Goal: Task Accomplishment & Management: Manage account settings

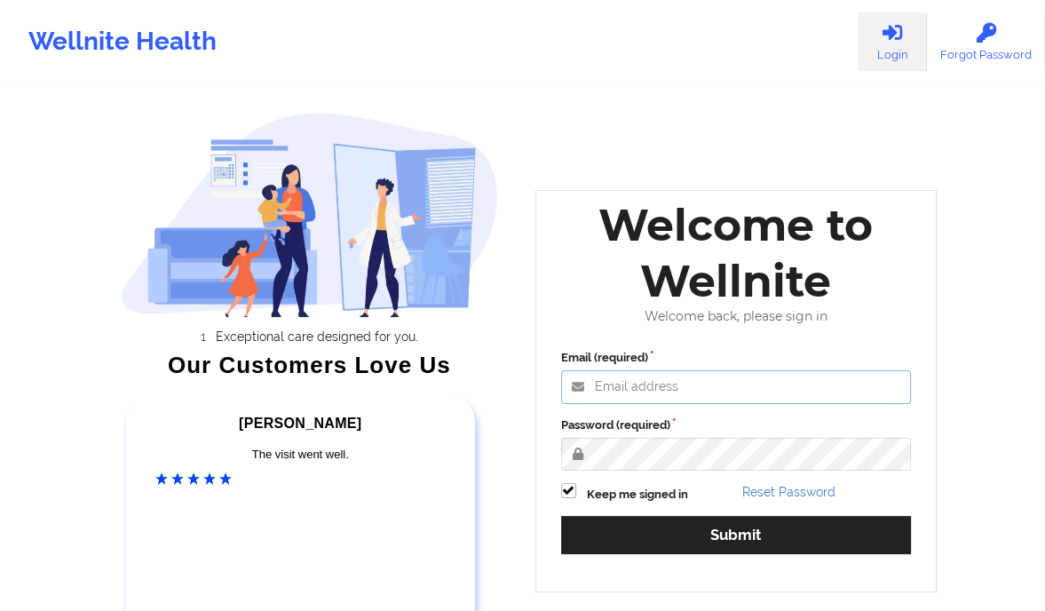
click at [599, 376] on input "Email (required)" at bounding box center [736, 387] width 351 height 34
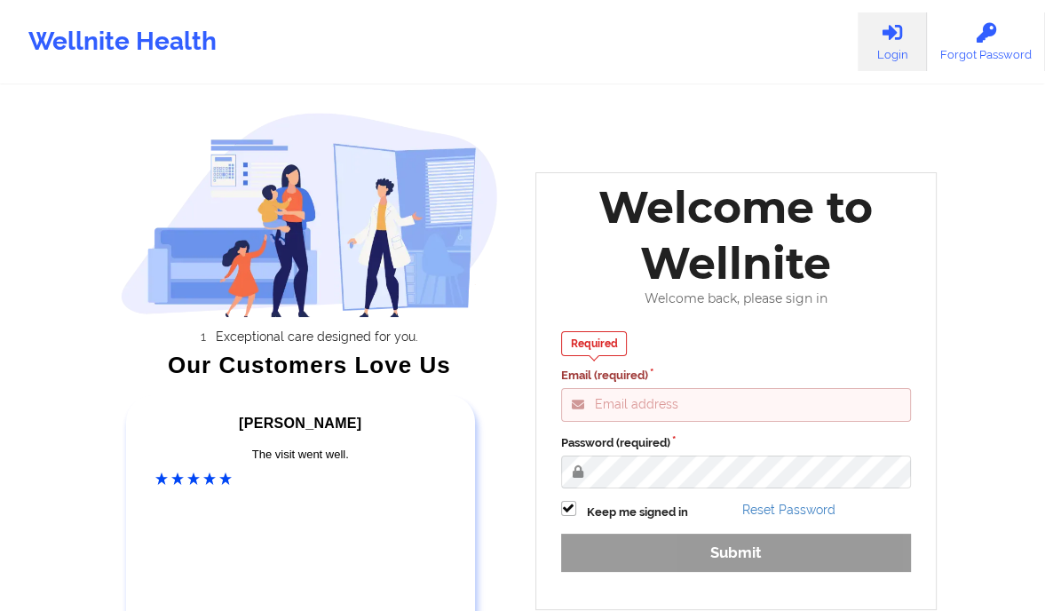
type input "clifford@wellnite.com"
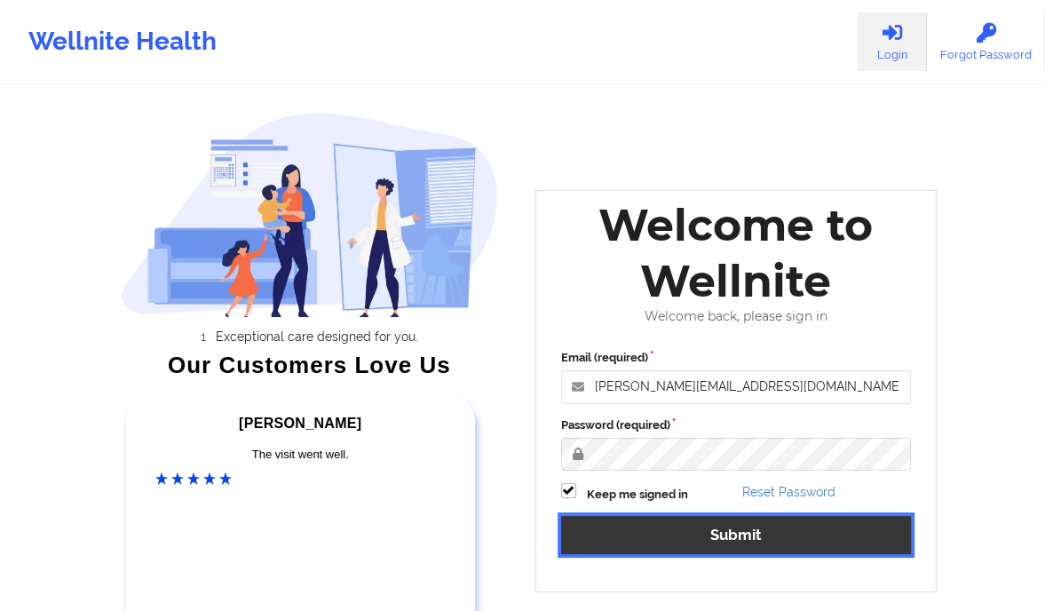
click at [746, 535] on button "Submit" at bounding box center [736, 535] width 351 height 38
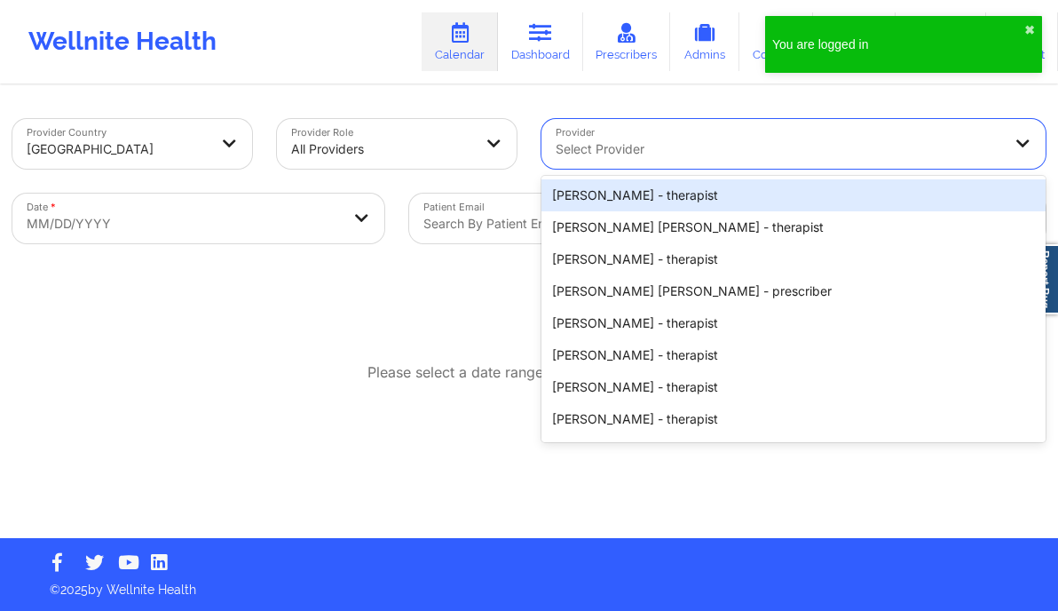
click at [652, 142] on div at bounding box center [779, 149] width 446 height 21
click at [378, 148] on div at bounding box center [381, 149] width 181 height 21
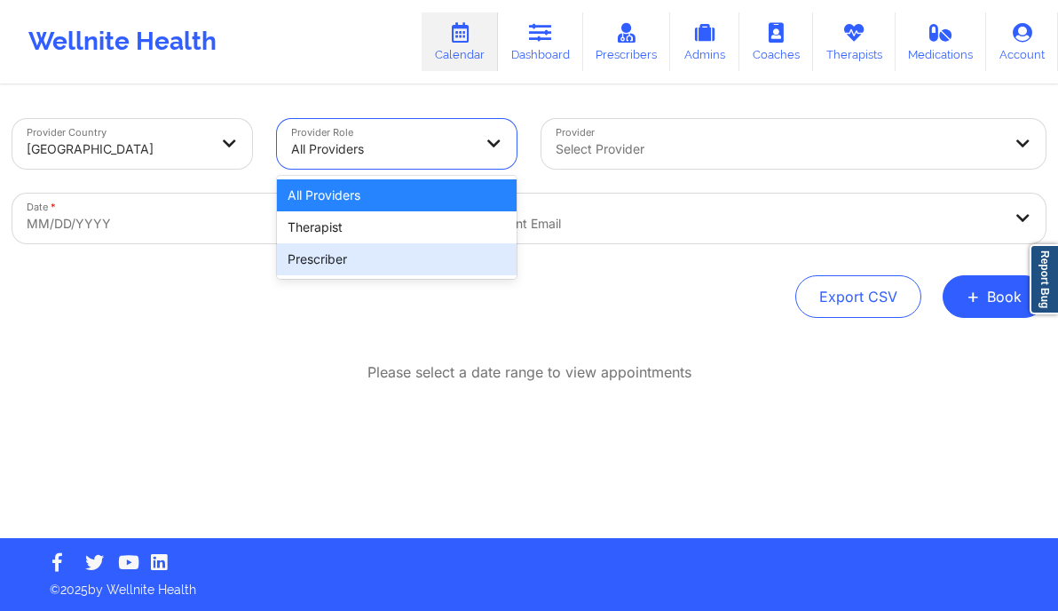
click at [328, 259] on div "Prescriber" at bounding box center [397, 259] width 240 height 32
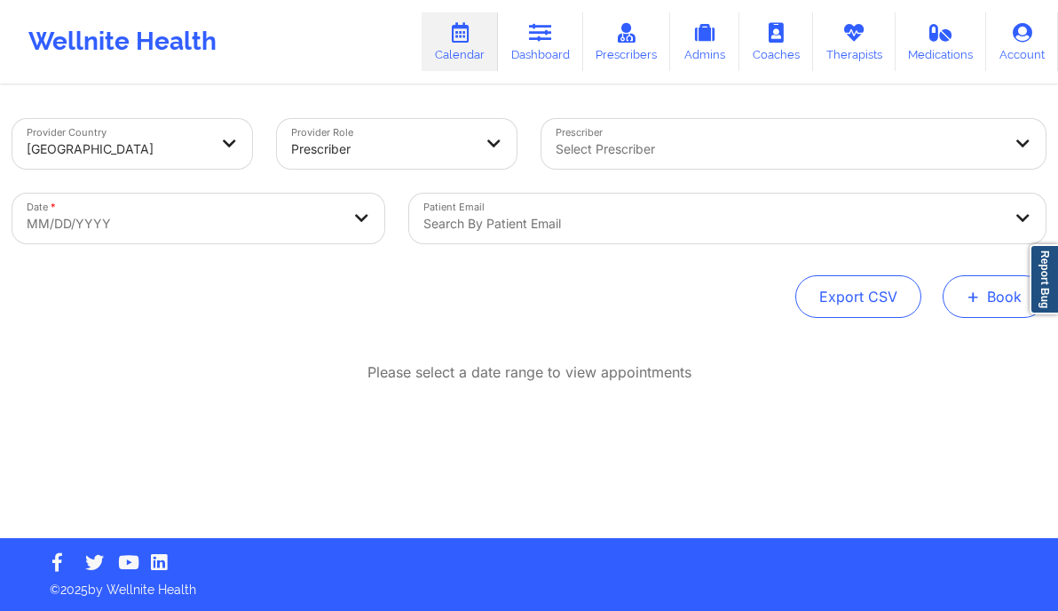
click at [987, 303] on button "+ Book" at bounding box center [994, 296] width 103 height 43
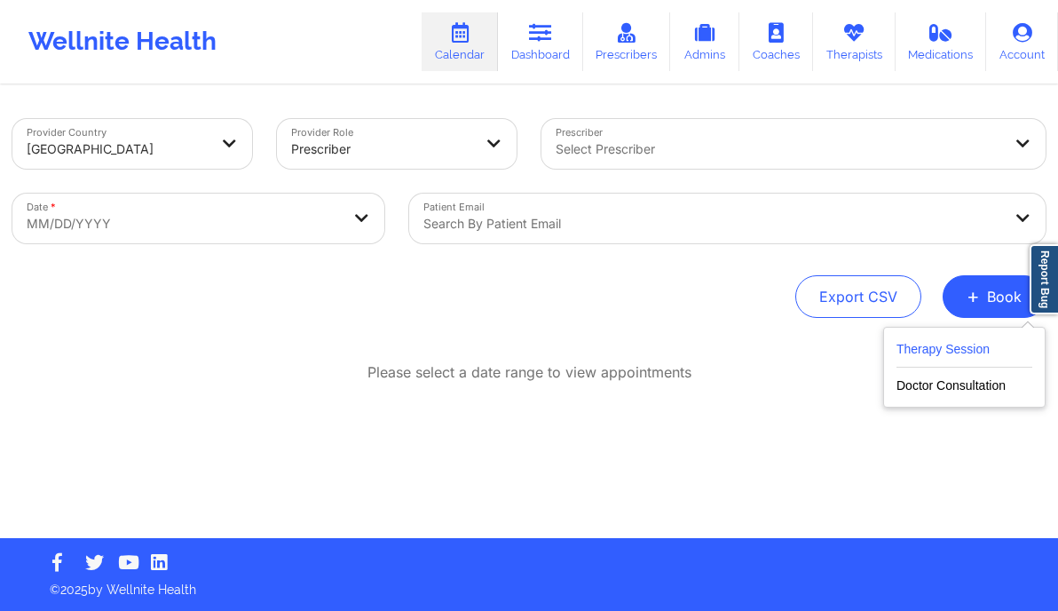
click at [954, 359] on button "Therapy Session" at bounding box center [965, 352] width 136 height 29
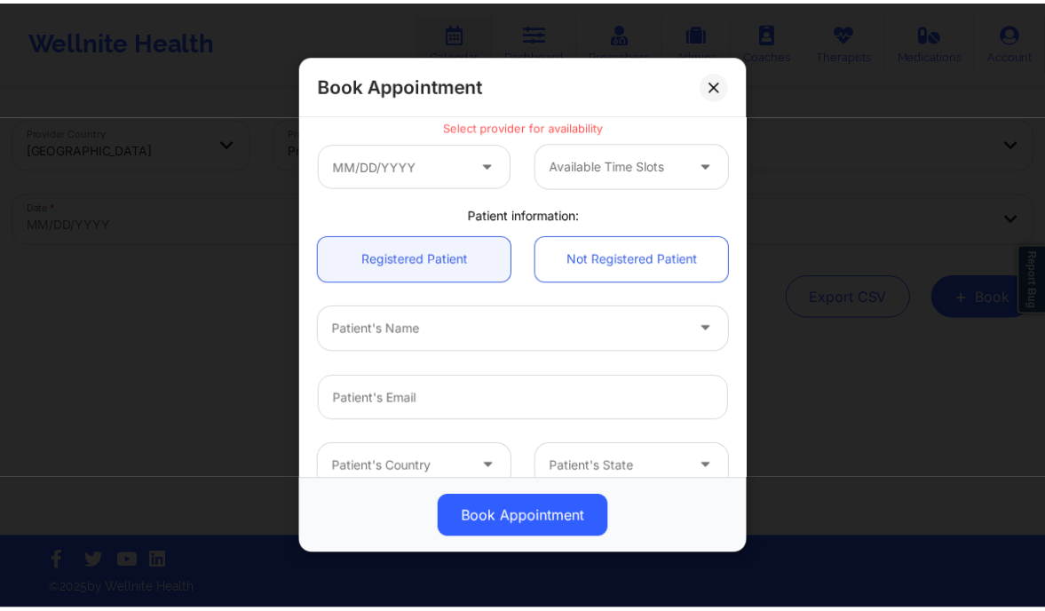
scroll to position [314, 0]
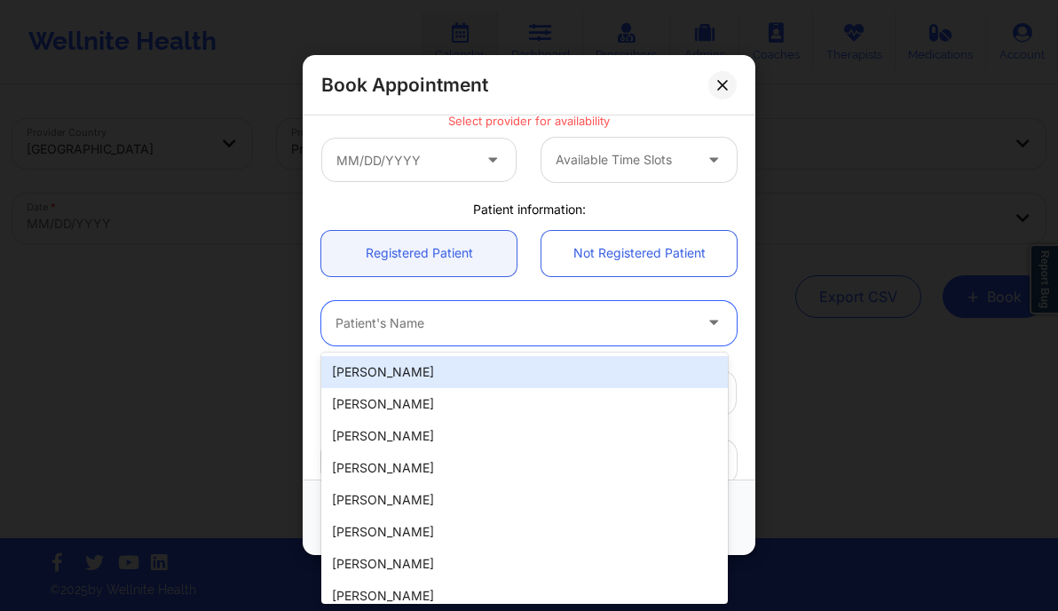
click at [367, 321] on div at bounding box center [514, 323] width 357 height 21
paste input "Tracey Nicole Rodriguez"
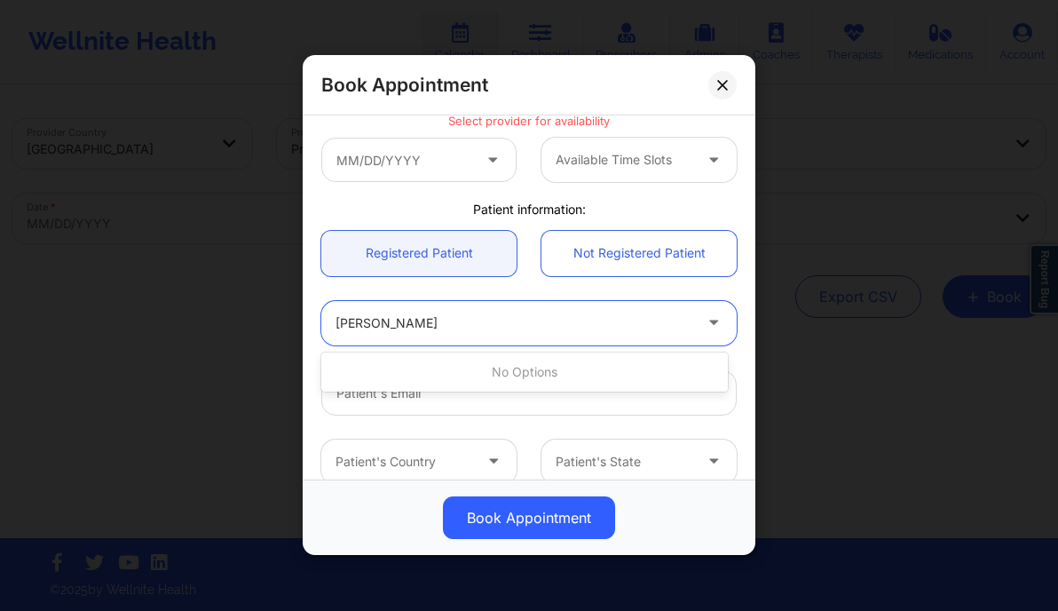
click at [431, 321] on input "Tracey Nicole Rodriguez" at bounding box center [410, 323] width 148 height 18
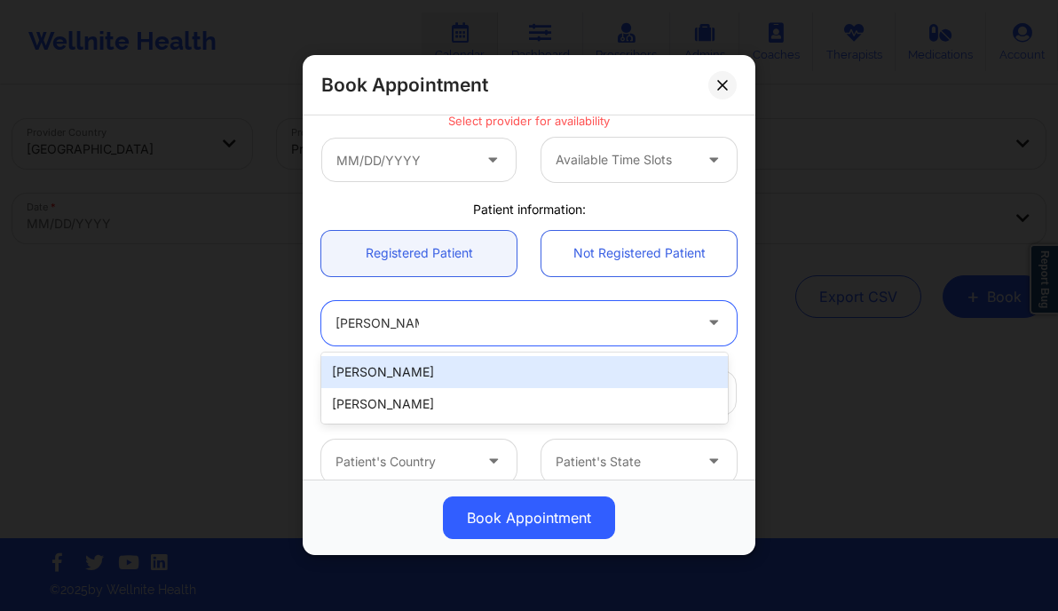
type input "Tracey Nicole"
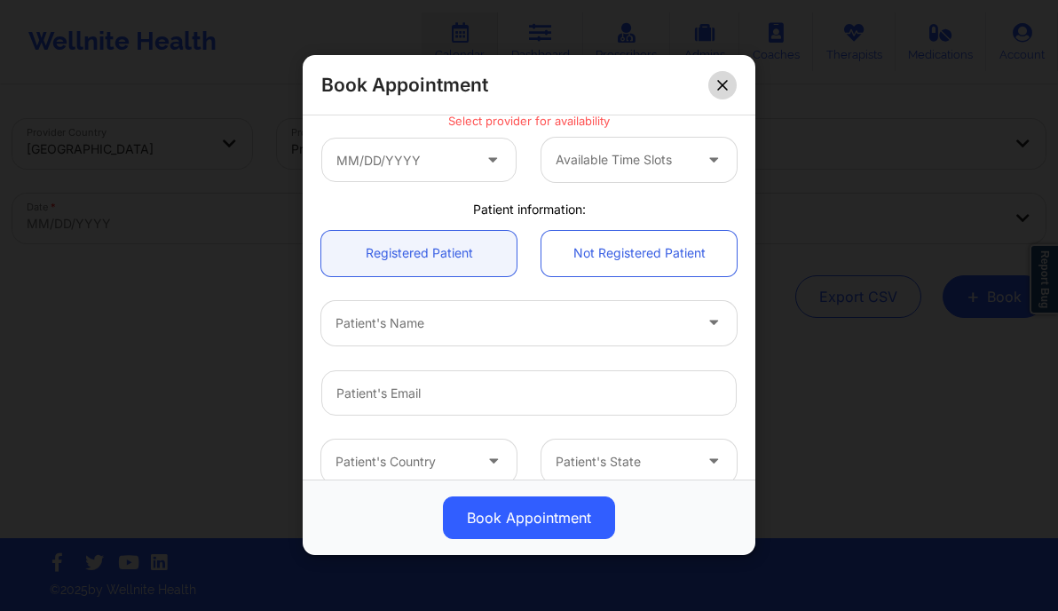
click at [720, 84] on icon at bounding box center [722, 85] width 11 height 11
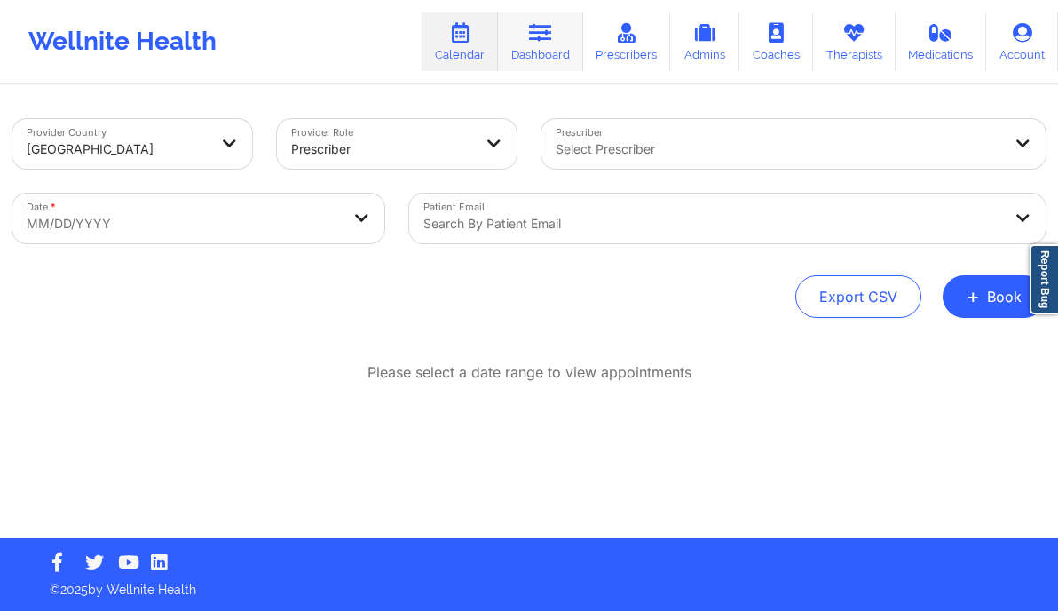
click at [556, 47] on link "Dashboard" at bounding box center [540, 41] width 85 height 59
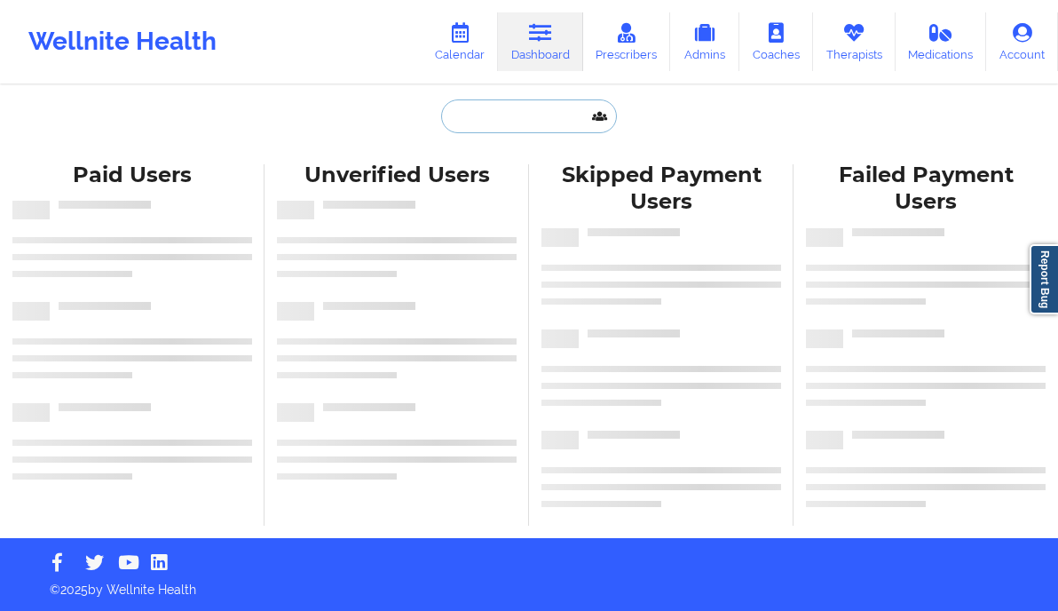
click at [499, 120] on input "text" at bounding box center [529, 116] width 176 height 34
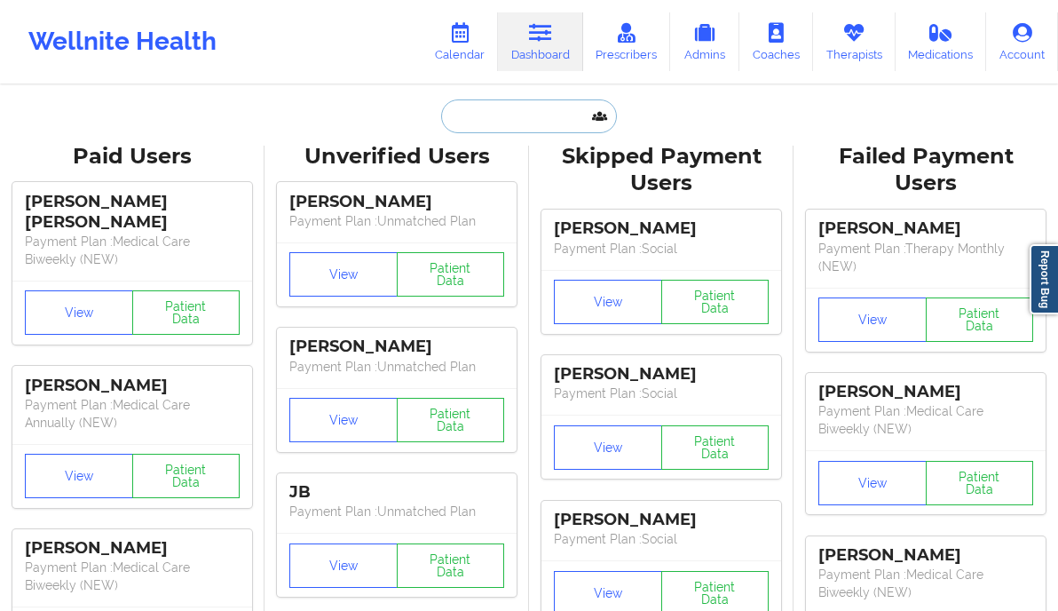
paste input "Maggie"
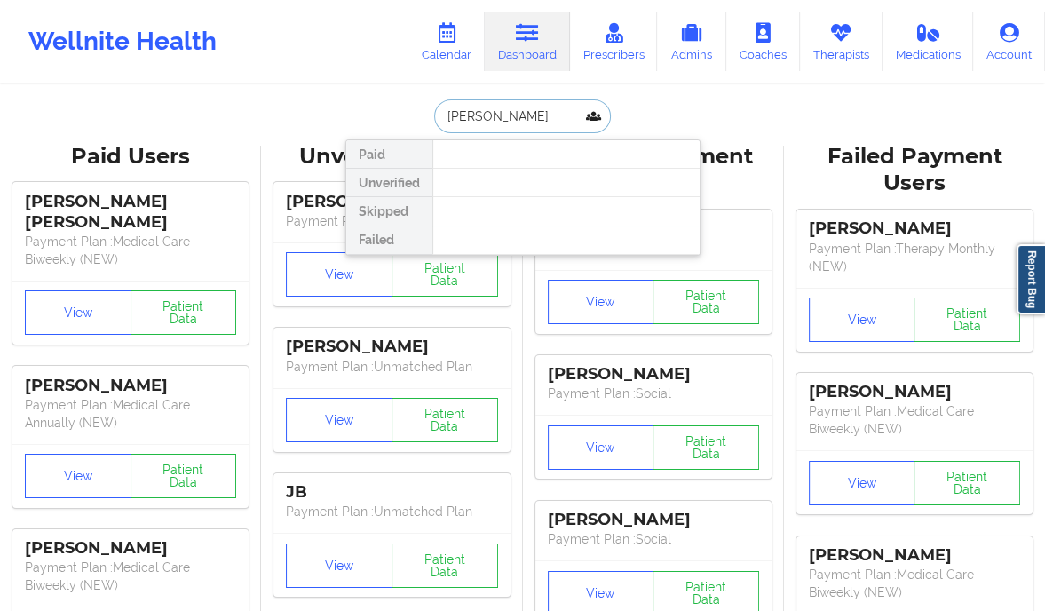
click at [490, 122] on input "Maggie stewart" at bounding box center [522, 116] width 176 height 34
paste input "maggieannestewart1@gmail.com"
type input "maggieannestewart1@gmail.com"
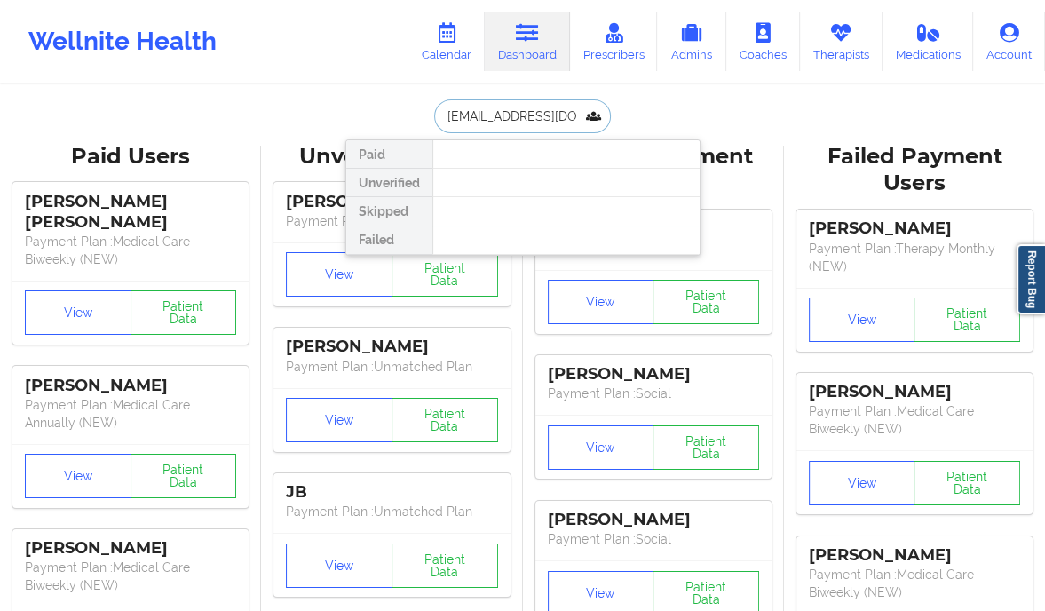
scroll to position [0, 50]
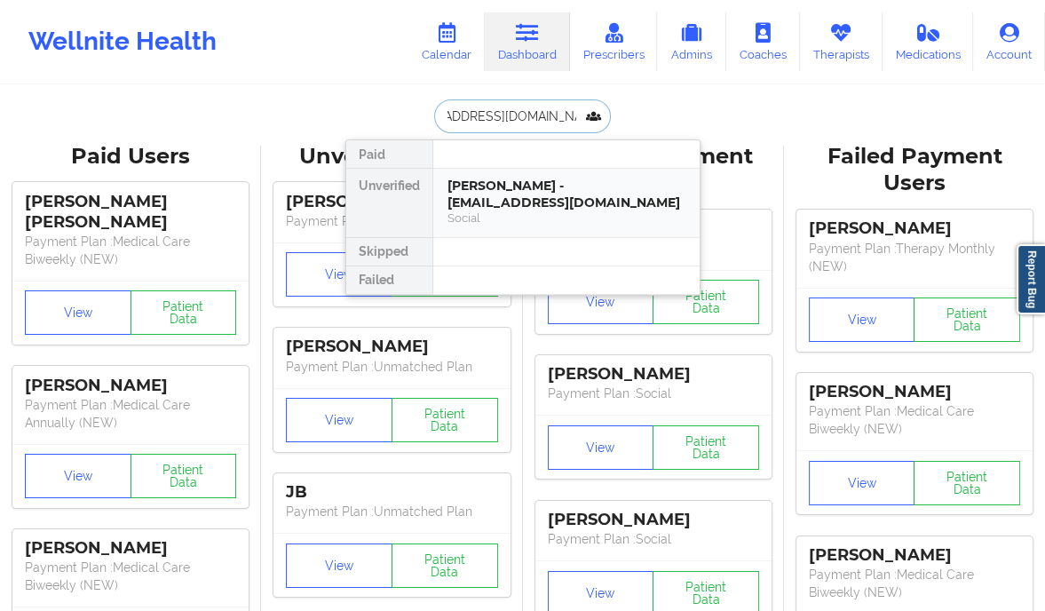
click at [678, 193] on div "Margaret Stewart - maggieannestewart1@gmail.com" at bounding box center [566, 194] width 238 height 33
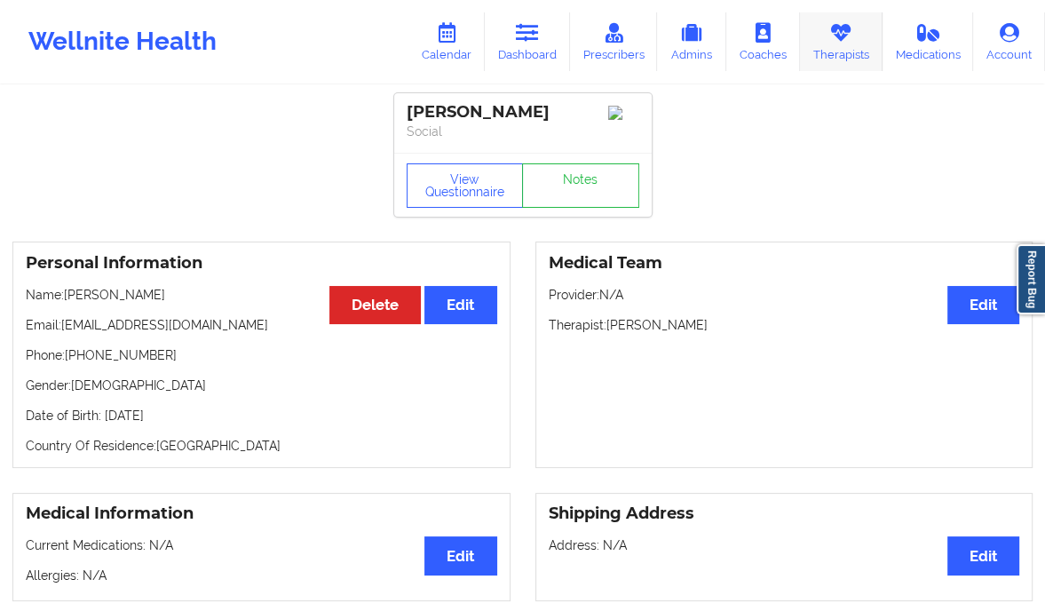
click at [853, 31] on link "Therapists" at bounding box center [841, 41] width 83 height 59
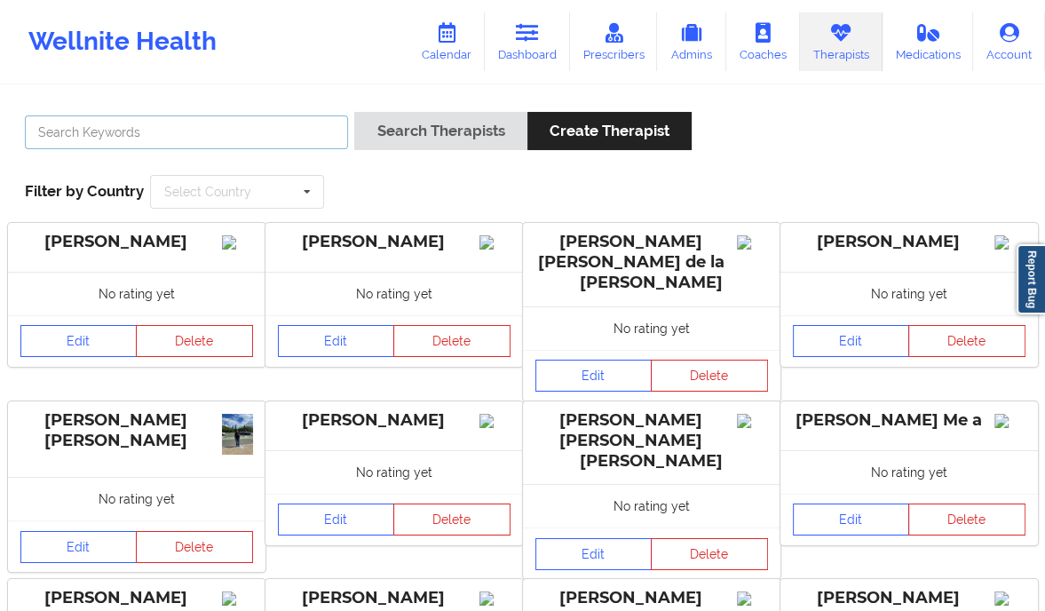
click at [220, 134] on input "text" at bounding box center [186, 132] width 323 height 34
paste input "Hi Felicia, Hope you're doing well. We would like to confirm with you if you're…"
click at [220, 134] on input "Hi Felicia, Hope you're doing well. We would like to confirm with you if you're…" at bounding box center [186, 132] width 323 height 34
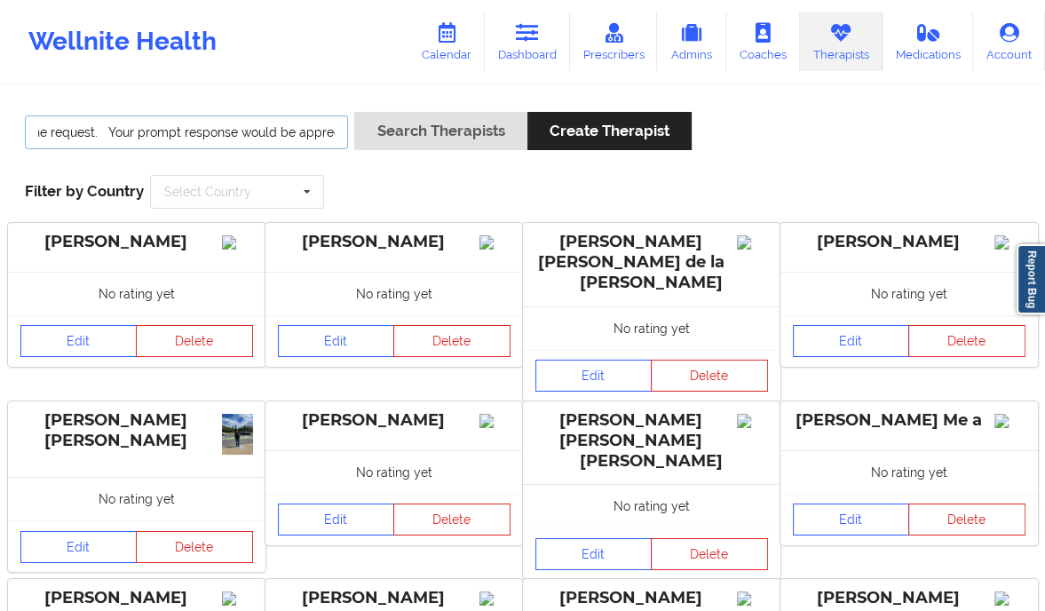
click at [220, 134] on input "Hi Felicia, Hope you're doing well. We would like to confirm with you if you're…" at bounding box center [186, 132] width 323 height 34
paste input "Madelyn Garret"
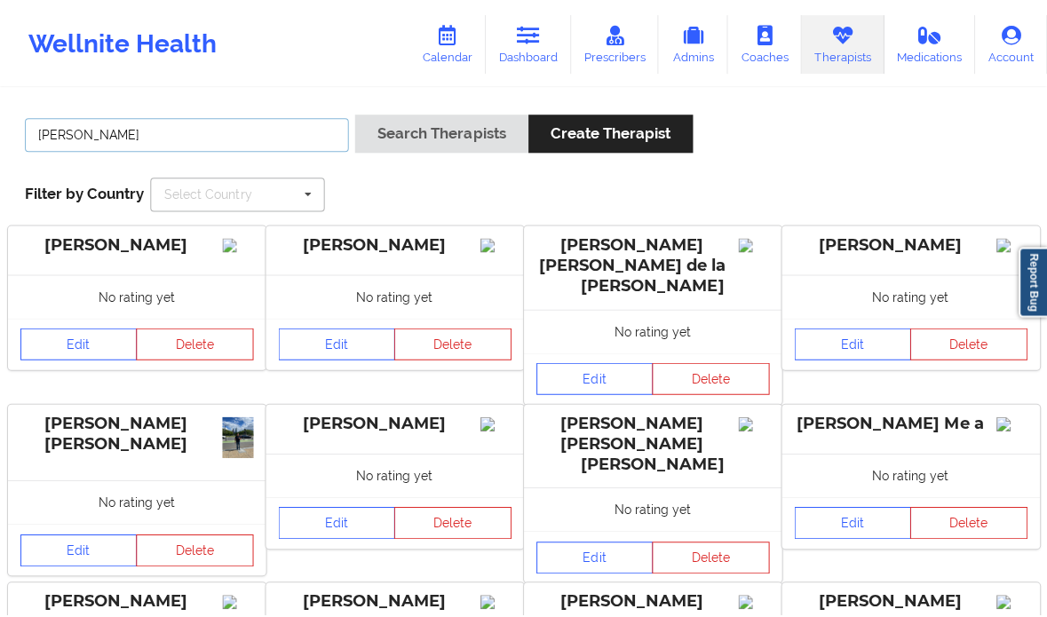
scroll to position [0, 0]
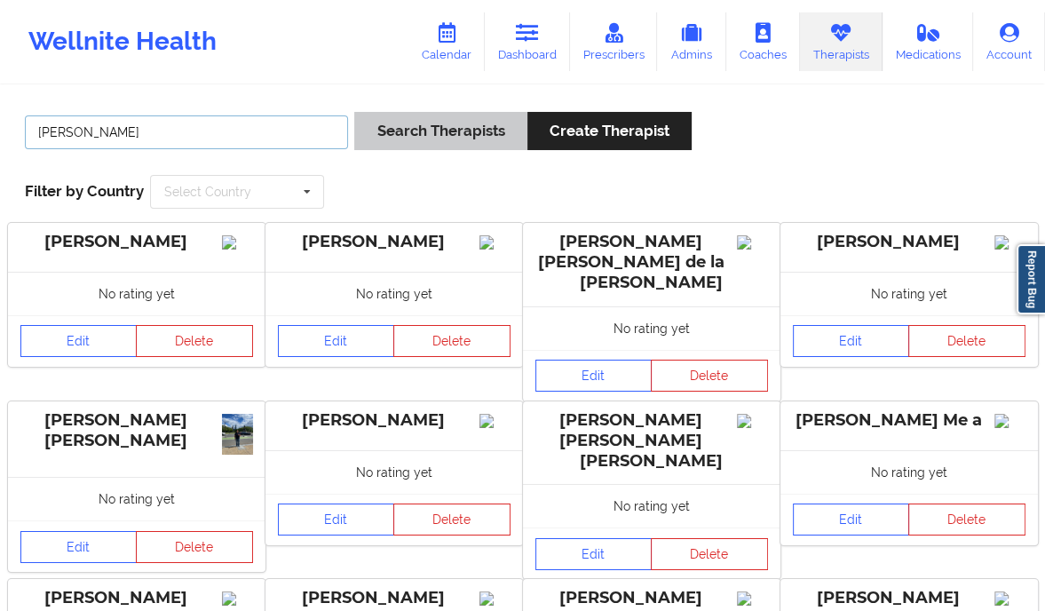
type input "Madelyn Garret"
click at [406, 136] on button "Search Therapists" at bounding box center [440, 131] width 172 height 38
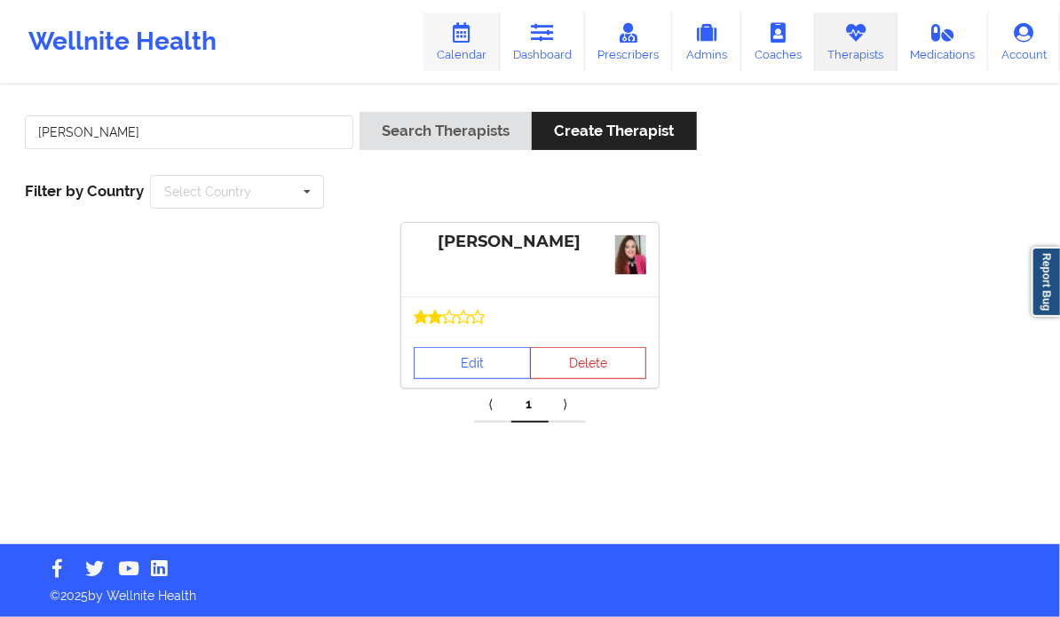
click at [473, 41] on icon at bounding box center [461, 33] width 23 height 20
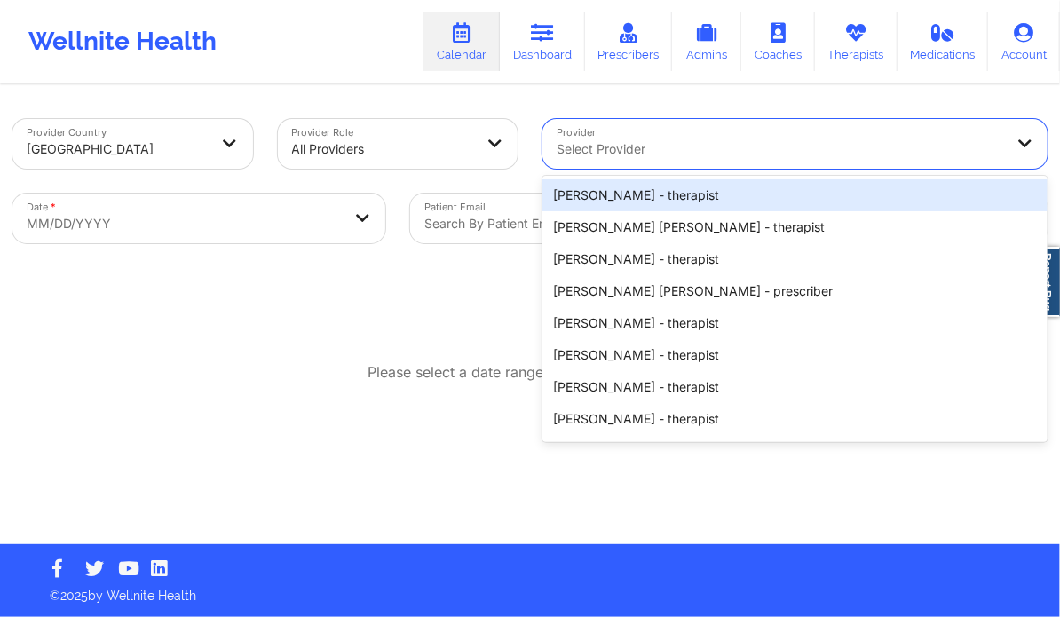
click at [615, 149] on div at bounding box center [780, 149] width 447 height 21
paste input "Stanley Pearlberg"
type input "Stanley Pearlberg"
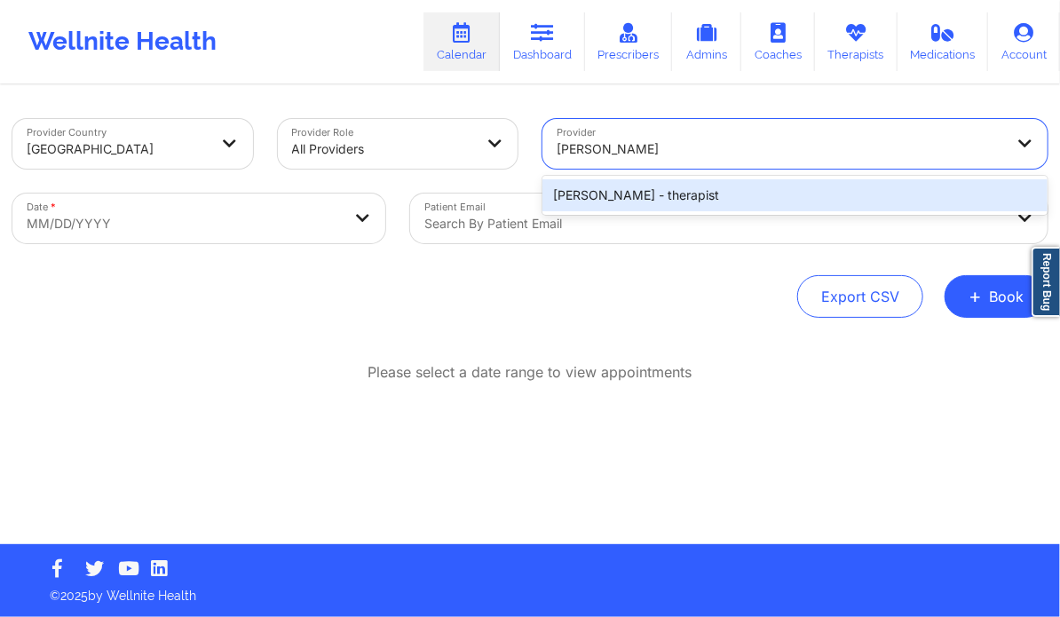
click at [615, 205] on div "Stanley Pearlberg - therapist" at bounding box center [794, 195] width 505 height 32
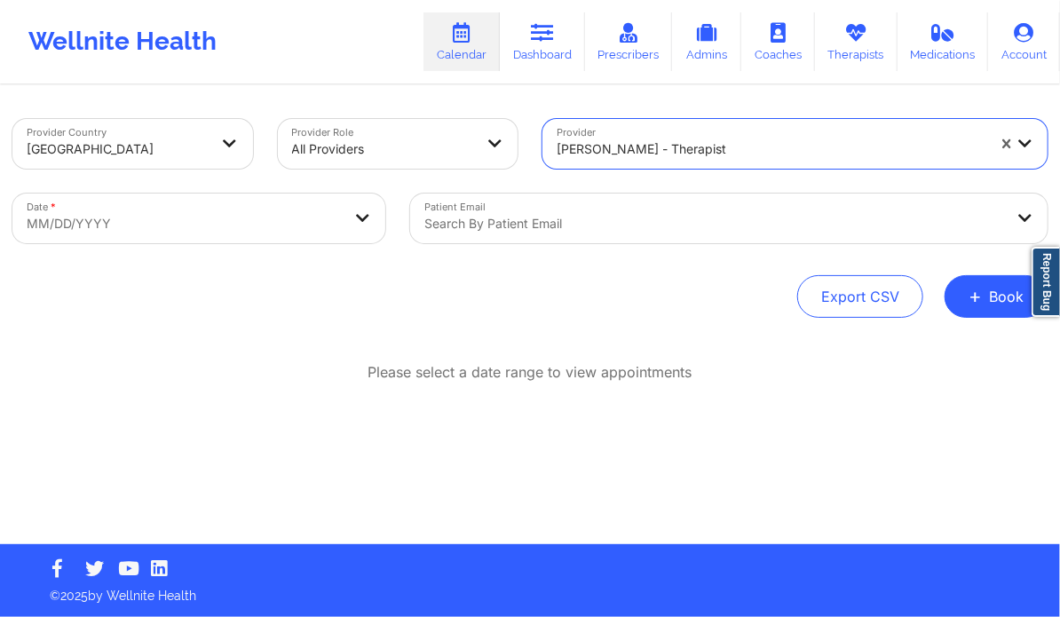
select select "2025-8"
select select "2025-9"
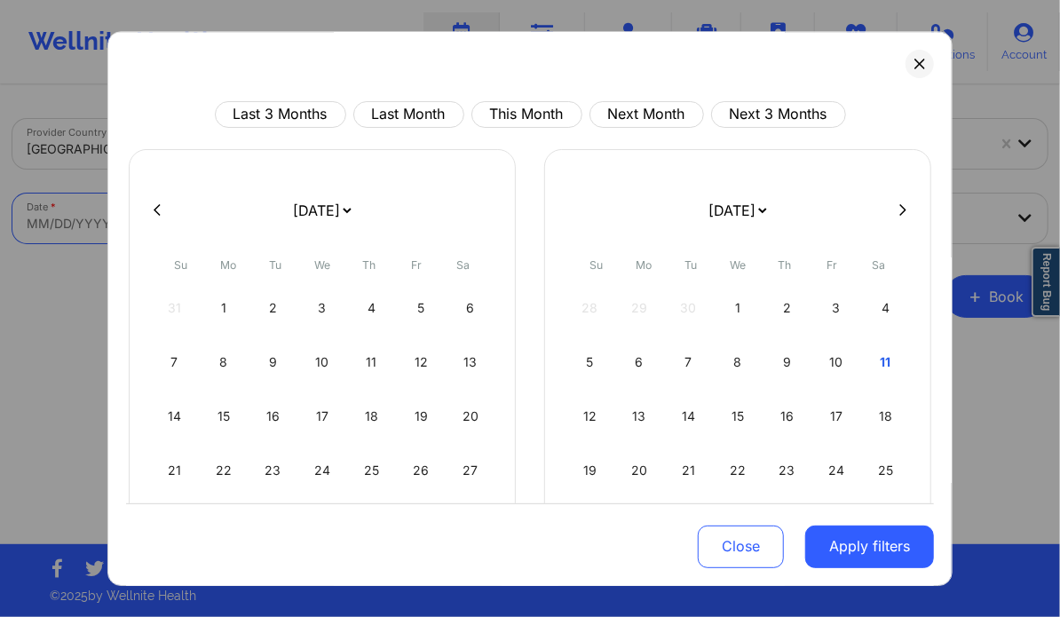
click at [330, 209] on body "Wellnite Health Calendar Dashboard Prescribers Admins Coaches Therapists Medica…" at bounding box center [530, 308] width 1060 height 617
click at [844, 409] on div "17" at bounding box center [836, 417] width 45 height 50
select select "2025-9"
select select "2025-10"
select select "2025-9"
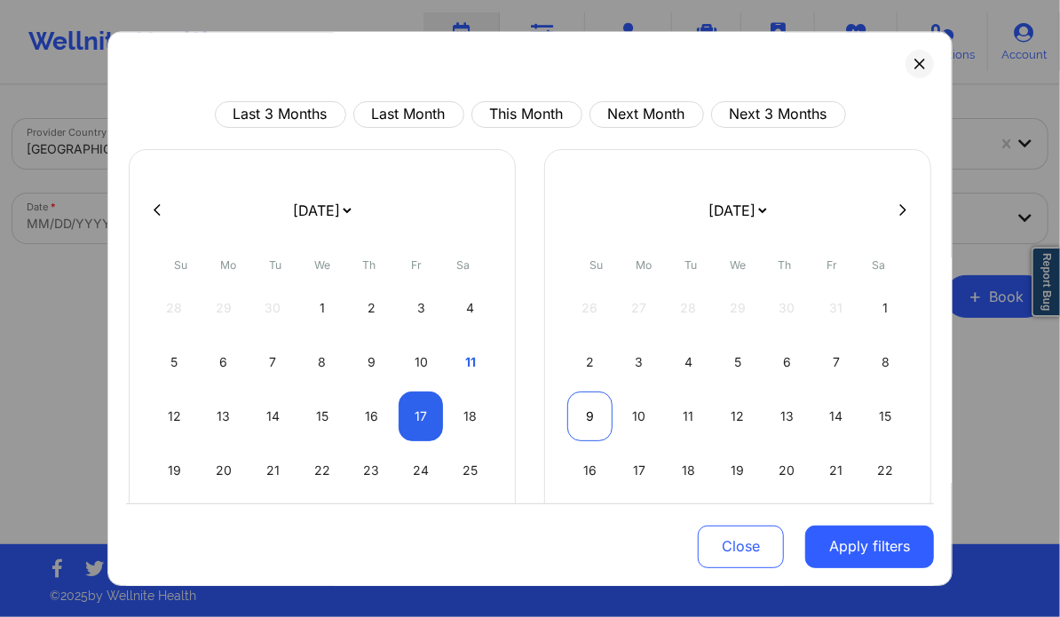
select select "2025-10"
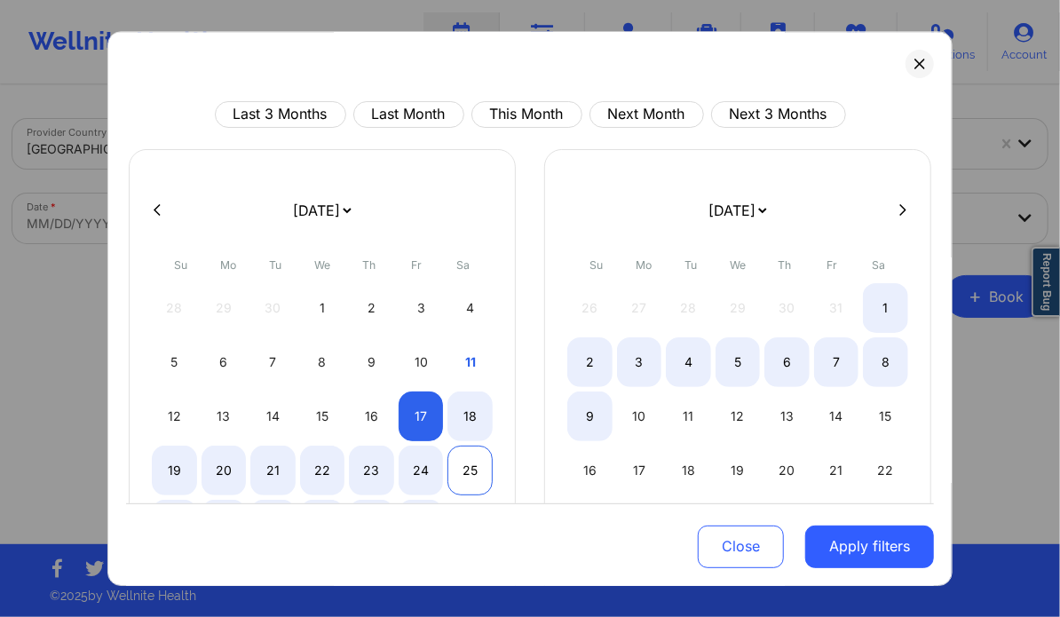
select select "2025-9"
select select "2025-10"
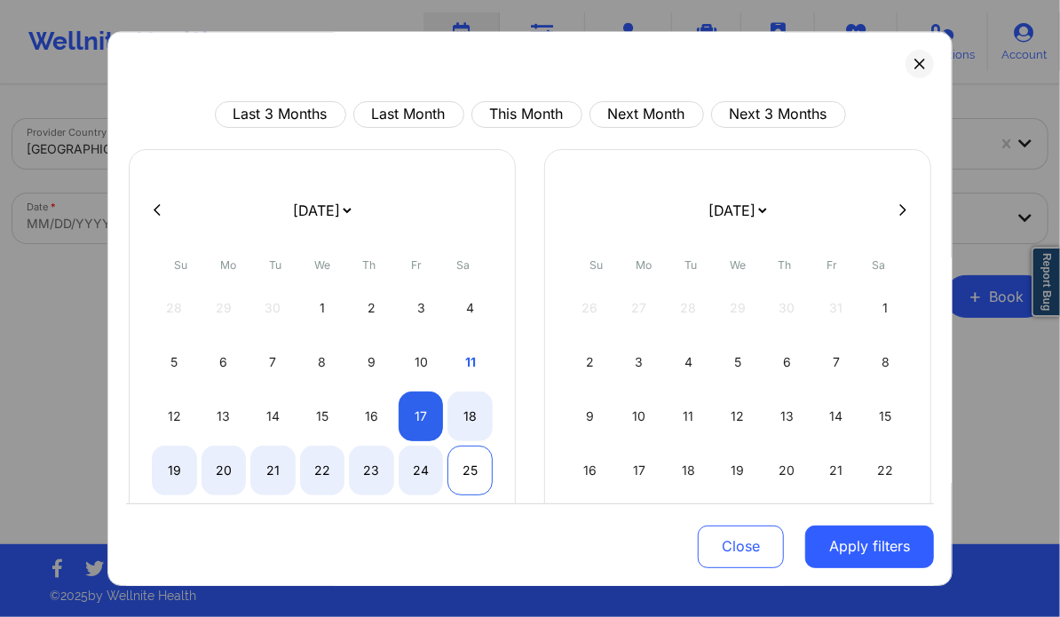
click at [447, 459] on div "25" at bounding box center [469, 471] width 45 height 50
select select "2025-9"
select select "2025-10"
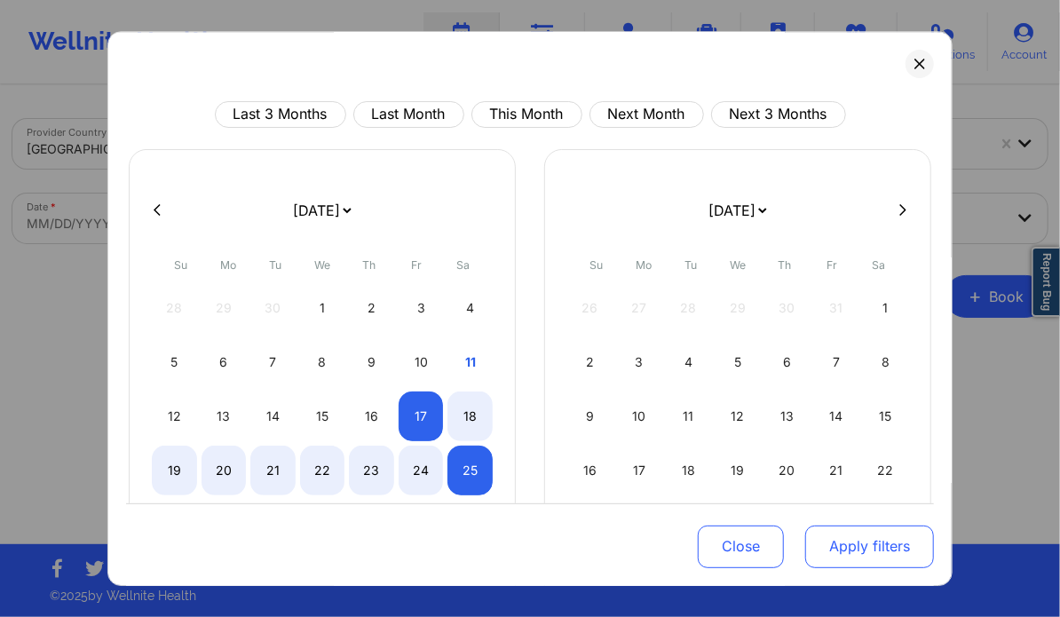
click at [915, 553] on button "Apply filters" at bounding box center [869, 546] width 129 height 43
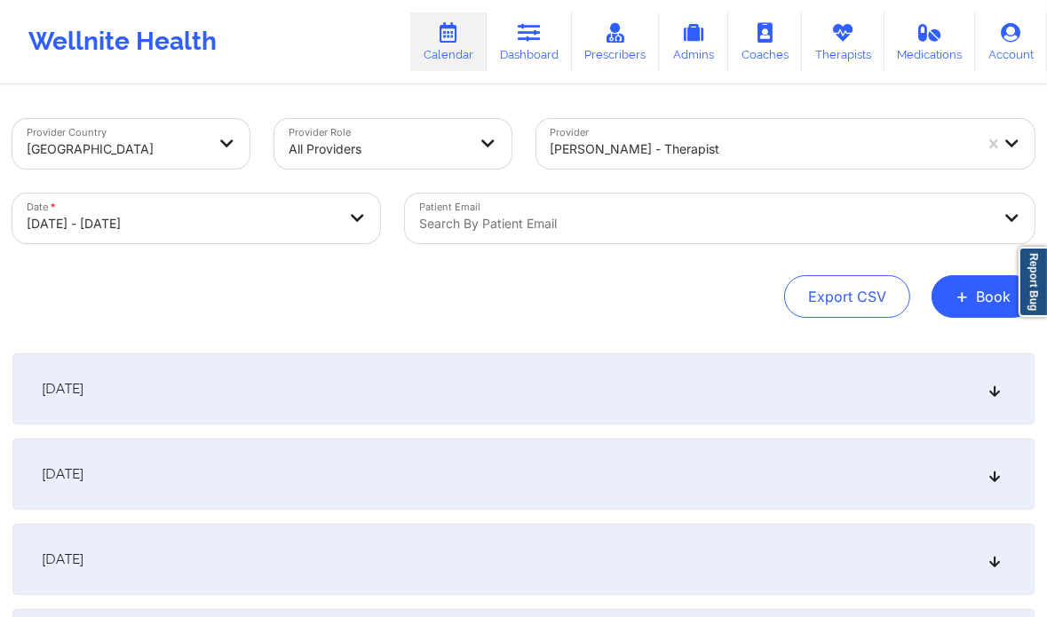
click at [727, 386] on div "October 17, 2025" at bounding box center [523, 388] width 1022 height 71
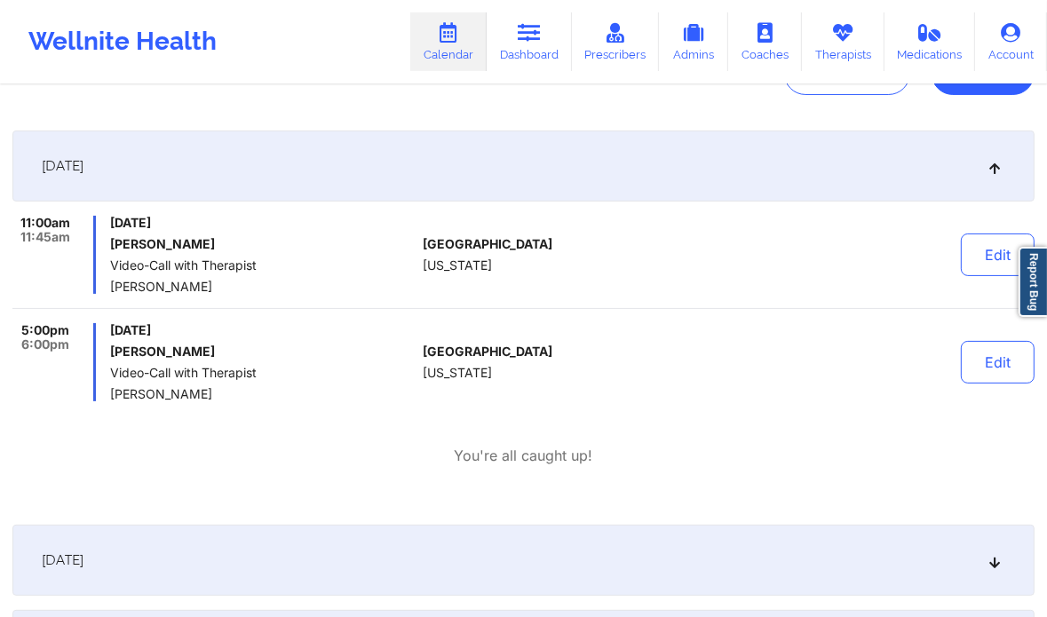
scroll to position [224, 0]
click at [421, 478] on div "October 17, 2025 11:00am 11:45am Friday, October 17, 2025 Alberto A. Gutierrez …" at bounding box center [523, 320] width 1022 height 380
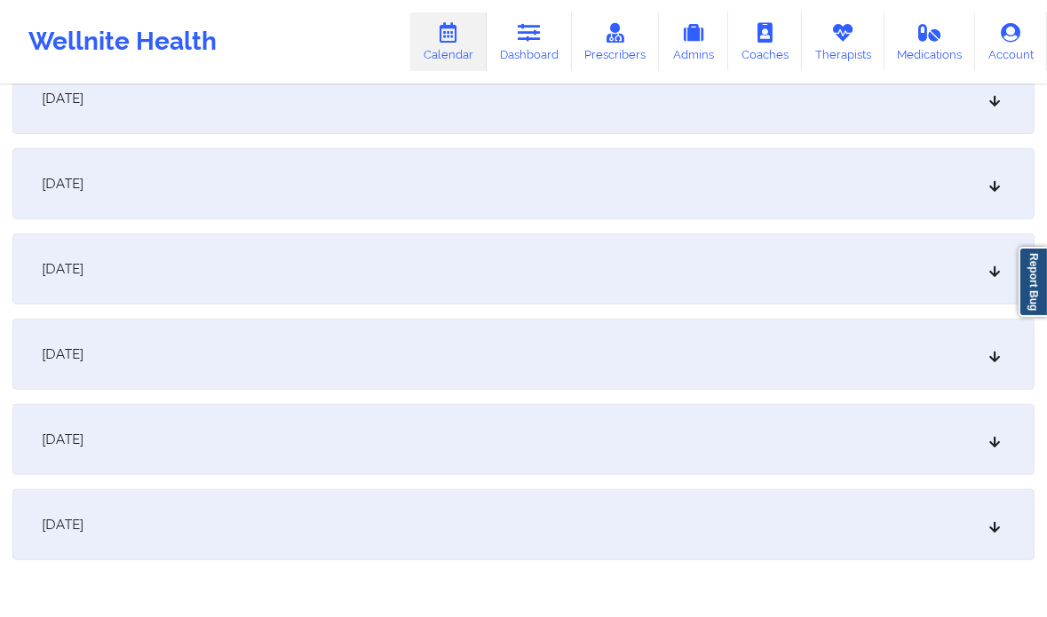
scroll to position [941, 0]
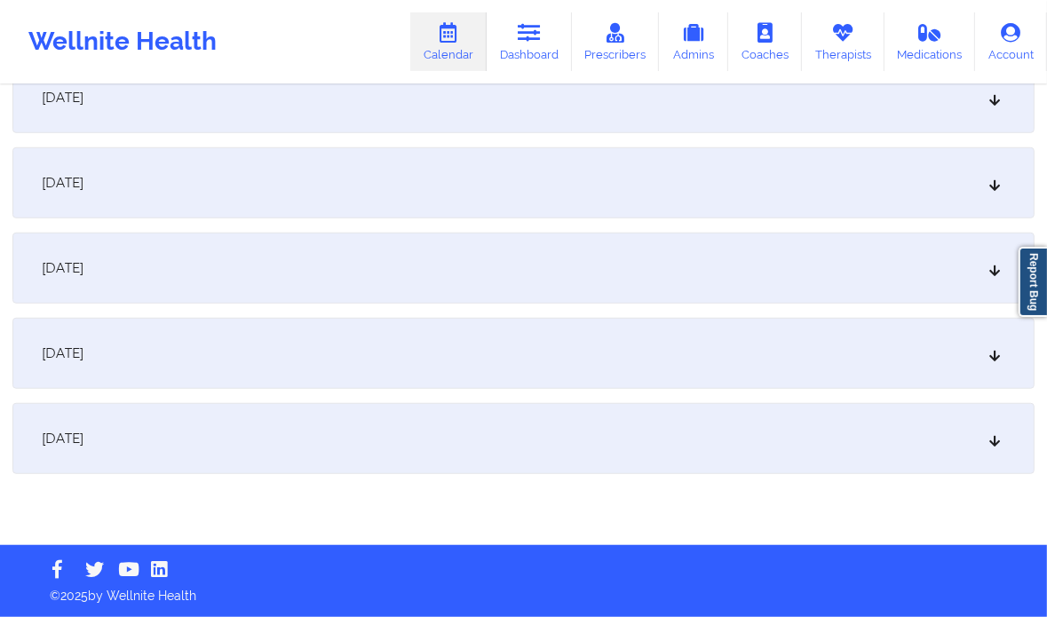
click at [994, 357] on icon at bounding box center [994, 353] width 15 height 12
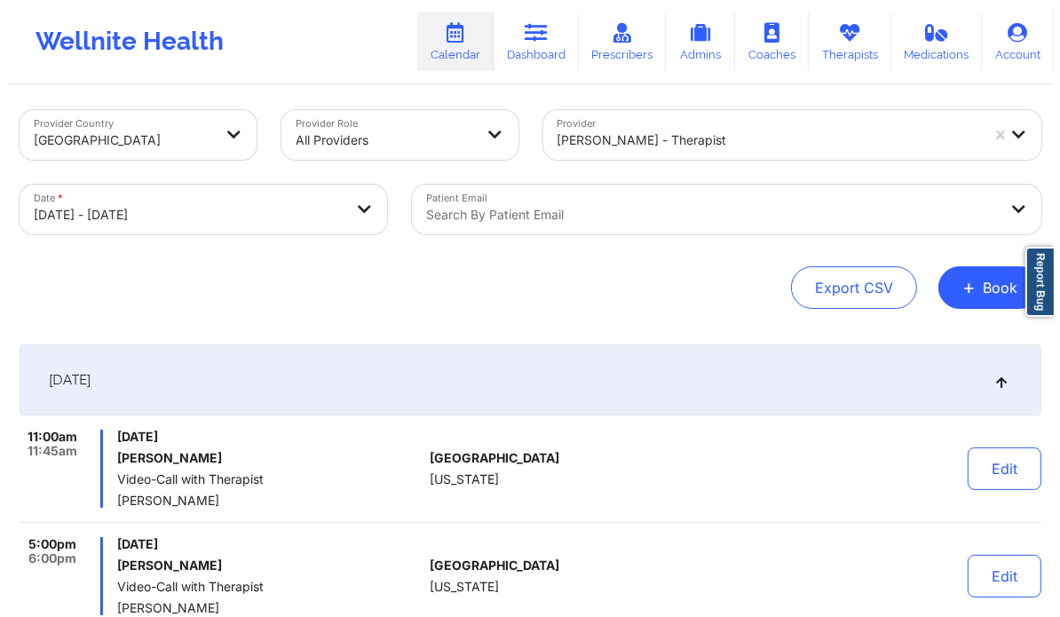
scroll to position [0, 0]
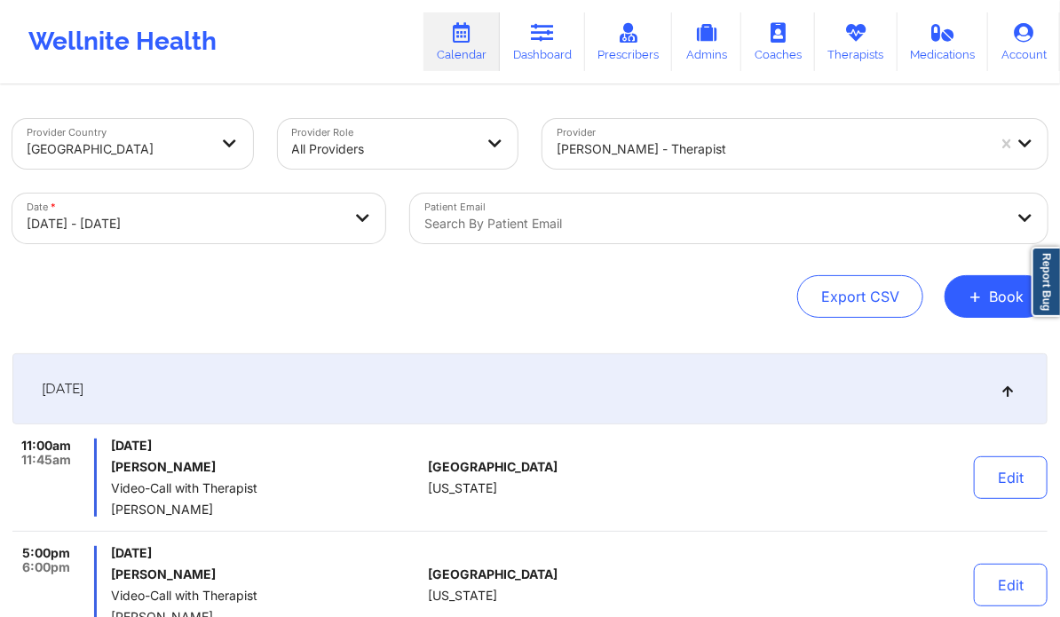
click at [335, 219] on body "Wellnite Health Calendar Dashboard Prescribers Admins Coaches Therapists Medica…" at bounding box center [530, 308] width 1060 height 617
select select "2025-9"
select select "2025-10"
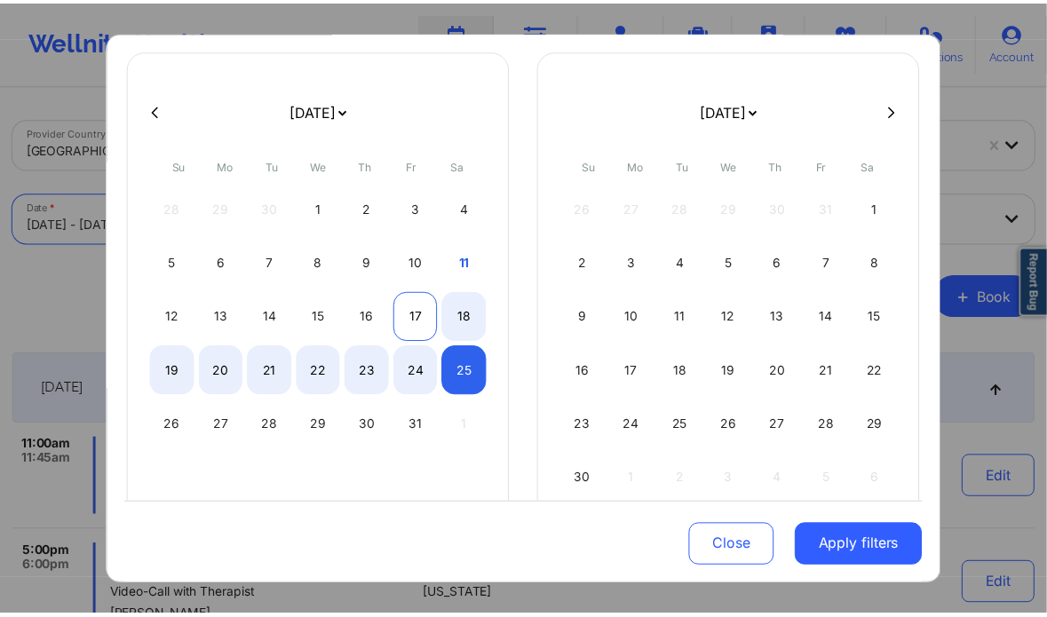
scroll to position [102, 0]
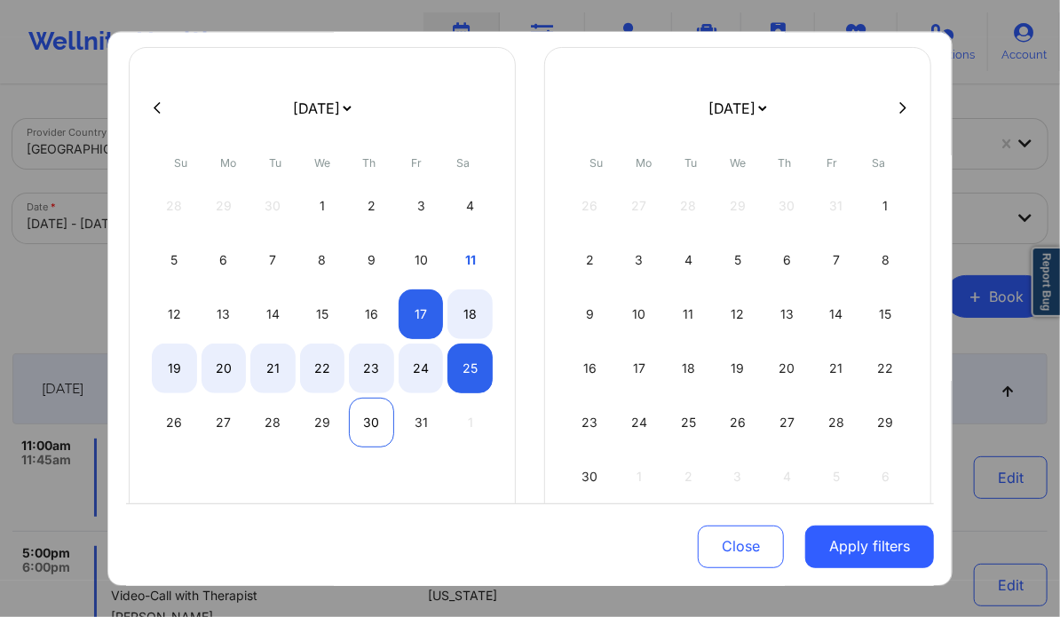
click at [374, 423] on div "30" at bounding box center [371, 423] width 45 height 50
select select "2025-9"
select select "2025-10"
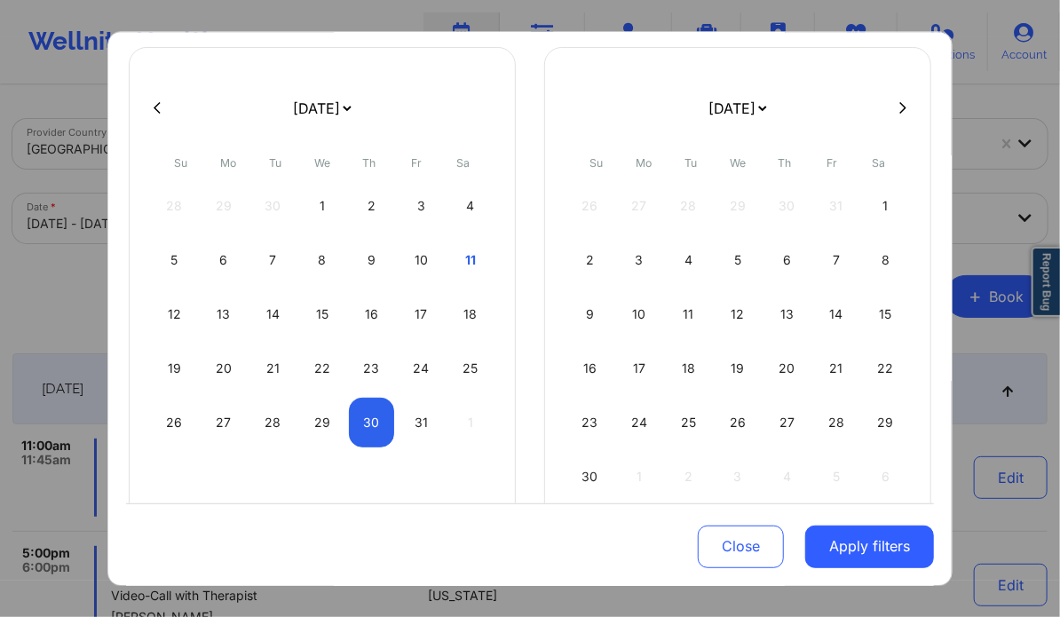
select select "2025-9"
select select "2025-10"
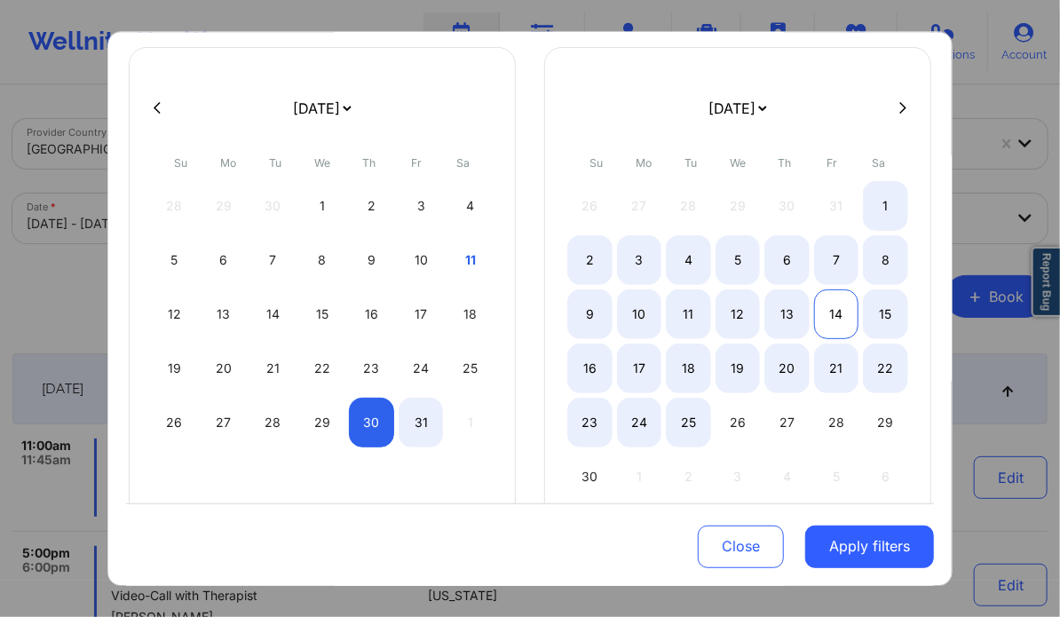
select select "2025-9"
select select "2025-10"
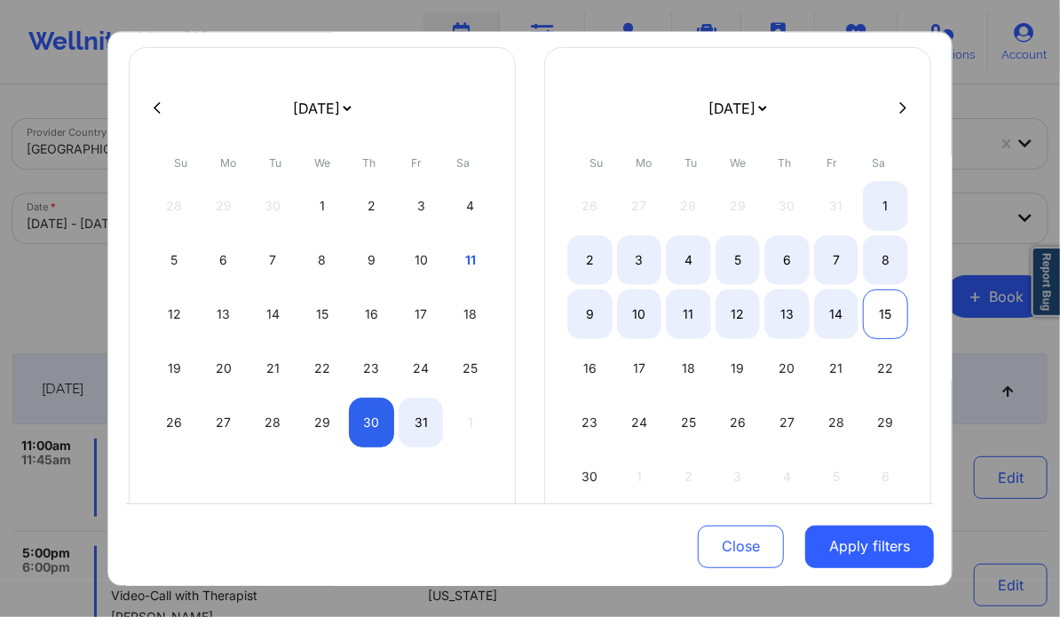
select select "2025-9"
select select "2025-10"
select select "2025-9"
select select "2025-10"
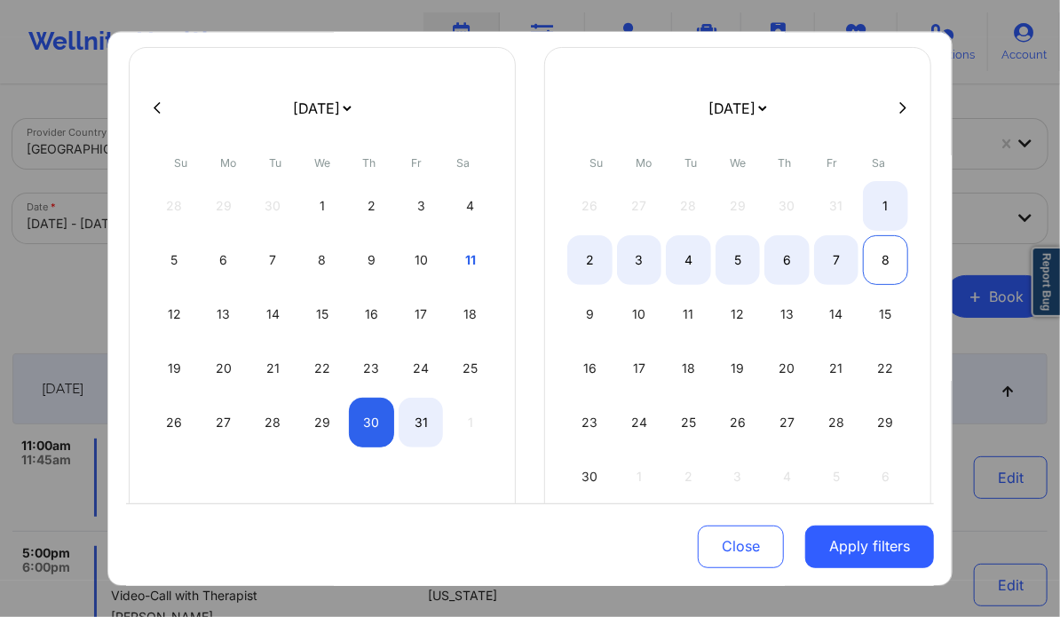
click at [891, 269] on div "8" at bounding box center [885, 260] width 45 height 50
select select "2025-9"
select select "2025-10"
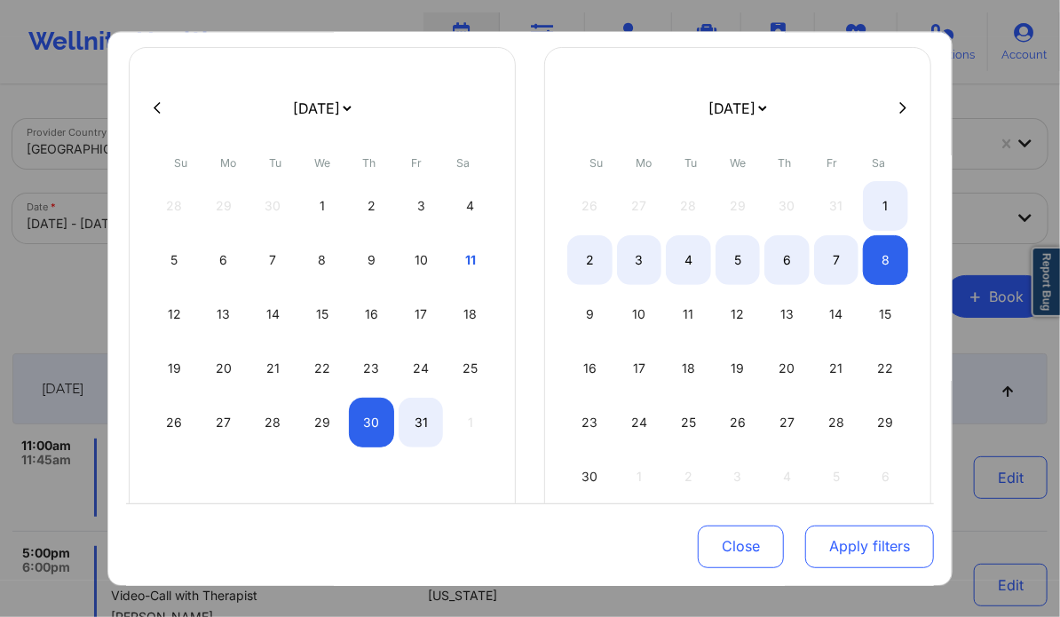
click at [859, 558] on button "Apply filters" at bounding box center [869, 546] width 129 height 43
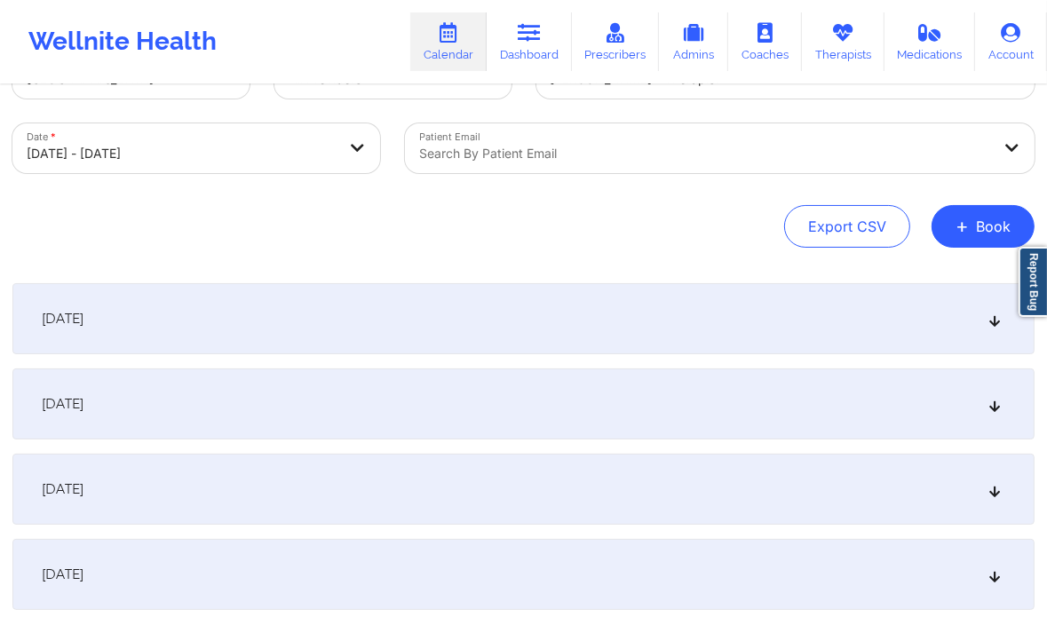
scroll to position [76, 0]
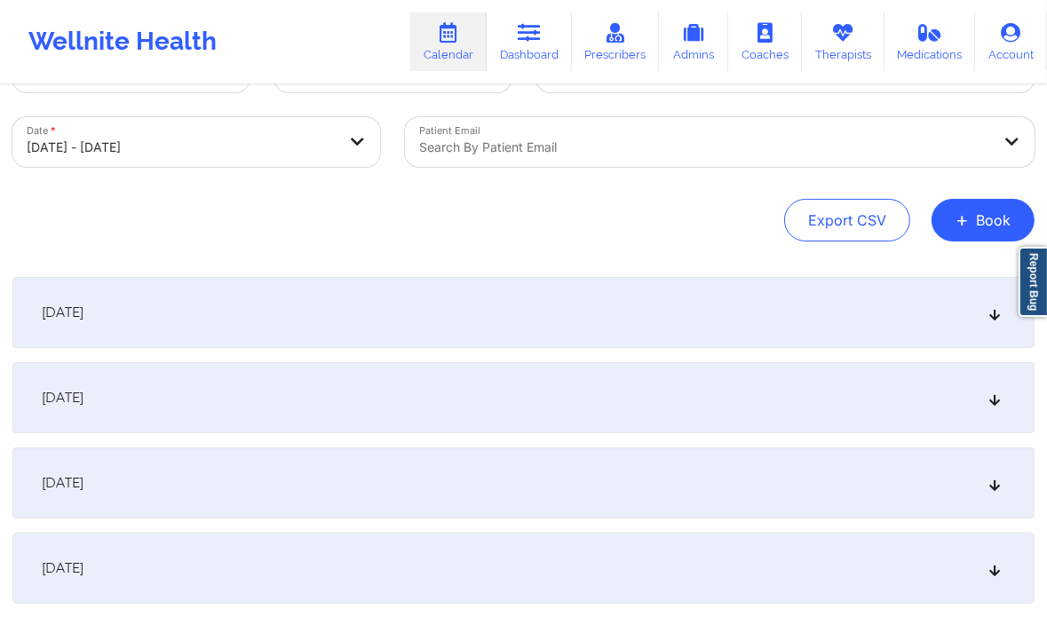
click at [1001, 400] on icon at bounding box center [994, 398] width 15 height 12
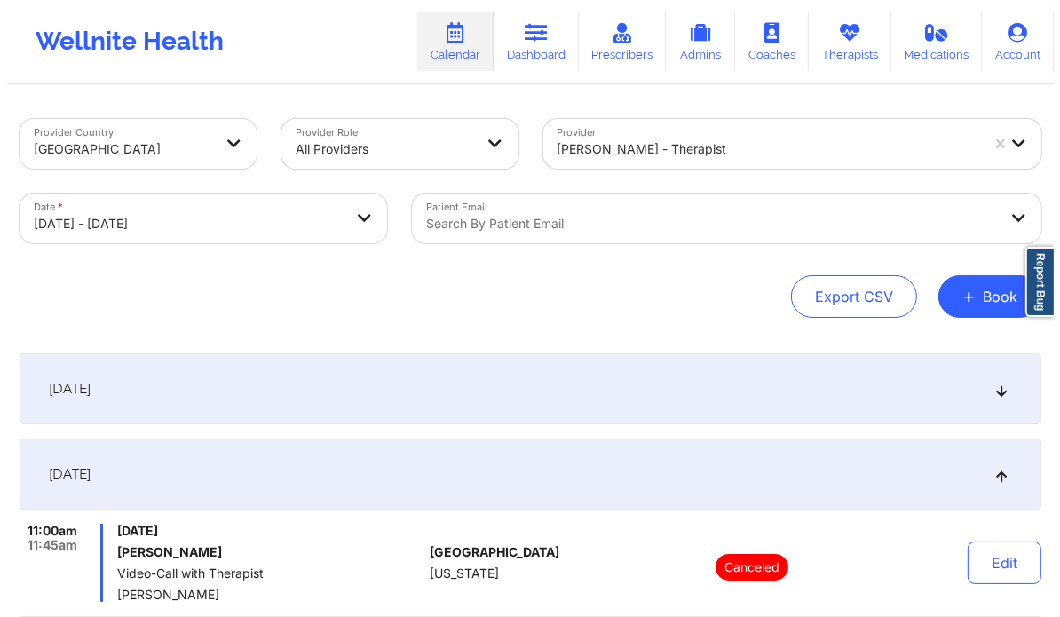
scroll to position [0, 0]
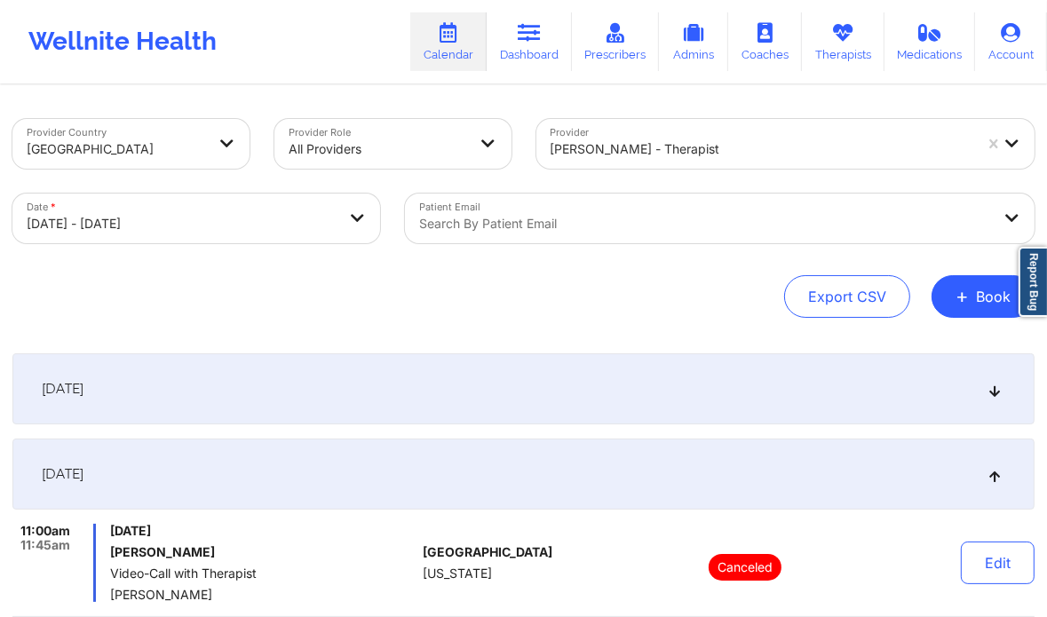
select select "2025-9"
select select "2025-10"
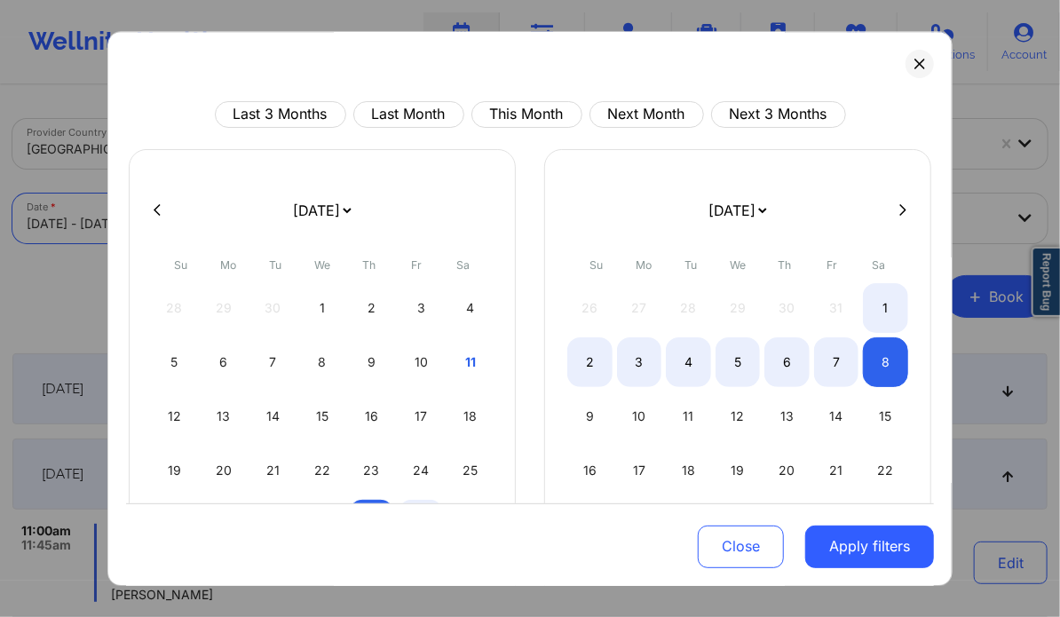
click at [318, 228] on body "Wellnite Health Calendar Dashboard Prescribers Admins Coaches Therapists Medica…" at bounding box center [530, 308] width 1060 height 617
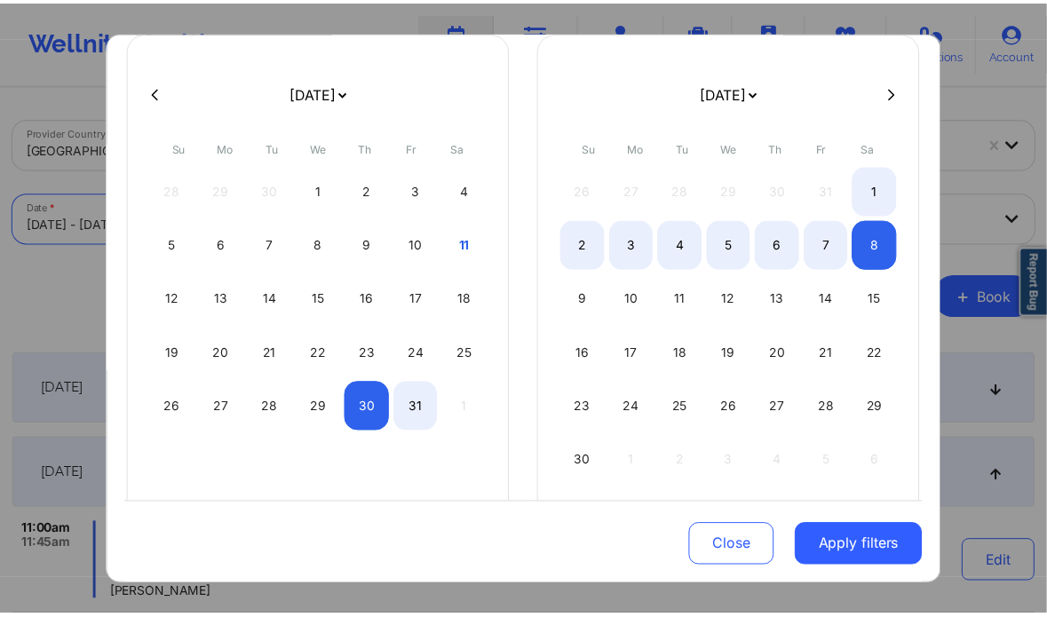
scroll to position [120, 0]
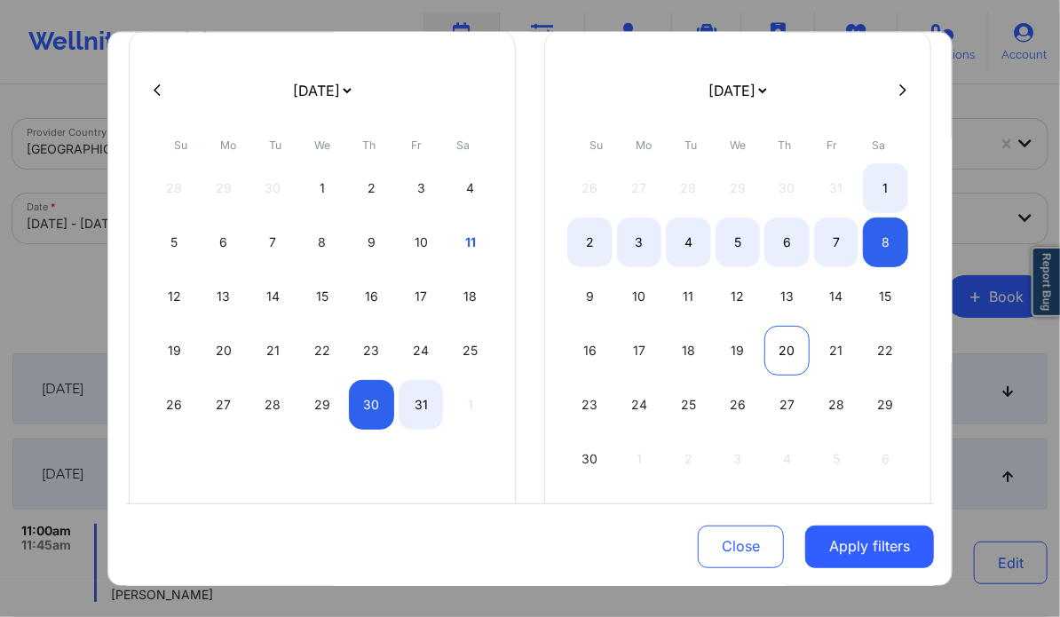
click at [784, 344] on div "20" at bounding box center [786, 351] width 45 height 50
select select "2025-10"
select select "2025-11"
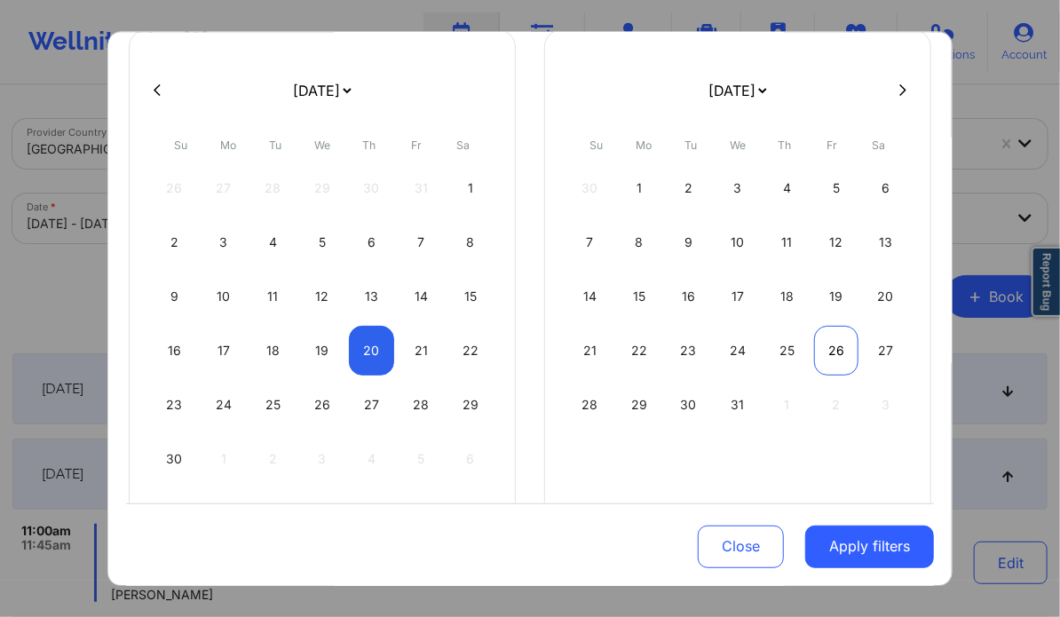
select select "2025-10"
select select "2025-11"
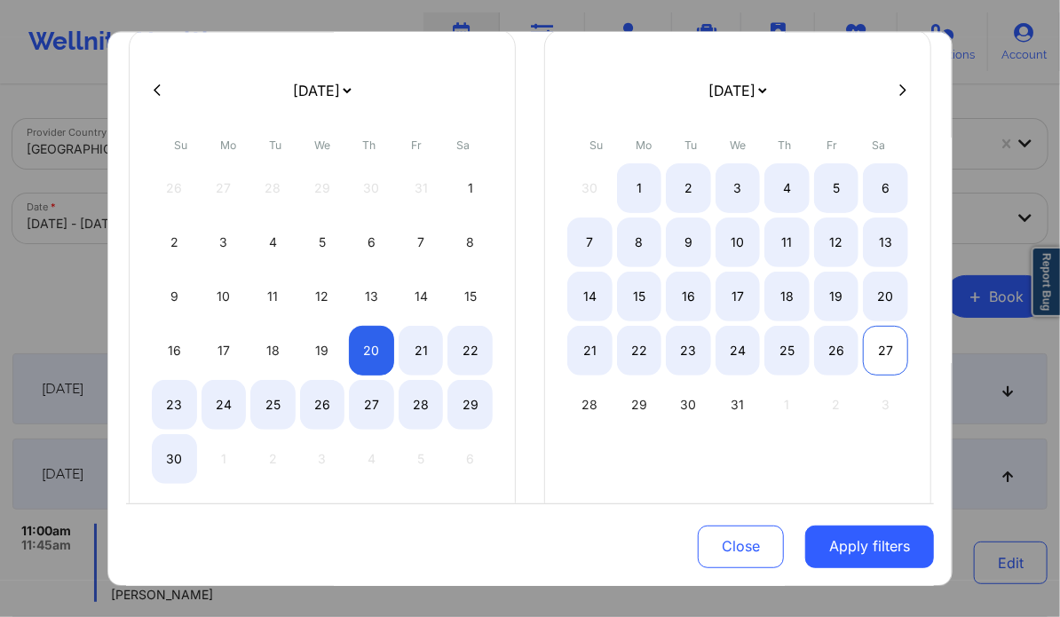
select select "2025-10"
select select "2025-11"
select select "2025-10"
select select "2025-11"
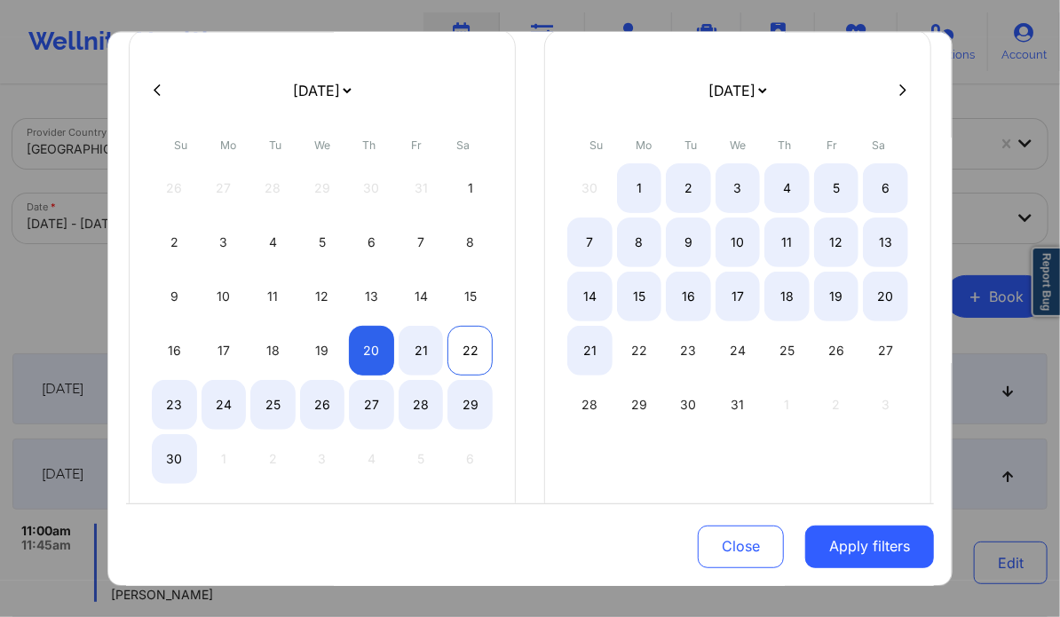
select select "2025-10"
select select "2025-11"
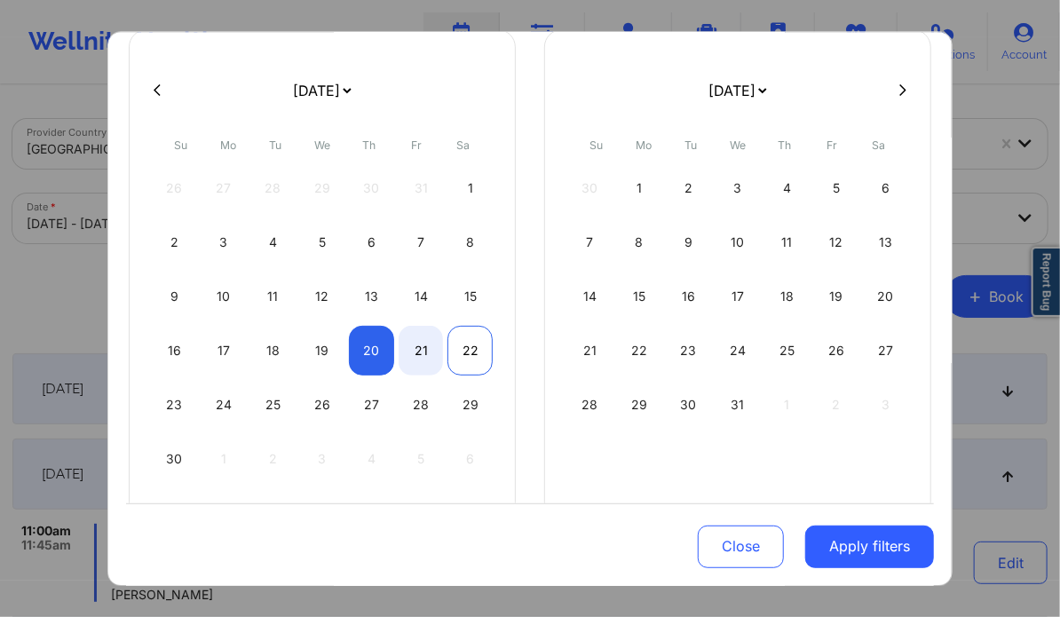
click at [464, 339] on div "22" at bounding box center [469, 351] width 45 height 50
select select "2025-10"
select select "2025-11"
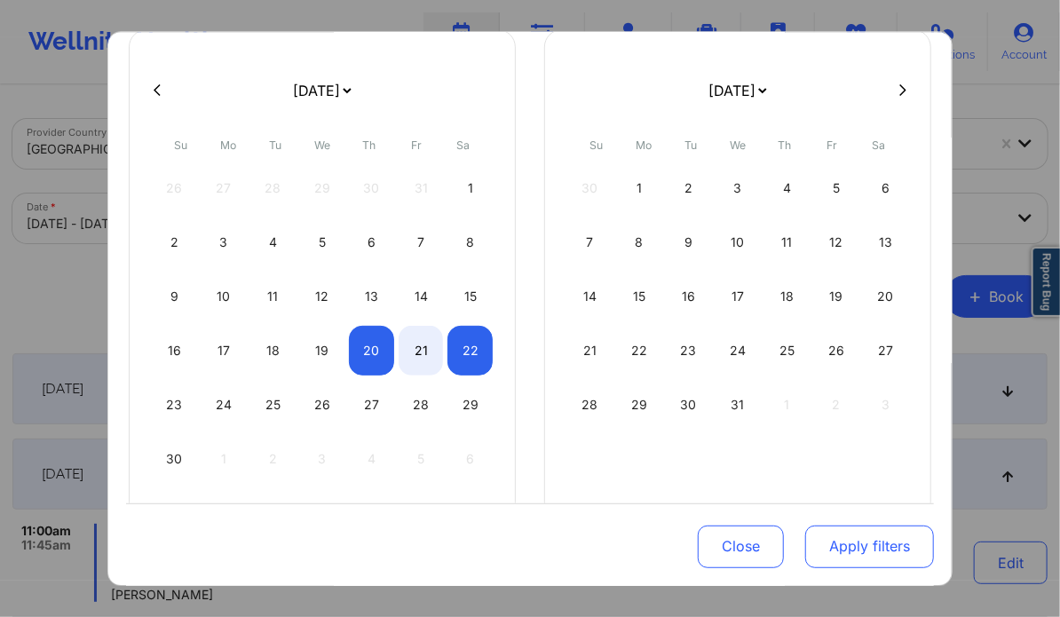
click at [880, 554] on button "Apply filters" at bounding box center [869, 546] width 129 height 43
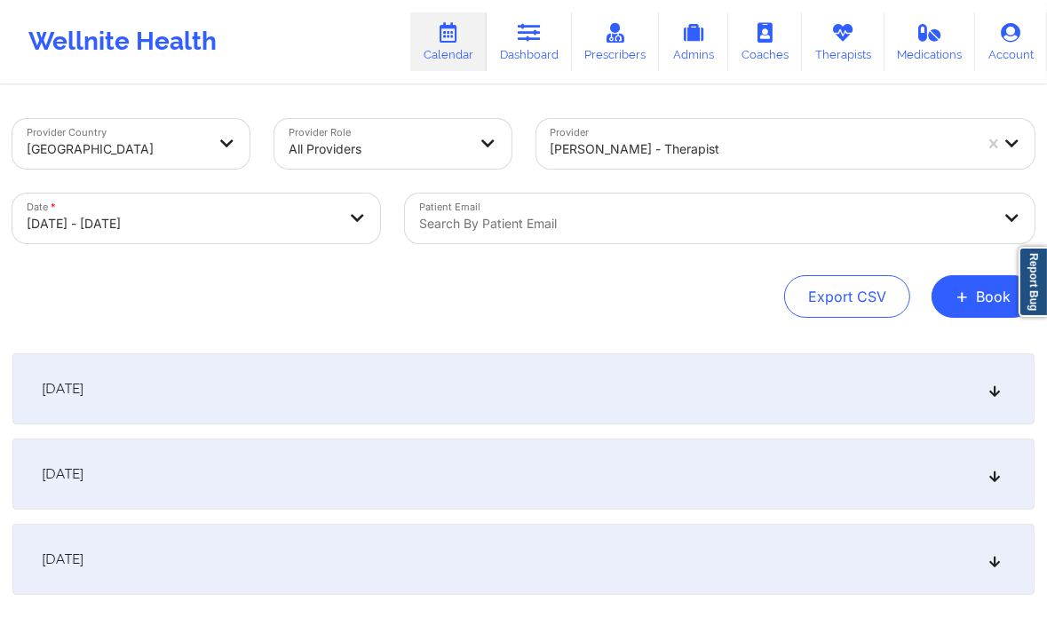
scroll to position [121, 0]
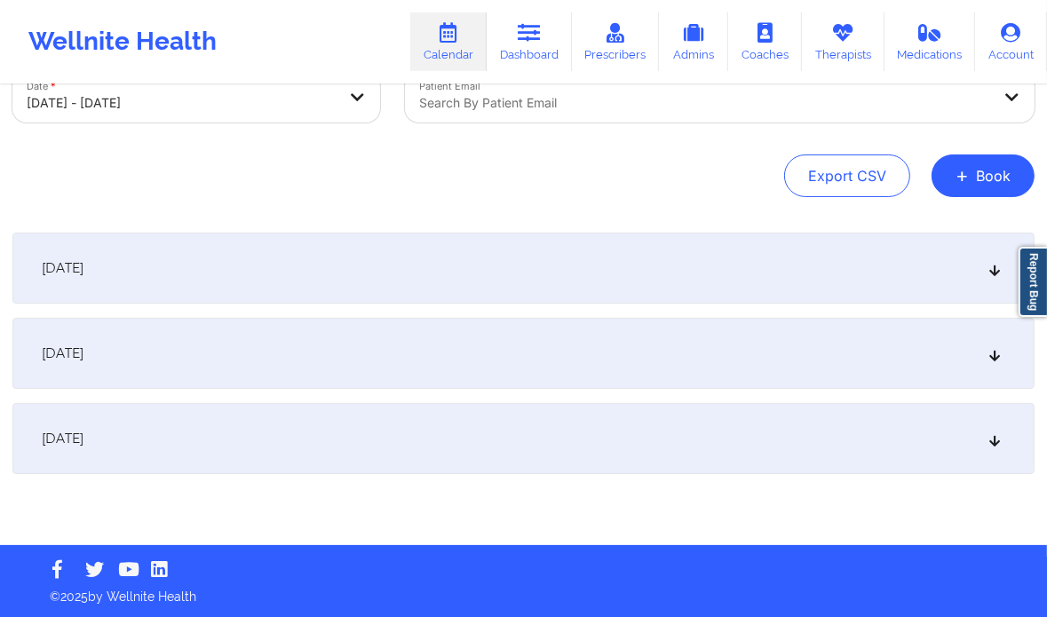
click at [994, 352] on icon at bounding box center [994, 353] width 15 height 12
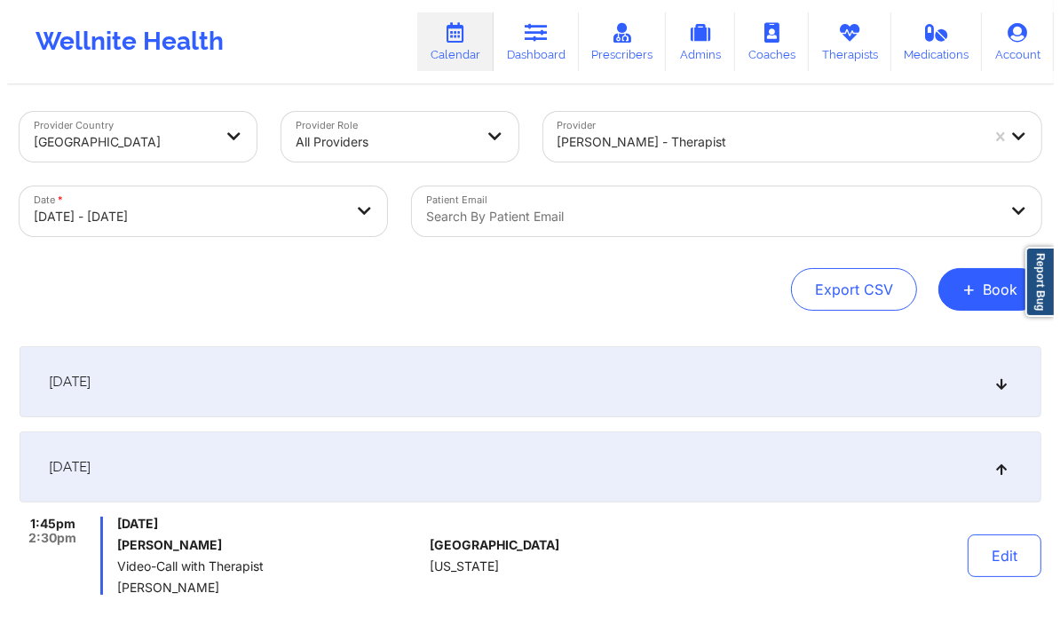
scroll to position [0, 0]
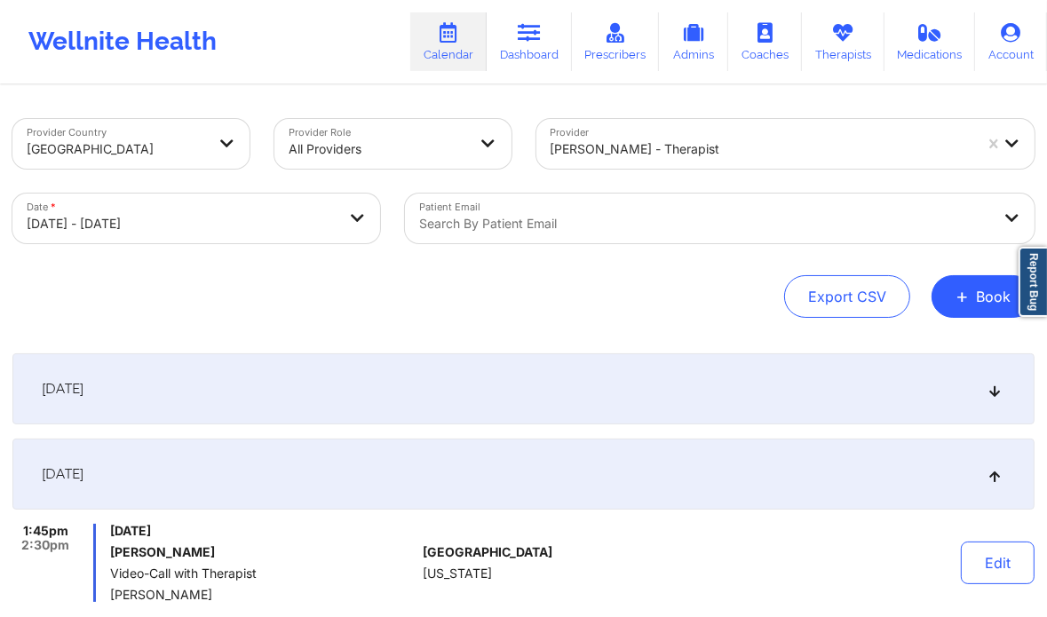
select select "2025-10"
select select "2025-11"
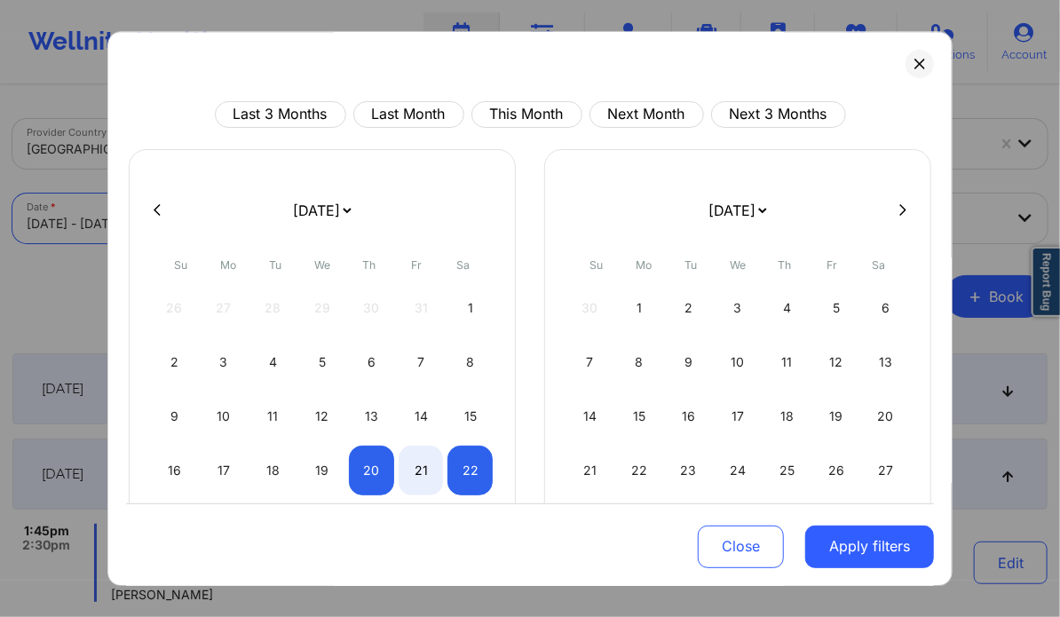
click at [281, 207] on body "Wellnite Health Calendar Dashboard Prescribers Admins Coaches Therapists Medica…" at bounding box center [530, 308] width 1060 height 617
click at [152, 205] on button at bounding box center [157, 209] width 18 height 15
select select "2025-9"
select select "2025-10"
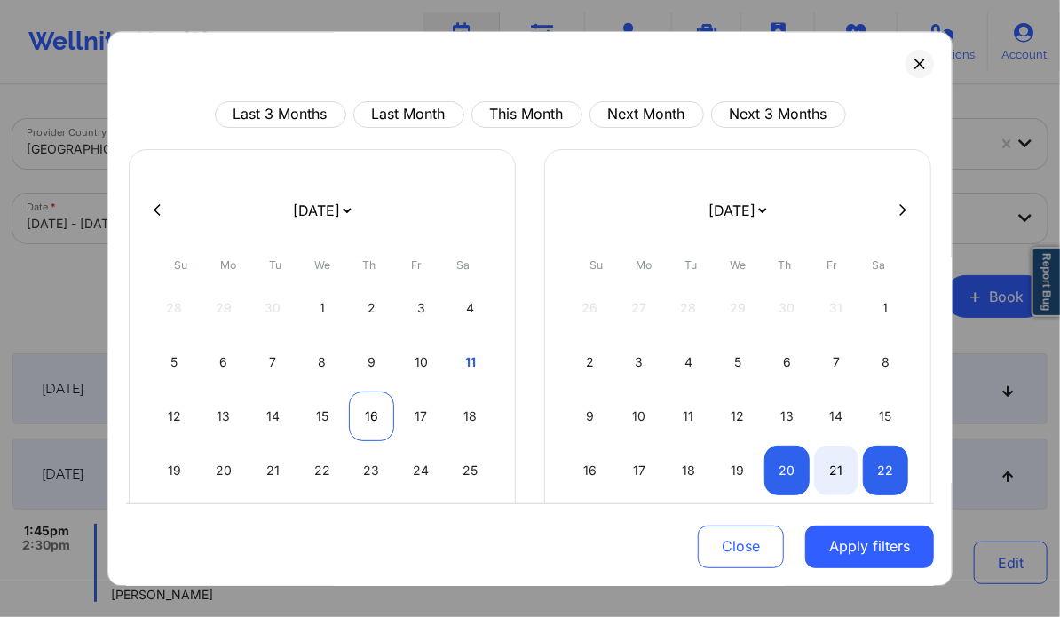
click at [373, 416] on div "16" at bounding box center [371, 417] width 45 height 50
select select "2025-9"
select select "2025-10"
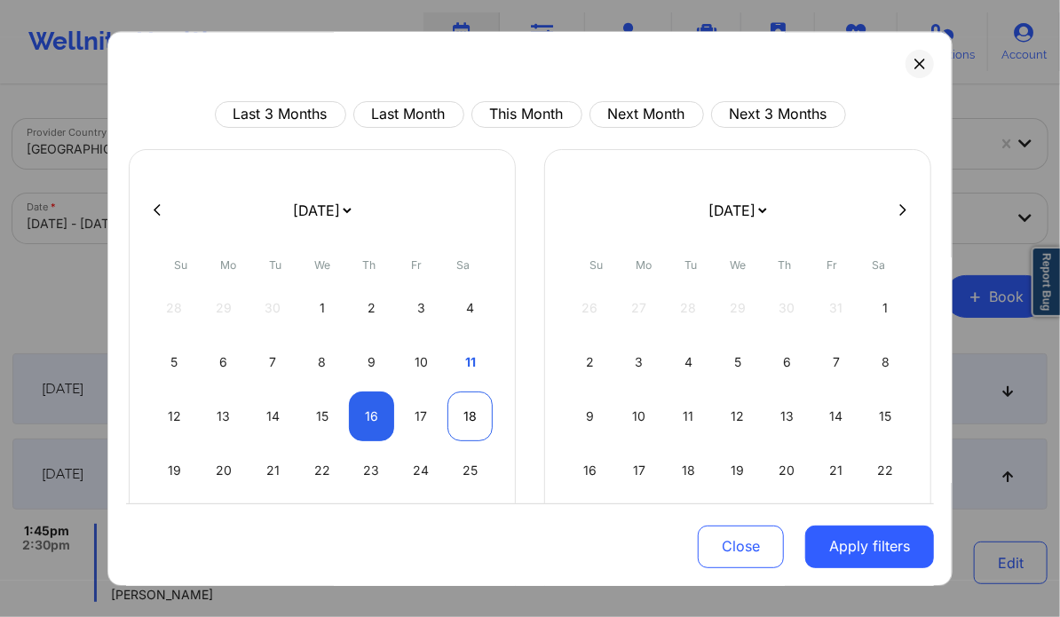
select select "2025-9"
select select "2025-10"
select select "2025-9"
select select "2025-10"
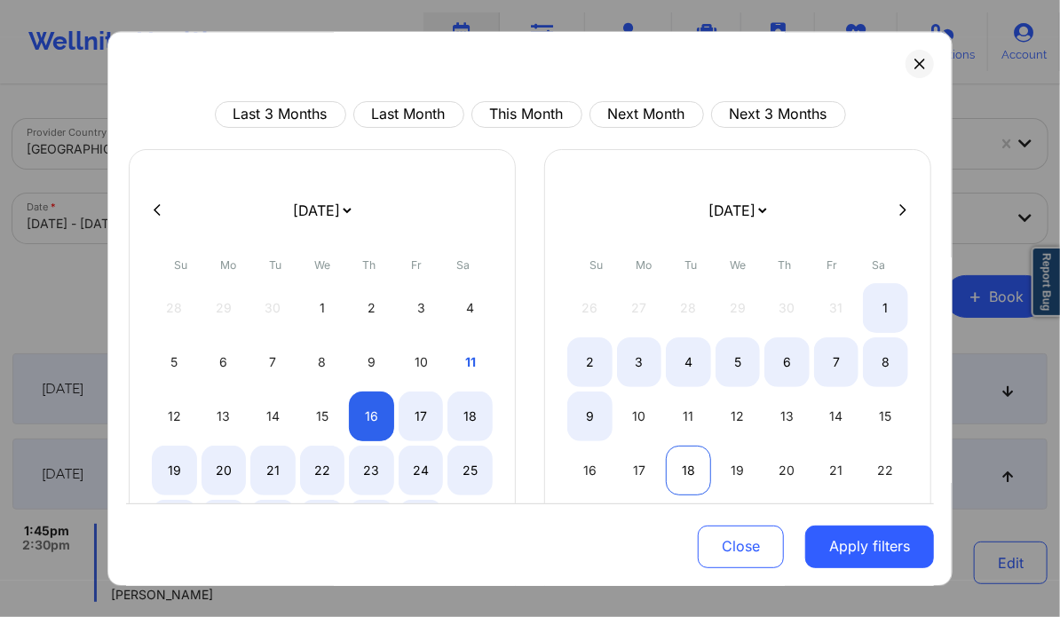
select select "2025-9"
select select "2025-10"
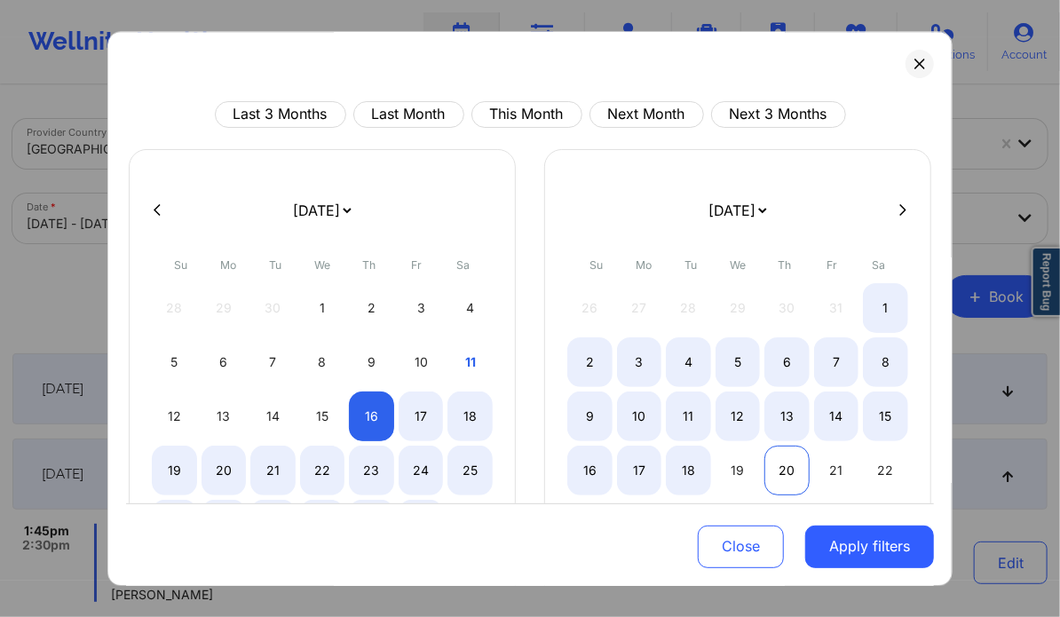
select select "2025-9"
select select "2025-10"
select select "2025-9"
select select "2025-10"
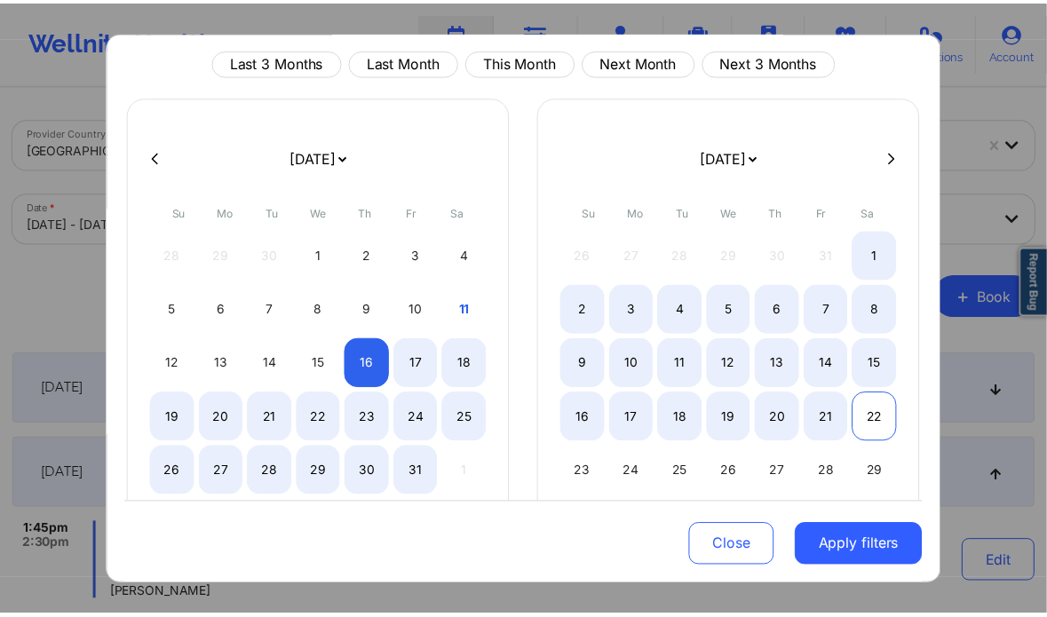
scroll to position [59, 0]
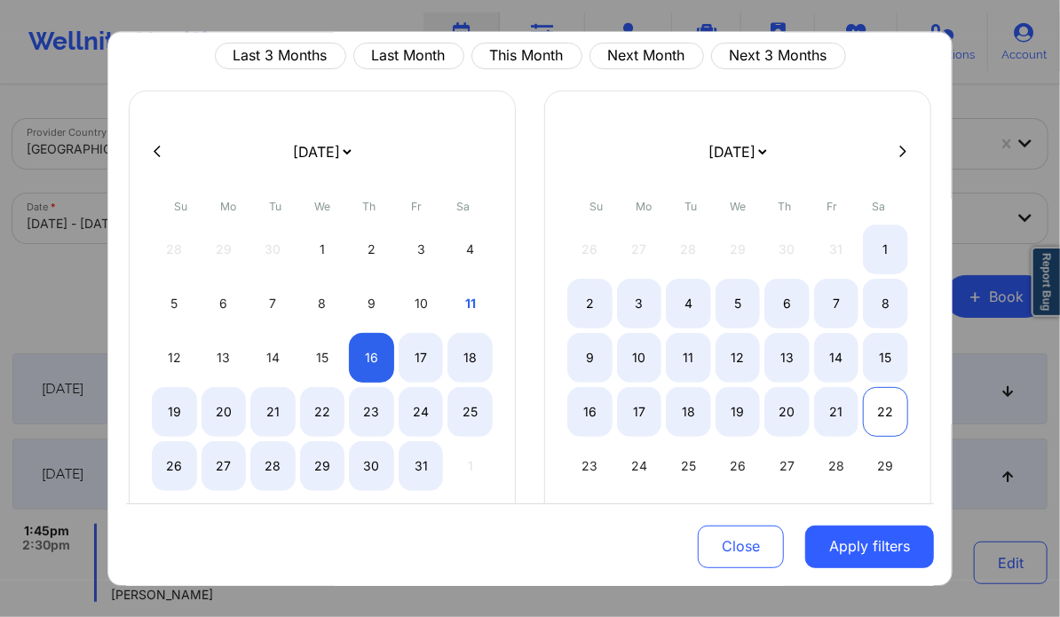
select select "2025-9"
select select "2025-10"
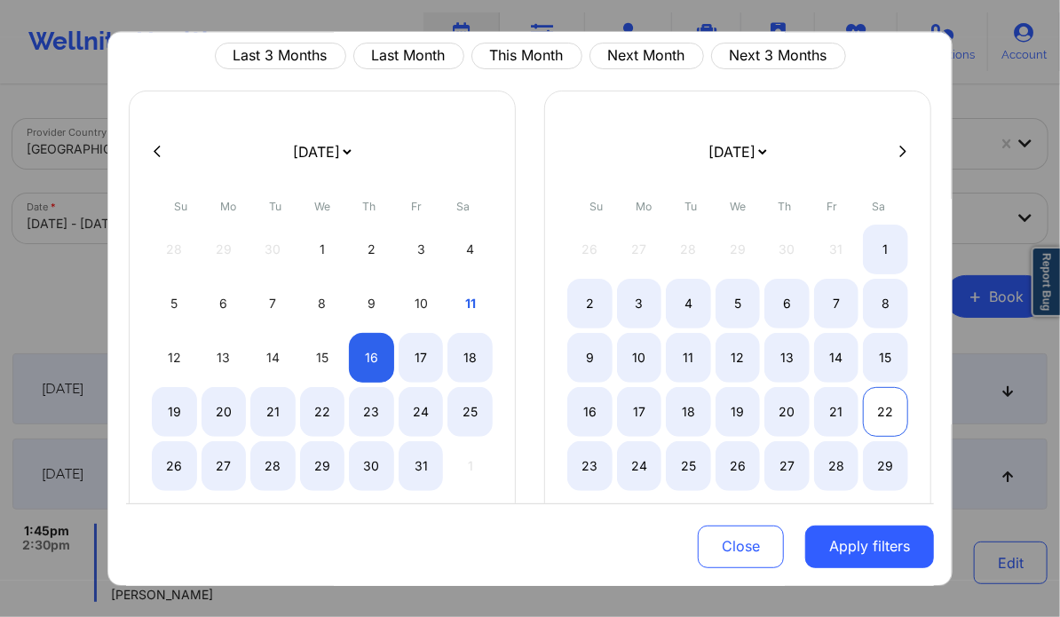
click at [884, 471] on div "29" at bounding box center [885, 466] width 45 height 50
select select "2025-9"
select select "2025-10"
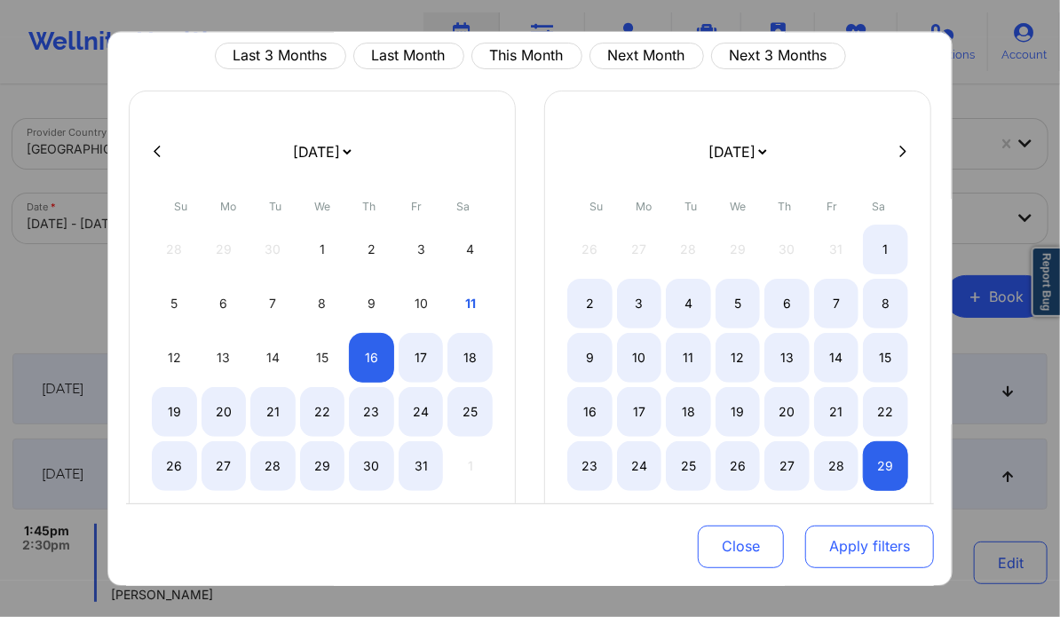
click at [876, 544] on button "Apply filters" at bounding box center [869, 546] width 129 height 43
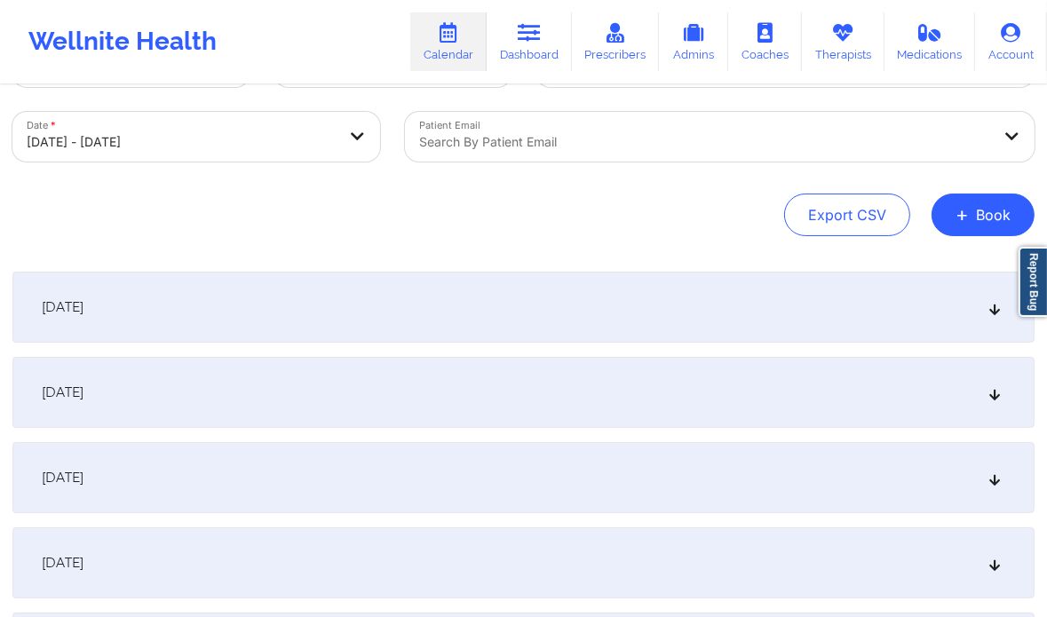
scroll to position [88, 0]
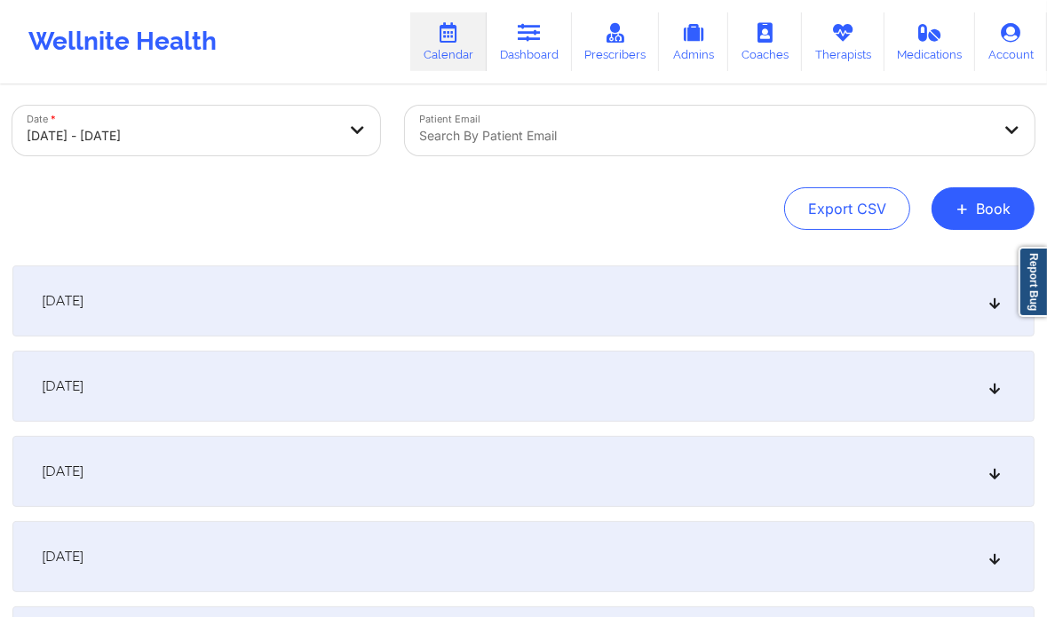
click at [994, 384] on icon at bounding box center [994, 386] width 15 height 12
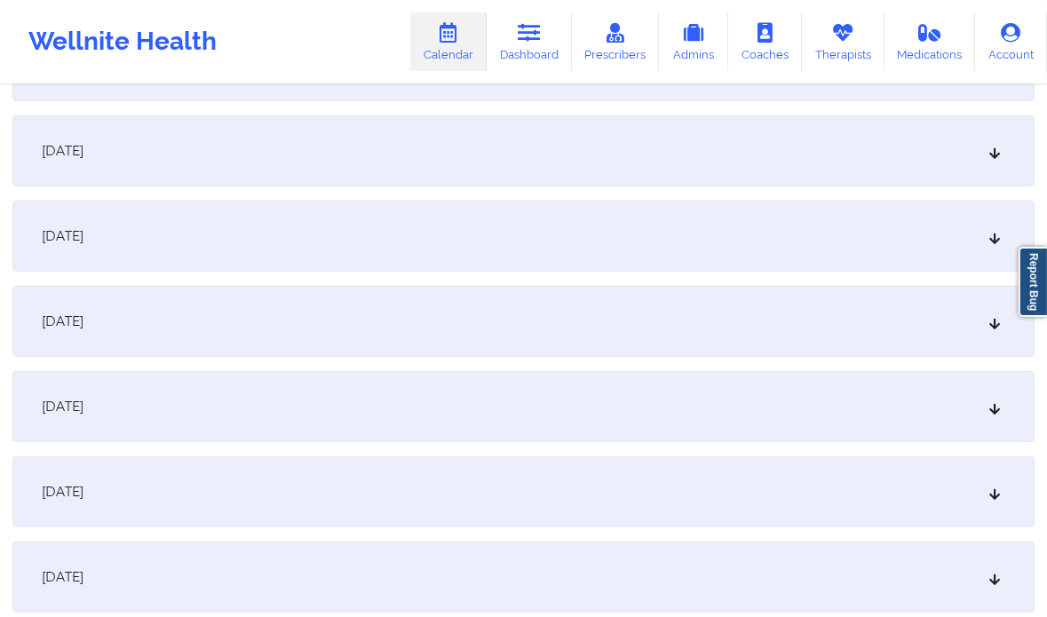
scroll to position [984, 0]
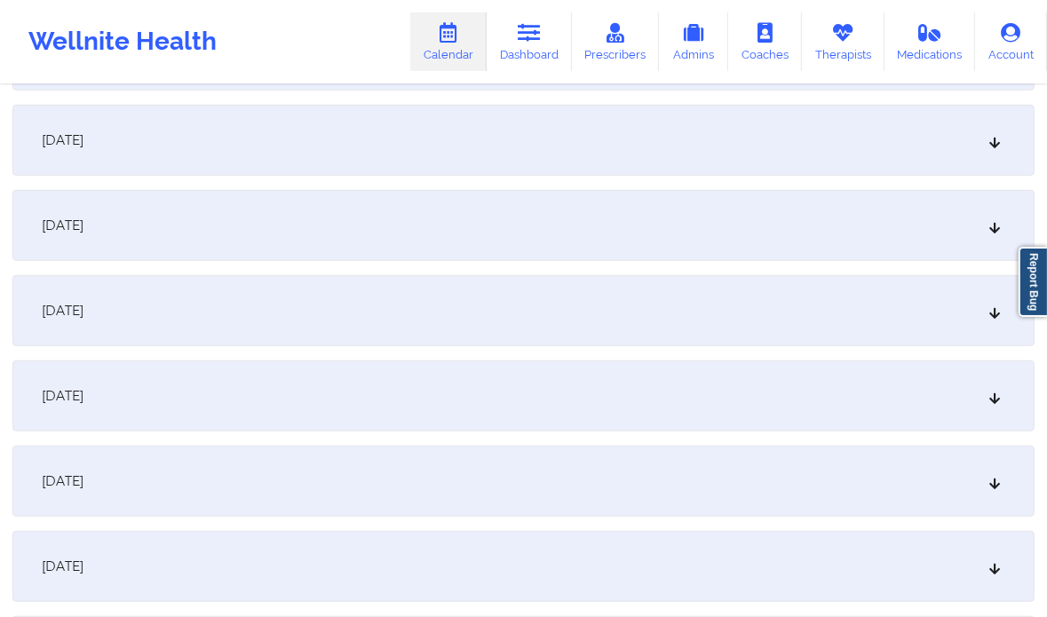
click at [994, 394] on icon at bounding box center [994, 396] width 15 height 12
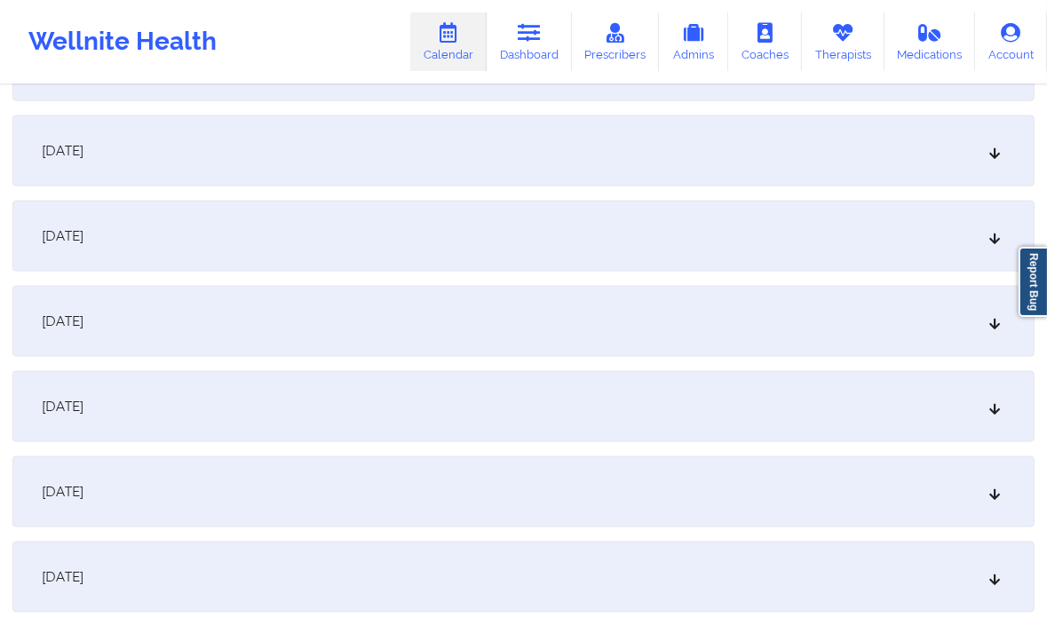
scroll to position [1803, 0]
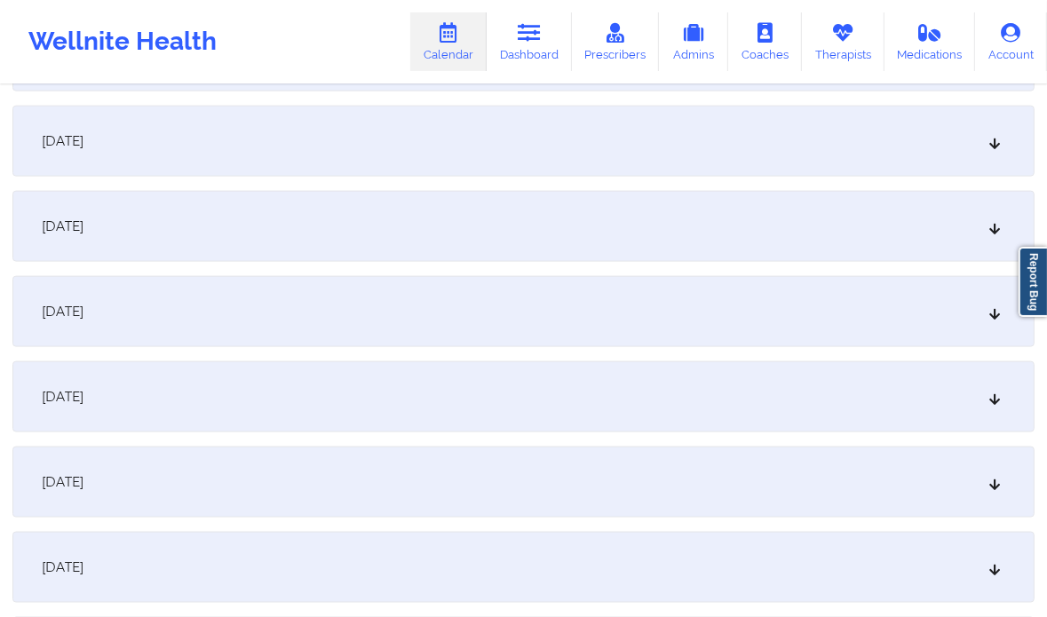
click at [992, 480] on icon at bounding box center [994, 482] width 15 height 12
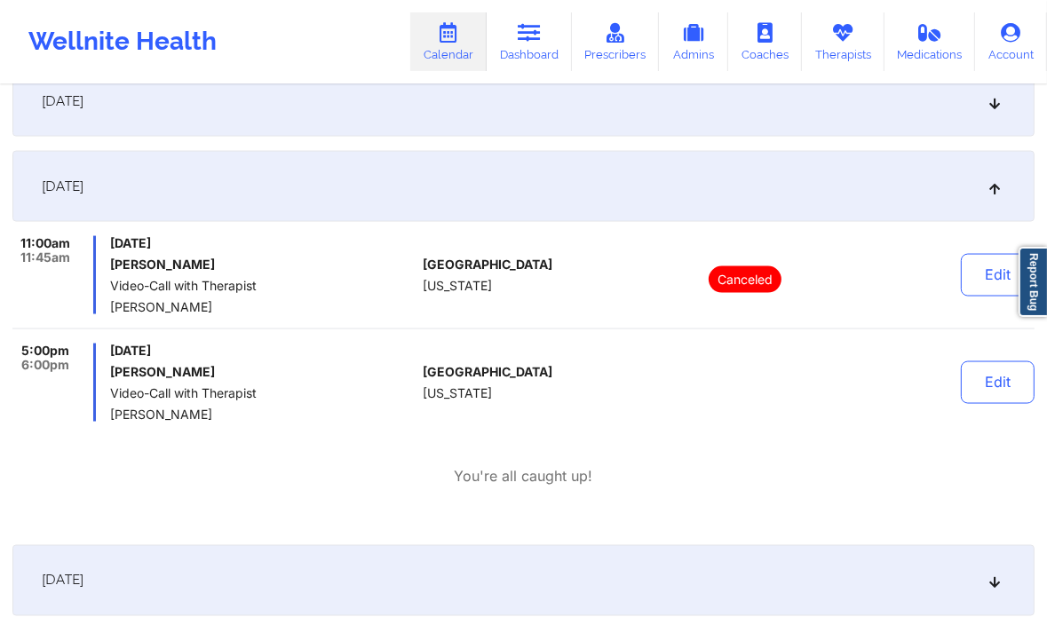
scroll to position [2101, 0]
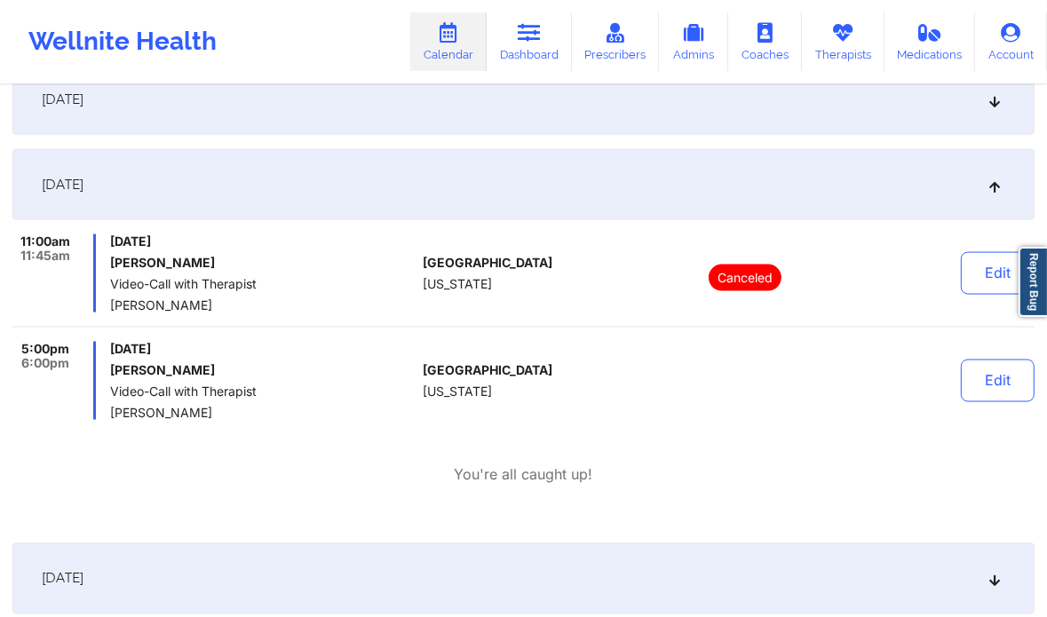
click at [358, 368] on h6 "Cameron Setareh" at bounding box center [262, 370] width 305 height 14
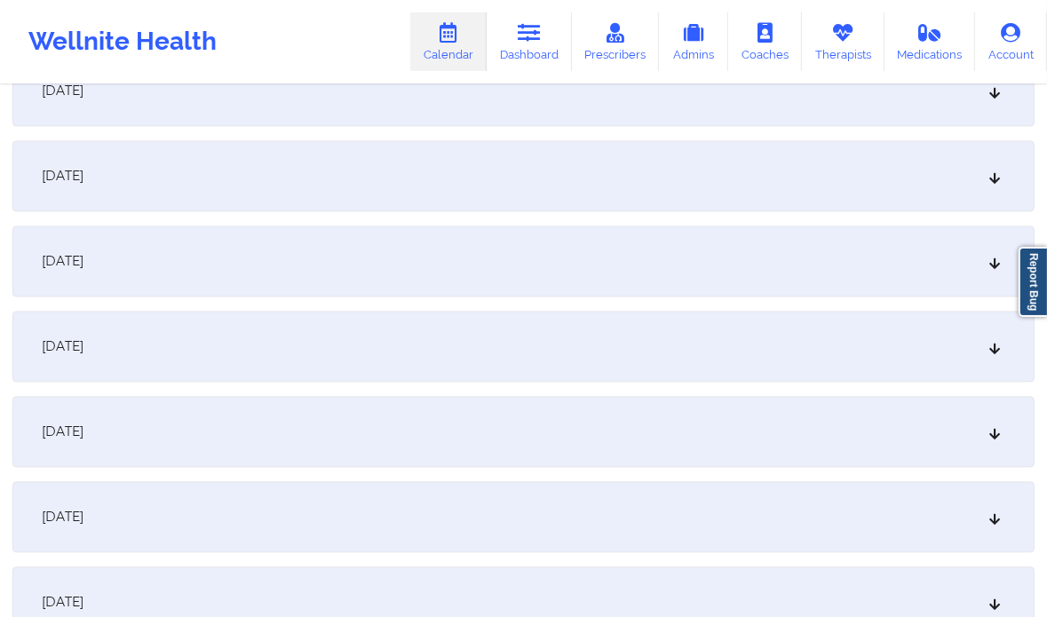
scroll to position [2845, 0]
click at [1000, 341] on icon at bounding box center [994, 346] width 15 height 12
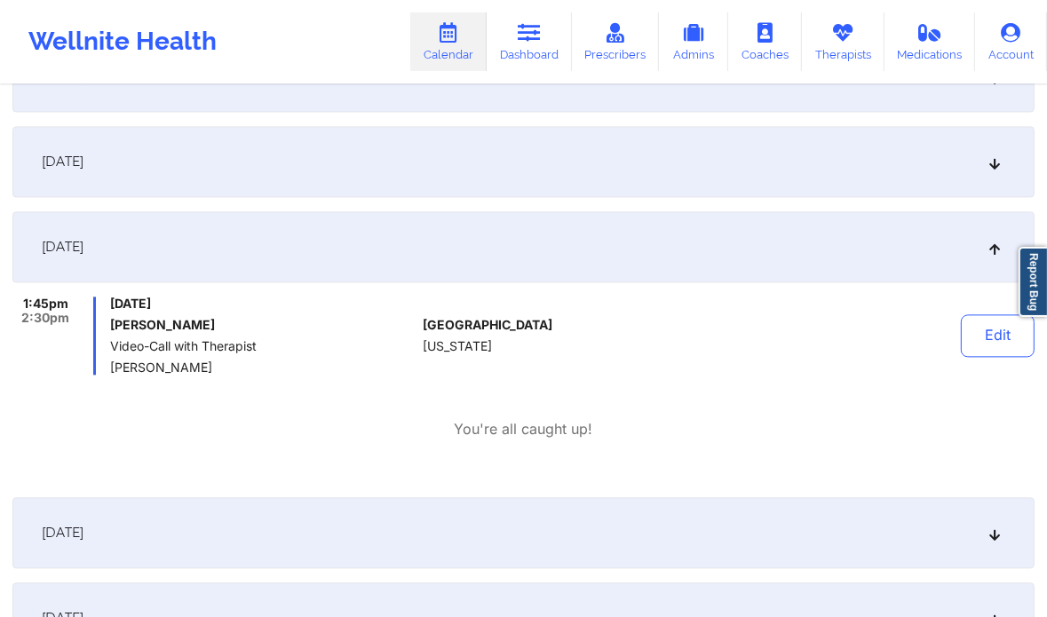
scroll to position [2944, 0]
click at [981, 336] on button "Edit" at bounding box center [998, 335] width 74 height 43
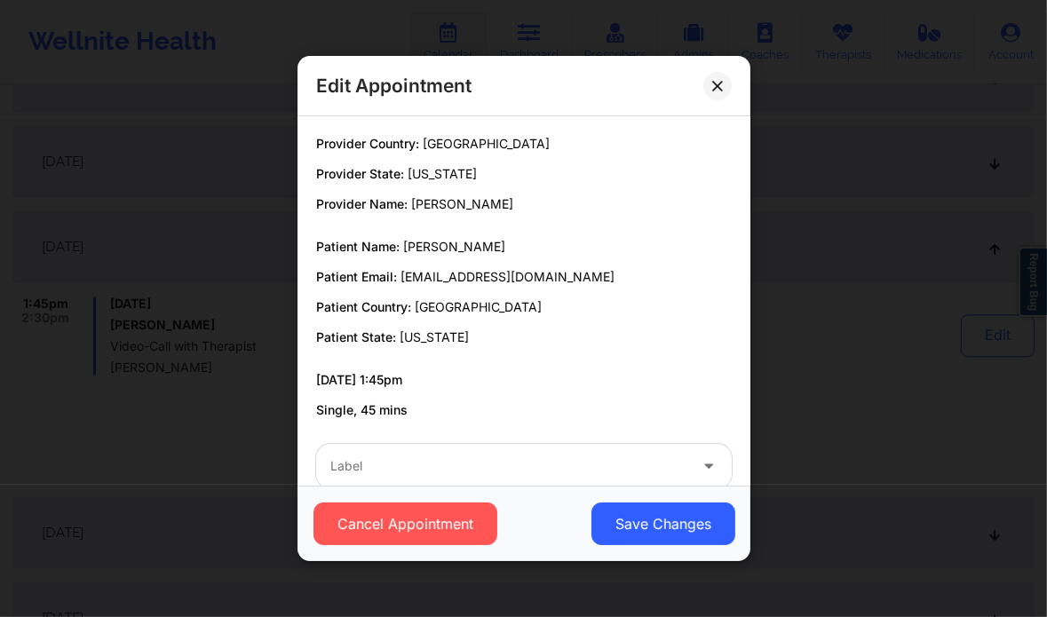
drag, startPoint x: 522, startPoint y: 204, endPoint x: 412, endPoint y: 216, distance: 110.7
click at [412, 216] on div "Provider Country: United States Provider State: New York Provider Name: Stanley…" at bounding box center [524, 277] width 440 height 284
copy span "Stanley Pearlberg"
drag, startPoint x: 526, startPoint y: 243, endPoint x: 404, endPoint y: 248, distance: 121.7
click at [404, 248] on p "Patient Name: Alberto A. Gutierrez" at bounding box center [524, 247] width 416 height 18
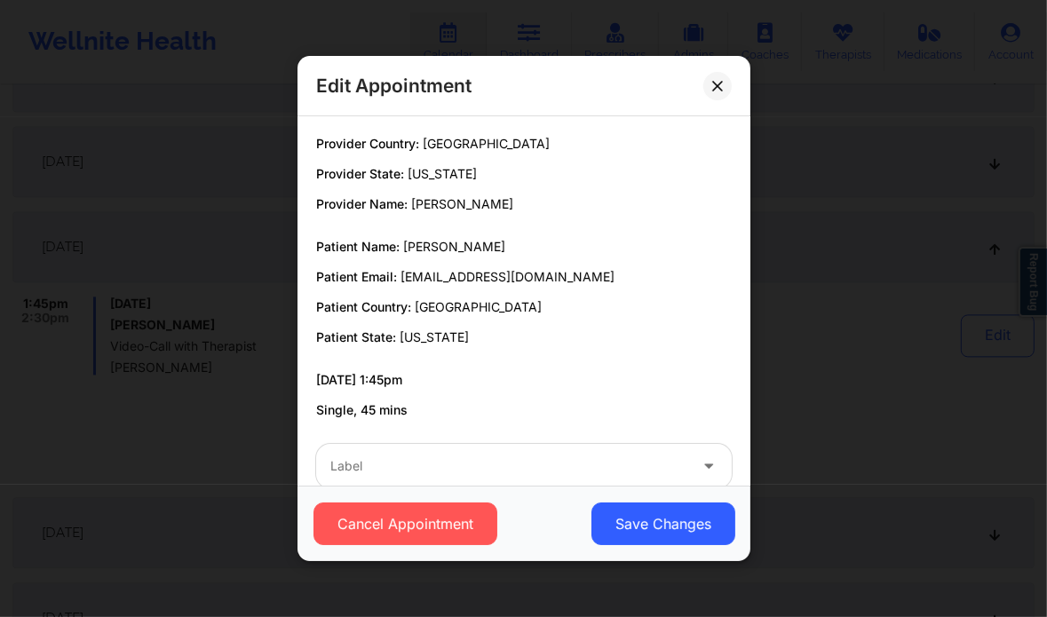
copy span "Alberto A. Gutierrez"
drag, startPoint x: 526, startPoint y: 206, endPoint x: 414, endPoint y: 202, distance: 111.9
click at [414, 202] on p "Provider Name: Stanley Pearlberg" at bounding box center [524, 204] width 416 height 18
copy span "Stanley Pearlberg"
drag, startPoint x: 524, startPoint y: 248, endPoint x: 400, endPoint y: 253, distance: 124.4
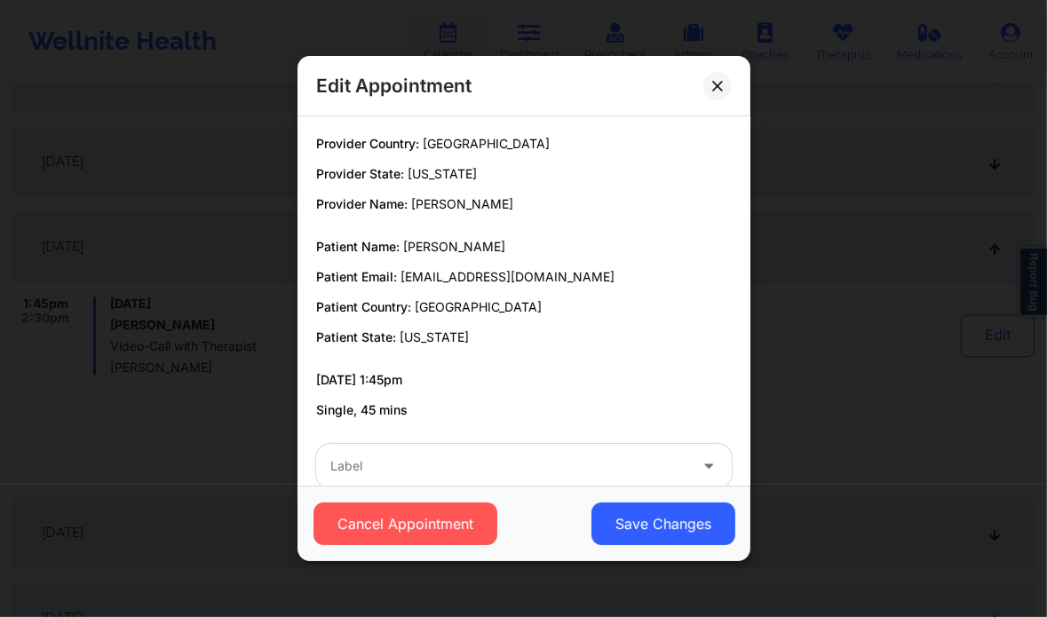
click at [400, 253] on p "Patient Name: Alberto A. Gutierrez" at bounding box center [524, 247] width 416 height 18
copy p "Alberto A. Gutierrez"
click at [521, 244] on p "Patient Name: Alberto A. Gutierrez" at bounding box center [524, 247] width 416 height 18
drag, startPoint x: 518, startPoint y: 244, endPoint x: 405, endPoint y: 249, distance: 113.8
click at [405, 249] on p "Patient Name: Alberto A. Gutierrez" at bounding box center [524, 247] width 416 height 18
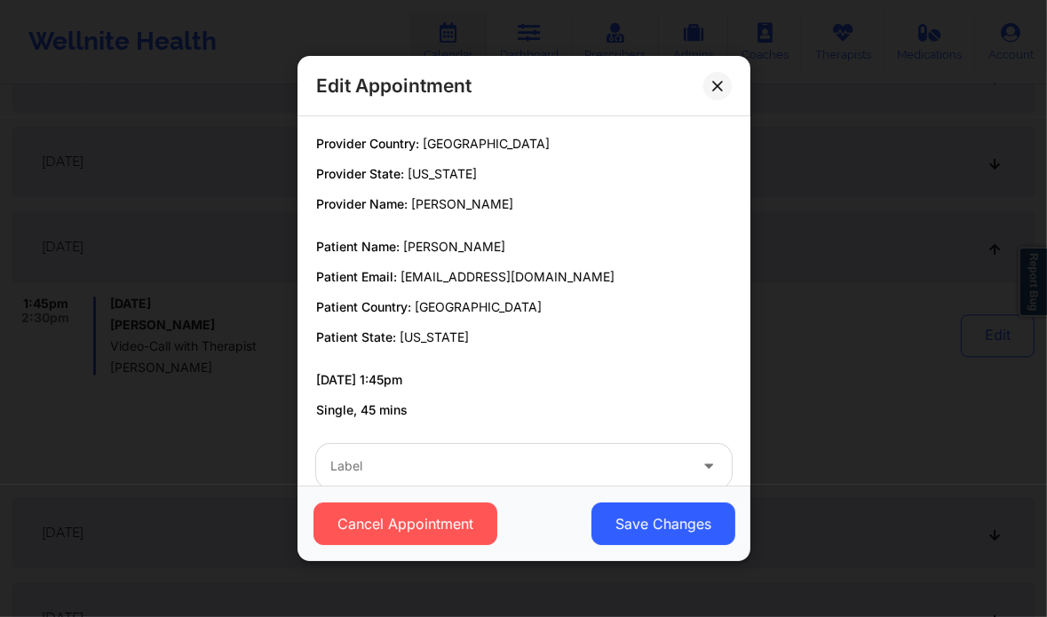
copy span "Alberto A. Gutierrez"
click at [588, 95] on div "Edit Appointment" at bounding box center [523, 86] width 453 height 60
click at [714, 83] on icon at bounding box center [717, 86] width 10 height 10
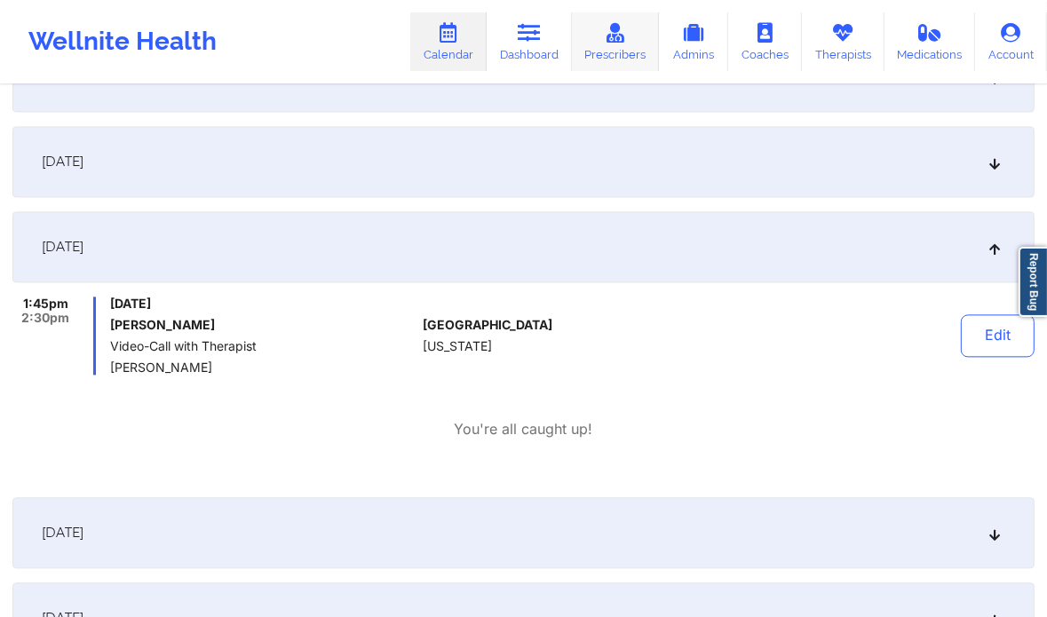
click at [620, 27] on icon at bounding box center [615, 33] width 23 height 20
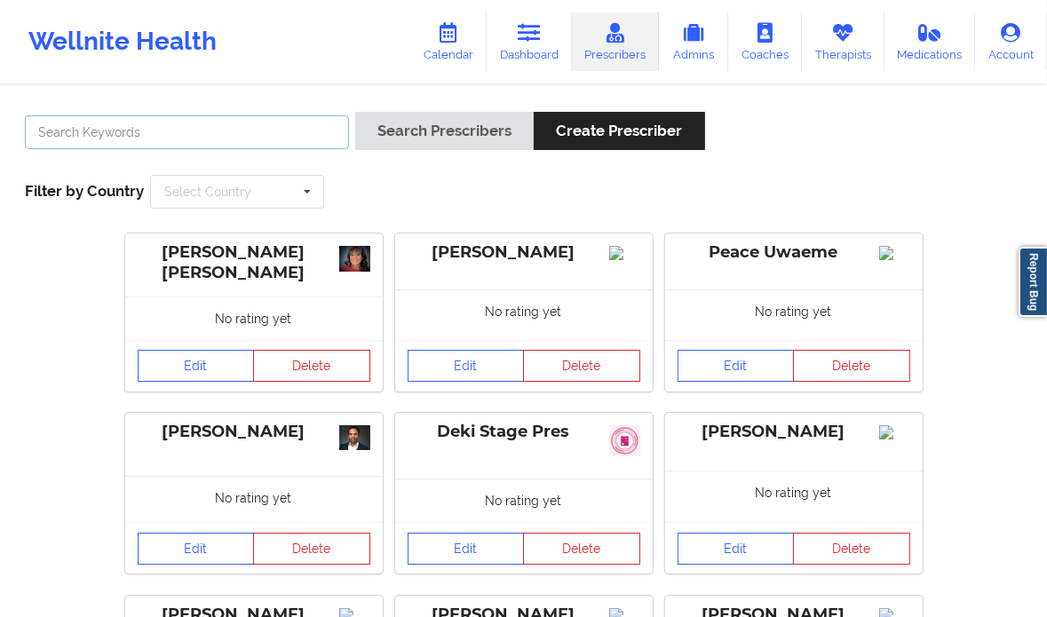
click at [237, 125] on input "text" at bounding box center [187, 132] width 324 height 34
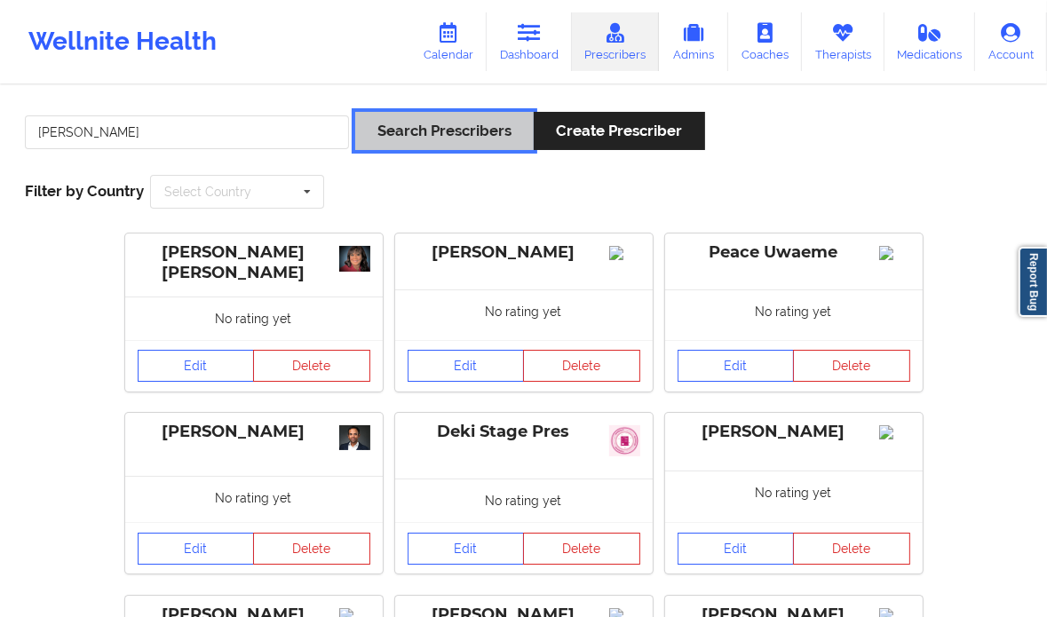
click at [393, 130] on button "Search Prescribers" at bounding box center [444, 131] width 178 height 38
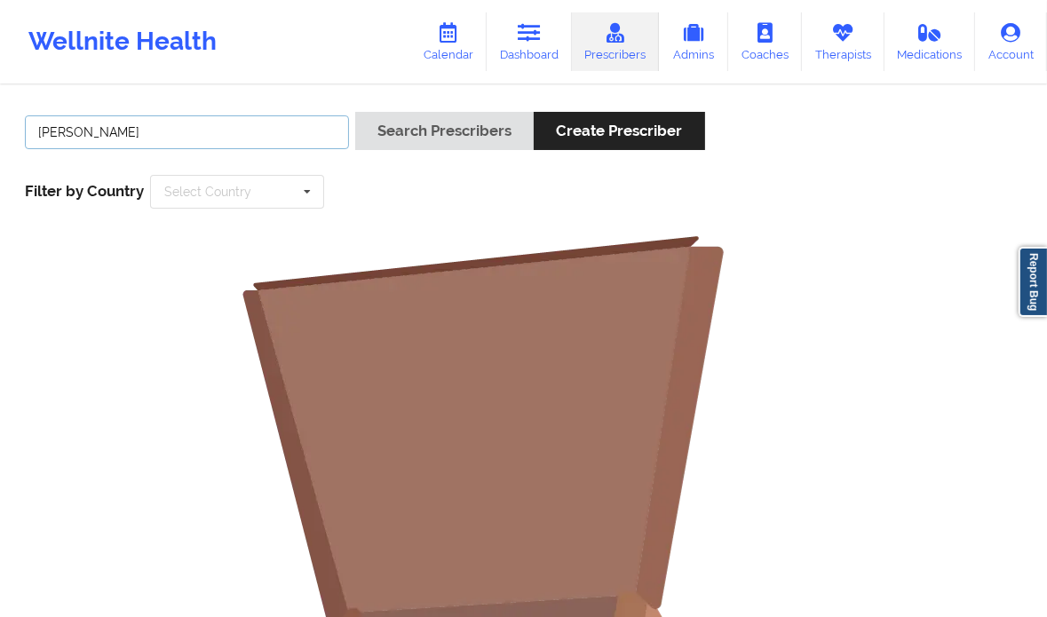
click at [153, 123] on input "Madelyn Garret" at bounding box center [187, 132] width 324 height 34
type input "Madelyn"
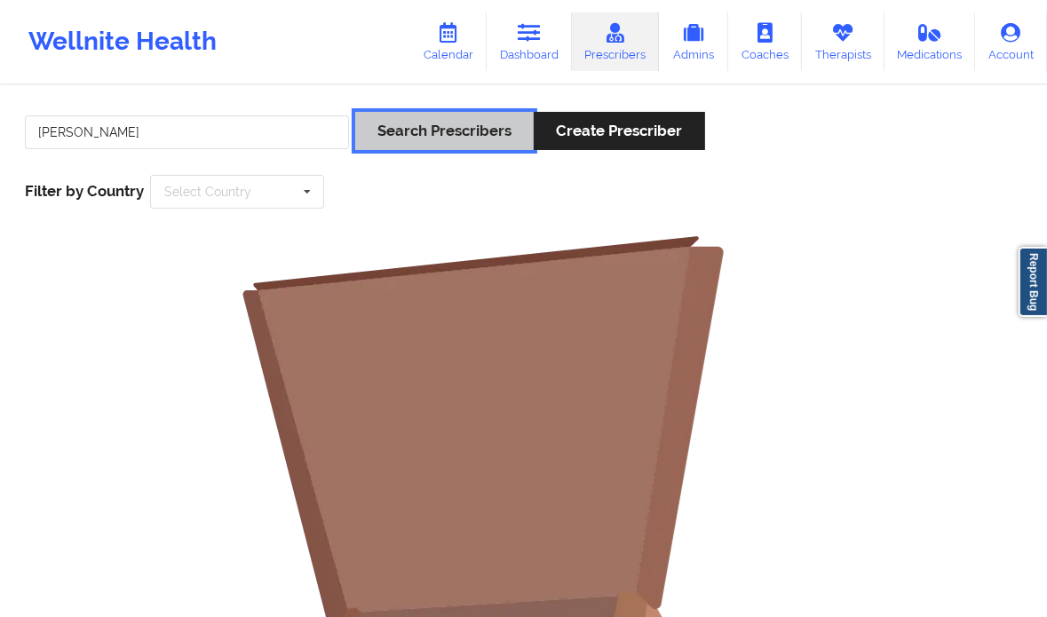
click at [444, 146] on button "Search Prescribers" at bounding box center [444, 131] width 178 height 38
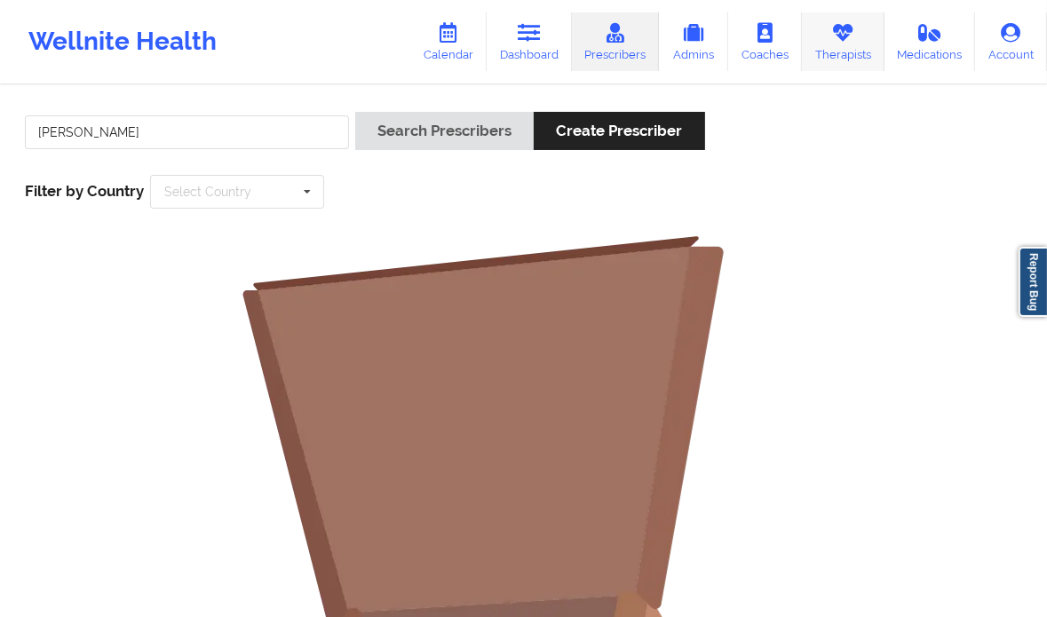
click at [851, 45] on link "Therapists" at bounding box center [843, 41] width 83 height 59
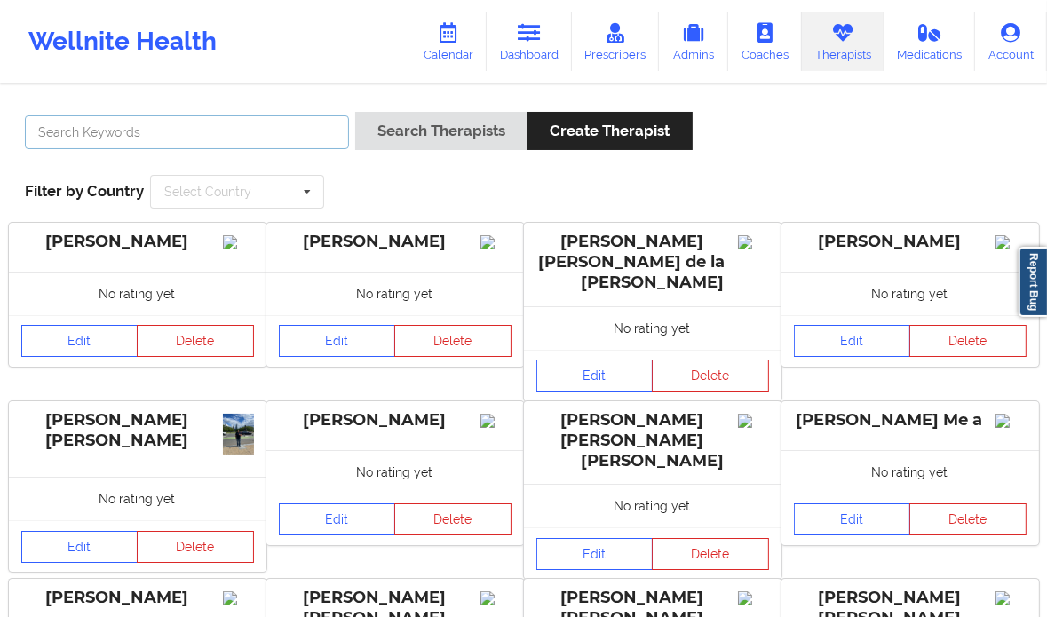
click at [110, 128] on input "text" at bounding box center [187, 132] width 324 height 34
type input "Madelyn Garret"
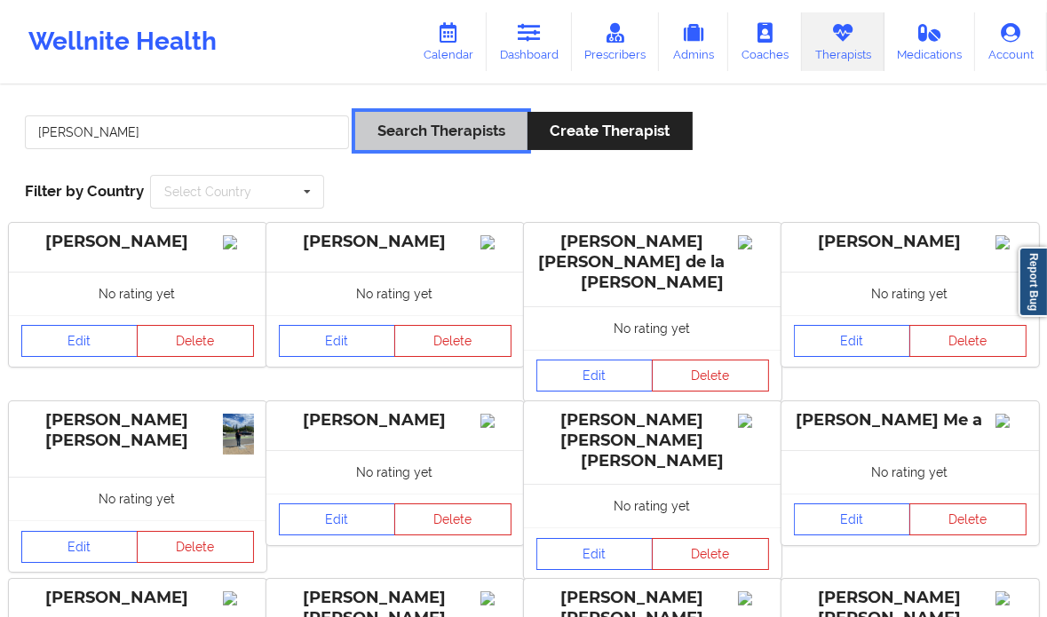
click at [435, 124] on button "Search Therapists" at bounding box center [441, 131] width 172 height 38
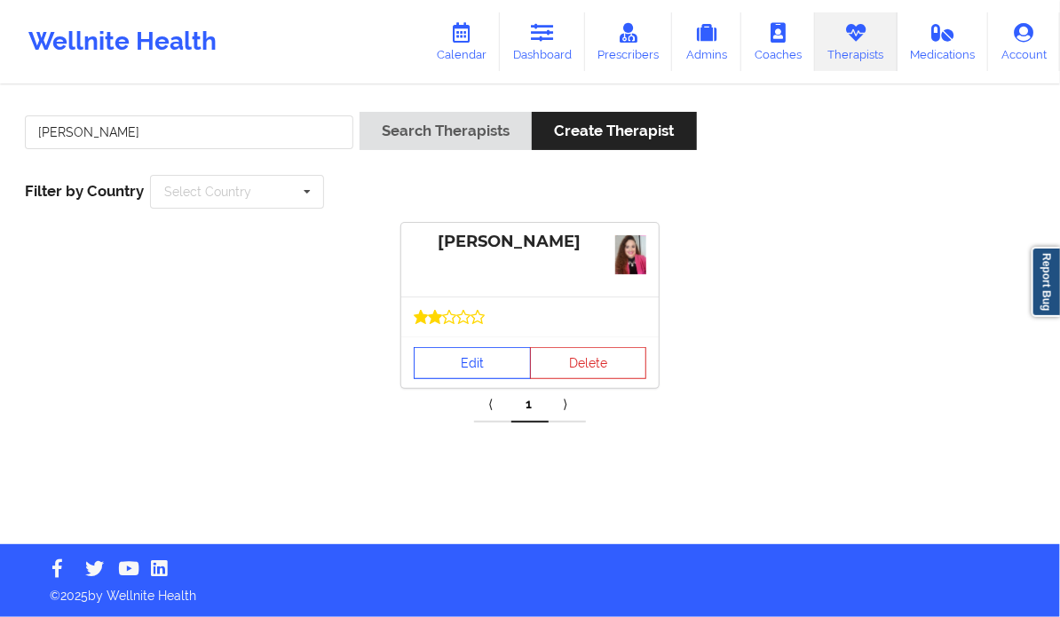
click at [450, 352] on link "Edit" at bounding box center [472, 363] width 117 height 32
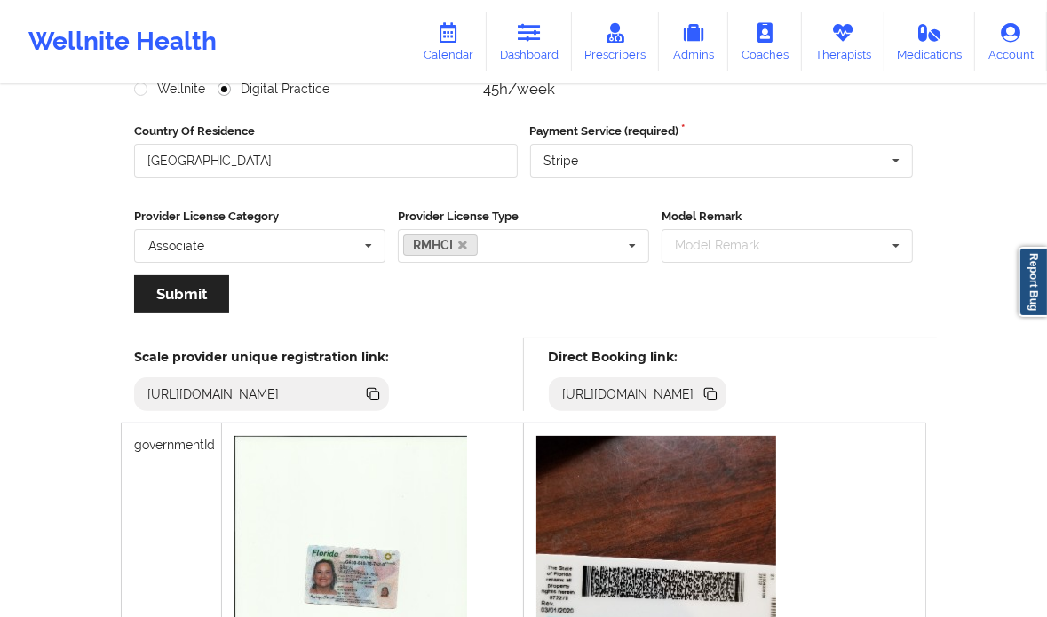
scroll to position [265, 0]
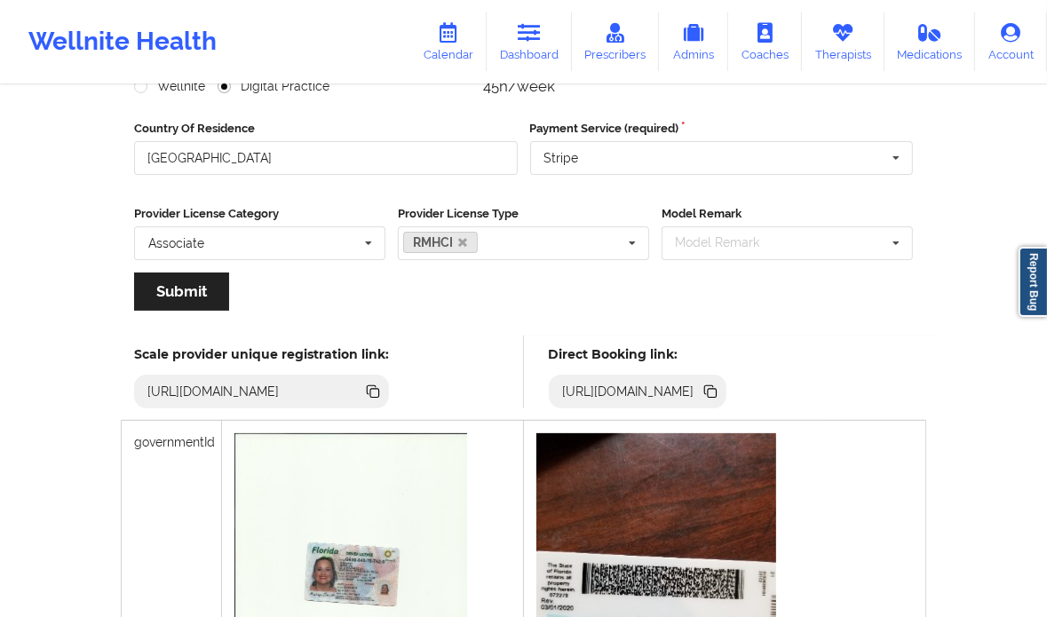
click at [716, 389] on icon at bounding box center [712, 393] width 9 height 9
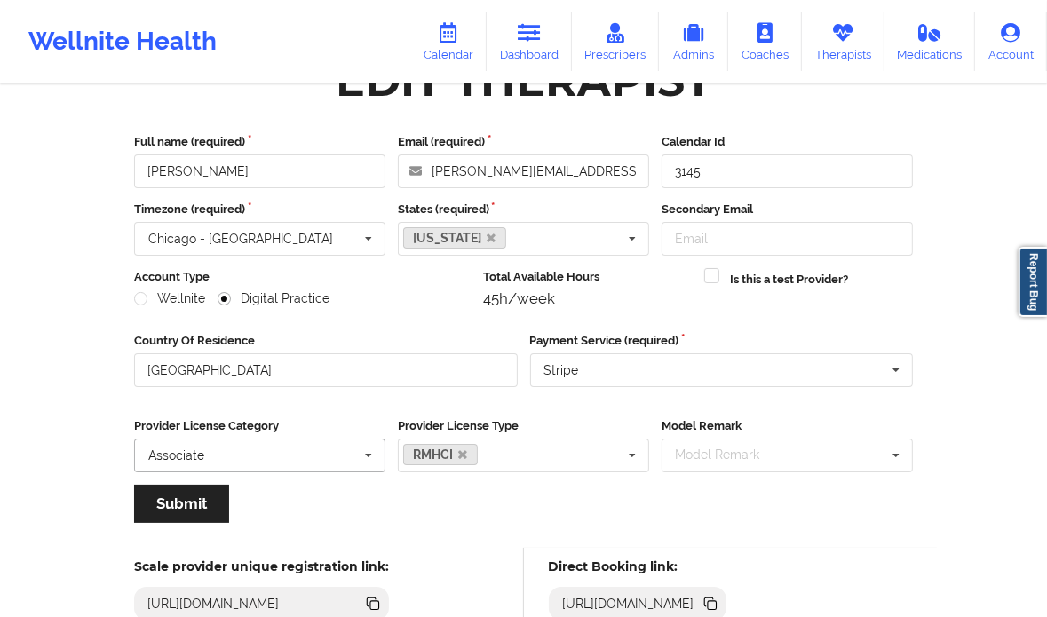
scroll to position [0, 0]
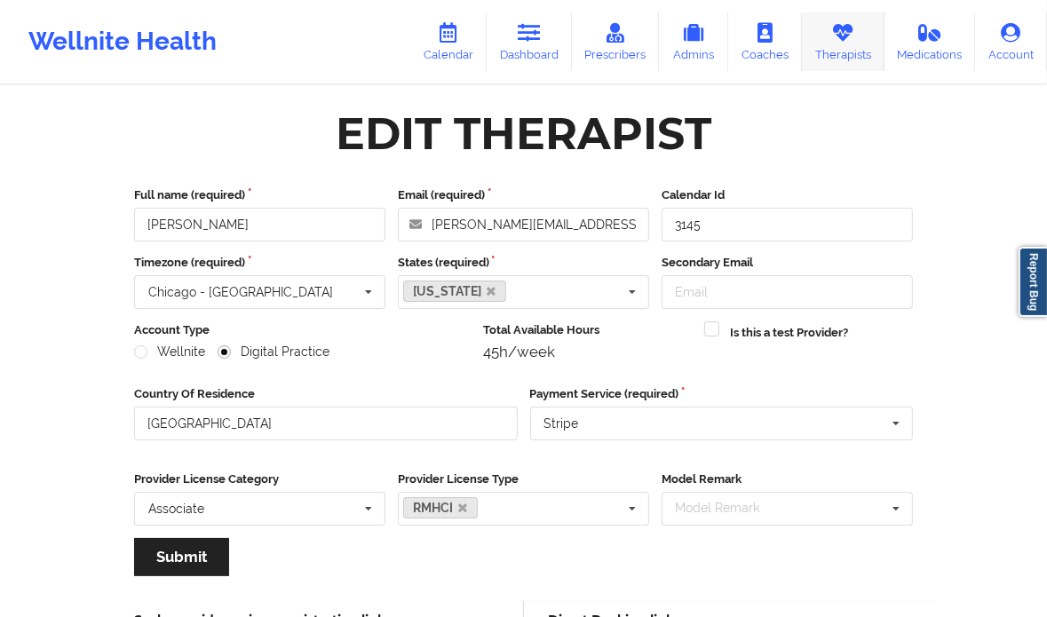
click at [866, 51] on link "Therapists" at bounding box center [843, 41] width 83 height 59
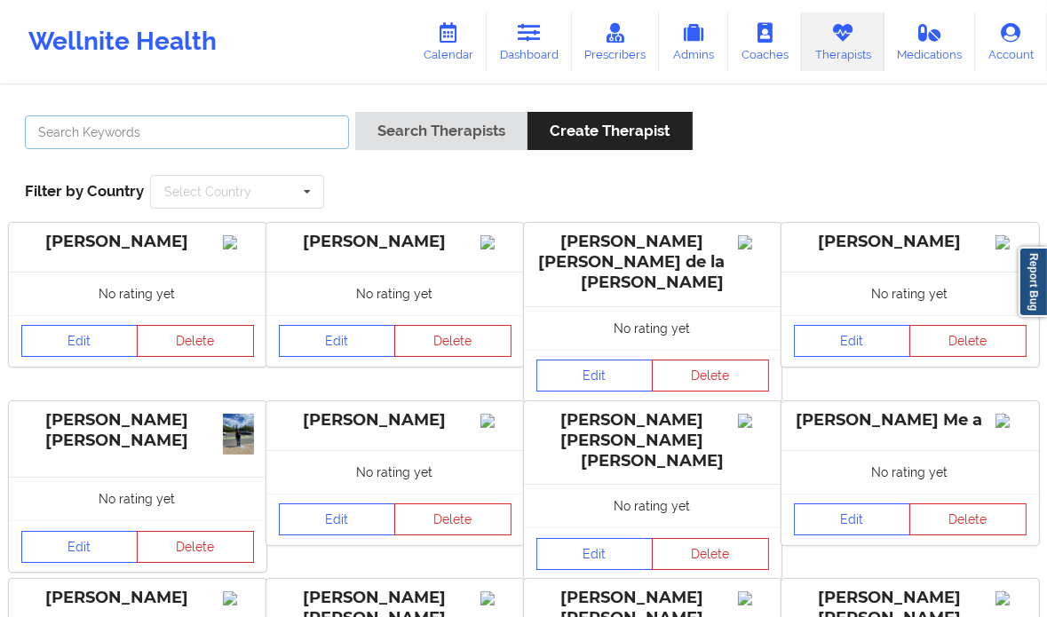
click at [181, 129] on input "text" at bounding box center [187, 132] width 324 height 34
click at [156, 123] on input "text" at bounding box center [187, 132] width 324 height 34
type input "felicia hill"
click at [355, 112] on button "Search Therapists" at bounding box center [441, 131] width 172 height 38
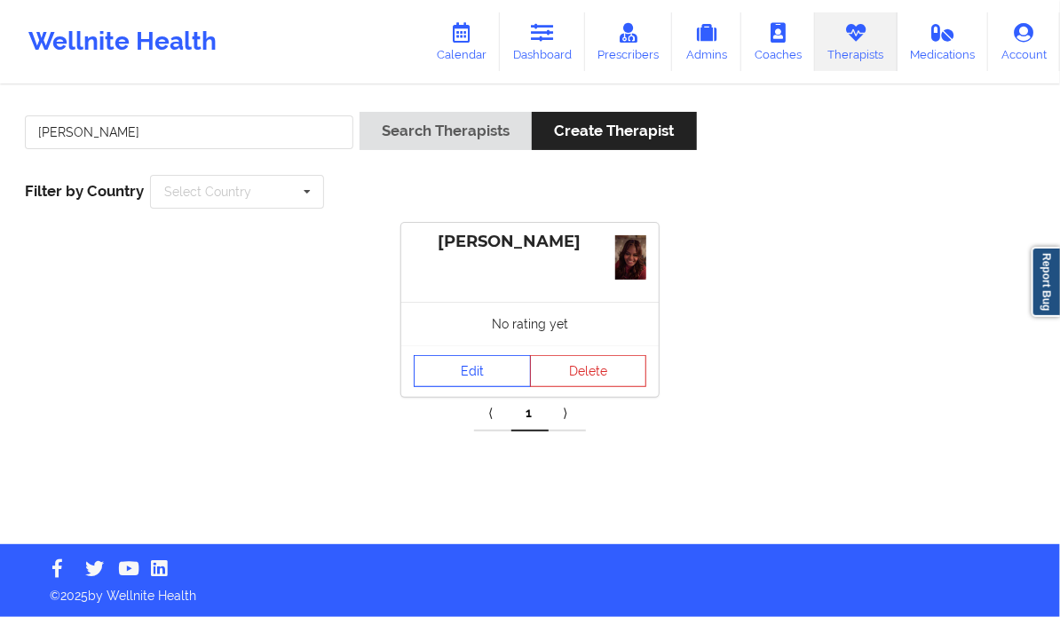
click at [474, 369] on link "Edit" at bounding box center [472, 371] width 117 height 32
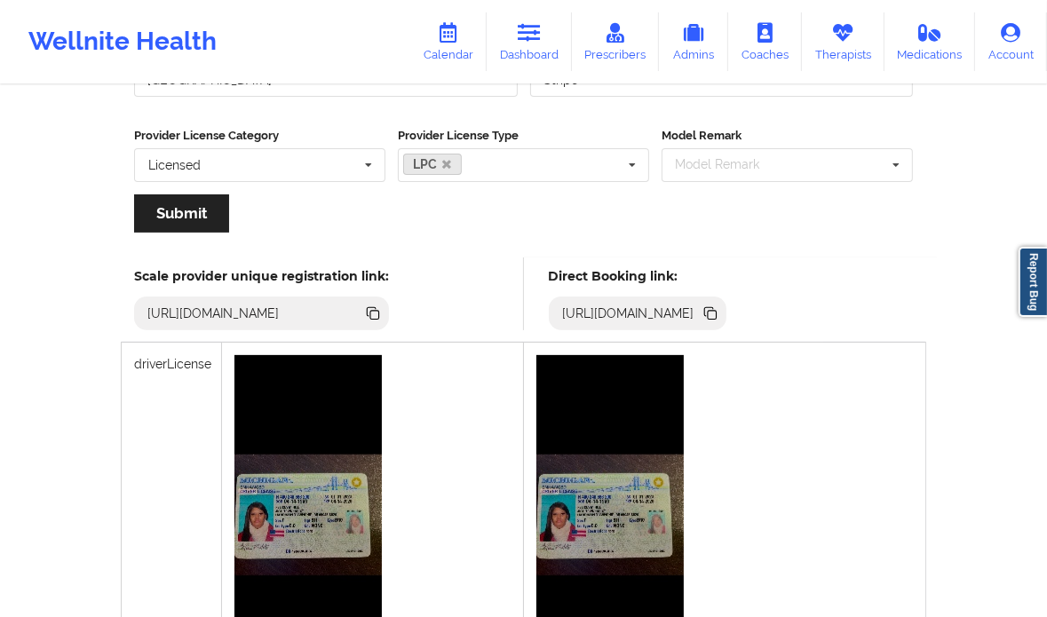
scroll to position [344, 0]
click at [714, 309] on icon at bounding box center [709, 310] width 9 height 9
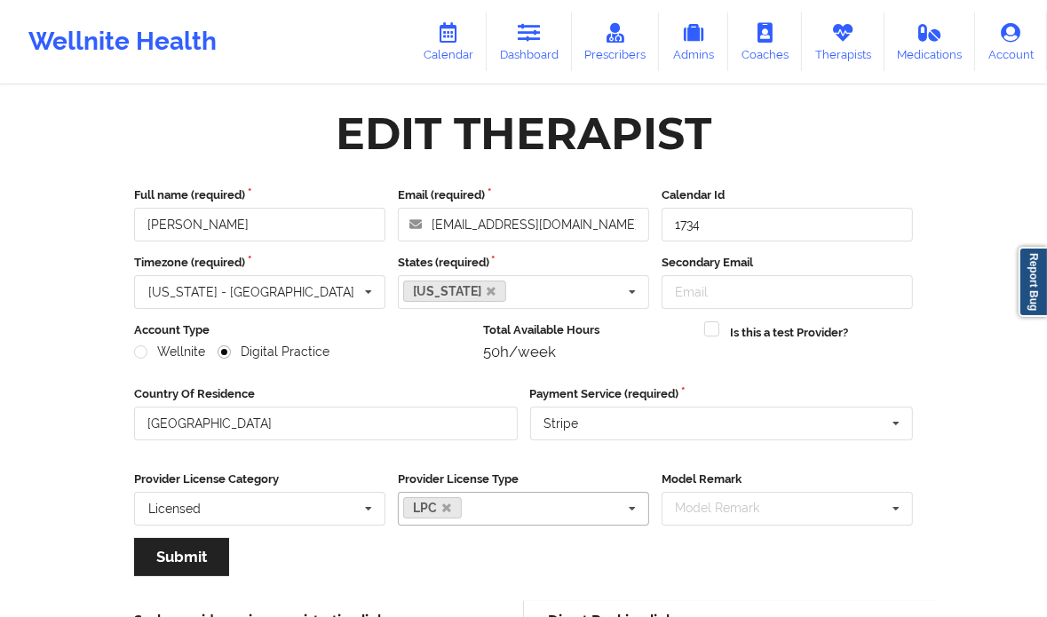
scroll to position [0, 0]
drag, startPoint x: 213, startPoint y: 219, endPoint x: 113, endPoint y: 227, distance: 100.6
click at [445, 24] on icon at bounding box center [448, 33] width 23 height 20
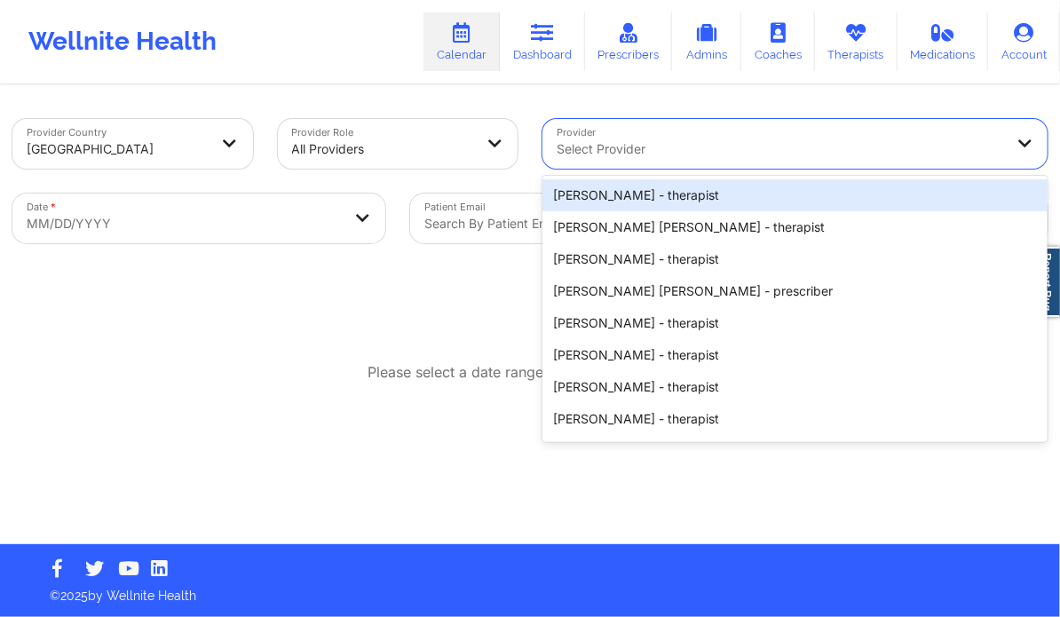
click at [682, 158] on div at bounding box center [780, 149] width 447 height 21
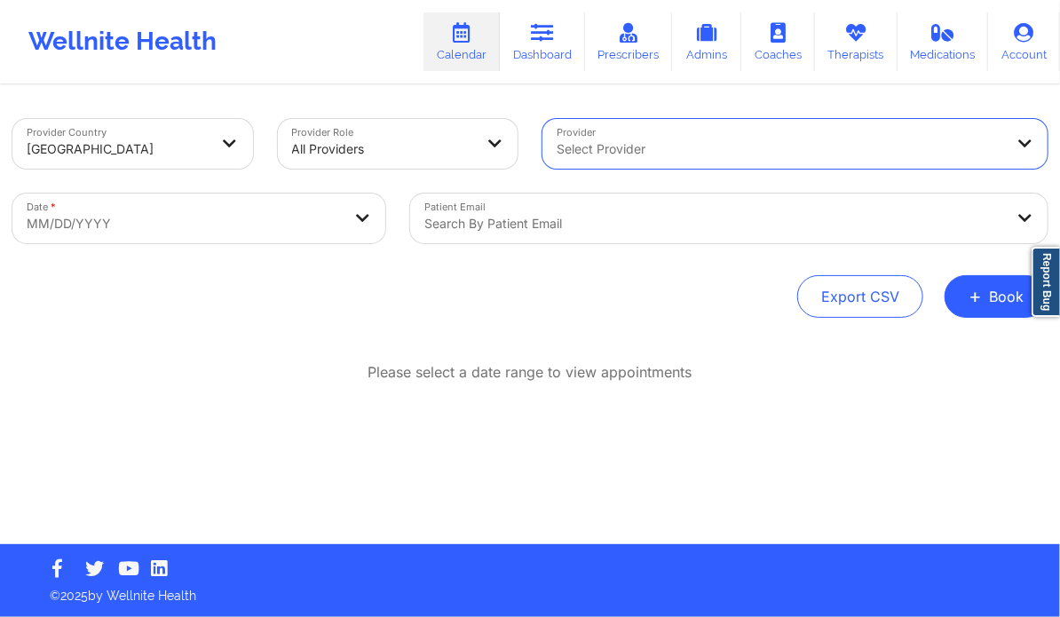
click at [682, 158] on div at bounding box center [780, 149] width 447 height 21
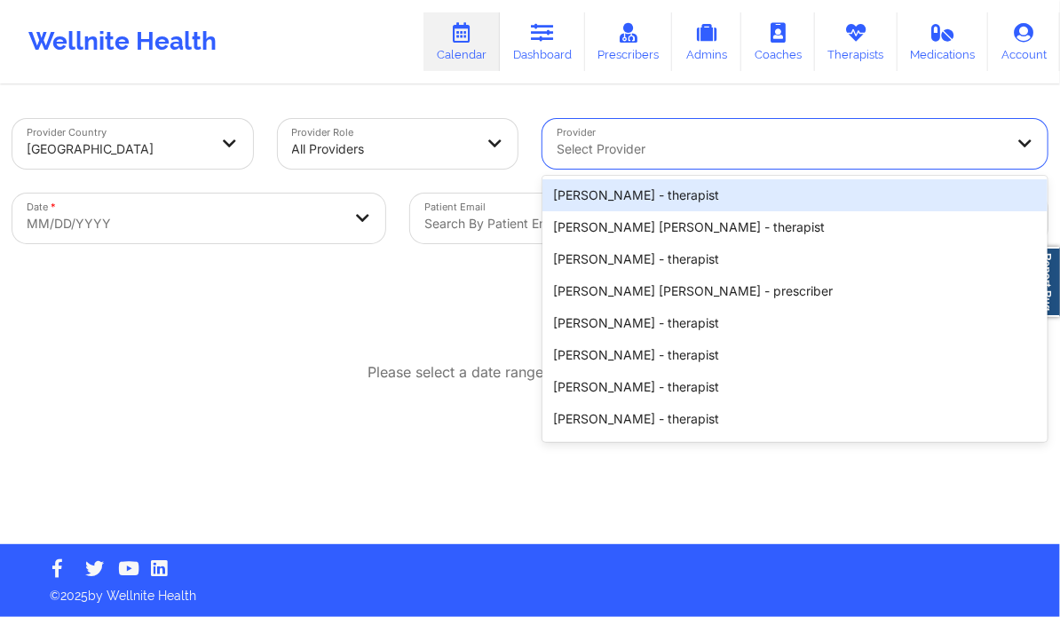
click at [657, 146] on div at bounding box center [780, 149] width 447 height 21
paste input "Stanley Pearlberg"
type input "Stanley Pearlberg"
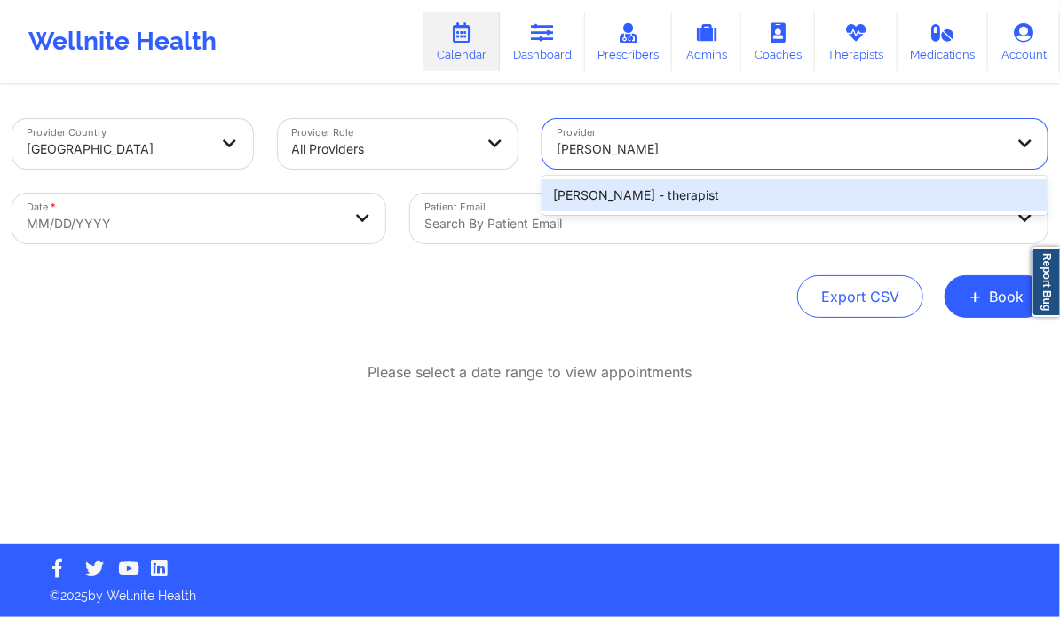
click at [625, 204] on div "Stanley Pearlberg - therapist" at bounding box center [794, 195] width 505 height 32
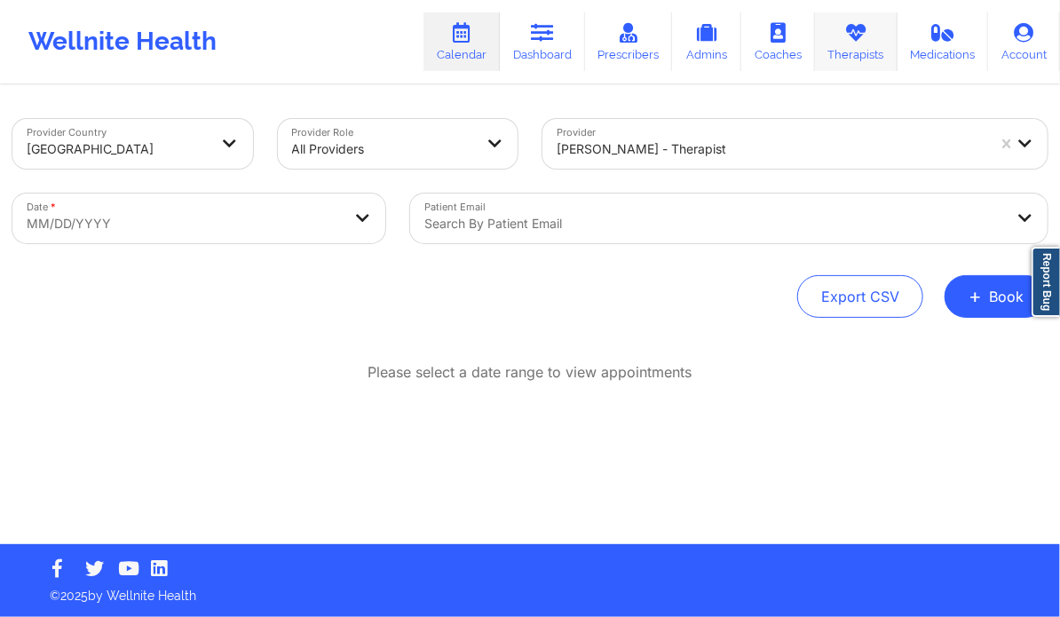
click at [865, 59] on link "Therapists" at bounding box center [856, 41] width 83 height 59
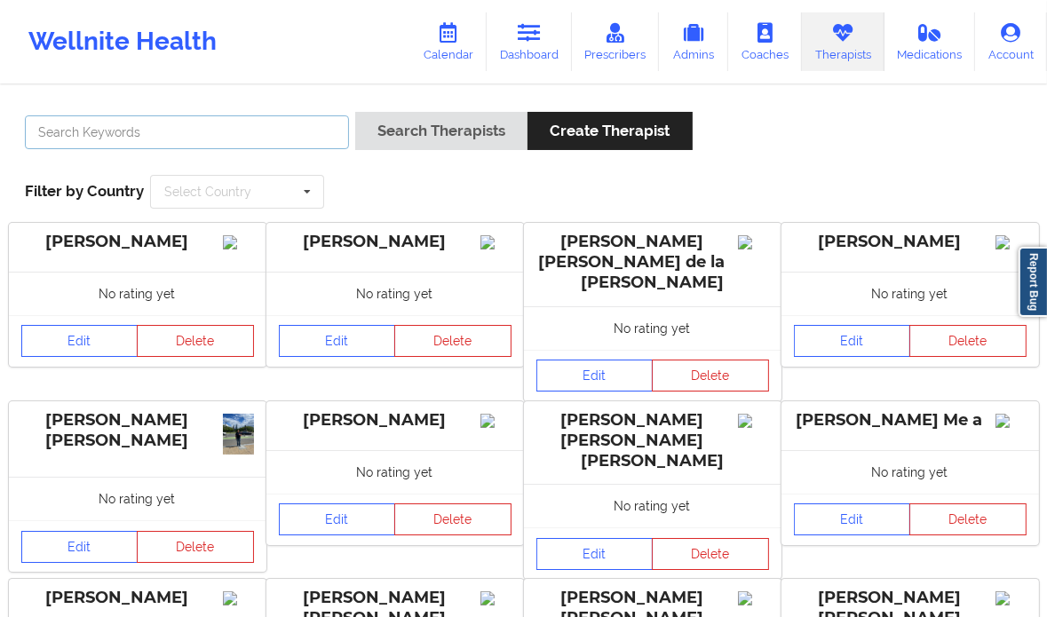
click at [213, 116] on input "text" at bounding box center [187, 132] width 324 height 34
paste input "Alberto Gutierrez-Casso"
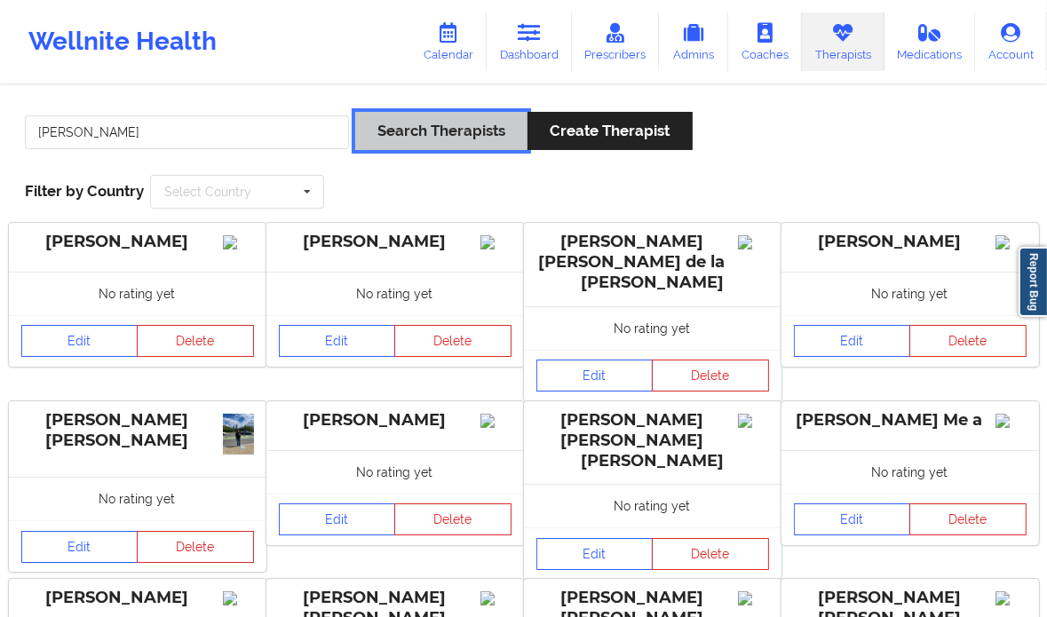
click at [402, 133] on button "Search Therapists" at bounding box center [441, 131] width 172 height 38
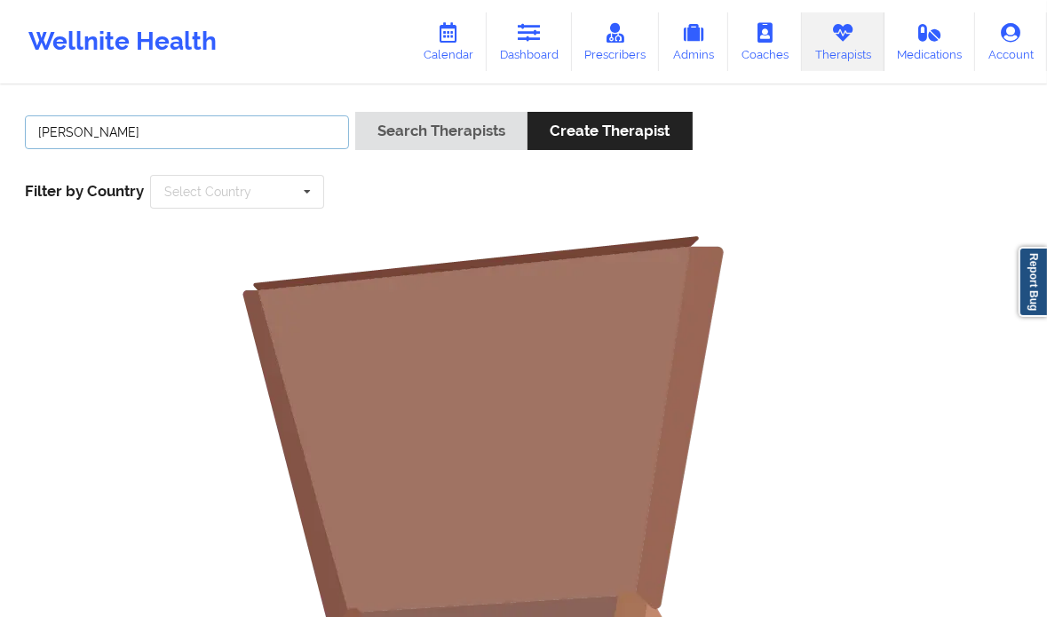
click at [200, 126] on input "Alberto Gutierrez-Casso" at bounding box center [187, 132] width 324 height 34
type input "Alberto Gutierrez"
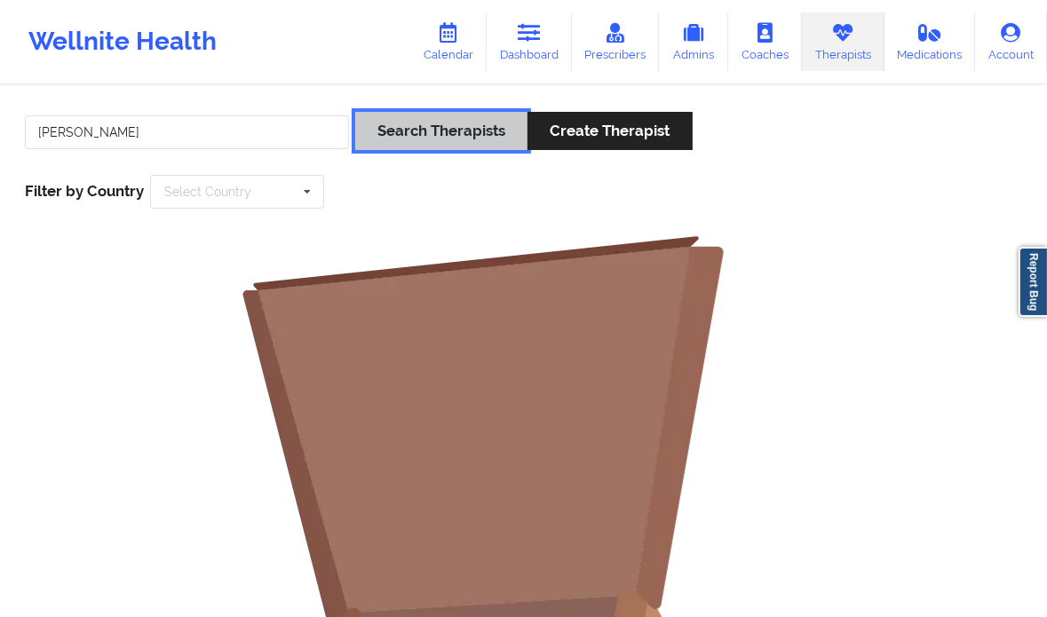
click at [419, 130] on button "Search Therapists" at bounding box center [441, 131] width 172 height 38
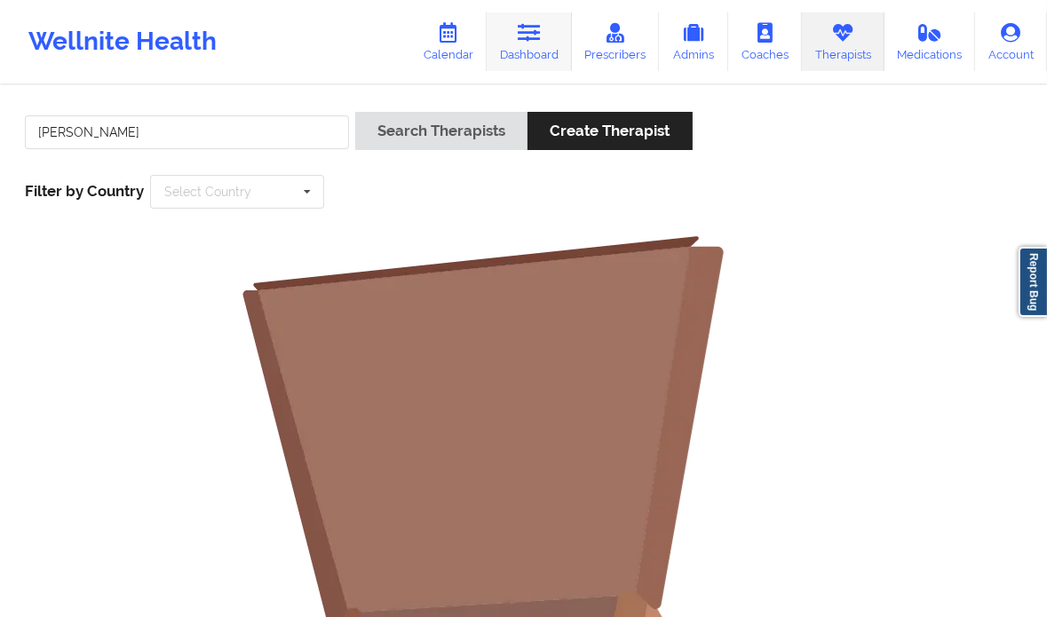
click at [526, 35] on icon at bounding box center [529, 33] width 23 height 20
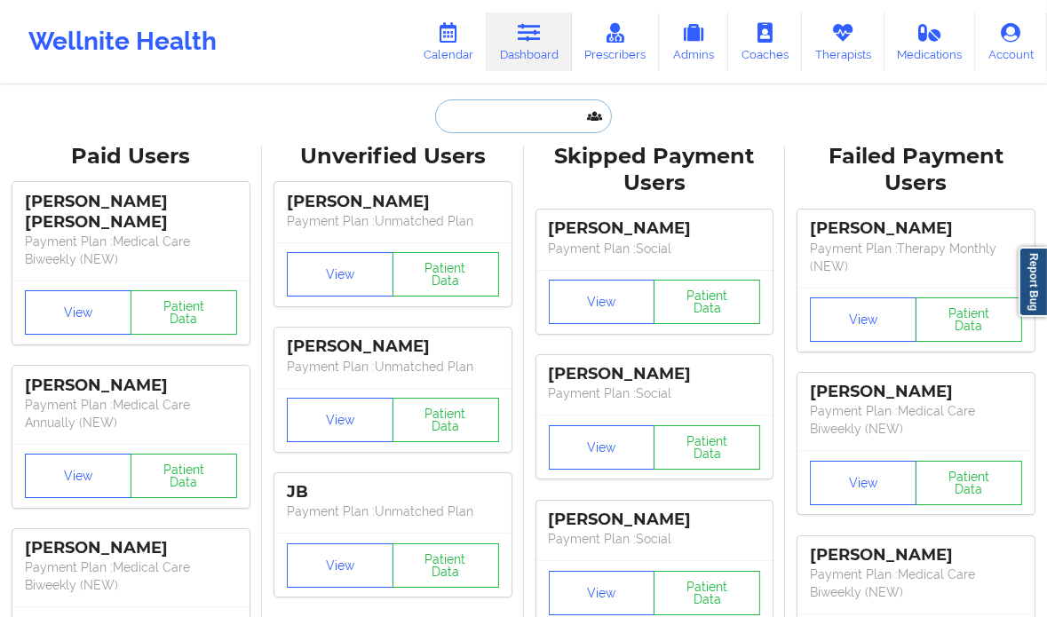
click at [495, 128] on input "text" at bounding box center [523, 116] width 176 height 34
paste input "Alberto Gutierrez-Casso"
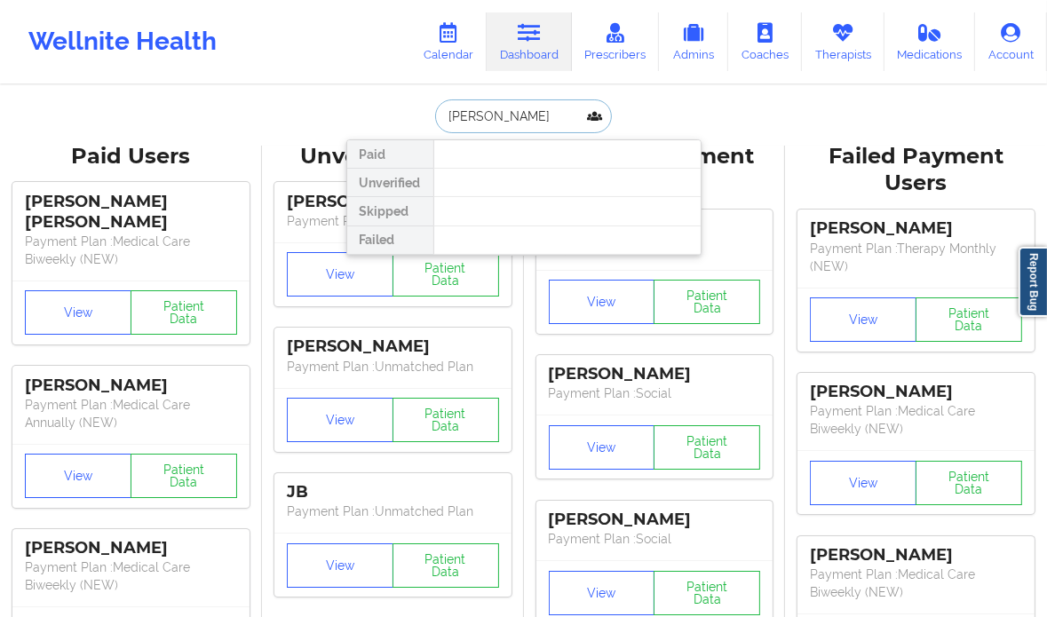
click at [543, 109] on input "Alberto Casso" at bounding box center [523, 116] width 176 height 34
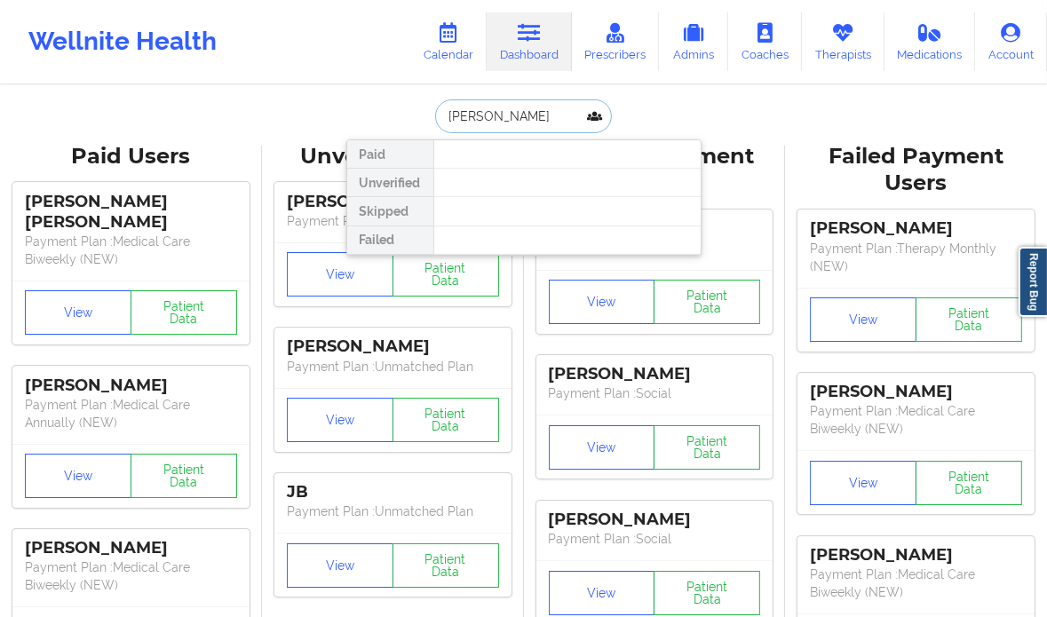
click at [543, 109] on input "Alberto Casso" at bounding box center [523, 116] width 176 height 34
paste input "Gutierrez-"
drag, startPoint x: 542, startPoint y: 116, endPoint x: 605, endPoint y: 122, distance: 64.1
click at [605, 122] on input "Alberto Gutierrez-Casso" at bounding box center [523, 116] width 176 height 34
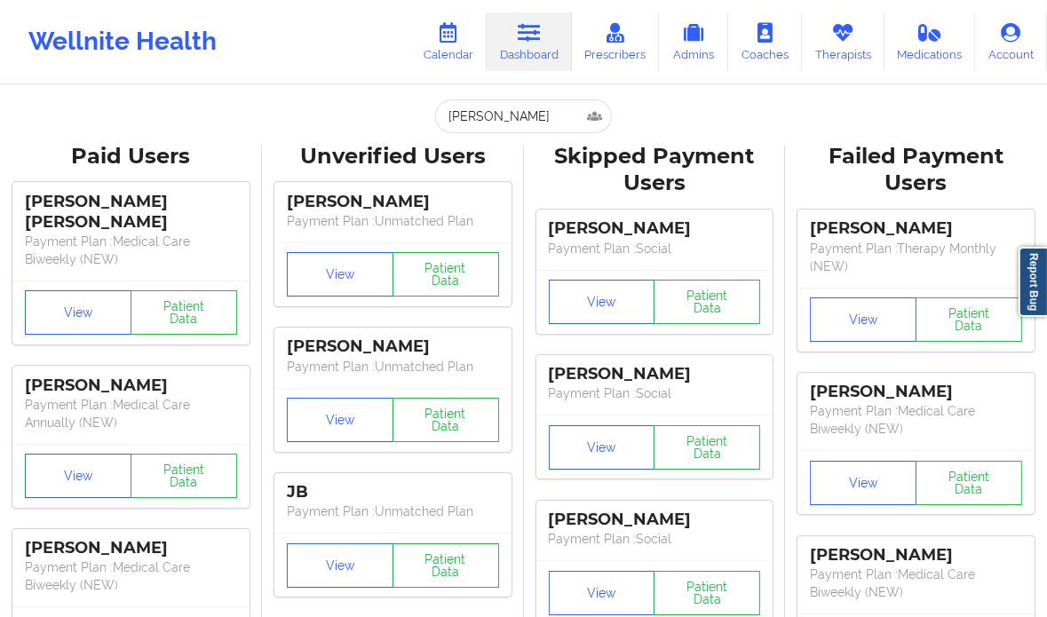
click at [520, 123] on input "Alberto Gutierrez" at bounding box center [523, 116] width 176 height 34
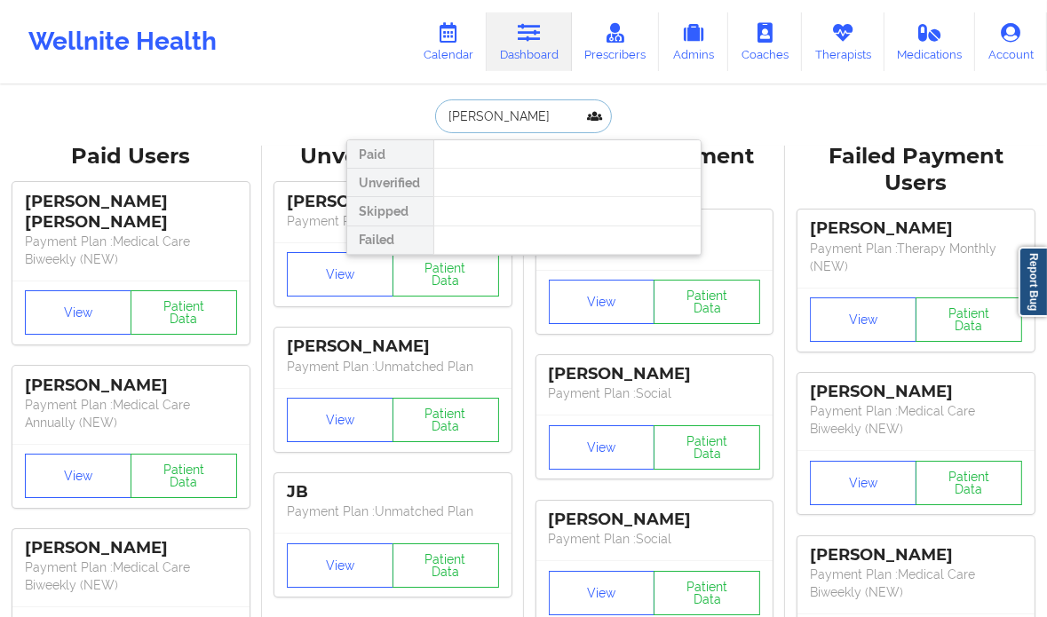
click at [520, 123] on input "Alberto Gutierrez" at bounding box center [523, 116] width 176 height 34
paste input "-Casso"
click at [443, 116] on input "Alberto Gutierrez-Casso" at bounding box center [523, 116] width 176 height 34
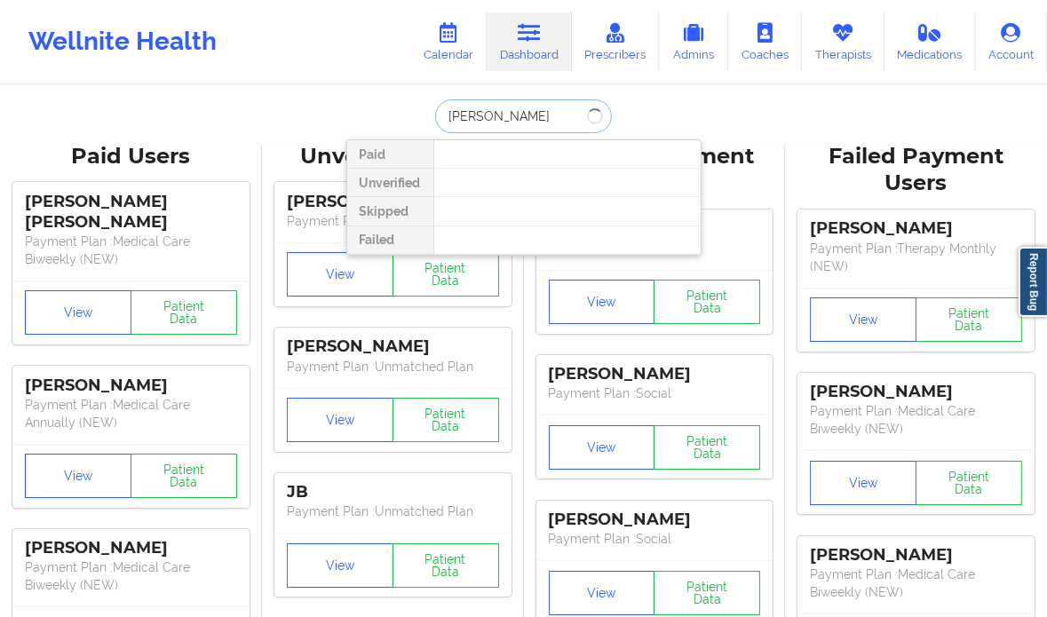
type input "Alberto"
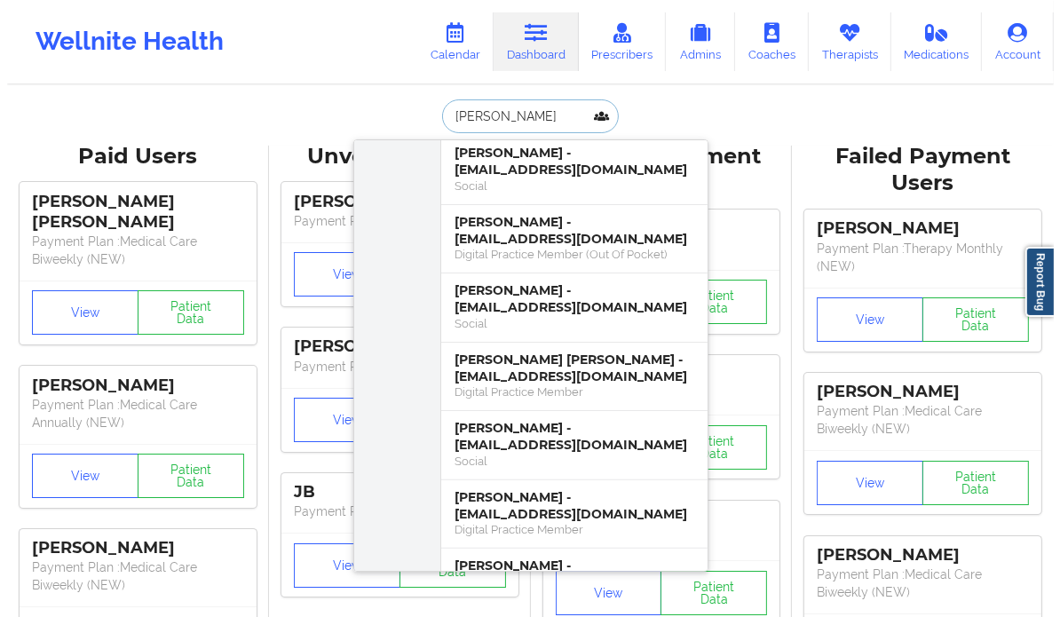
scroll to position [371, 0]
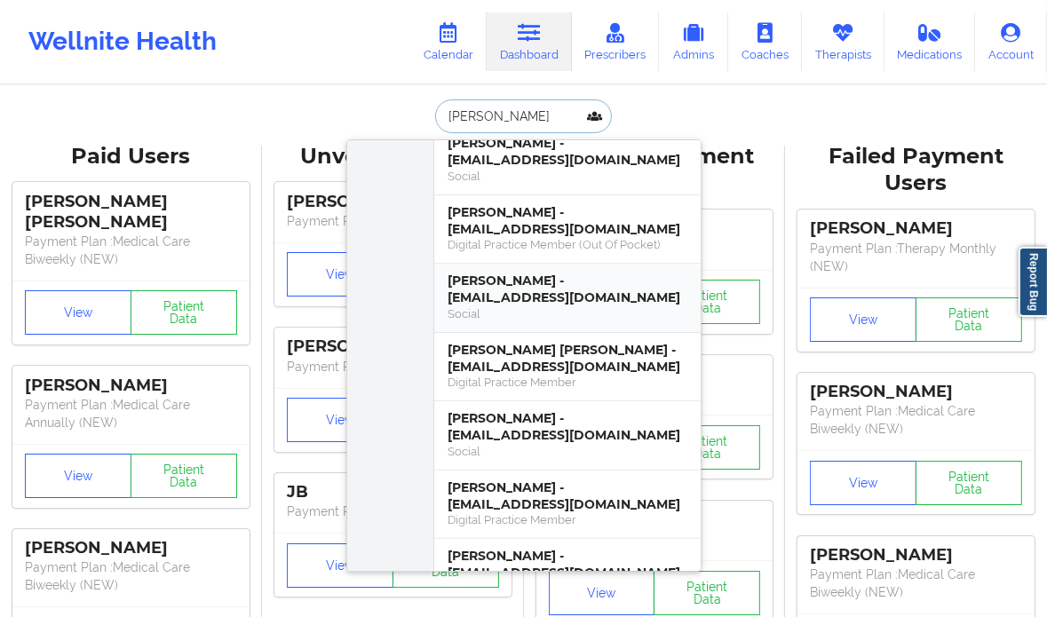
click at [535, 294] on div "Alberto A. Gutierrez - agutierrez2k@gmail.com" at bounding box center [567, 289] width 238 height 33
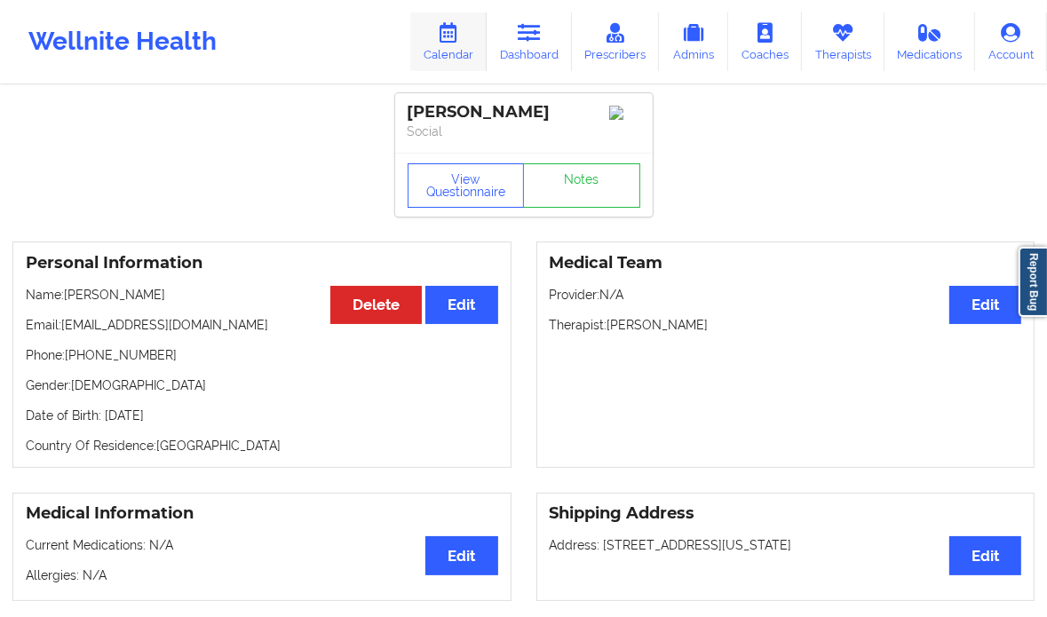
click at [455, 49] on link "Calendar" at bounding box center [448, 41] width 76 height 59
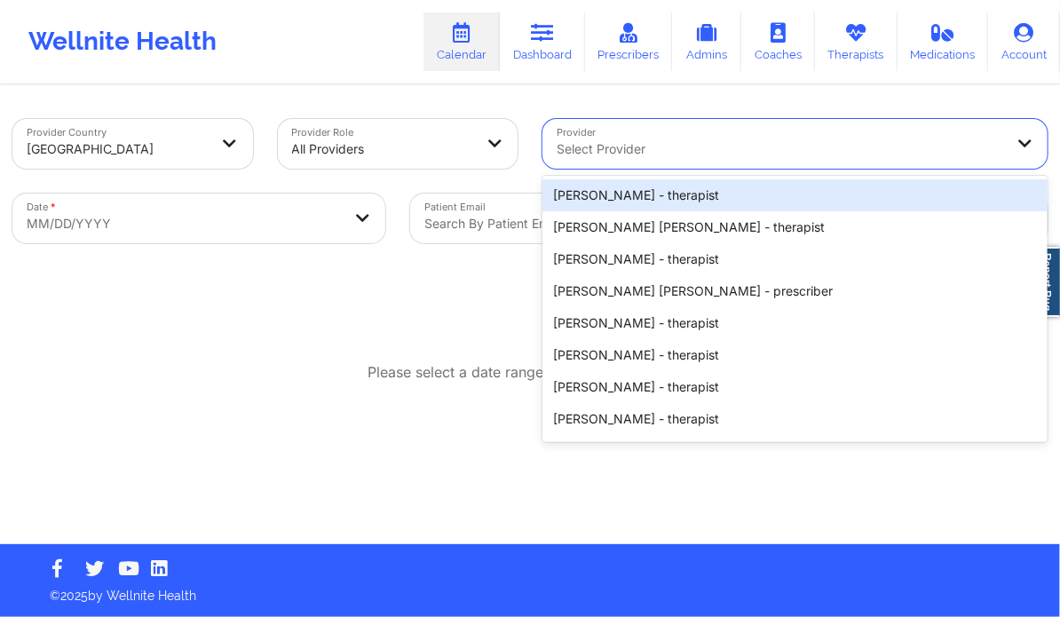
click at [615, 154] on div at bounding box center [780, 149] width 447 height 21
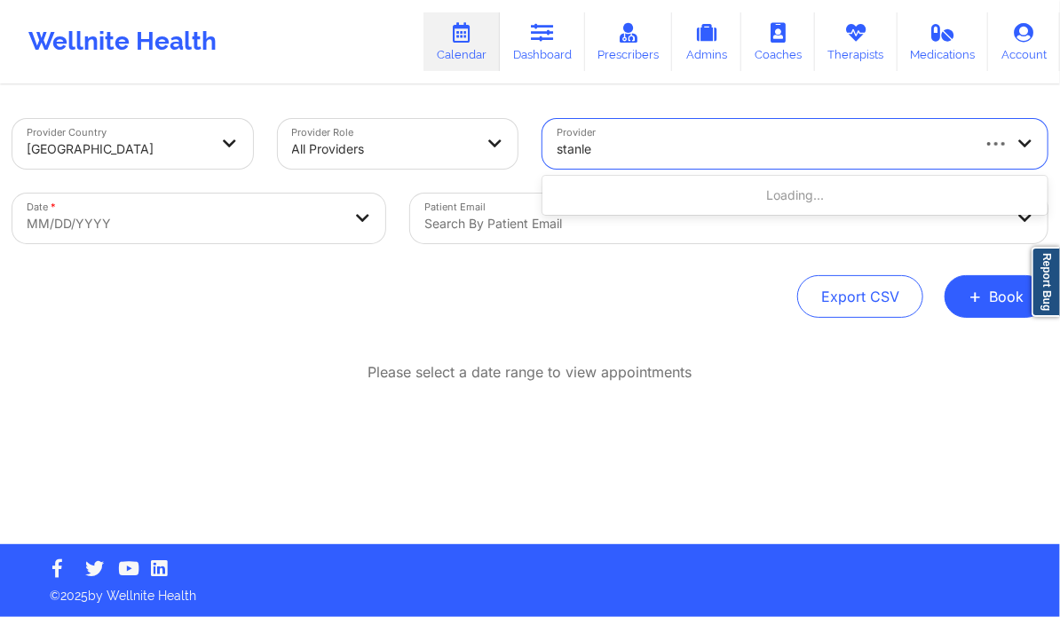
type input "stanley"
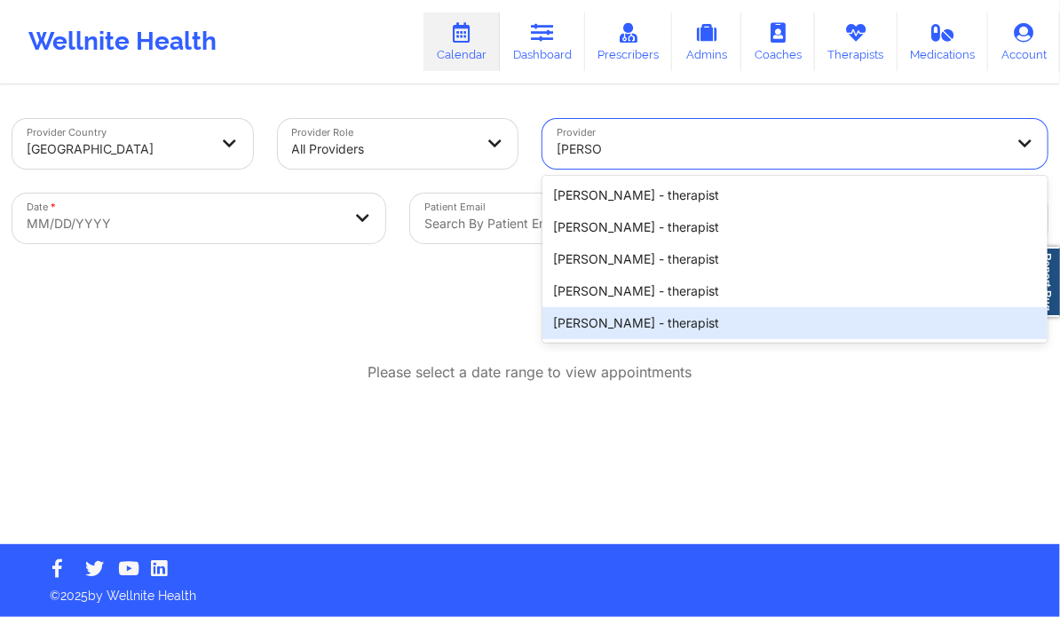
click at [633, 326] on div "Stanley Pearlberg - therapist" at bounding box center [794, 323] width 505 height 32
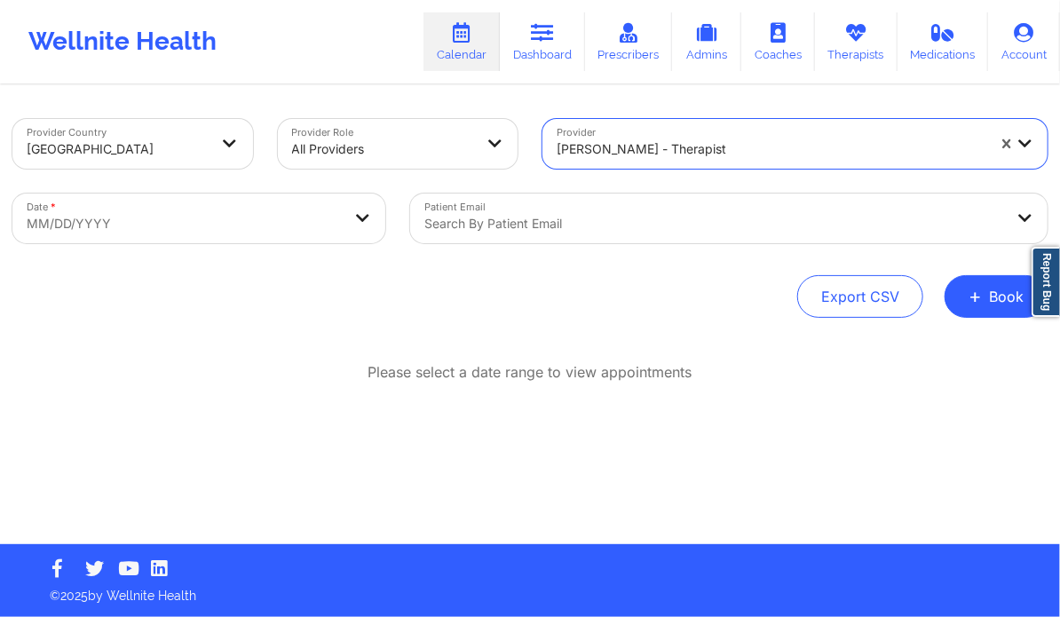
select select "2025-8"
select select "2025-9"
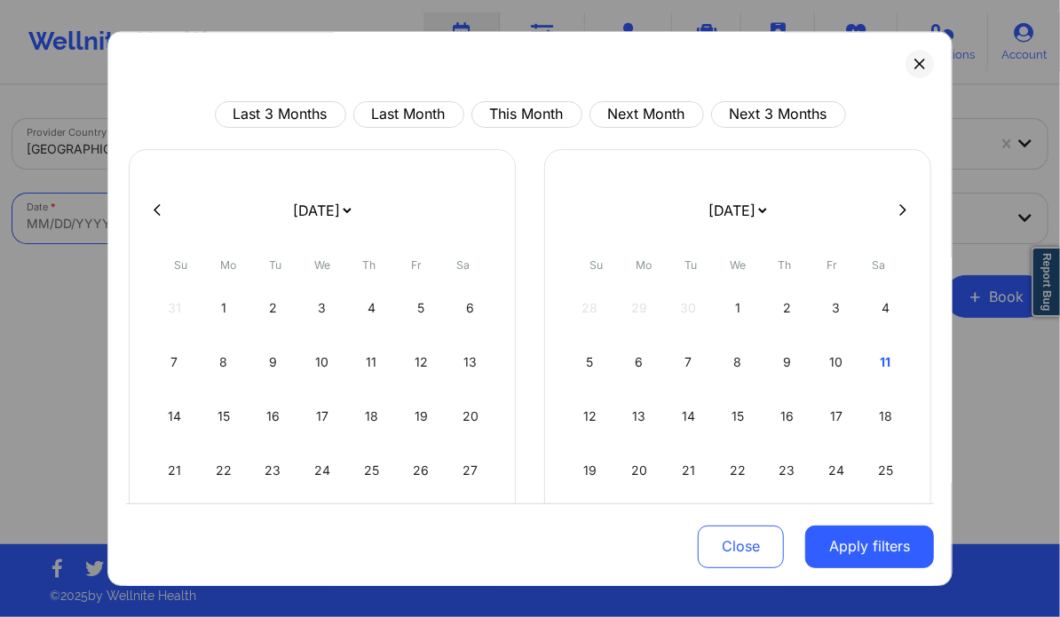
click at [898, 201] on div at bounding box center [530, 210] width 808 height 27
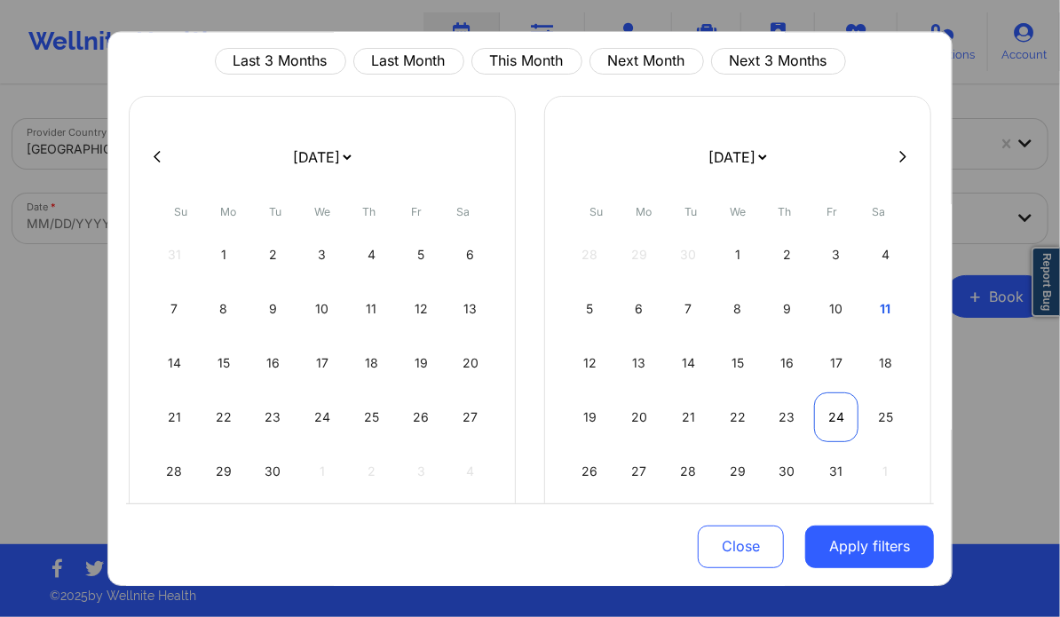
scroll to position [101, 0]
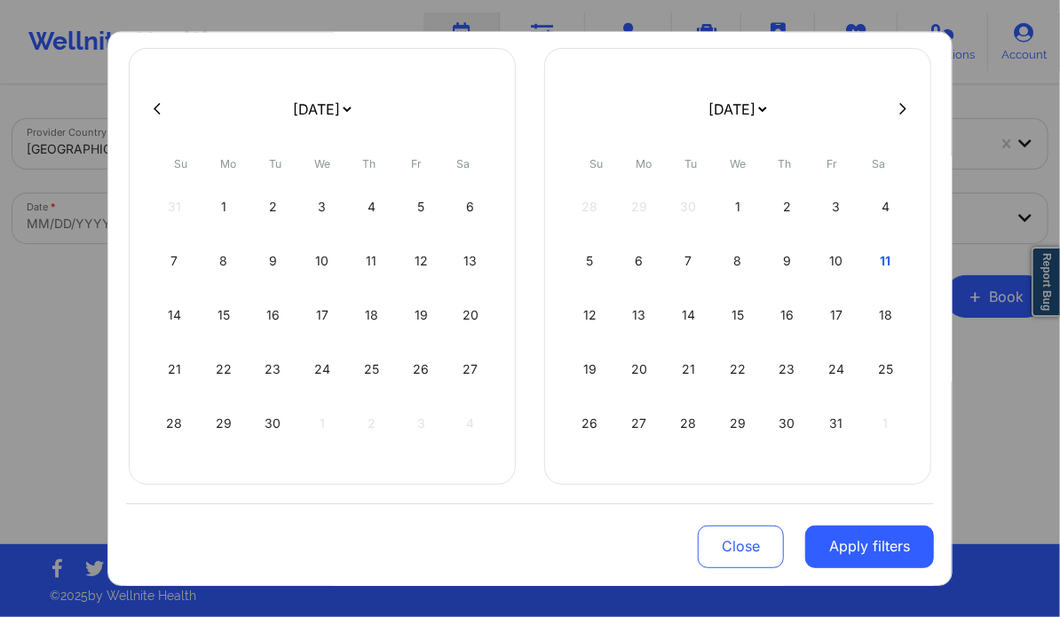
click at [894, 106] on button at bounding box center [903, 108] width 18 height 15
select select "2025-9"
select select "2025-10"
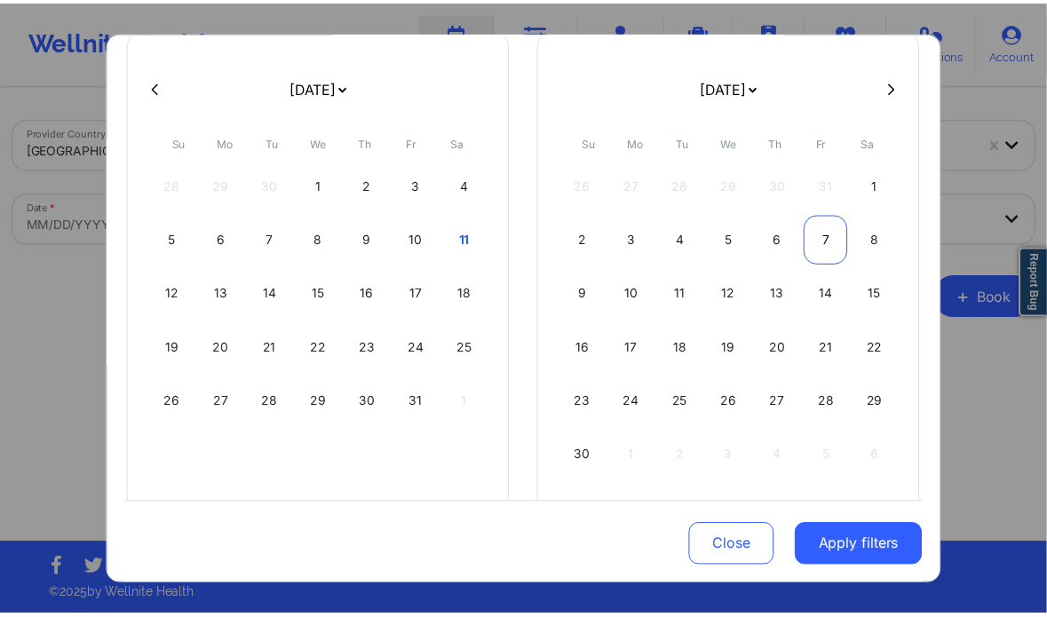
scroll to position [122, 0]
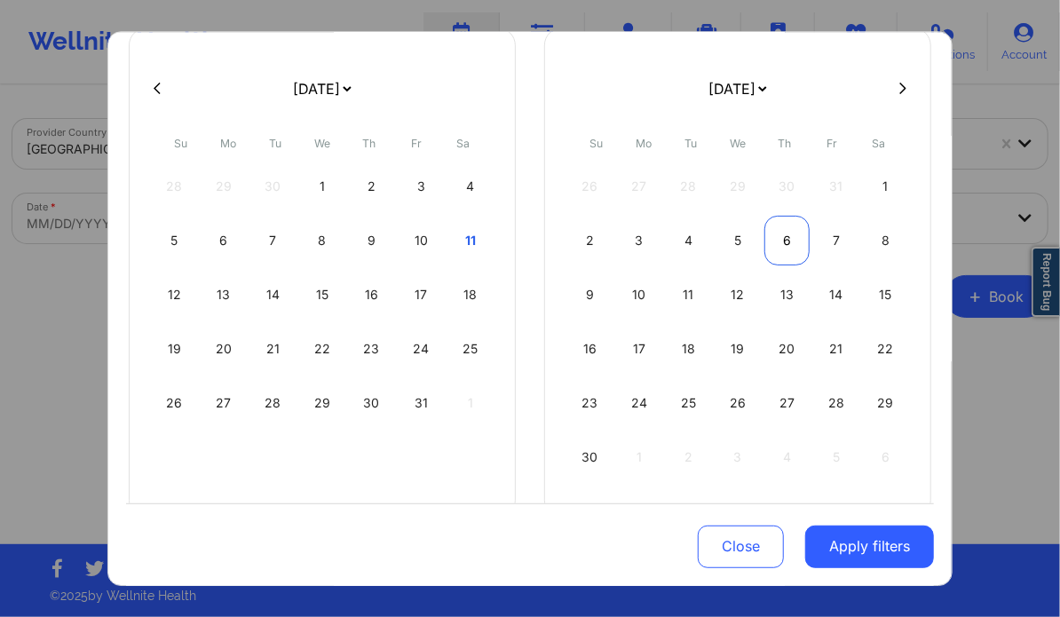
click at [788, 232] on div "6" at bounding box center [786, 241] width 45 height 50
select select "2025-10"
select select "2025-11"
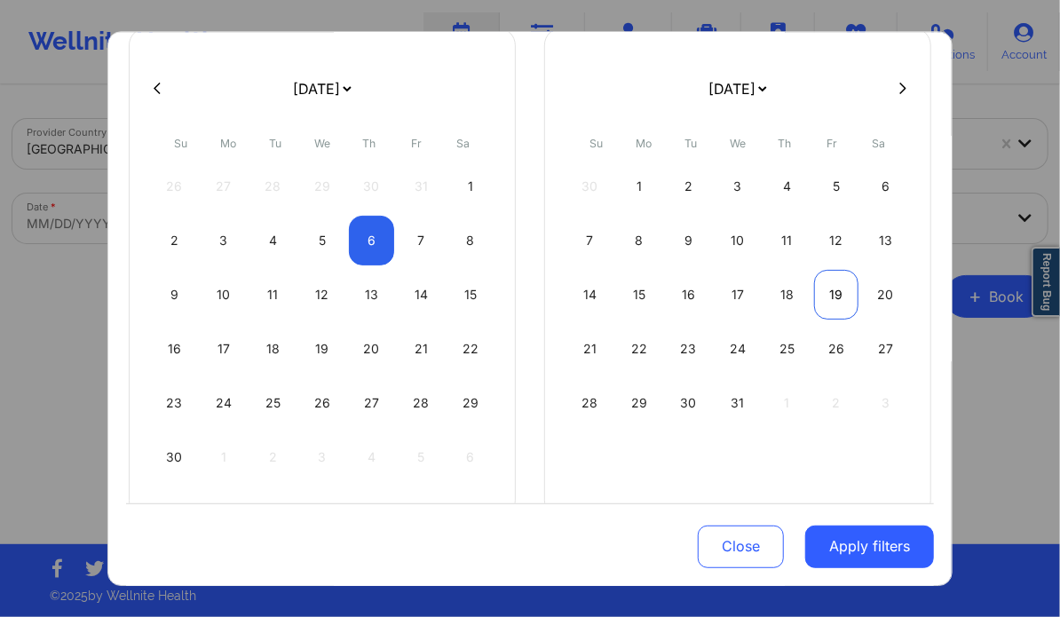
select select "2025-10"
select select "2025-11"
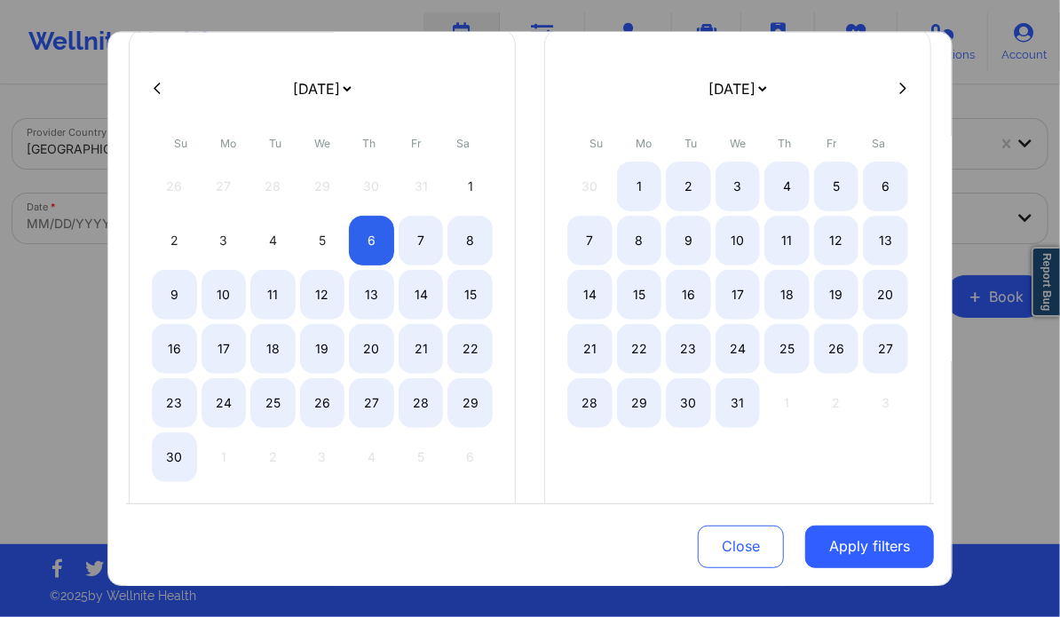
select select "2025-10"
select select "2025-11"
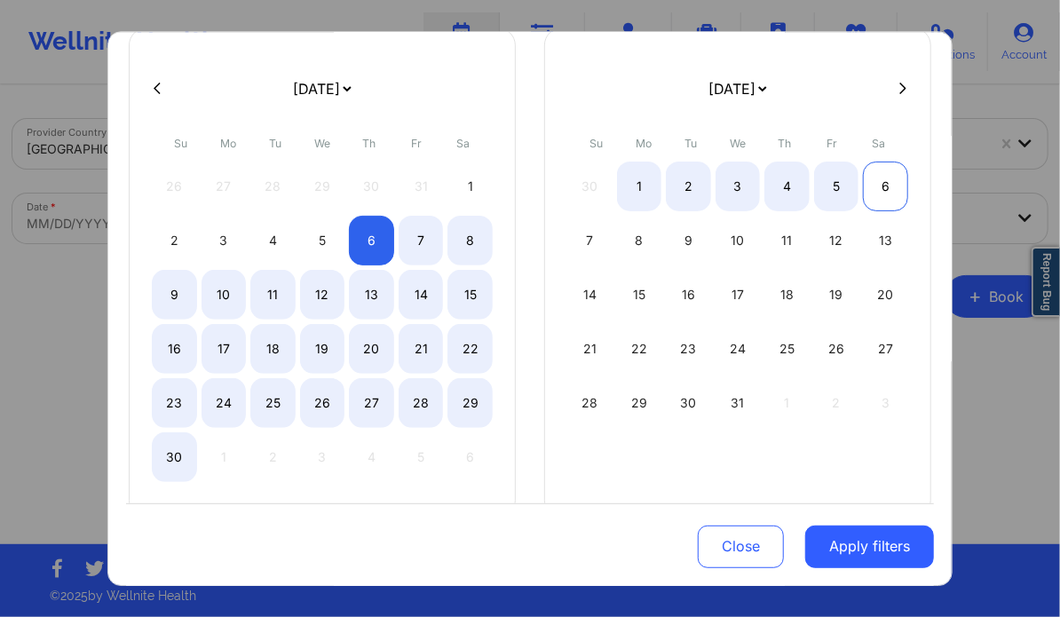
select select "2025-10"
select select "2025-11"
click at [890, 175] on div "6" at bounding box center [885, 187] width 45 height 50
select select "2025-10"
select select "2025-11"
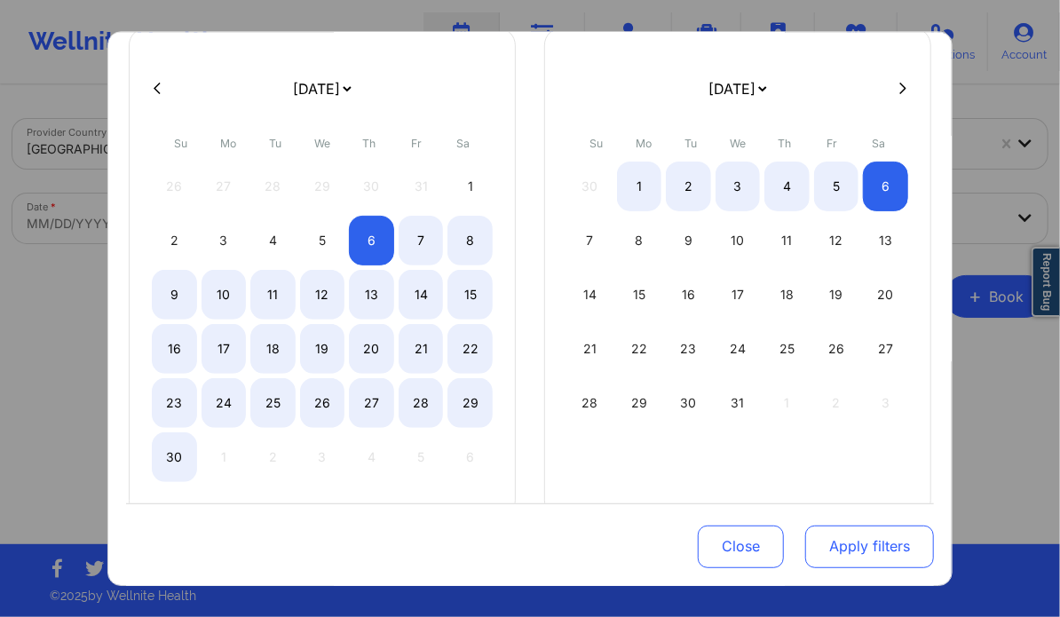
click at [859, 534] on button "Apply filters" at bounding box center [869, 546] width 129 height 43
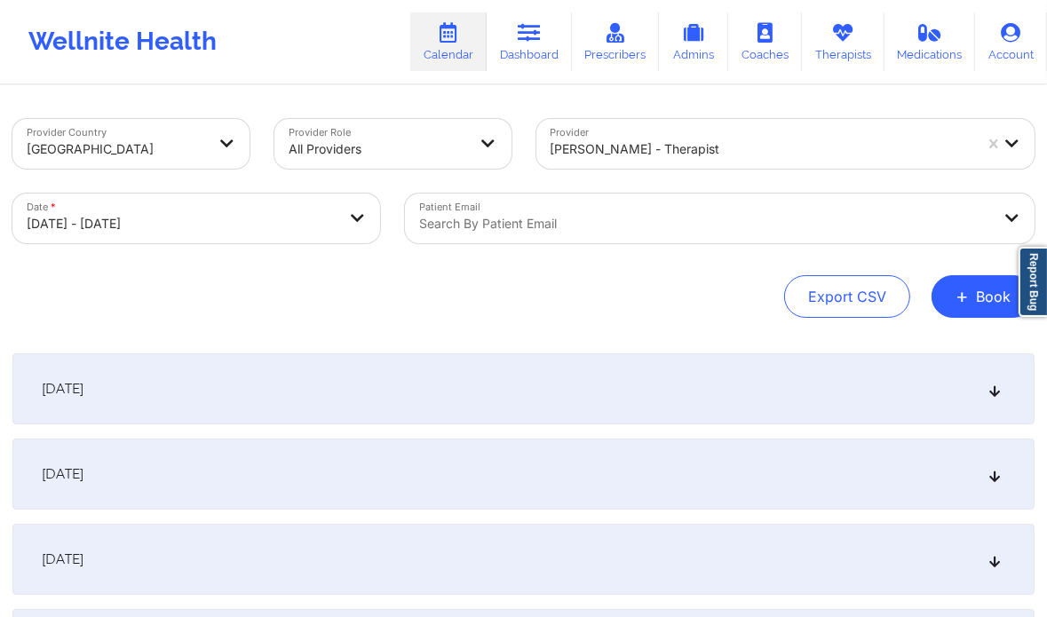
click at [998, 477] on icon at bounding box center [994, 474] width 15 height 12
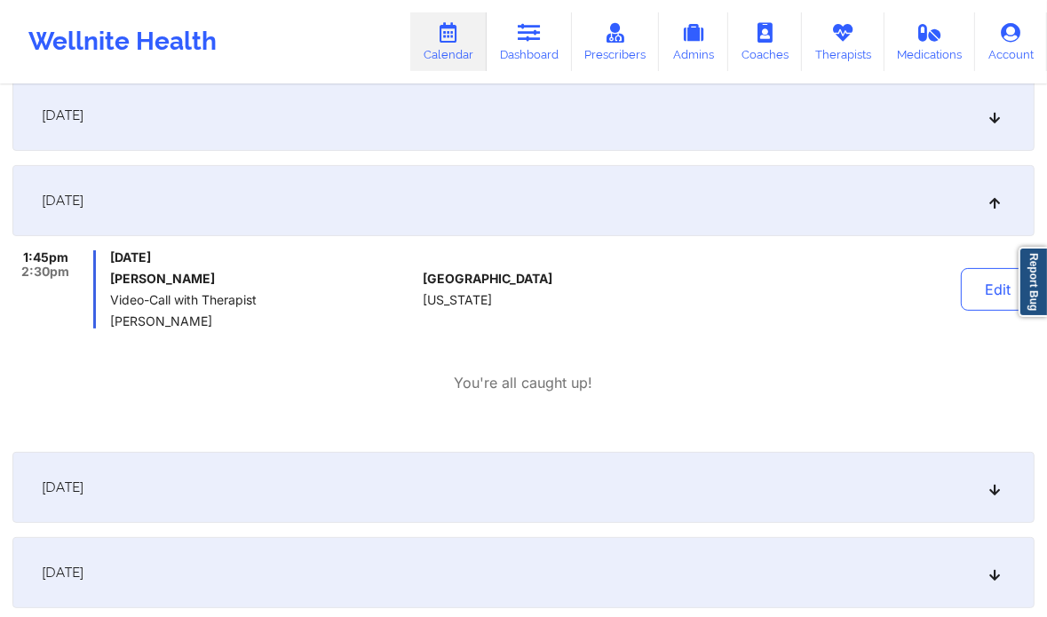
scroll to position [277, 0]
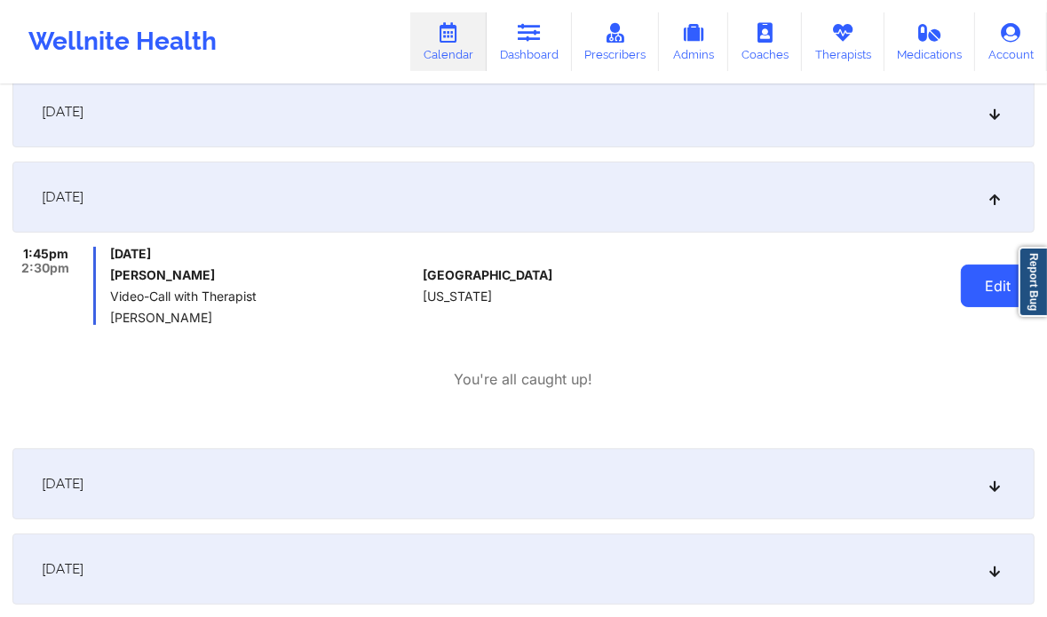
click at [984, 296] on button "Edit" at bounding box center [998, 286] width 74 height 43
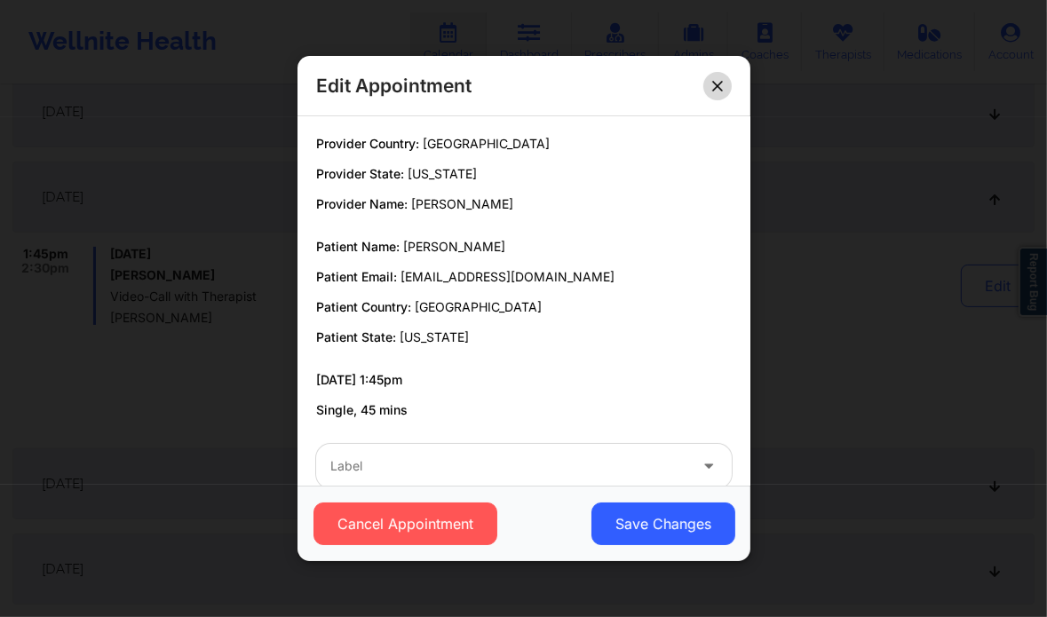
click at [711, 91] on button at bounding box center [717, 86] width 28 height 28
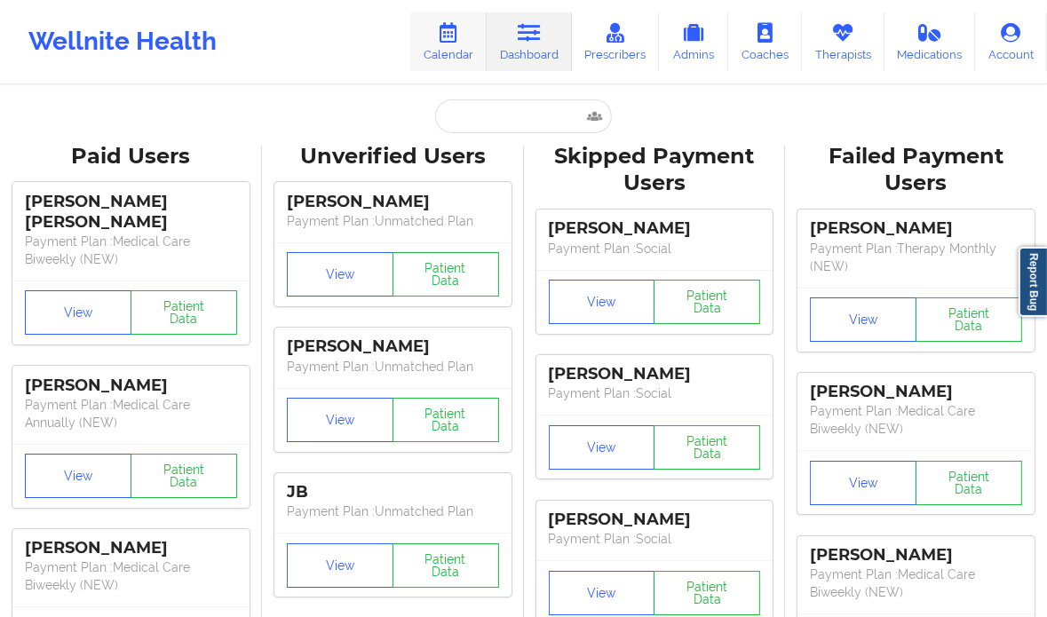
click at [442, 38] on icon at bounding box center [448, 33] width 23 height 20
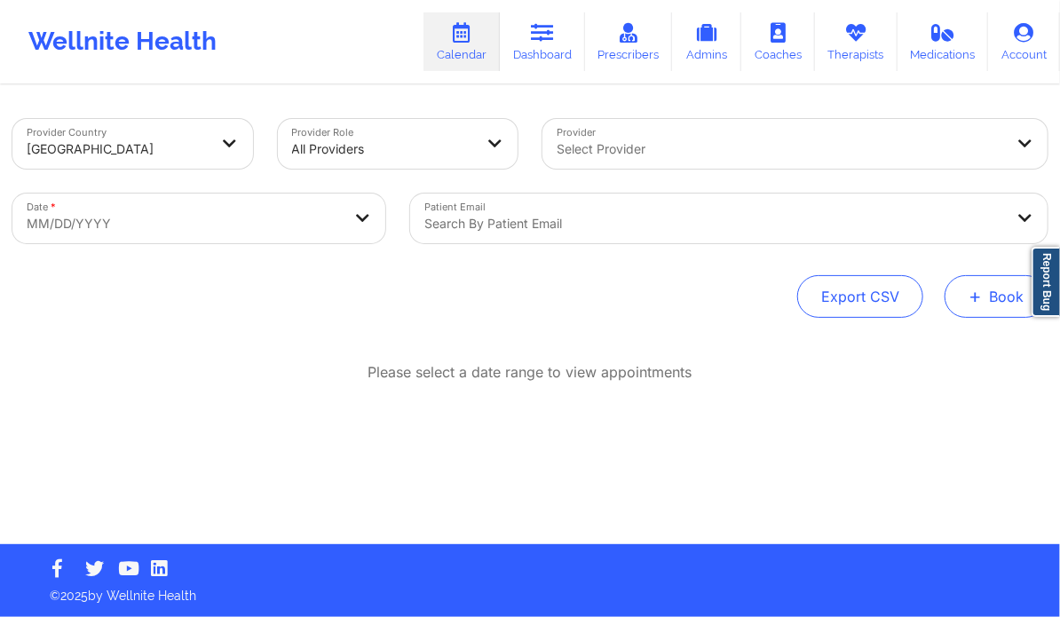
click at [994, 305] on button "+ Book" at bounding box center [996, 296] width 103 height 43
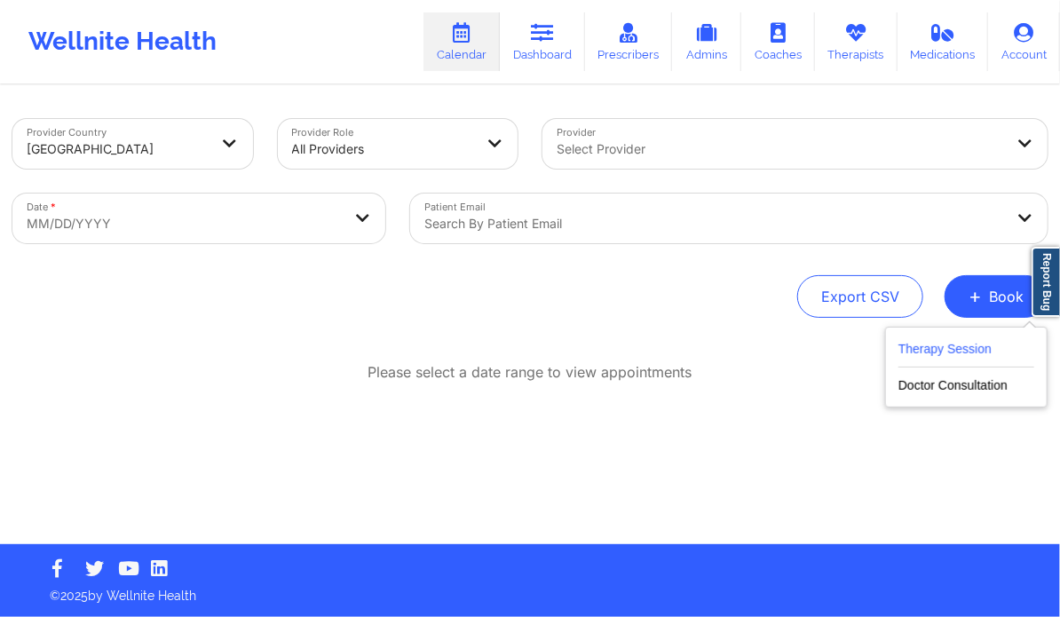
click at [945, 354] on button "Therapy Session" at bounding box center [966, 352] width 136 height 29
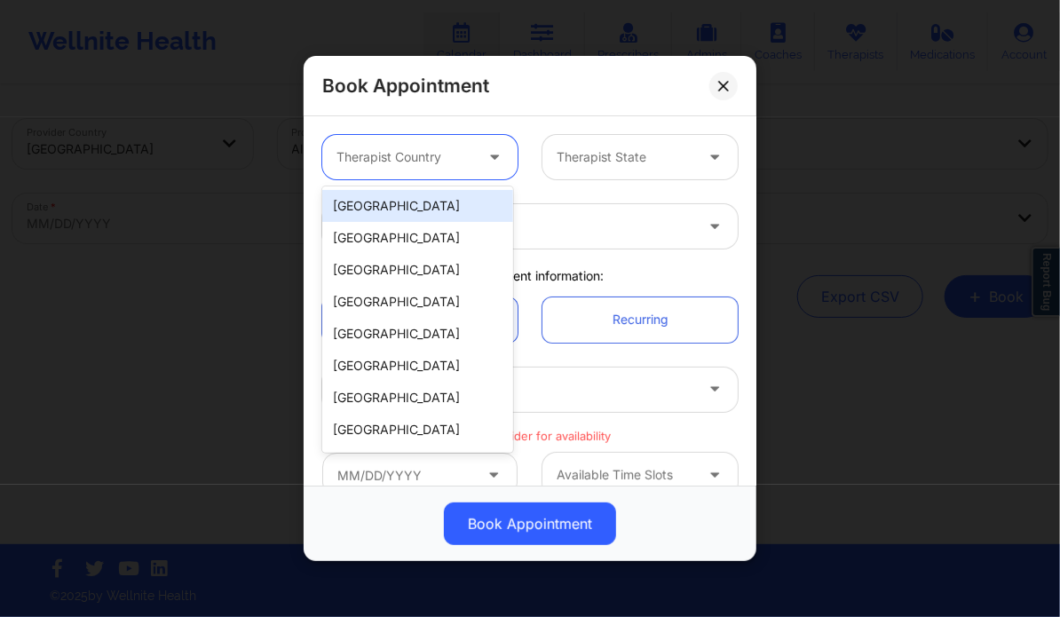
click at [437, 154] on div at bounding box center [404, 156] width 137 height 21
click at [422, 201] on div "United States" at bounding box center [417, 206] width 191 height 32
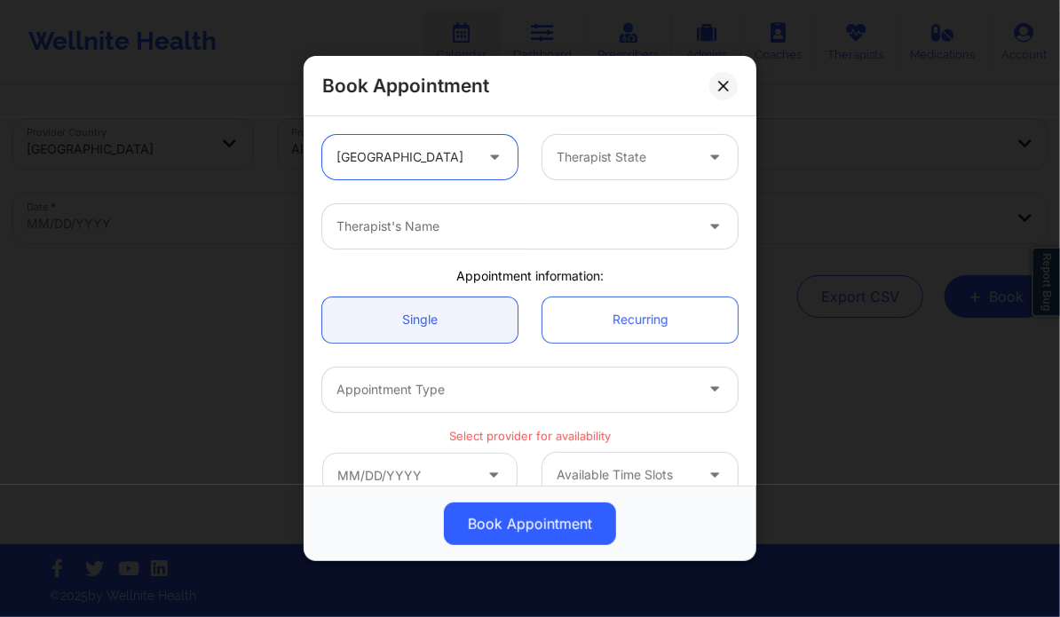
click at [596, 166] on div at bounding box center [625, 156] width 137 height 21
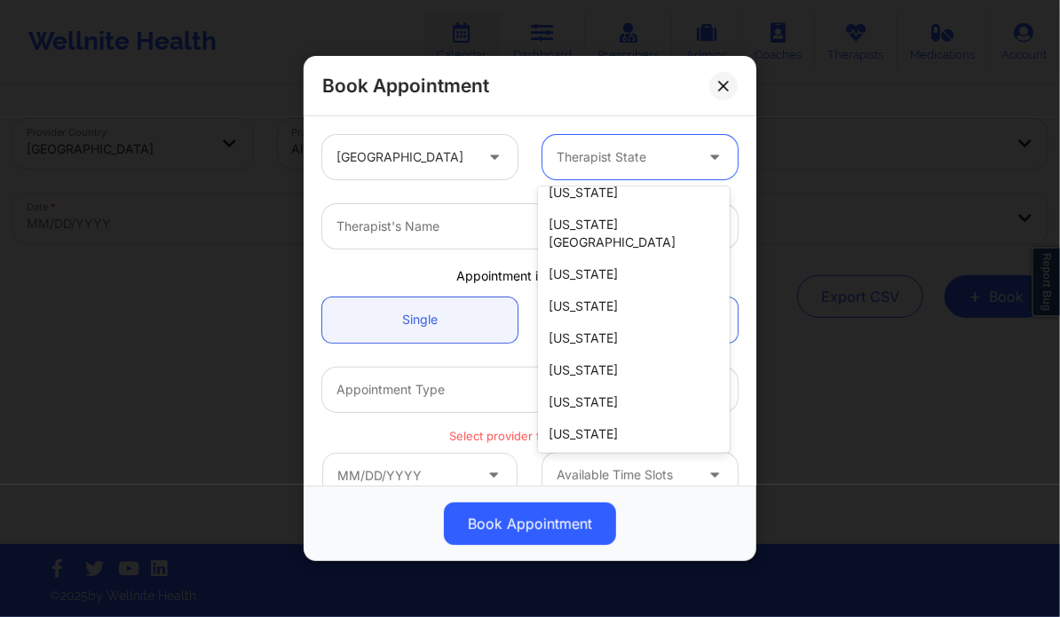
scroll to position [241, 0]
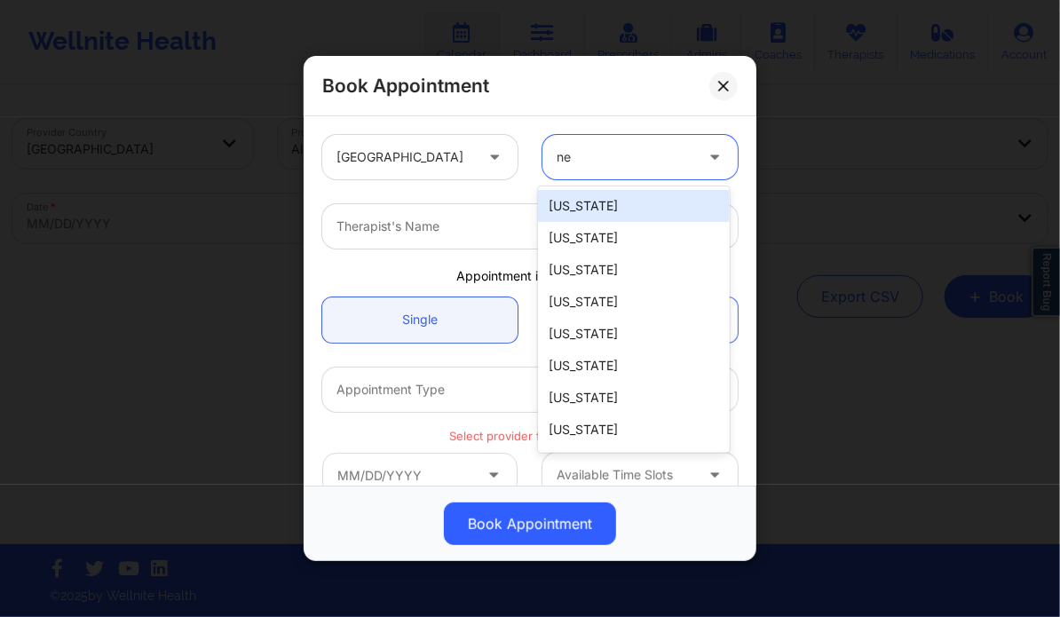
type input "new"
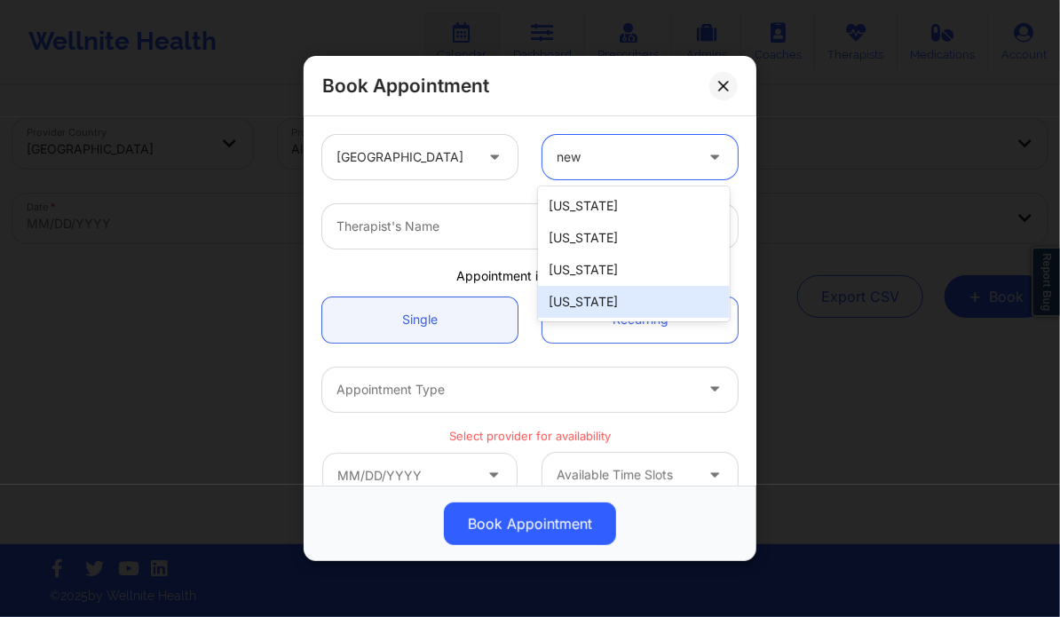
click at [611, 294] on div "New York" at bounding box center [633, 302] width 191 height 32
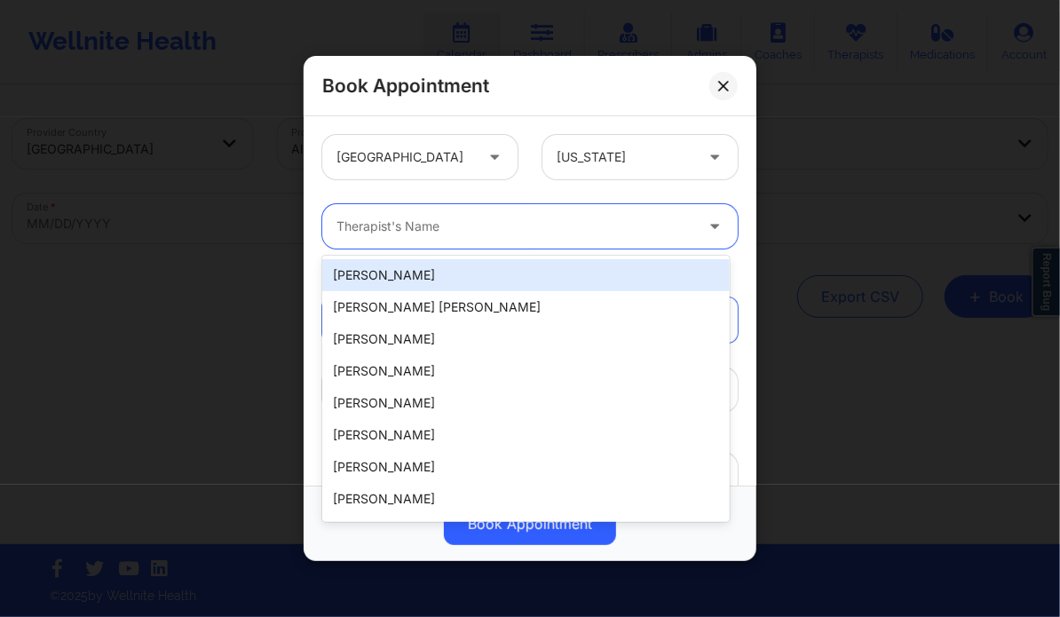
click at [392, 222] on div at bounding box center [514, 226] width 357 height 21
paste input "Stanley Pearlberg"
type input "Stanley Pearlberg"
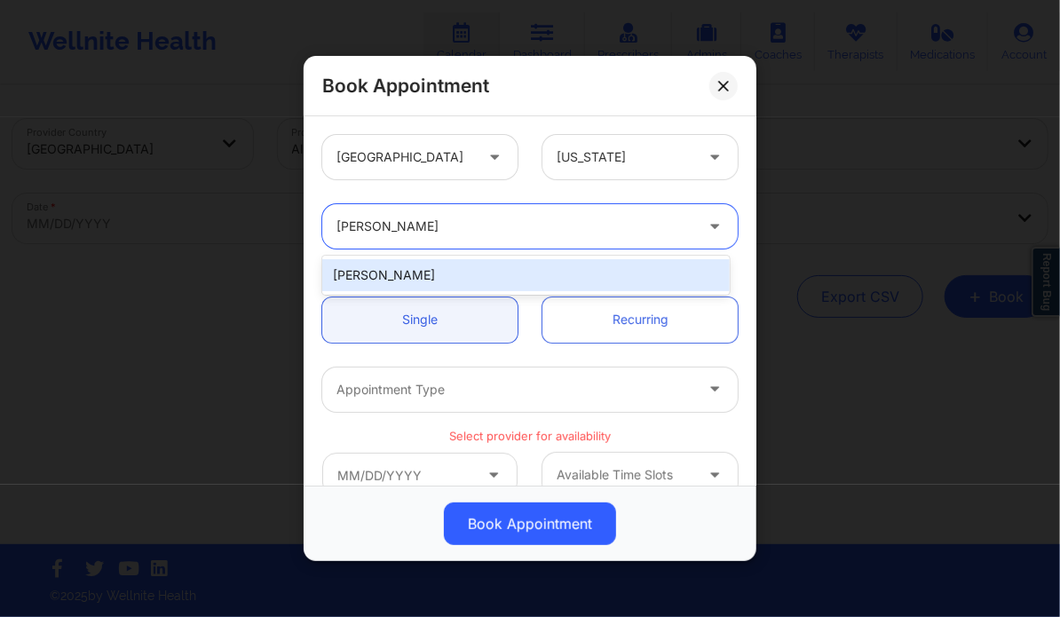
click at [400, 269] on div "Stanley Pearlberg" at bounding box center [525, 275] width 407 height 32
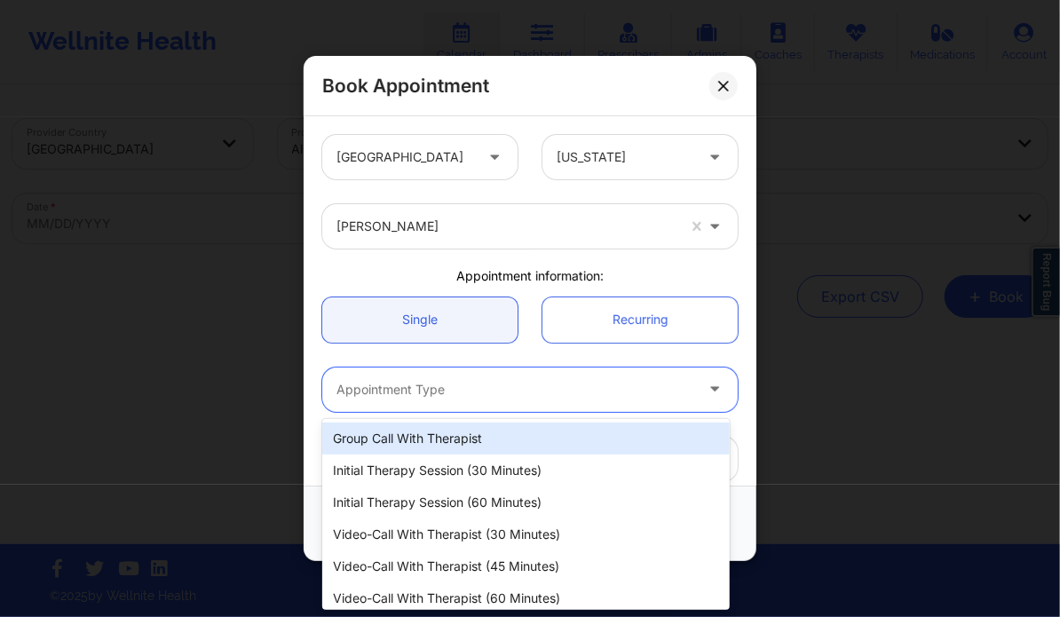
click at [477, 388] on div at bounding box center [514, 389] width 357 height 21
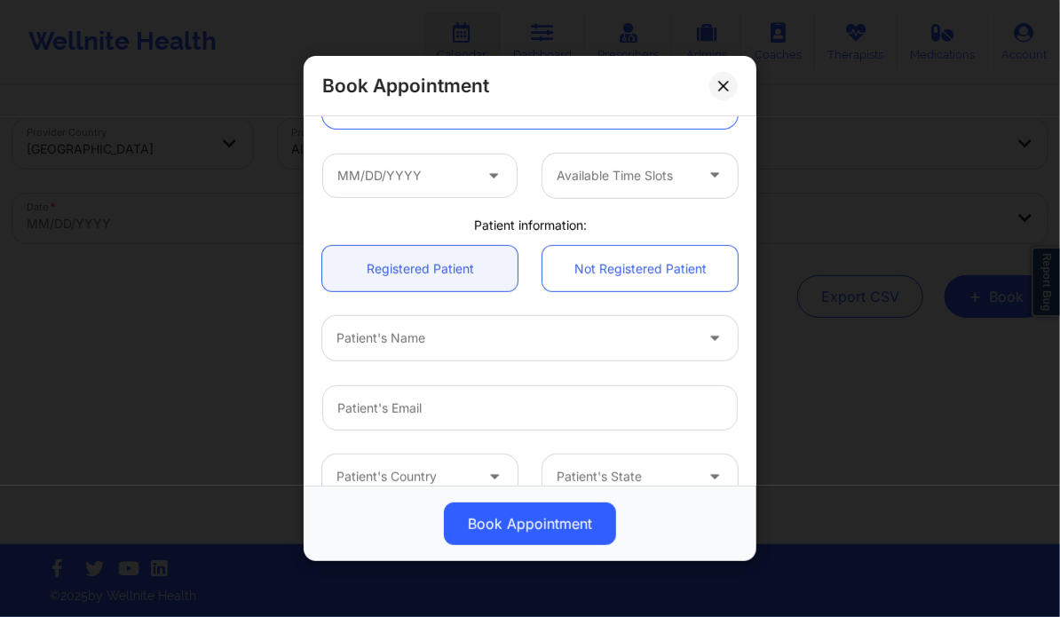
scroll to position [295, 0]
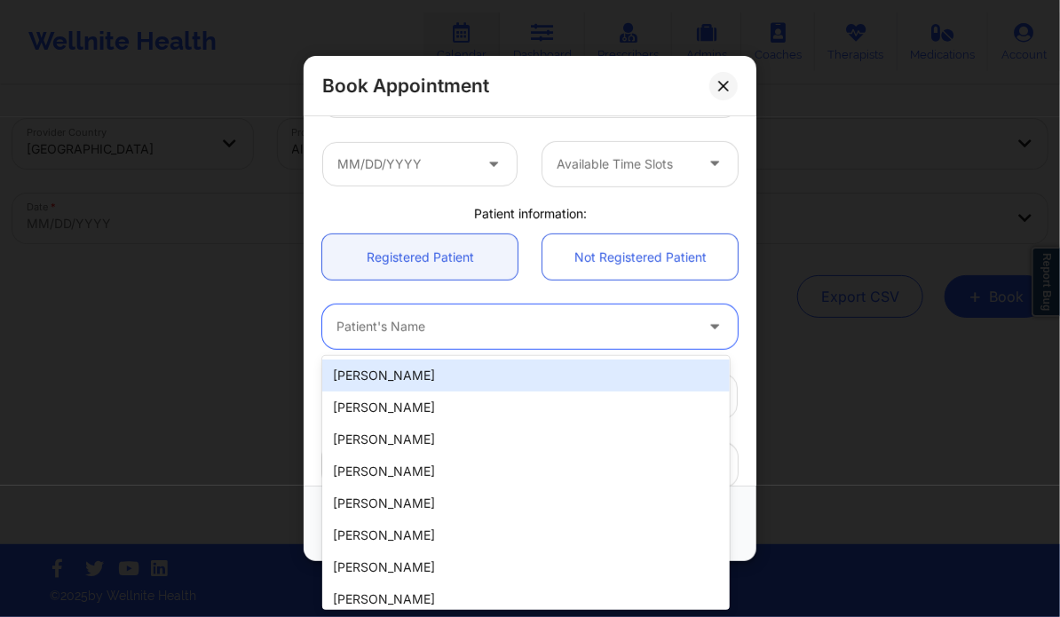
click at [389, 333] on div at bounding box center [514, 326] width 357 height 21
paste input "Alberto A. Gutierrez"
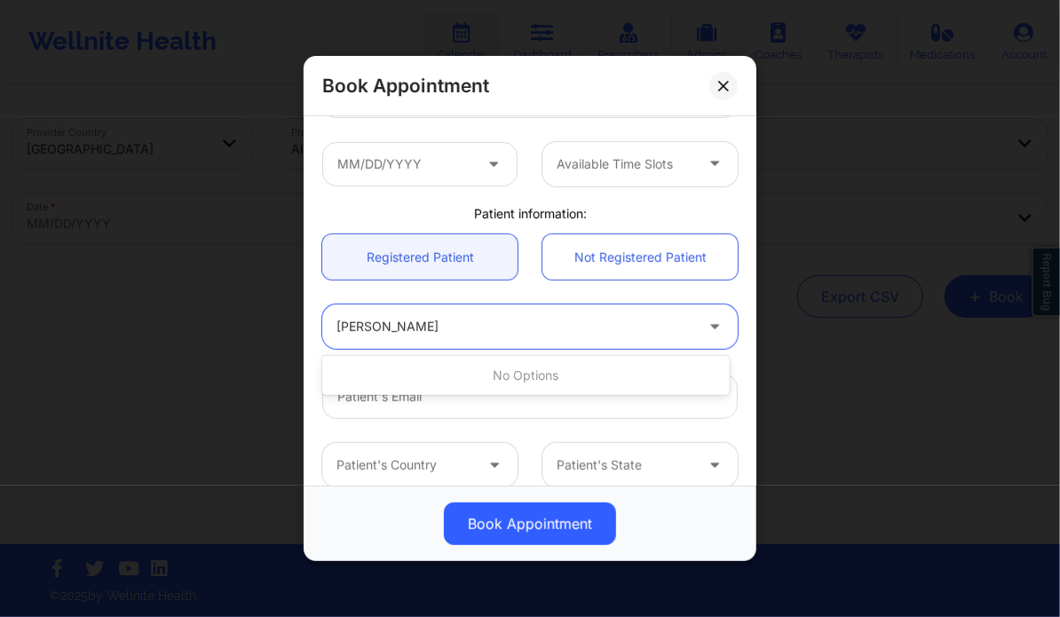
click at [400, 326] on input "Alberto A. Gutierrez" at bounding box center [397, 327] width 123 height 18
click at [436, 326] on input "Alberto Gutierrez" at bounding box center [389, 327] width 107 height 18
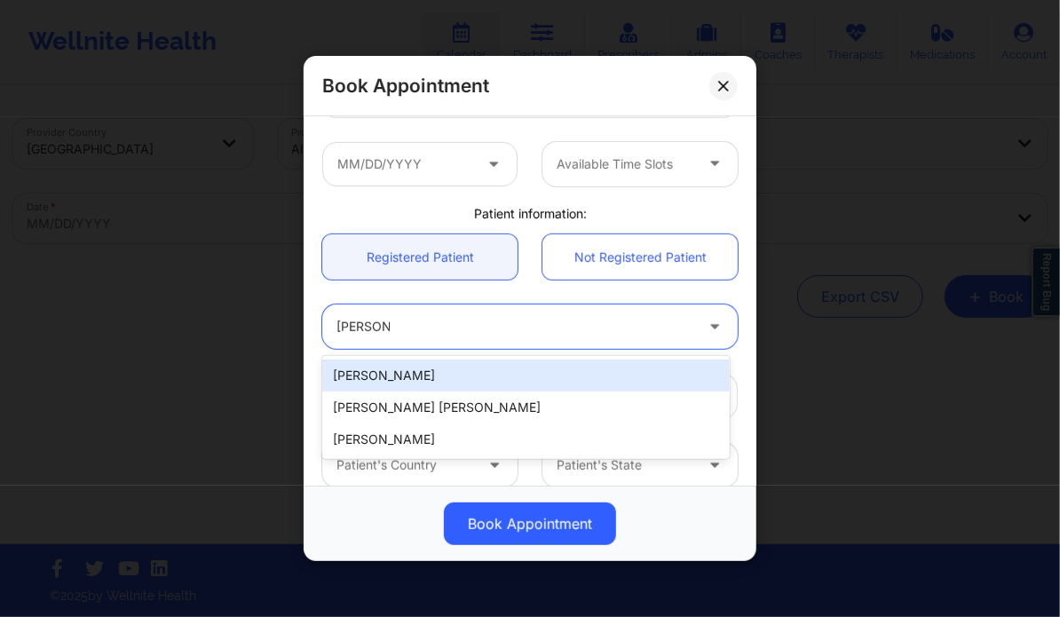
type input "Alberto"
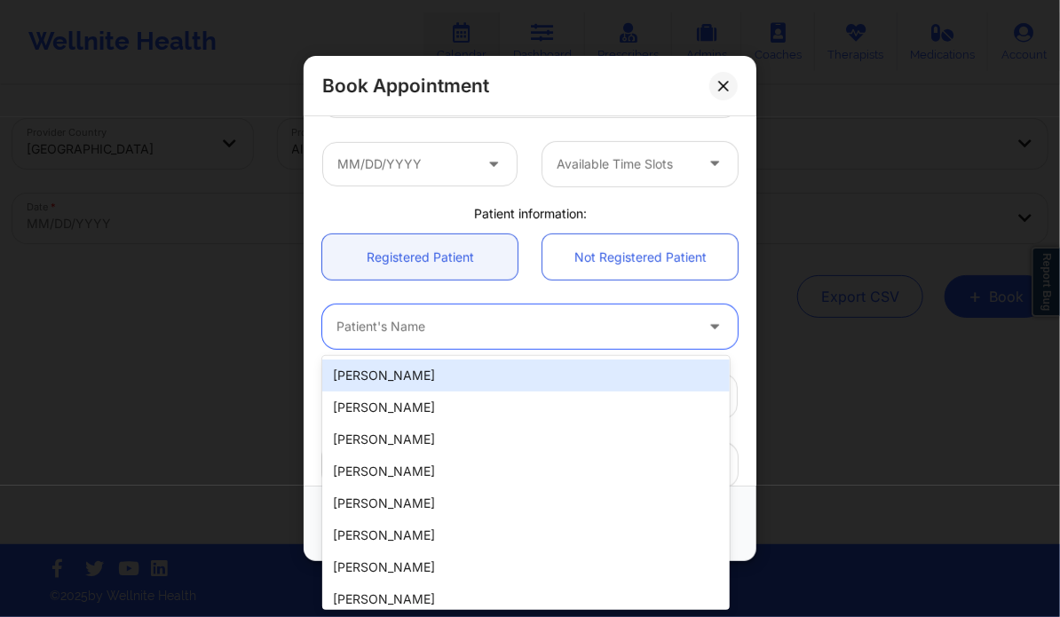
click at [407, 328] on div at bounding box center [514, 326] width 357 height 21
paste input "Alberto A. Gutierrez"
type input "Alberto A. Gutierrez"
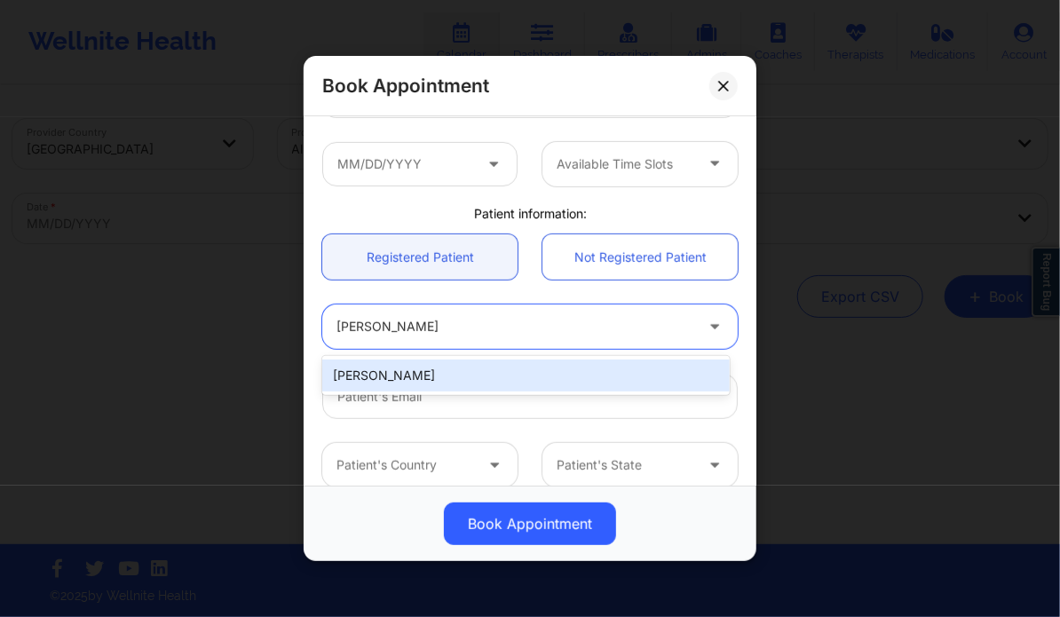
click at [394, 384] on div "Alberto A. Gutierrez" at bounding box center [525, 376] width 407 height 32
type input "agutierrez2k@gmail.com"
type input "+1347-356-0372"
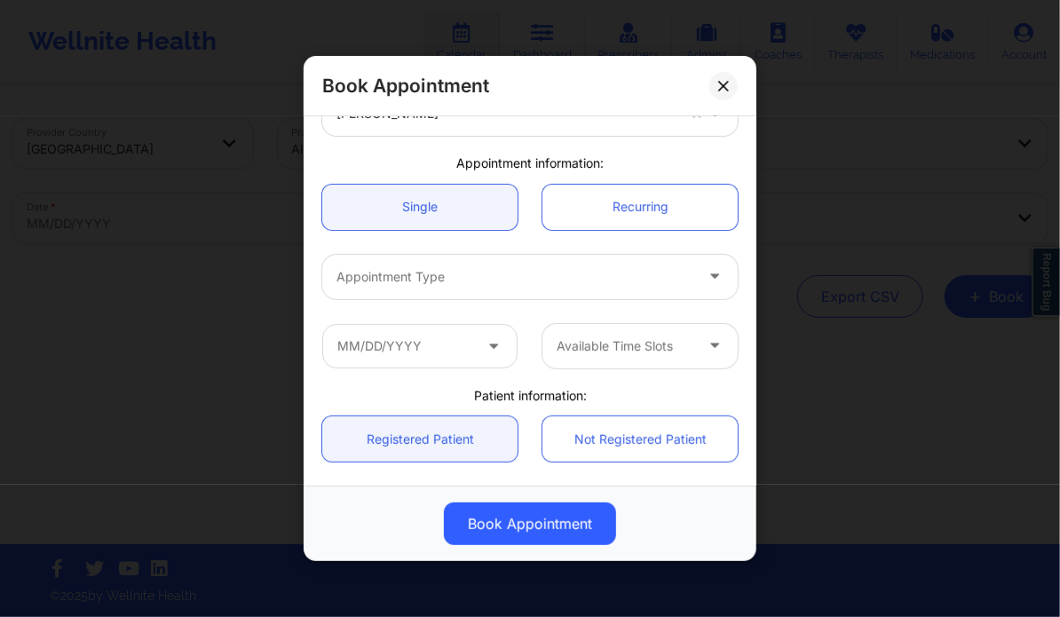
scroll to position [114, 0]
click at [430, 282] on div at bounding box center [514, 275] width 357 height 21
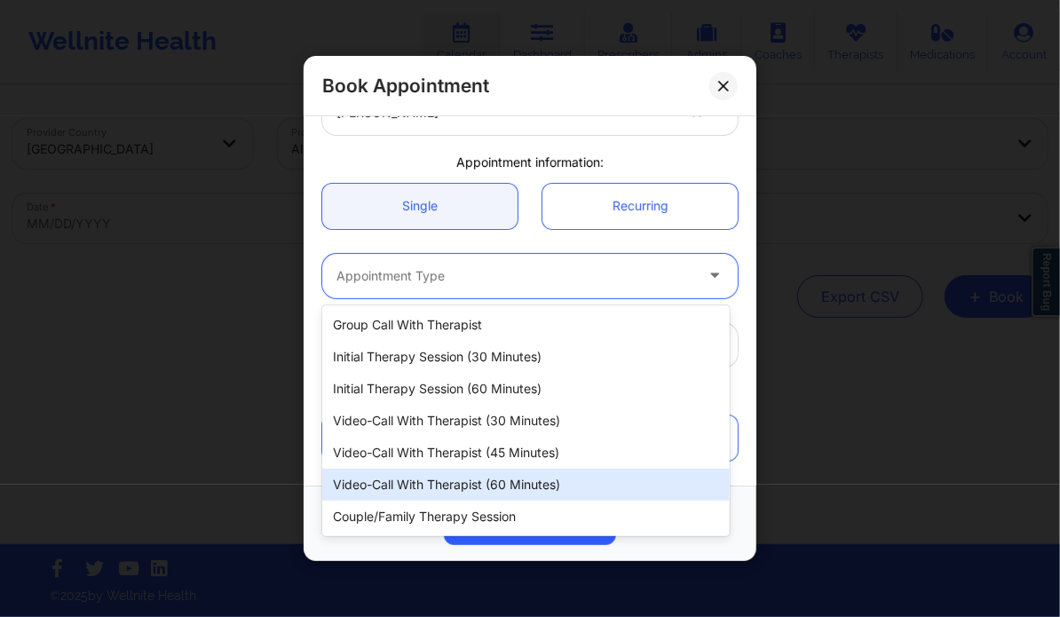
click at [495, 482] on div "Video-Call with Therapist (60 minutes)" at bounding box center [525, 485] width 407 height 32
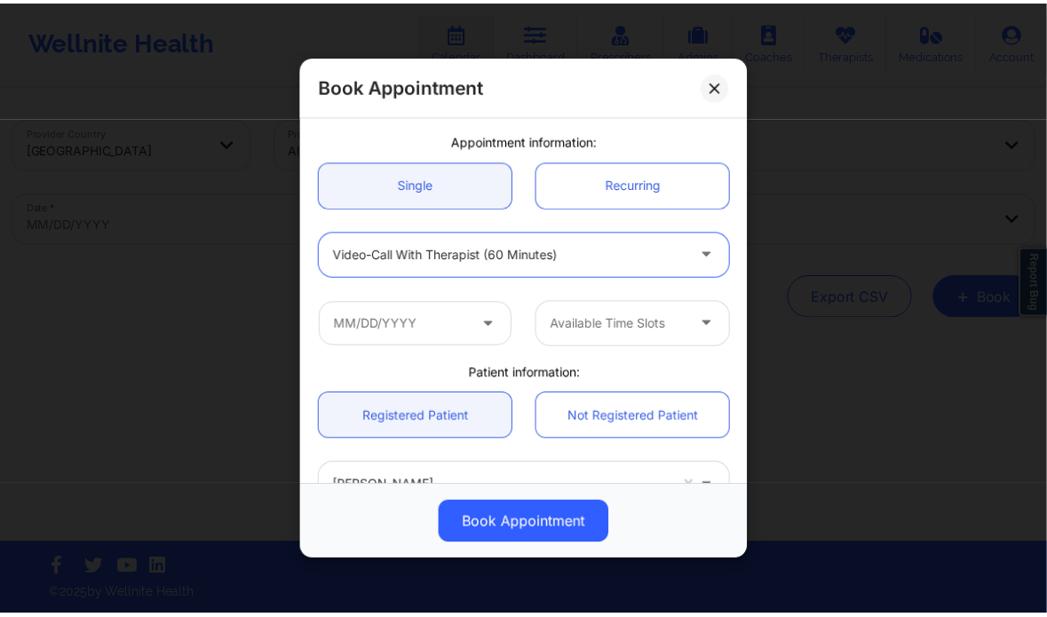
scroll to position [138, 0]
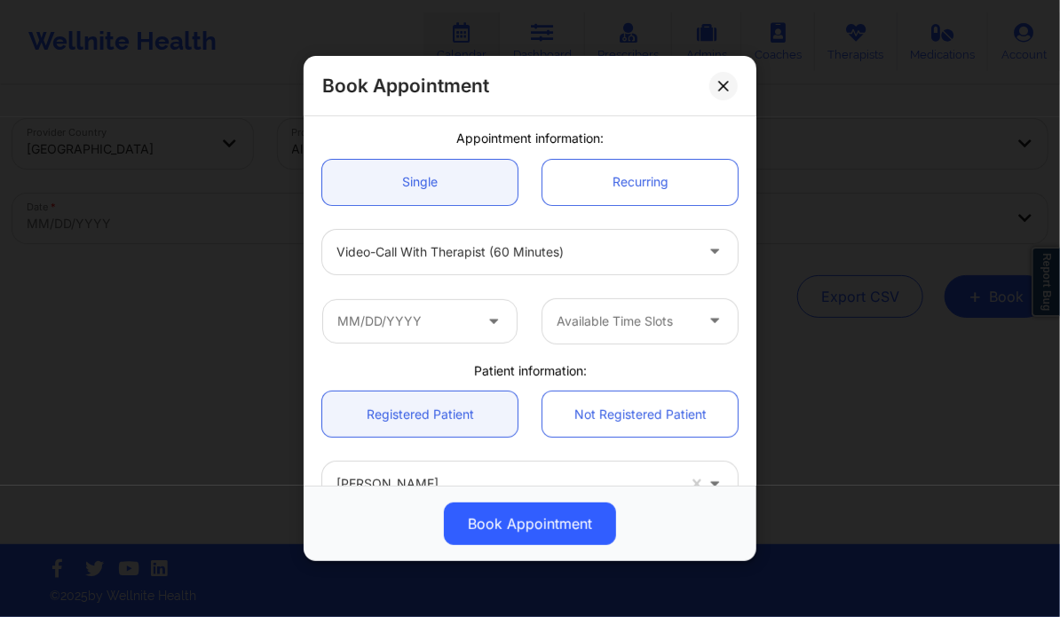
click at [485, 326] on span at bounding box center [495, 321] width 21 height 22
click at [470, 324] on input "text" at bounding box center [419, 321] width 195 height 44
click at [724, 88] on icon at bounding box center [723, 86] width 11 height 11
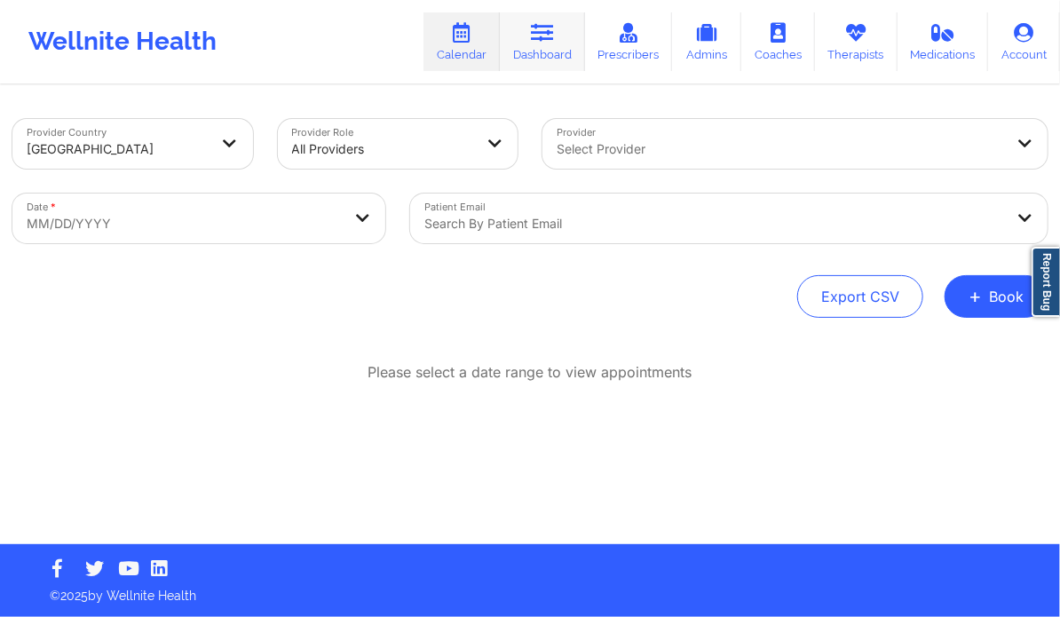
click at [558, 45] on link "Dashboard" at bounding box center [542, 41] width 85 height 59
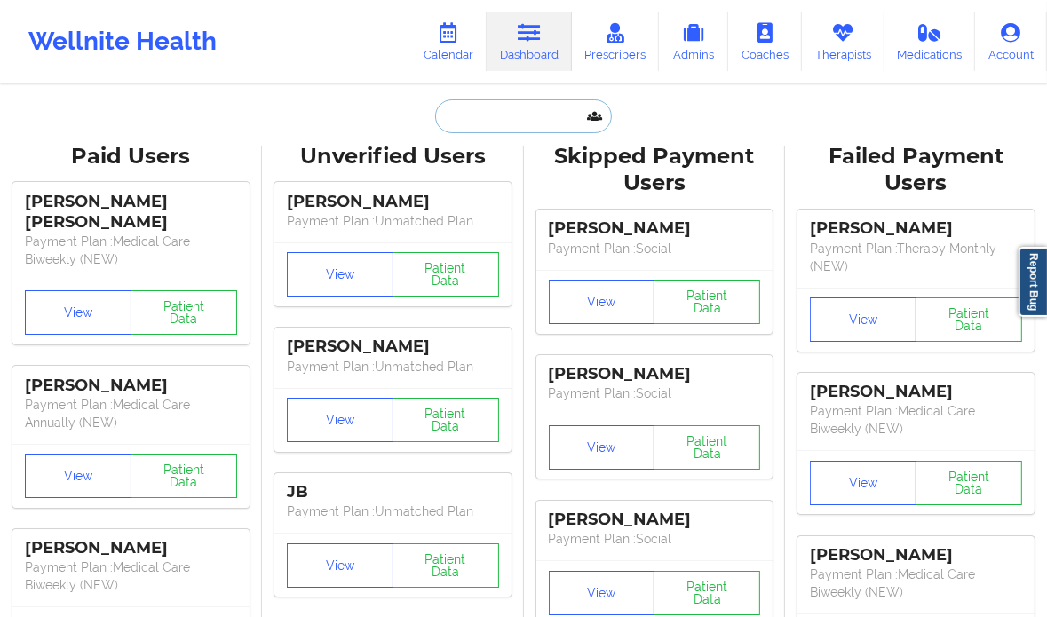
click at [511, 107] on input "text" at bounding box center [523, 116] width 176 height 34
paste input "+14342600758"
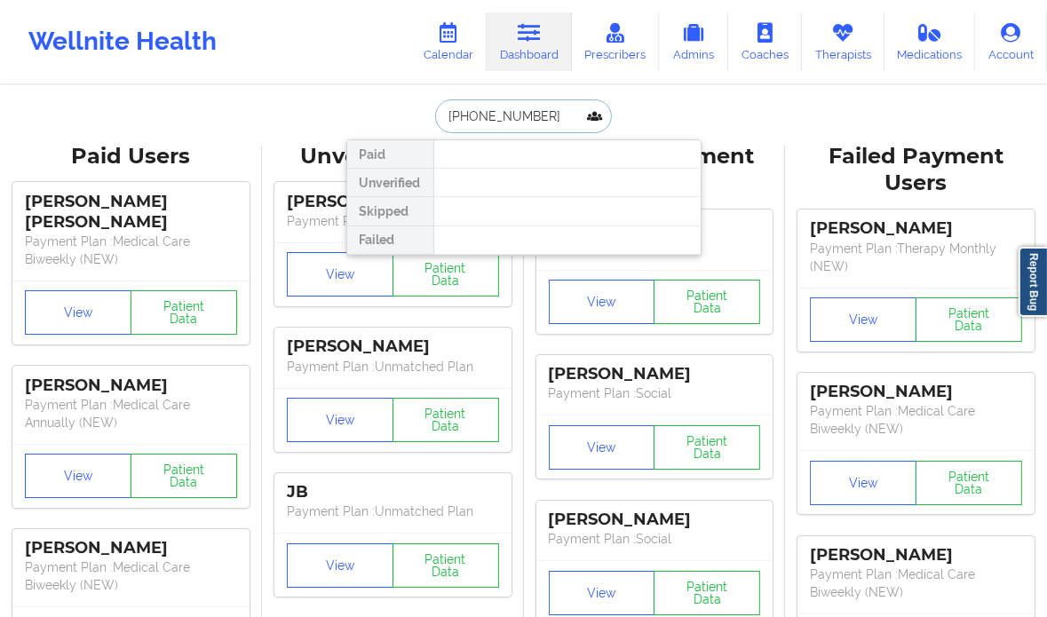
click at [473, 123] on input "+14342600758" at bounding box center [523, 116] width 176 height 34
paste input "Joan Martinez"
type input "Joan Martinez"
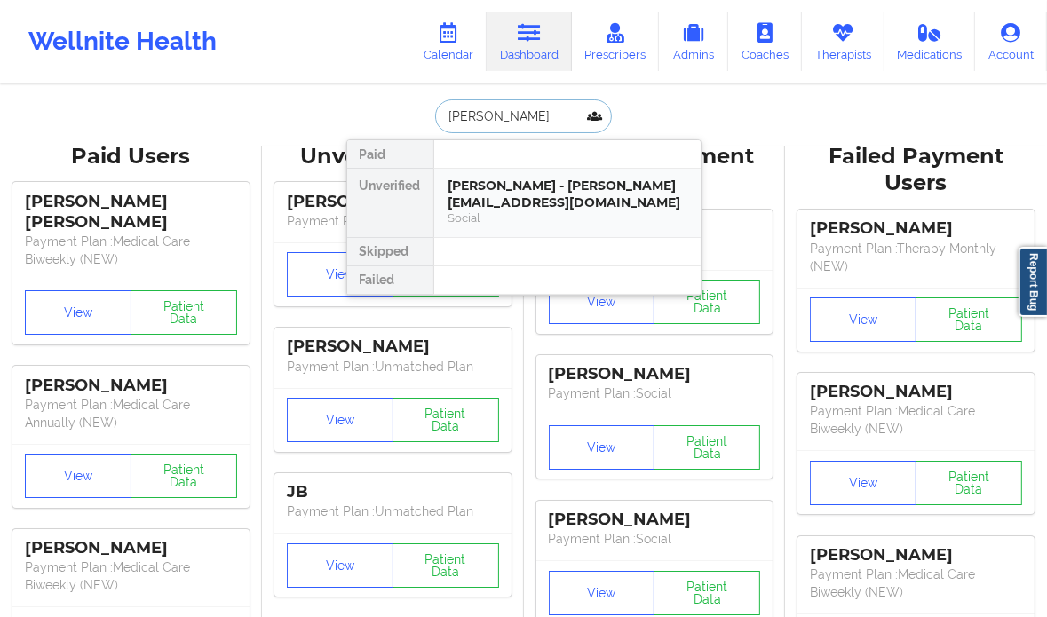
click at [586, 202] on div "Joan Martinez - joan.martinez498@gmail.com" at bounding box center [567, 194] width 238 height 33
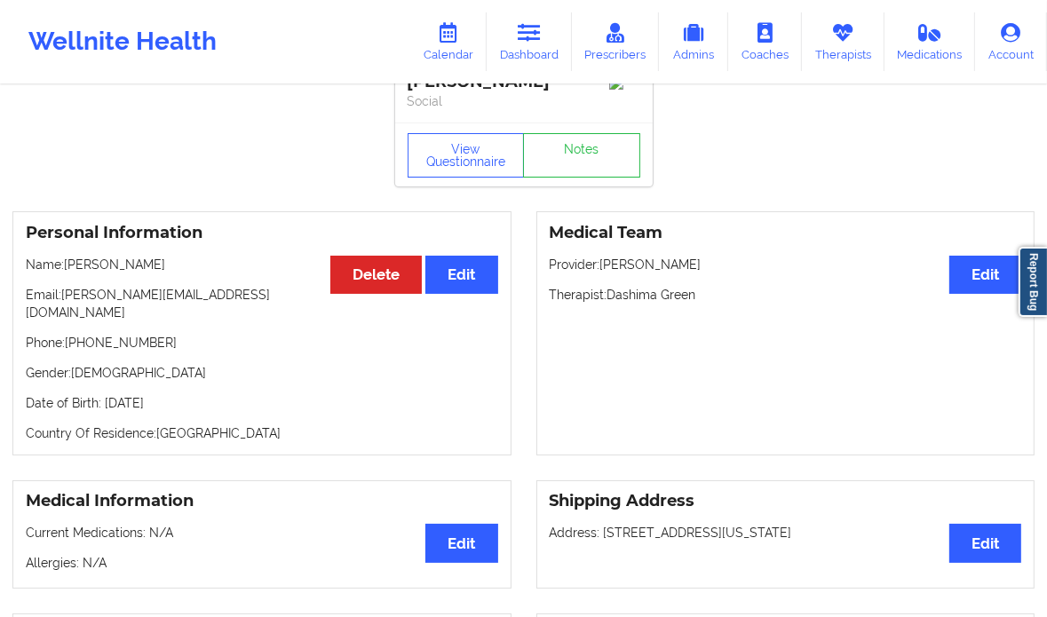
scroll to position [11, 0]
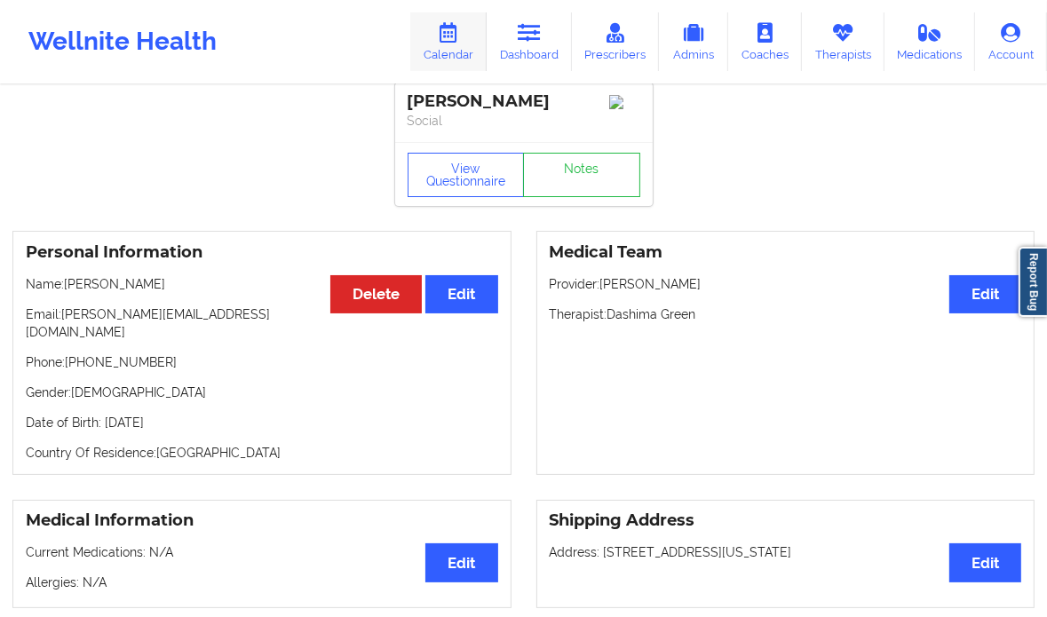
click at [454, 31] on icon at bounding box center [448, 33] width 23 height 20
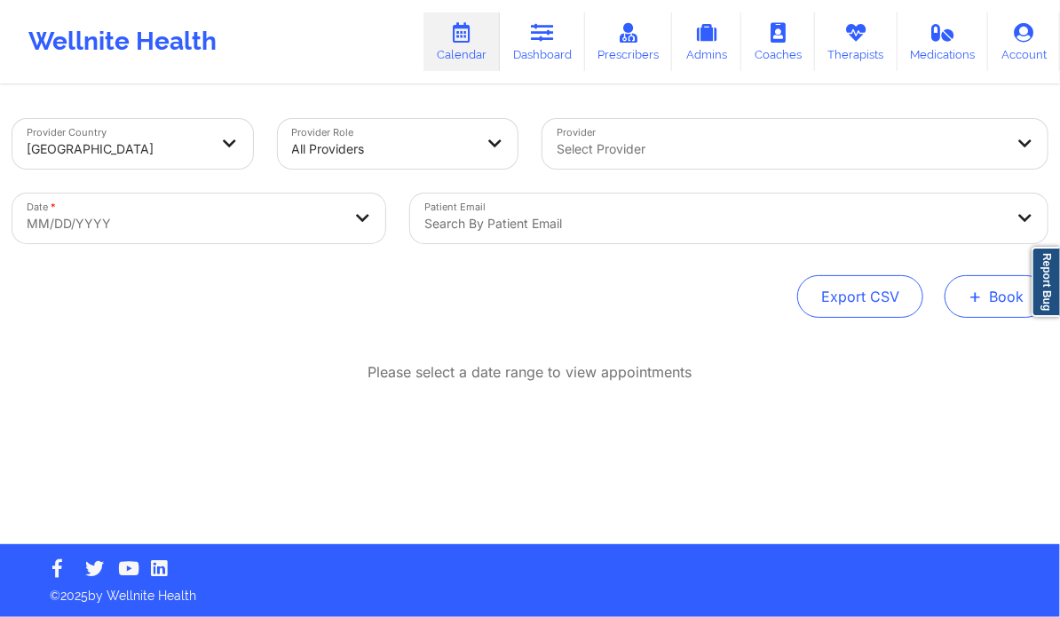
click at [981, 293] on span "+" at bounding box center [975, 296] width 13 height 10
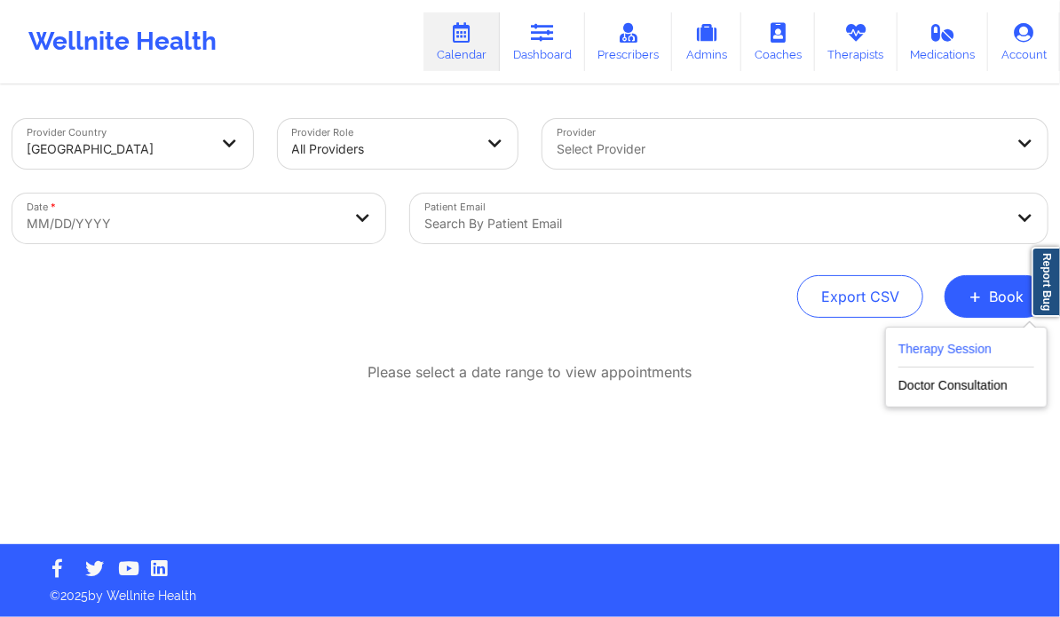
click at [947, 351] on button "Therapy Session" at bounding box center [966, 352] width 136 height 29
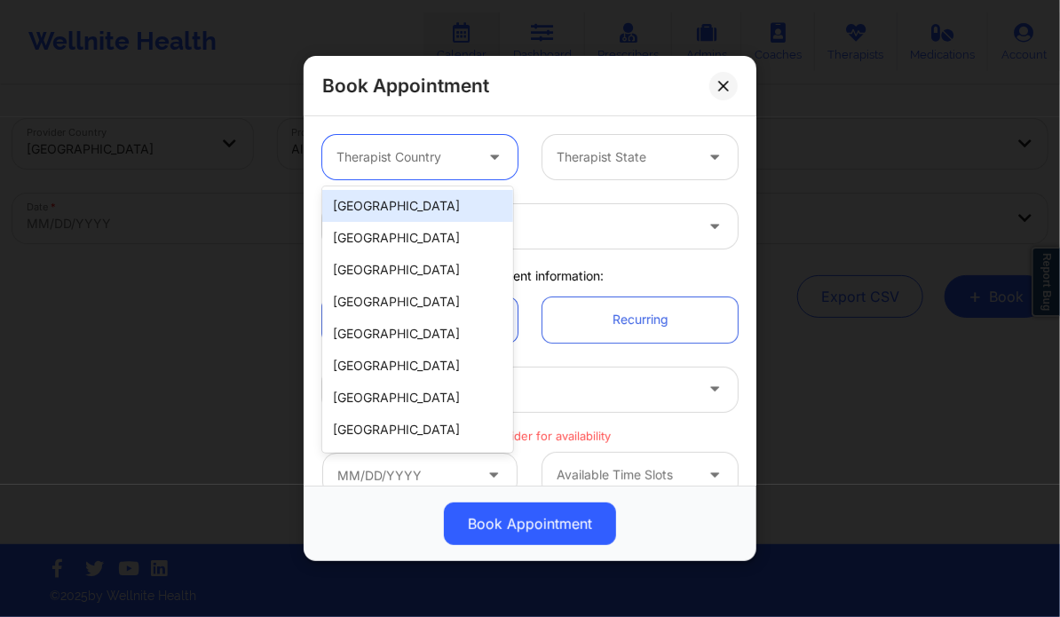
click at [475, 157] on div at bounding box center [496, 157] width 43 height 44
click at [434, 202] on div "United States" at bounding box center [417, 206] width 191 height 32
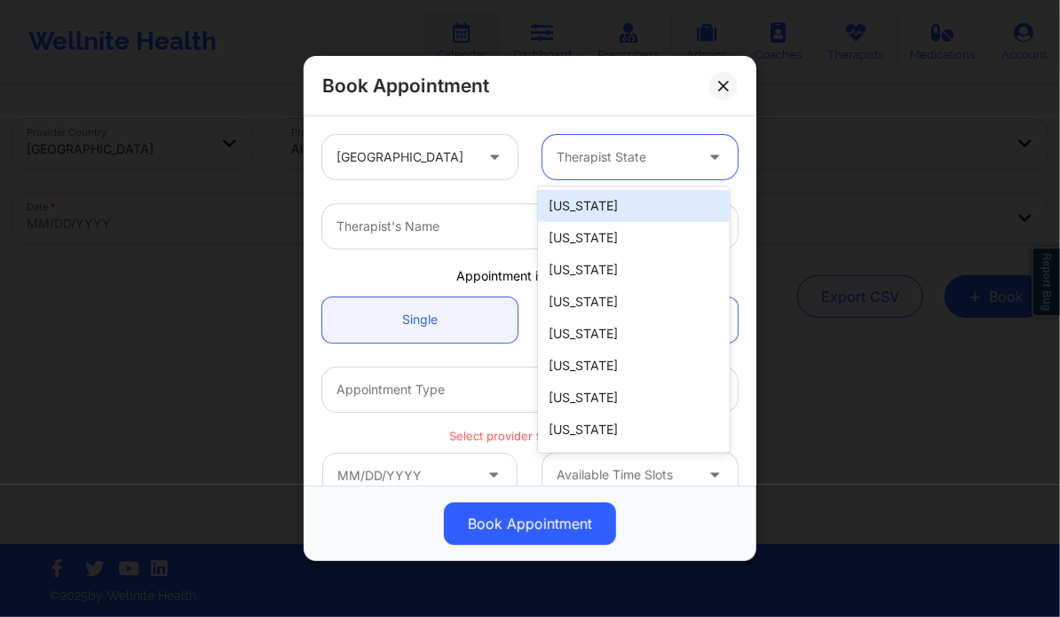
click at [604, 162] on div at bounding box center [625, 156] width 137 height 21
type input "new"
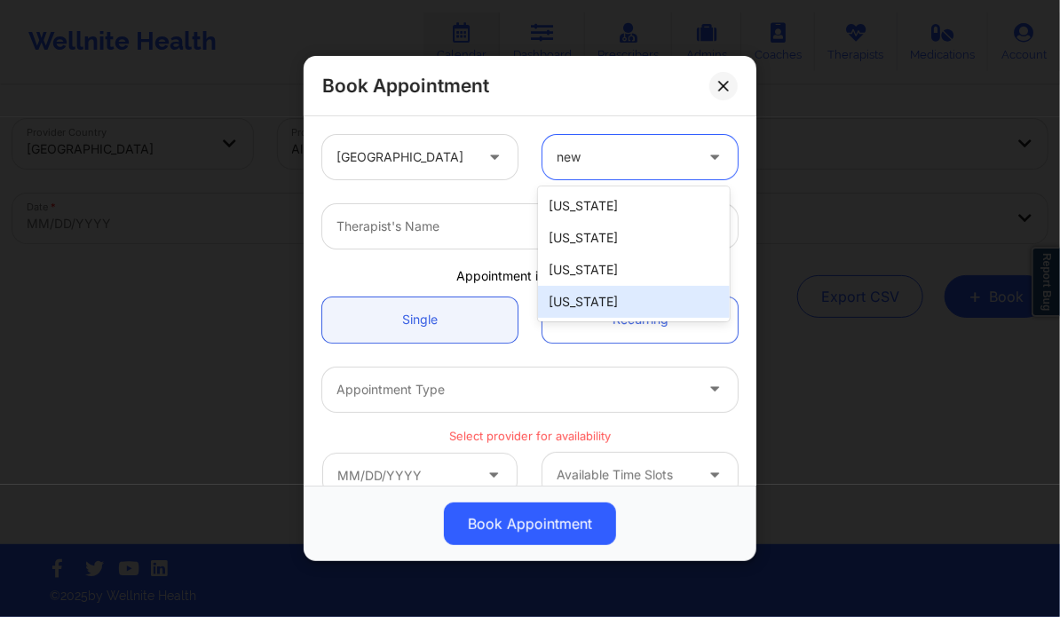
click at [599, 303] on div "New York" at bounding box center [633, 302] width 191 height 32
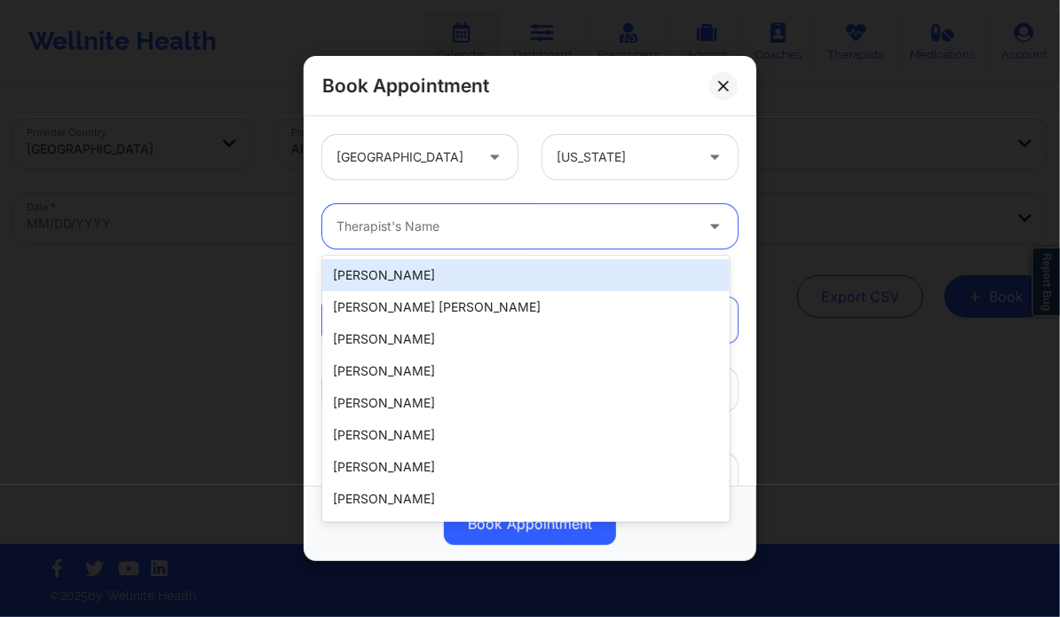
click at [459, 222] on div at bounding box center [514, 226] width 357 height 21
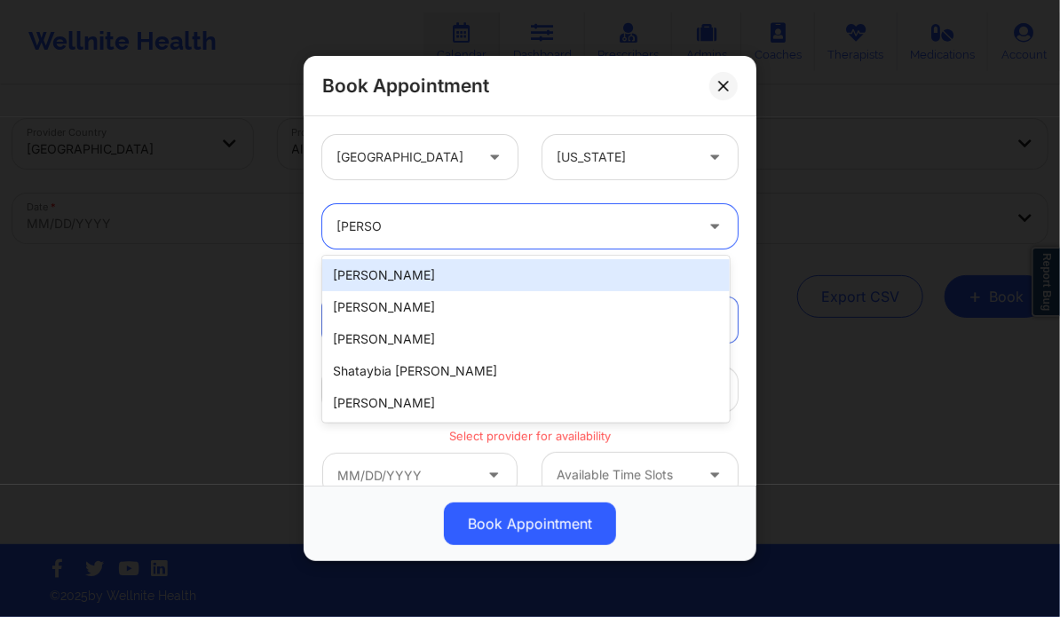
type input "stanley"
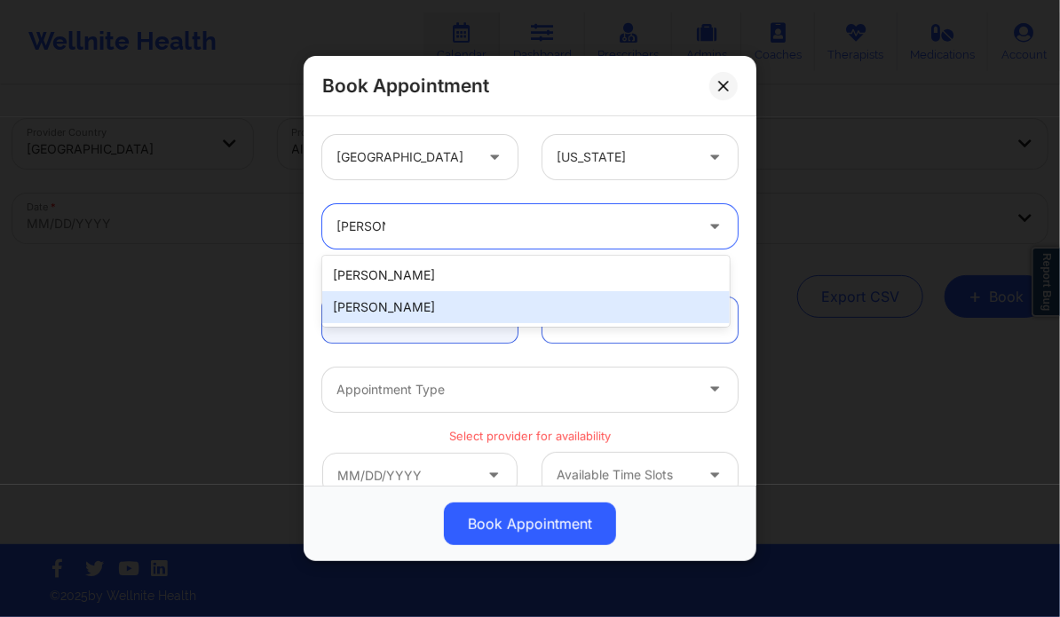
click at [422, 305] on div "Stanley Pearlberg" at bounding box center [525, 307] width 407 height 32
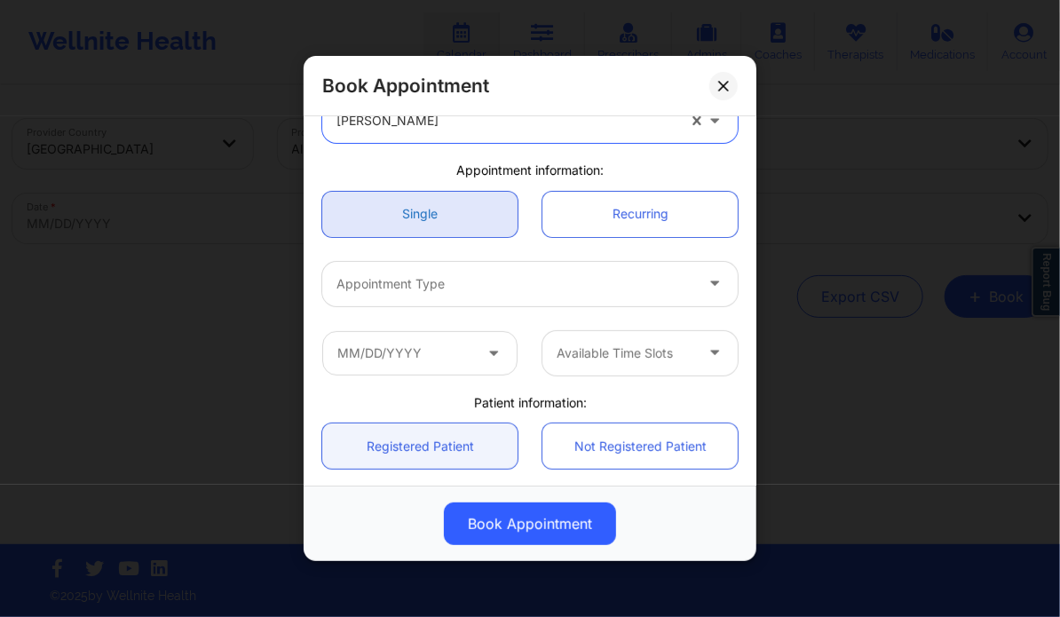
scroll to position [117, 0]
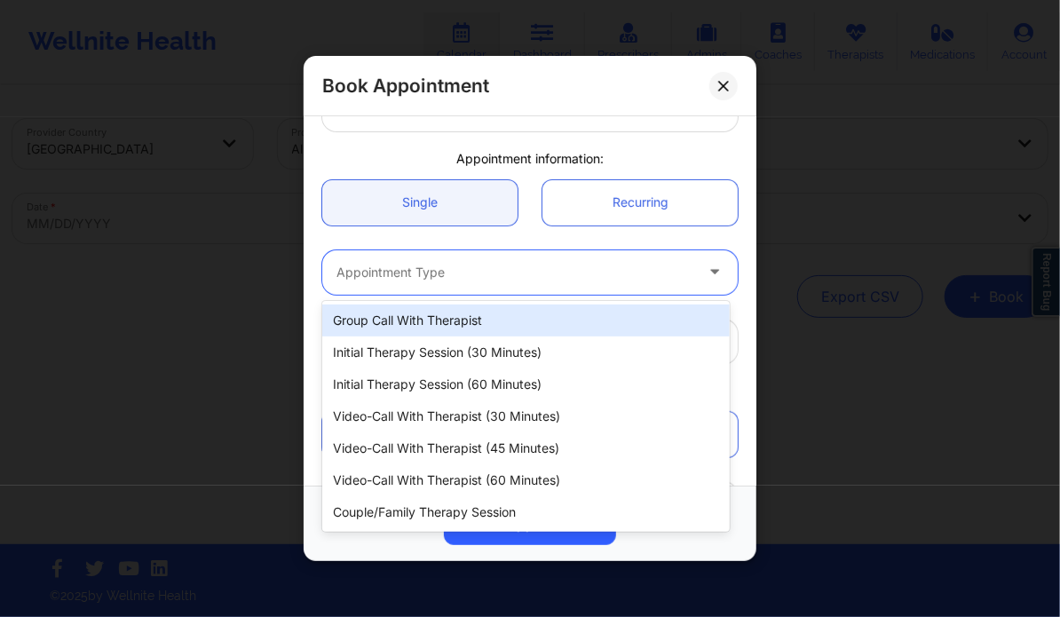
click at [430, 280] on div at bounding box center [514, 272] width 357 height 21
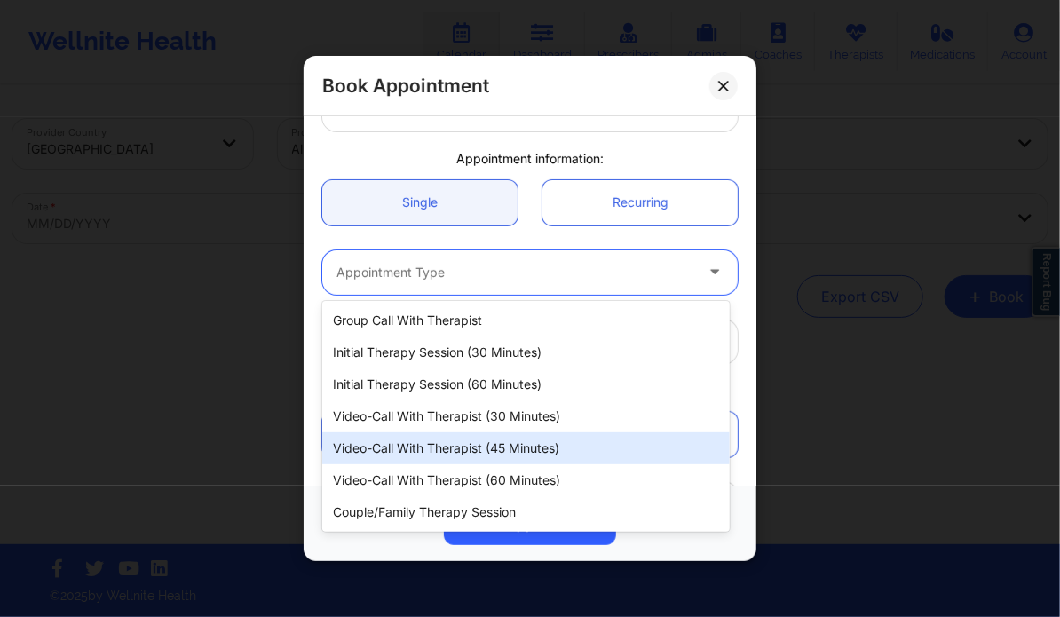
click at [463, 452] on div "Video-Call with Therapist (45 minutes)" at bounding box center [525, 448] width 407 height 32
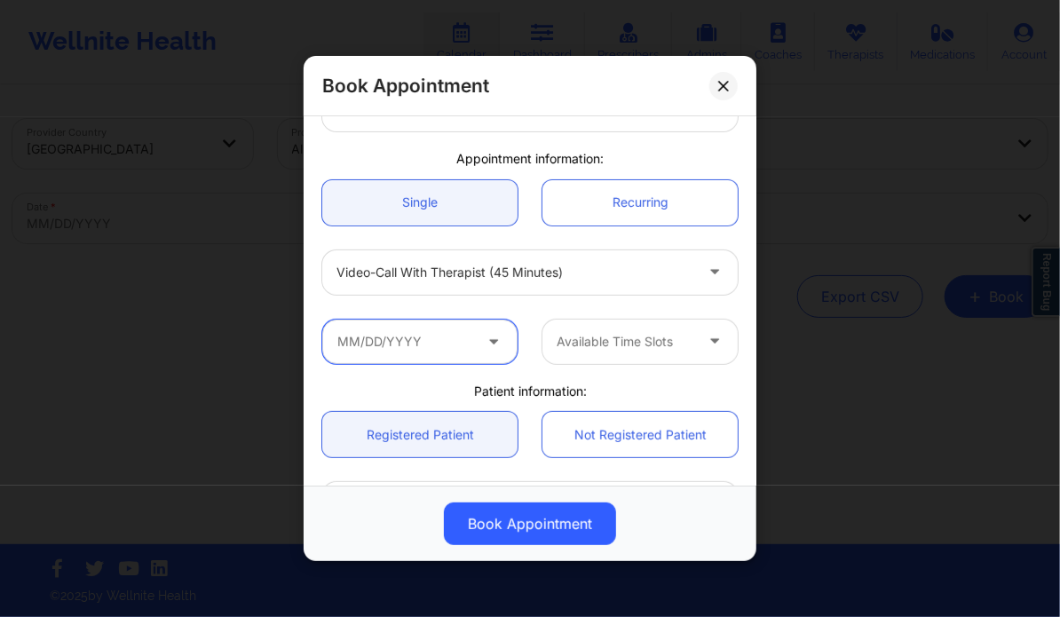
click at [430, 340] on input "text" at bounding box center [419, 342] width 195 height 44
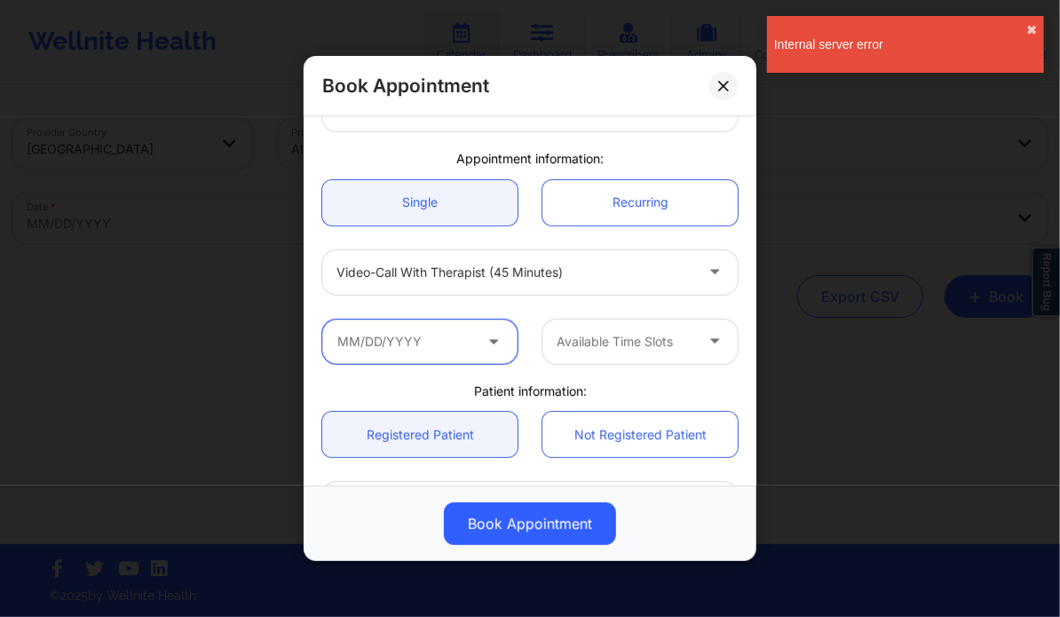
click at [457, 341] on input "text" at bounding box center [419, 342] width 195 height 44
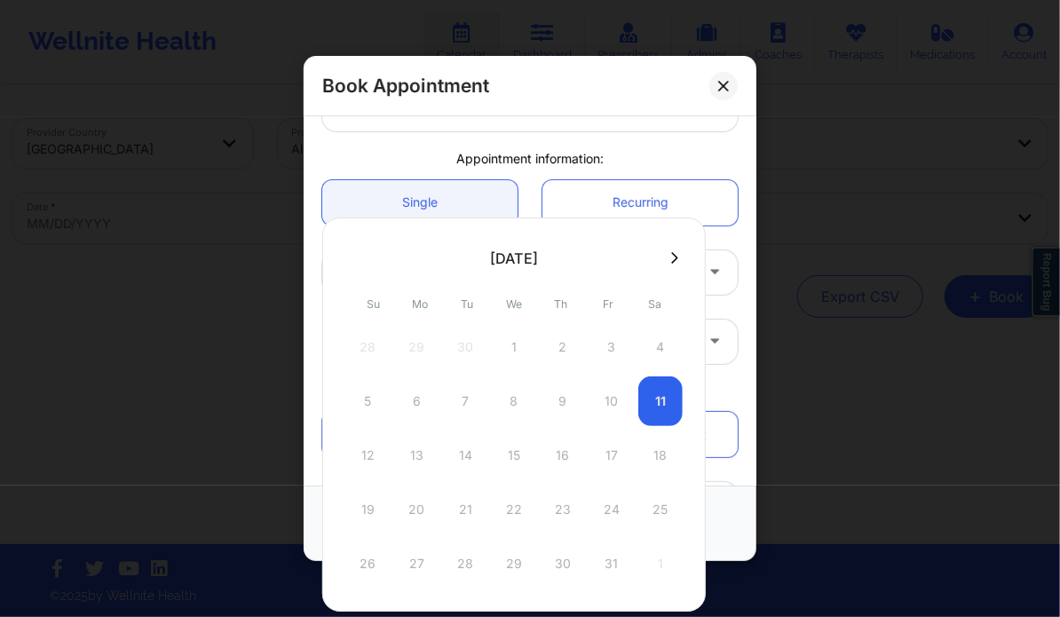
click at [669, 248] on div at bounding box center [514, 257] width 384 height 27
click at [671, 251] on icon at bounding box center [674, 257] width 7 height 13
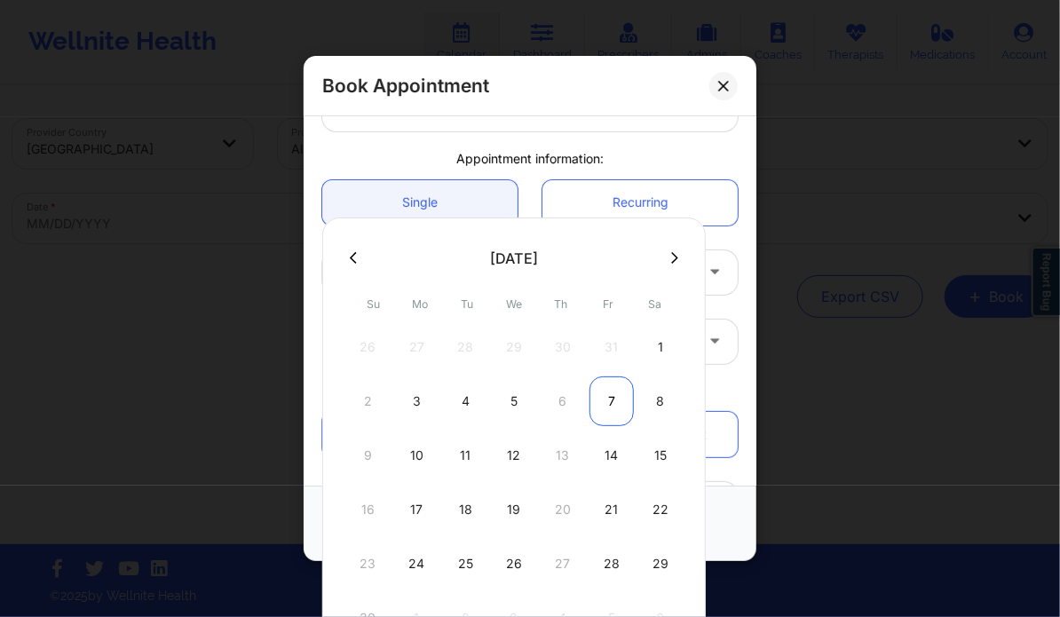
click at [608, 404] on div "7" at bounding box center [612, 401] width 44 height 50
type input "11/07/2025"
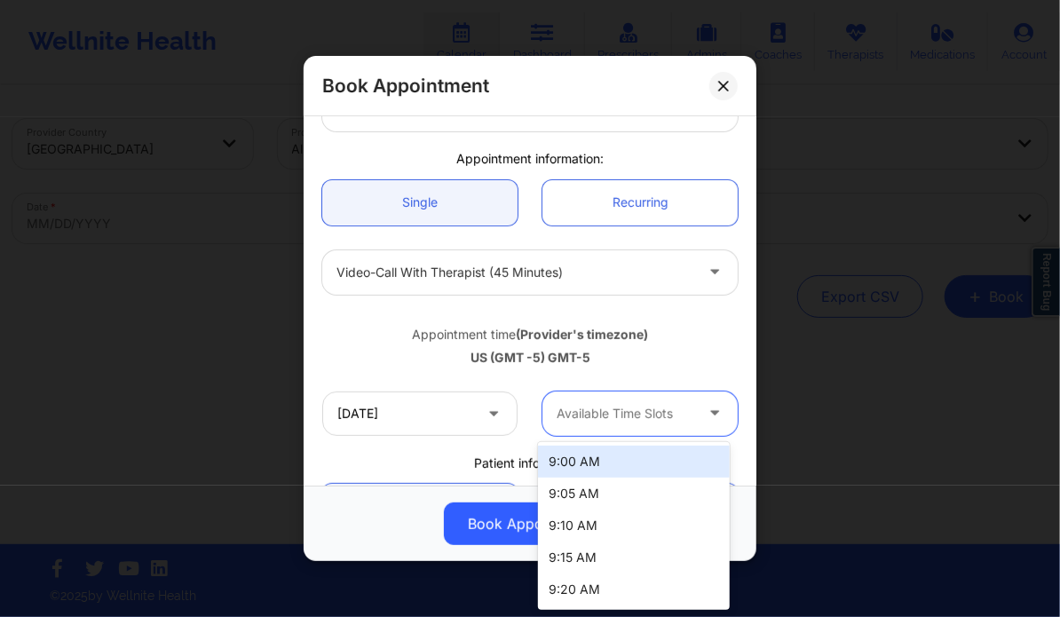
click at [629, 422] on div at bounding box center [625, 413] width 137 height 21
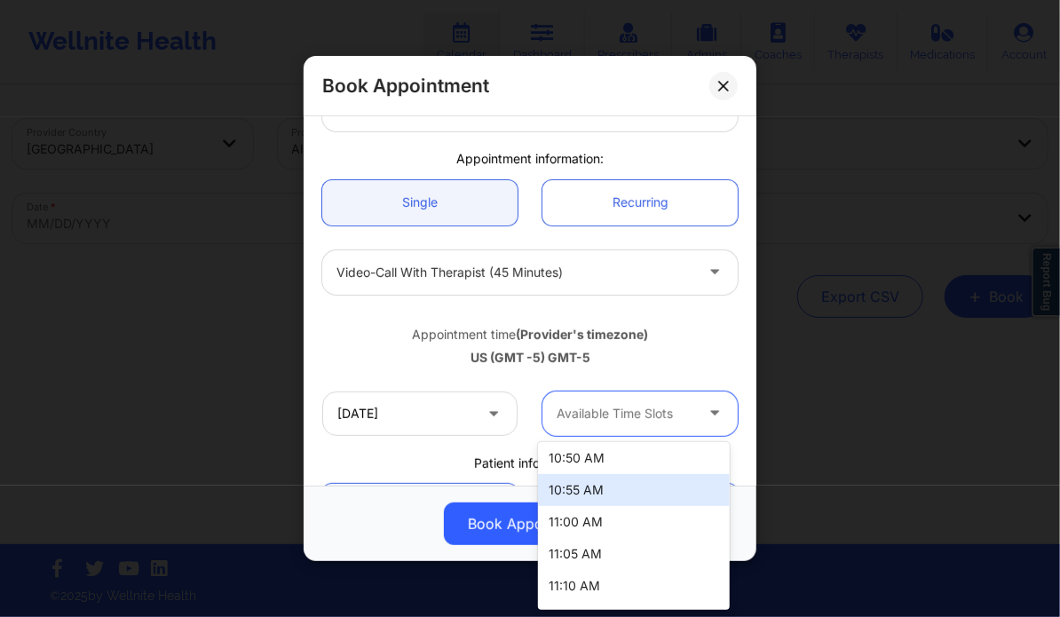
scroll to position [708, 0]
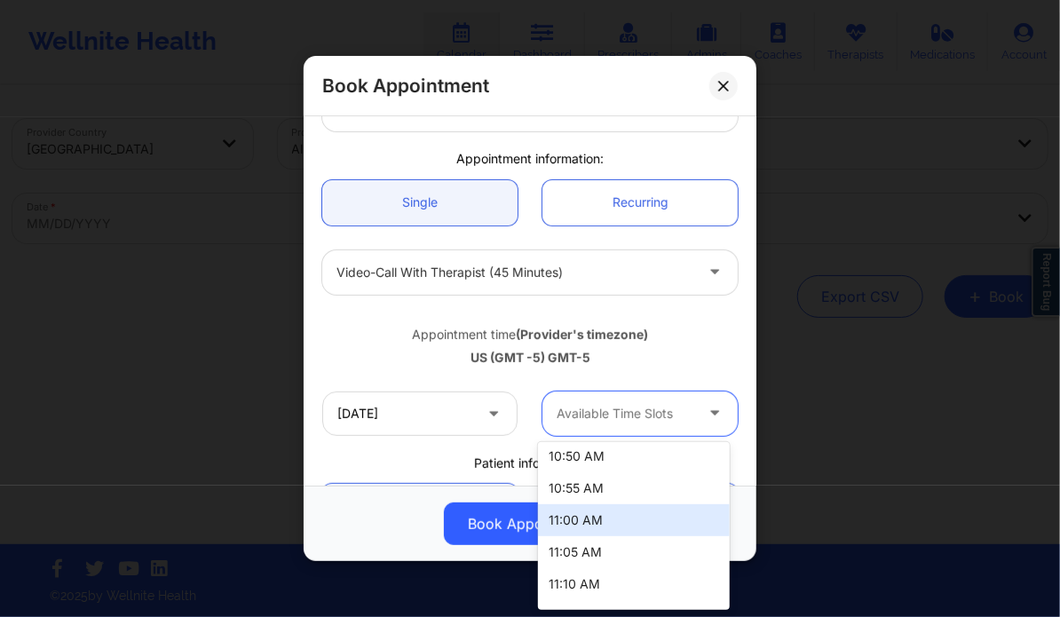
click at [590, 519] on div "11:00 AM" at bounding box center [633, 520] width 191 height 32
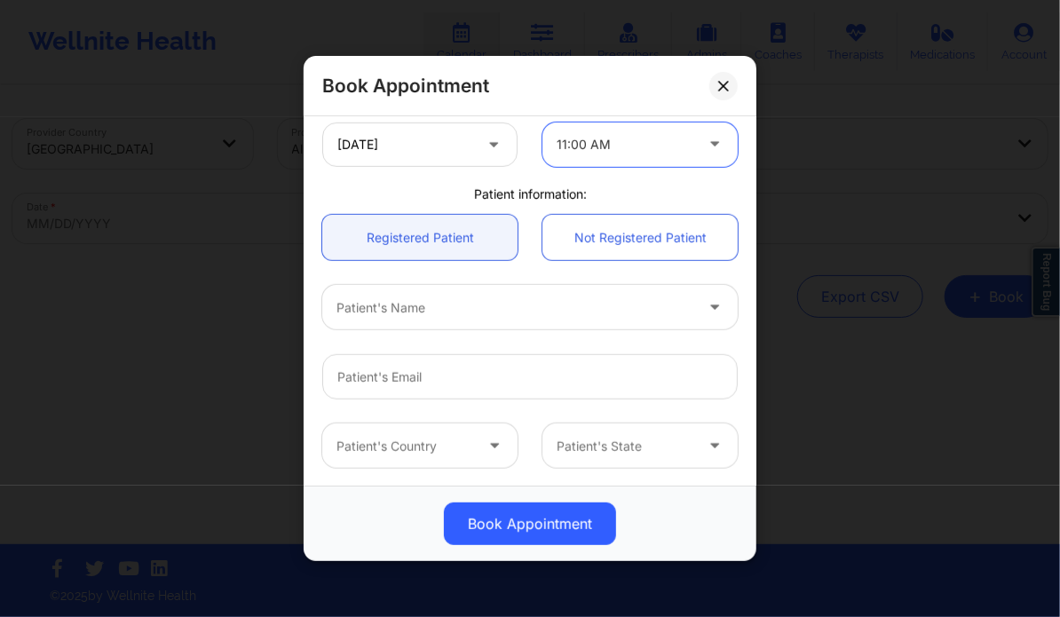
scroll to position [389, 0]
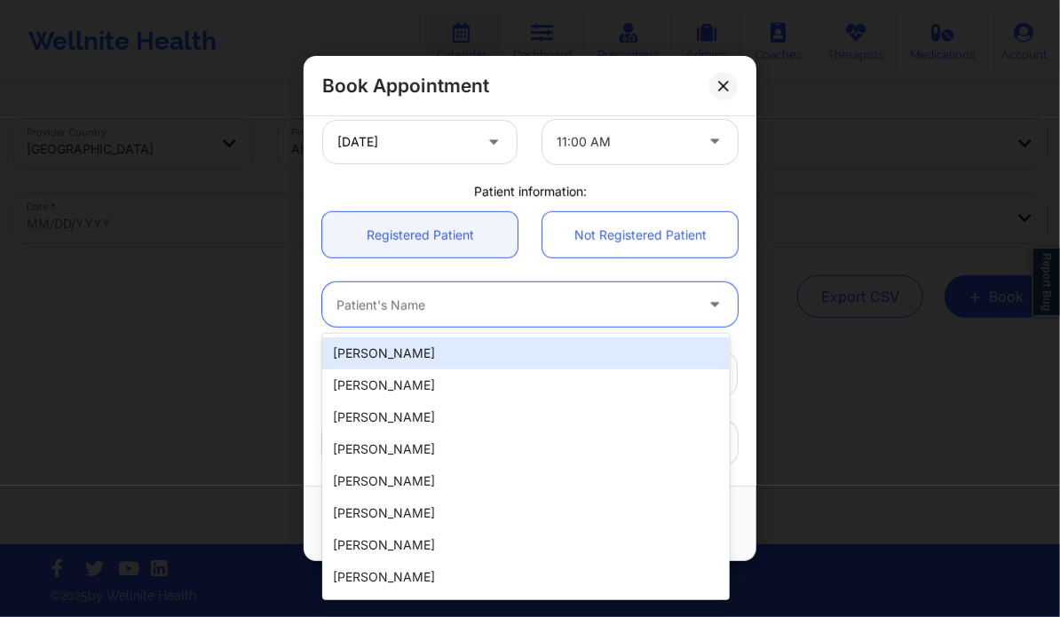
click at [450, 318] on div "Patient's Name" at bounding box center [508, 304] width 373 height 44
paste input "Alberto A. Gutierrez"
type input "Alberto A. Gutierrez"
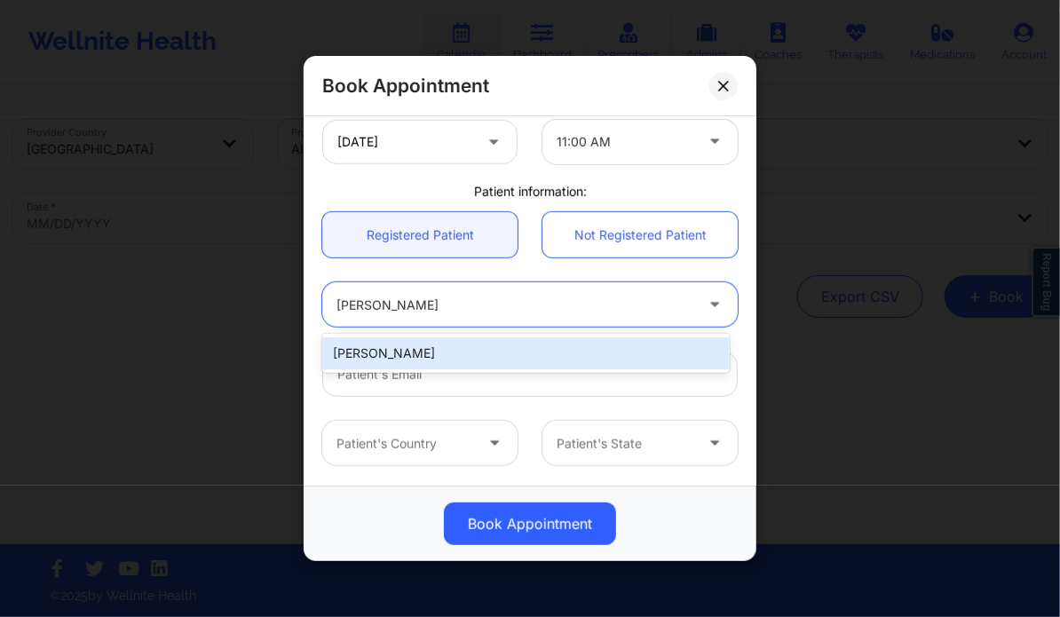
click at [418, 356] on div "Alberto A. Gutierrez" at bounding box center [525, 353] width 407 height 32
type input "agutierrez2k@gmail.com"
type input "+1347-356-0372"
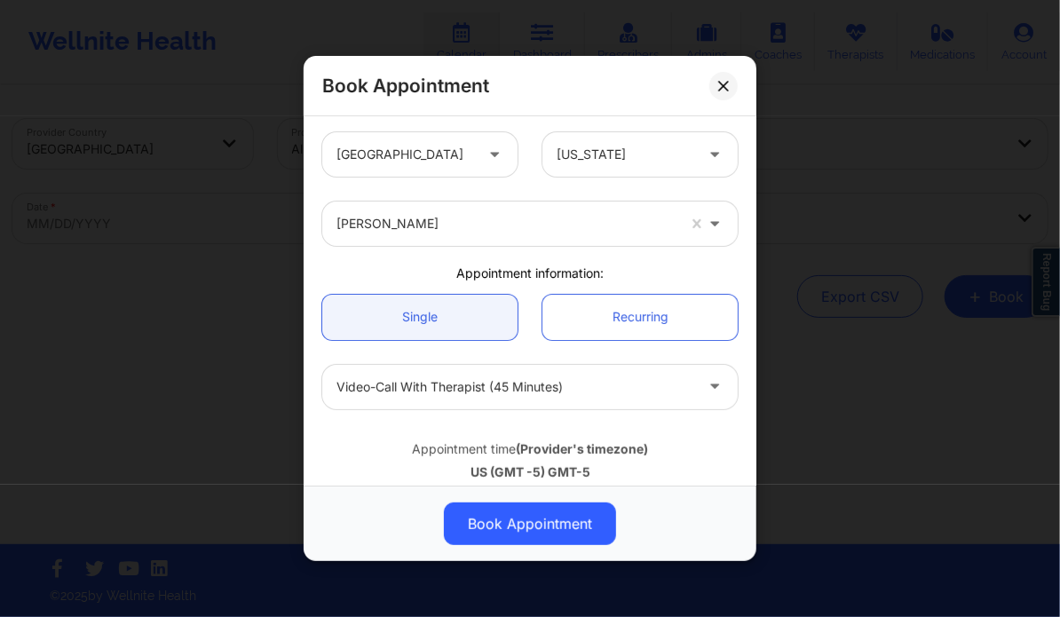
scroll to position [0, 0]
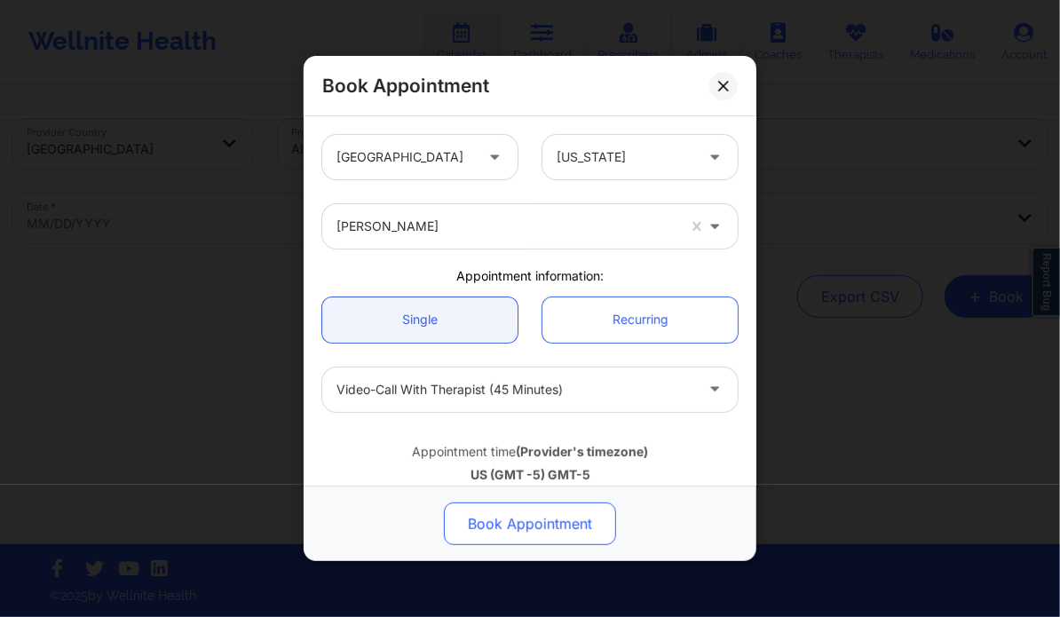
click at [499, 531] on button "Book Appointment" at bounding box center [530, 524] width 172 height 43
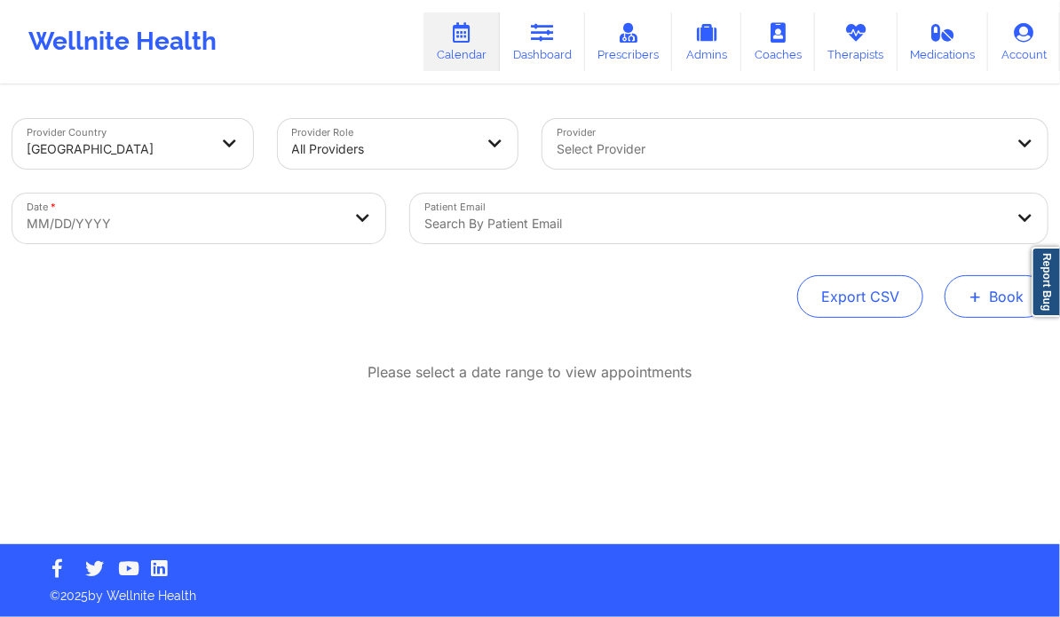
click at [977, 301] on span "+" at bounding box center [975, 296] width 13 height 10
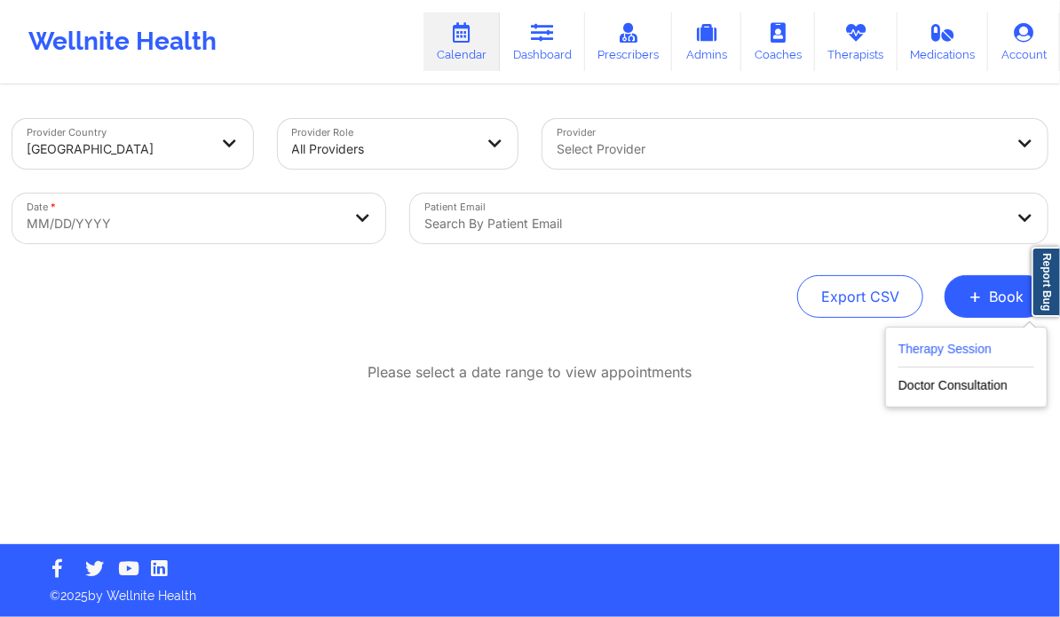
click at [946, 344] on button "Therapy Session" at bounding box center [966, 352] width 136 height 29
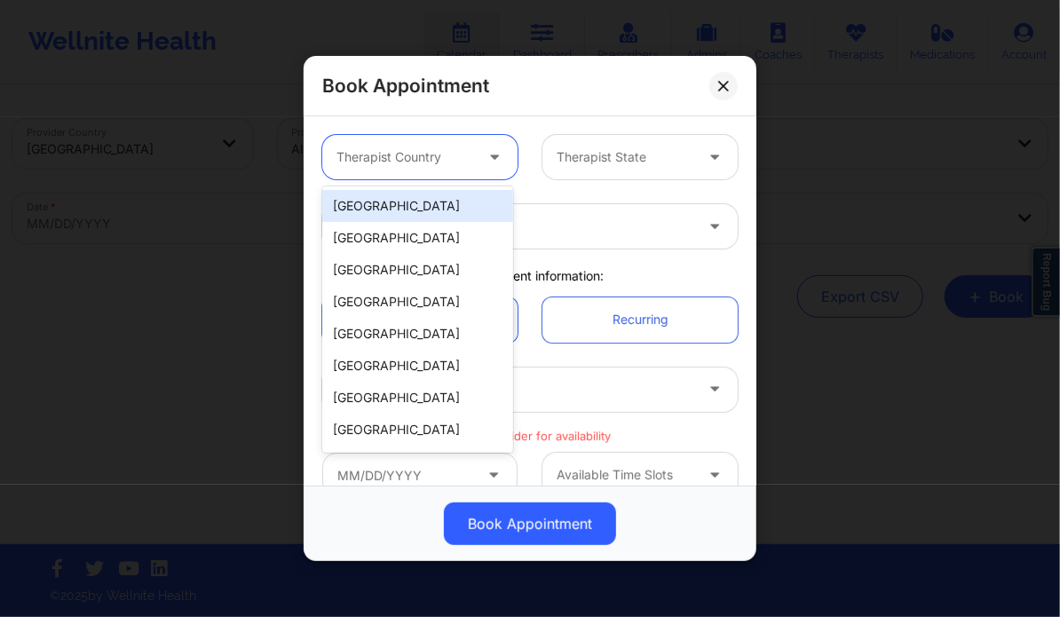
click at [437, 162] on div at bounding box center [404, 156] width 137 height 21
click at [419, 208] on div "United States" at bounding box center [417, 206] width 191 height 32
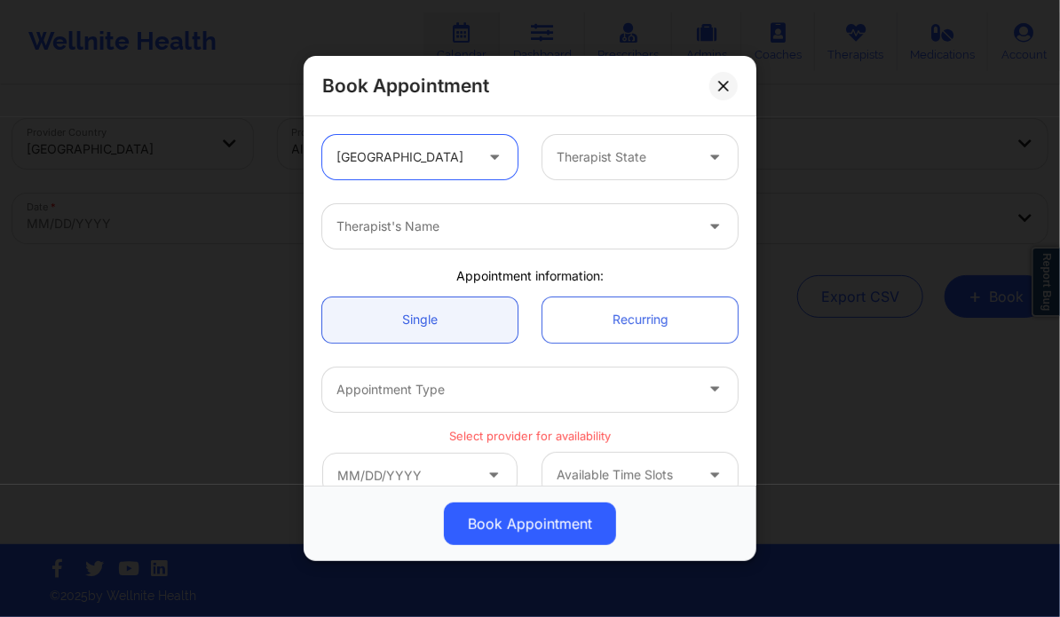
click at [607, 151] on div at bounding box center [625, 156] width 137 height 21
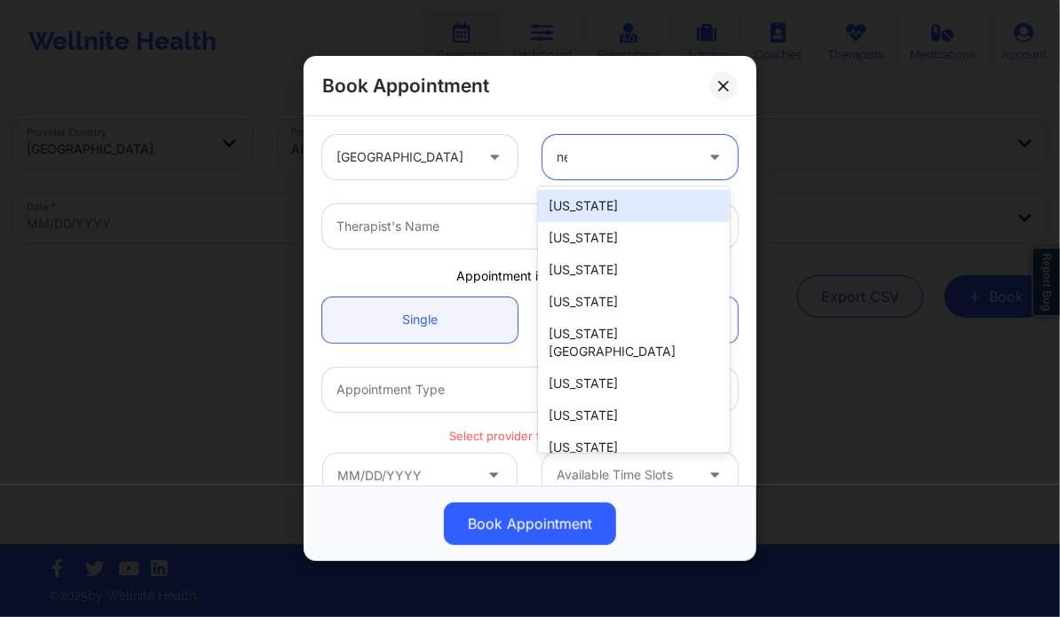
type input "new"
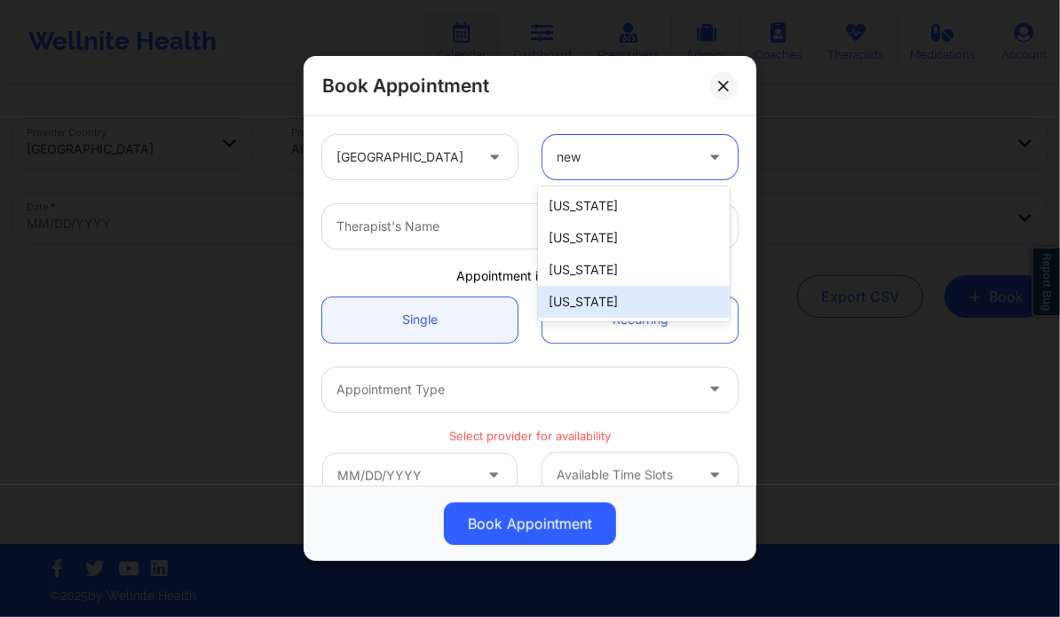
click at [599, 301] on div "New York" at bounding box center [633, 302] width 191 height 32
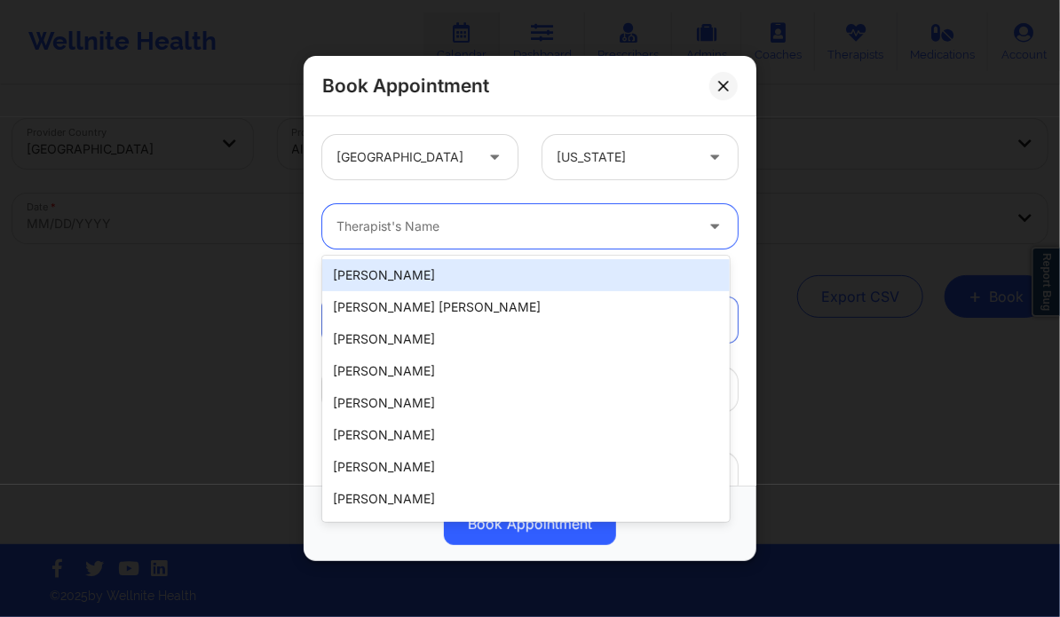
click at [493, 231] on div at bounding box center [514, 226] width 357 height 21
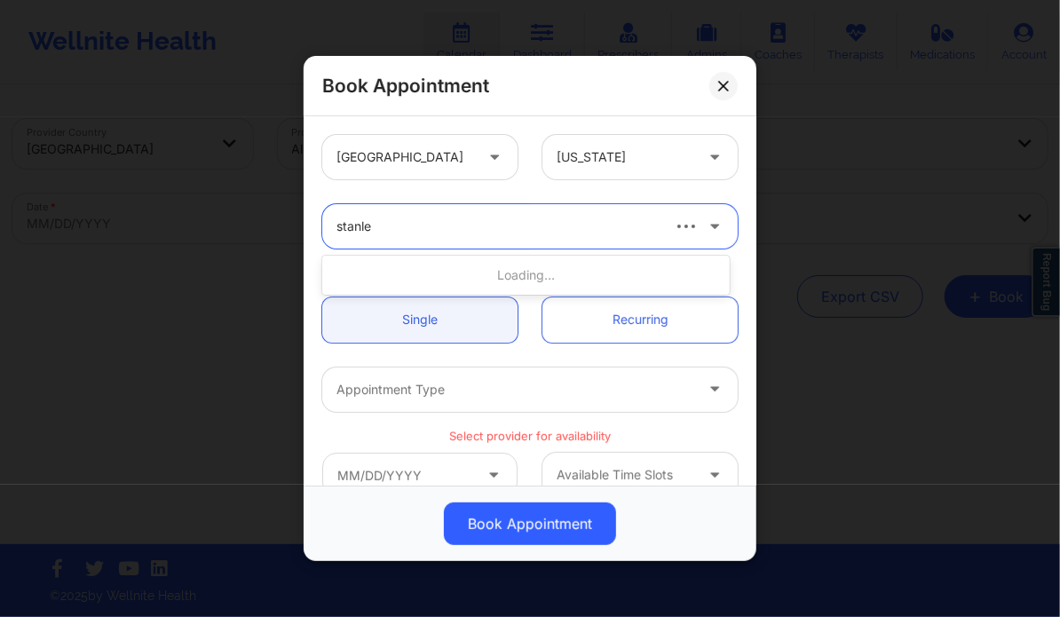
type input "stanley"
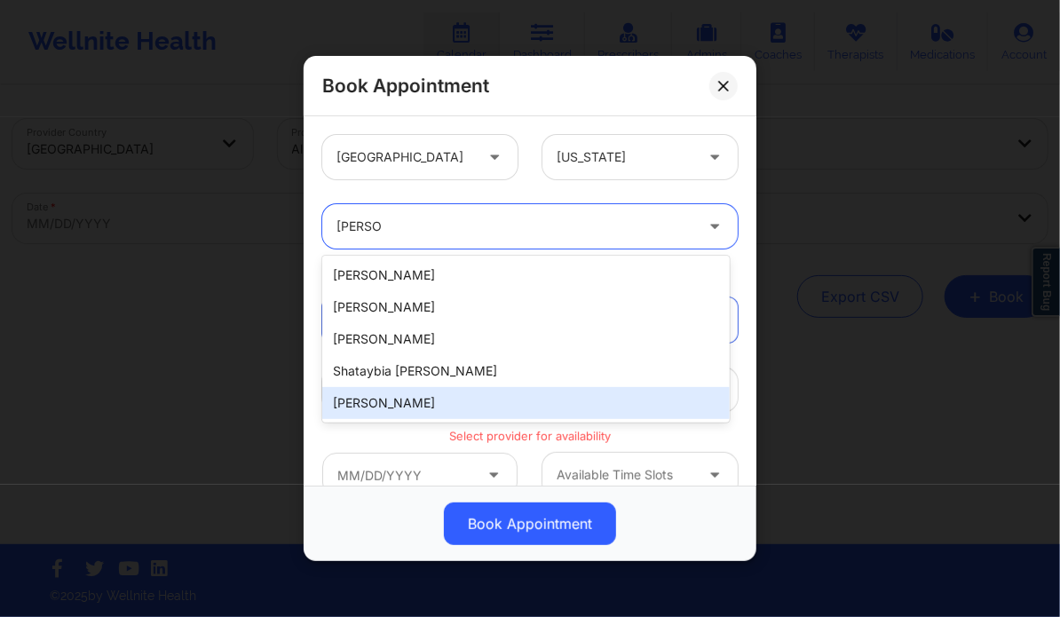
click at [429, 400] on div "Stanley Pearlberg" at bounding box center [525, 403] width 407 height 32
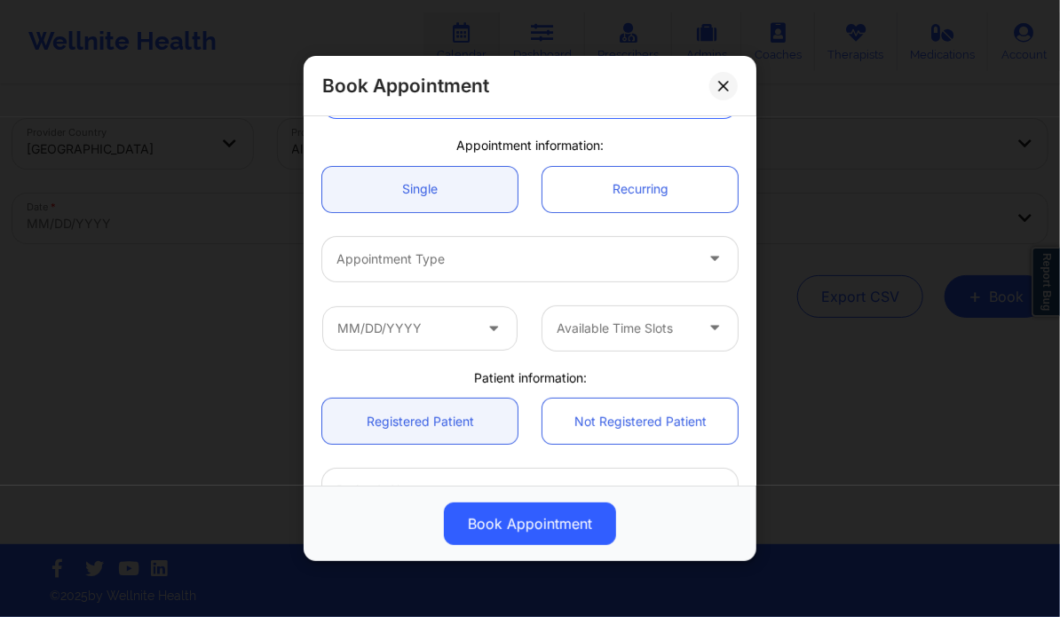
scroll to position [137, 0]
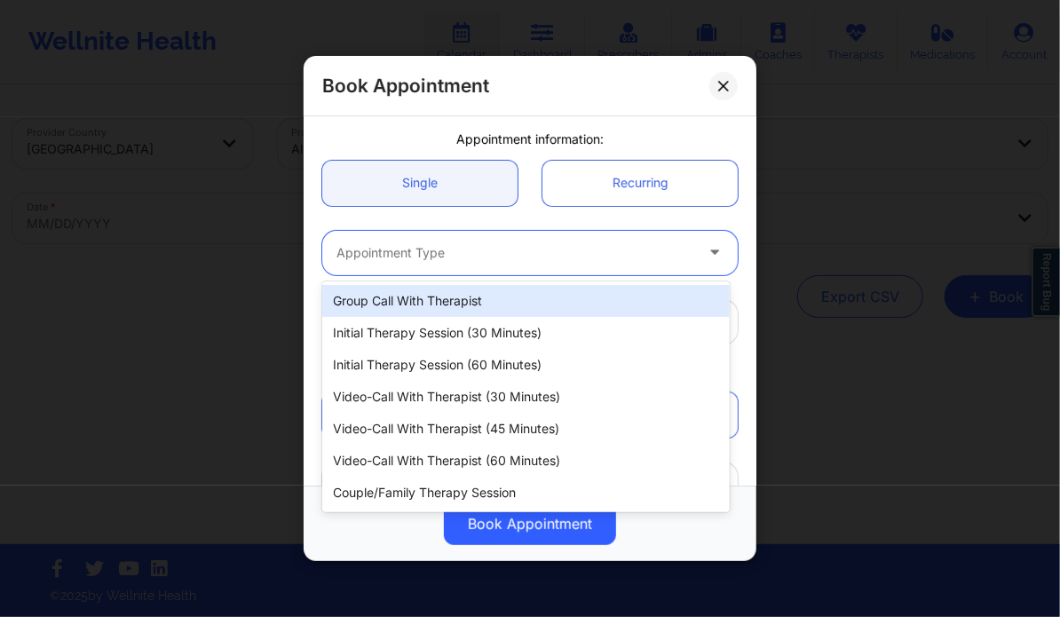
click at [439, 259] on div at bounding box center [514, 252] width 357 height 21
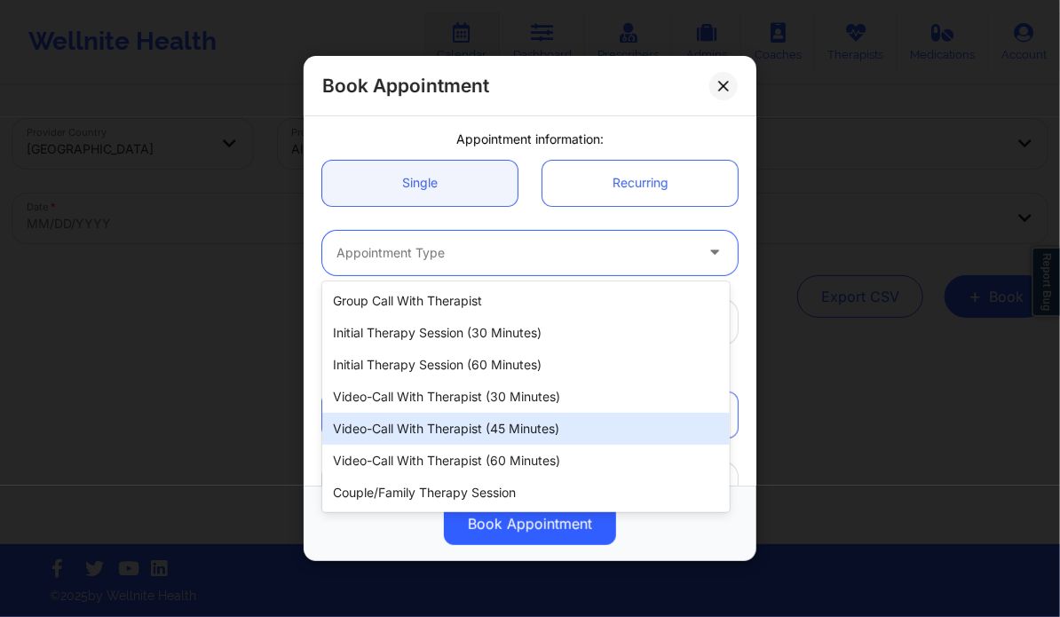
click at [491, 432] on div "Video-Call with Therapist (45 minutes)" at bounding box center [525, 429] width 407 height 32
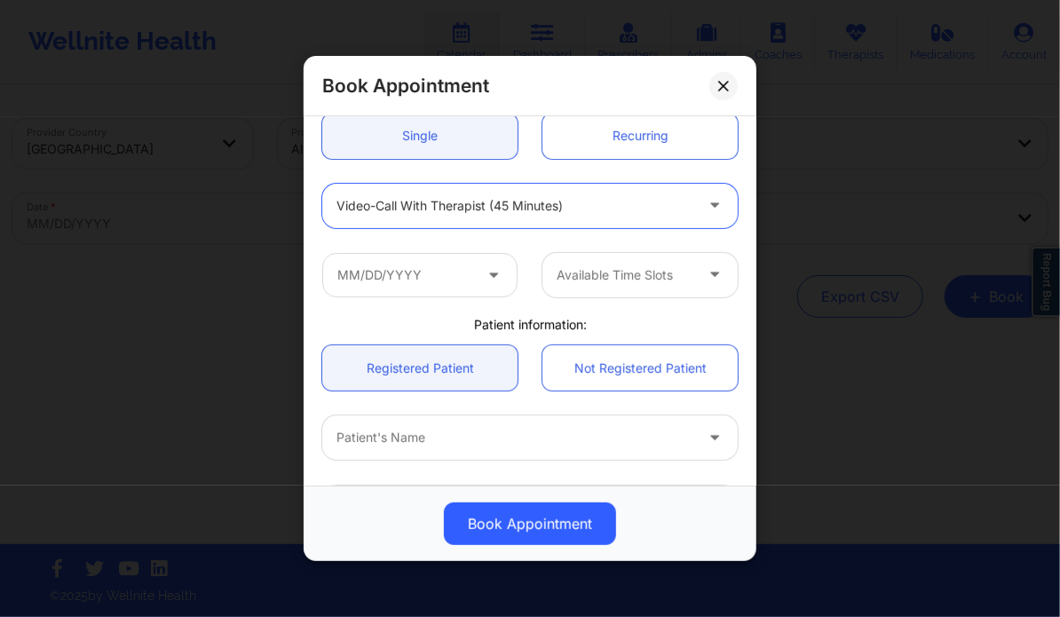
scroll to position [186, 0]
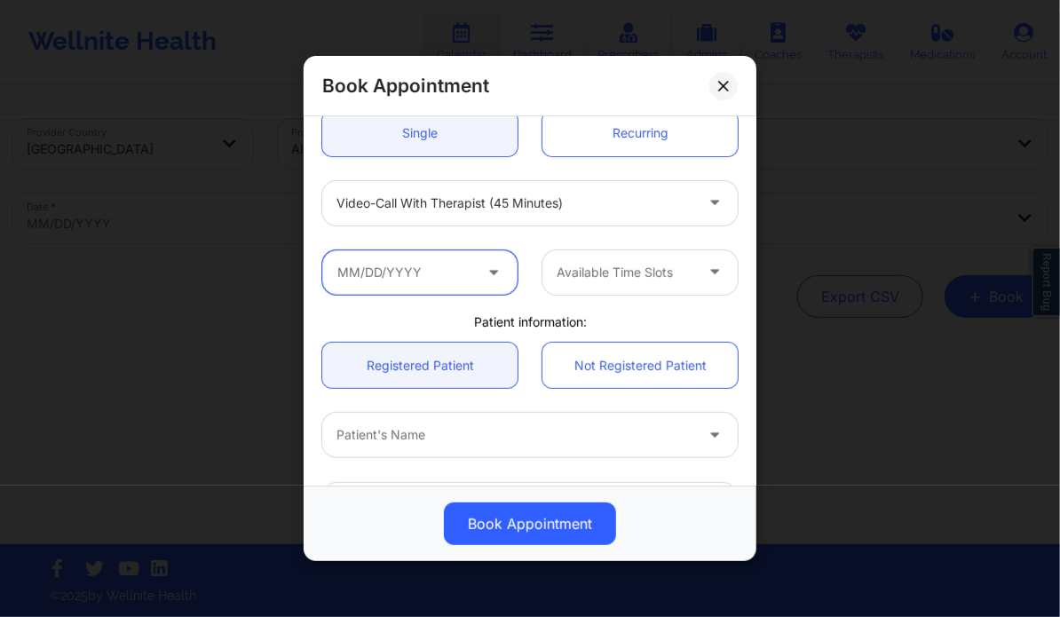
click at [439, 273] on input "text" at bounding box center [419, 272] width 195 height 44
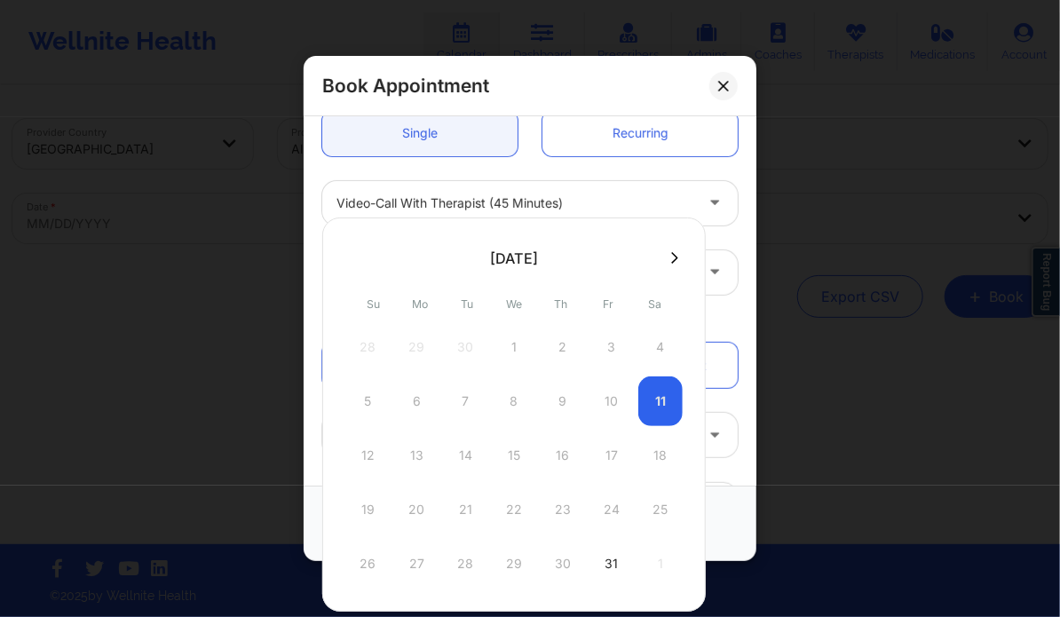
click at [671, 255] on icon at bounding box center [674, 257] width 7 height 13
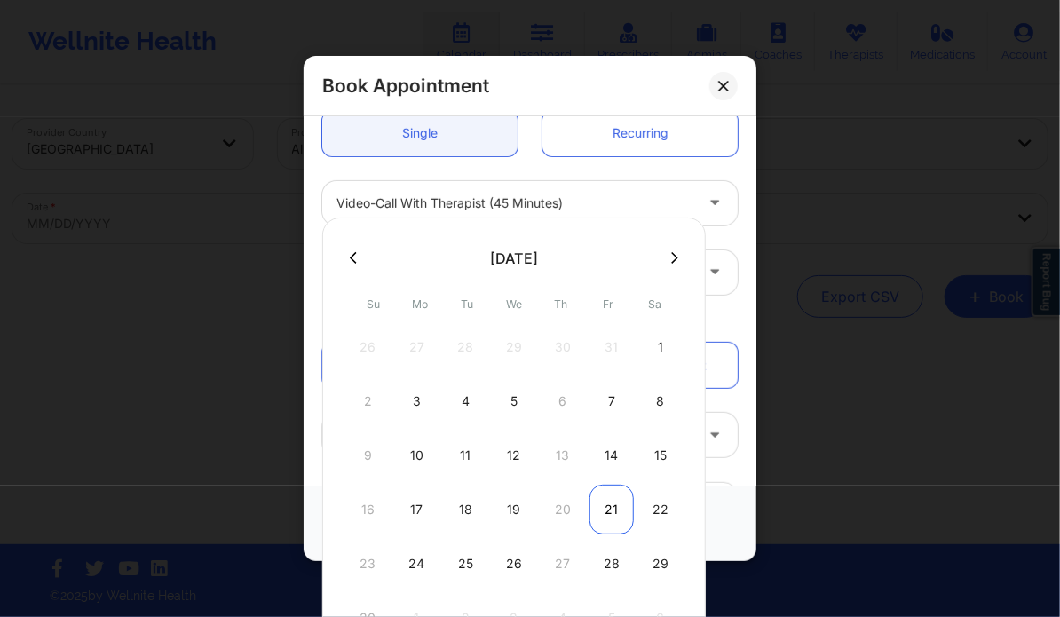
click at [613, 499] on div "21" at bounding box center [612, 510] width 44 height 50
type input "11/21/2025"
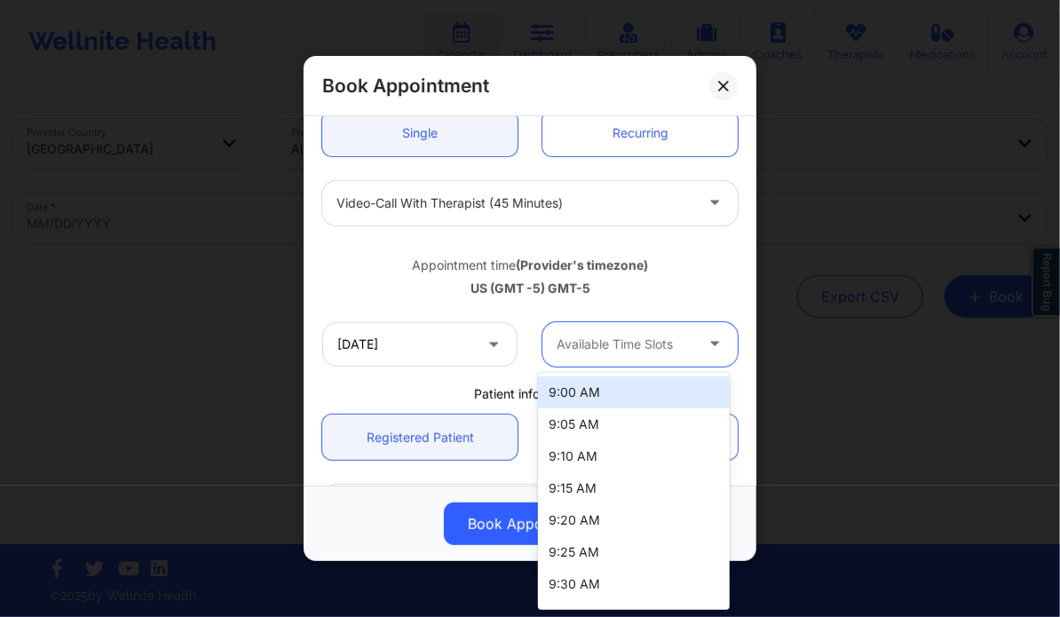
click at [602, 353] on div at bounding box center [625, 344] width 137 height 21
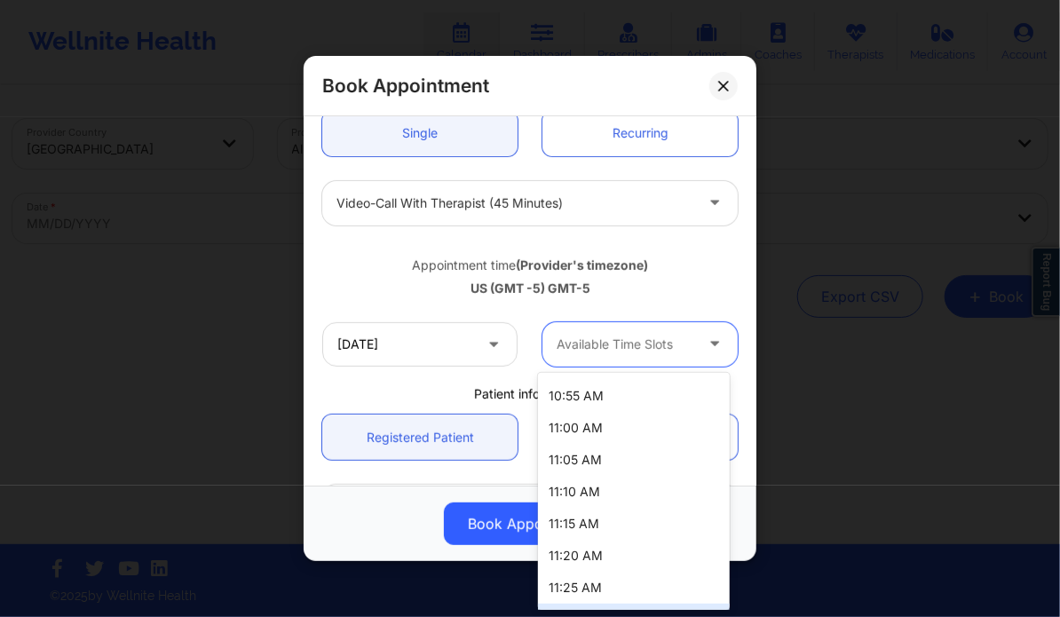
scroll to position [721, 0]
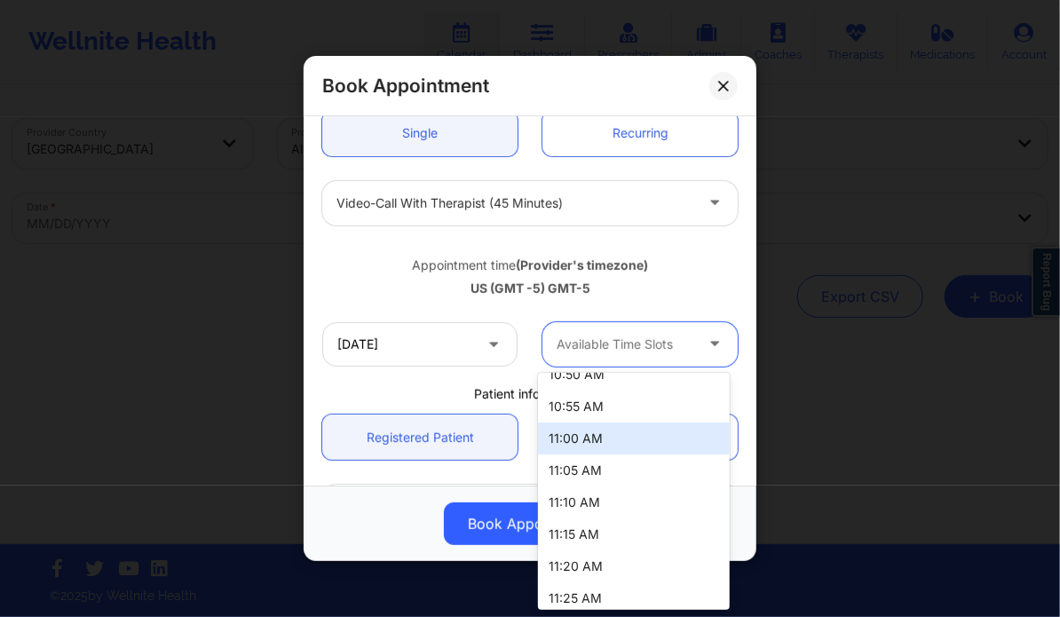
click at [602, 436] on div "11:00 AM" at bounding box center [633, 439] width 191 height 32
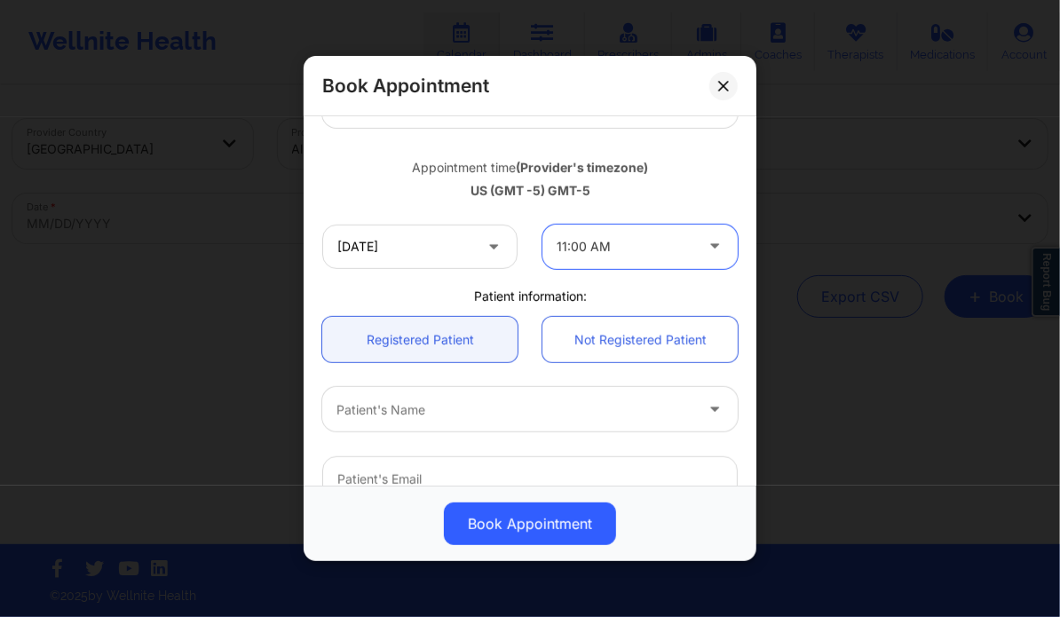
scroll to position [284, 0]
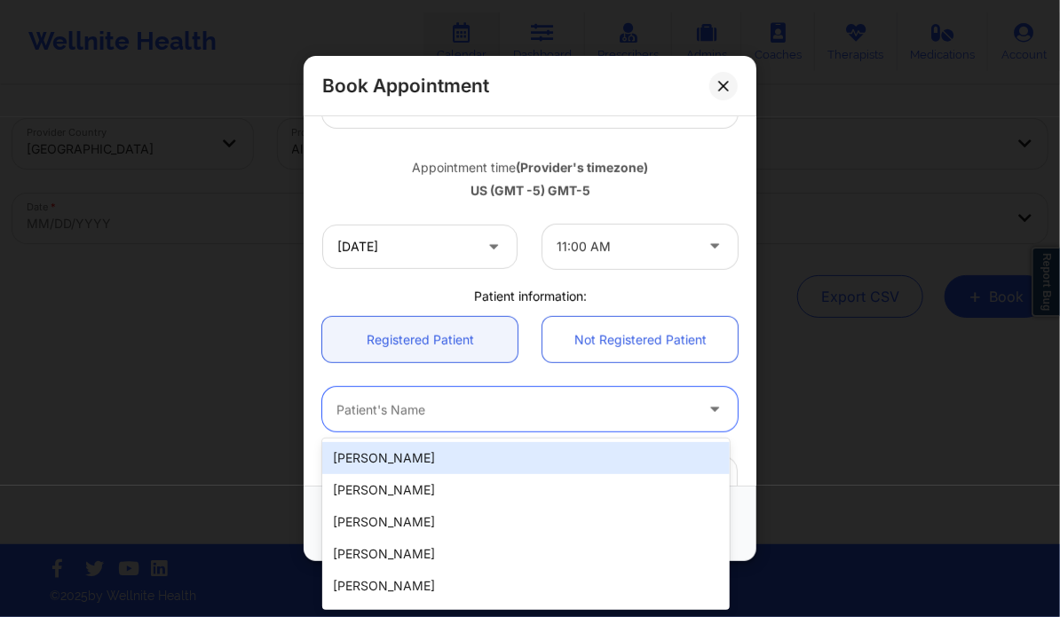
click at [494, 400] on div at bounding box center [514, 410] width 357 height 21
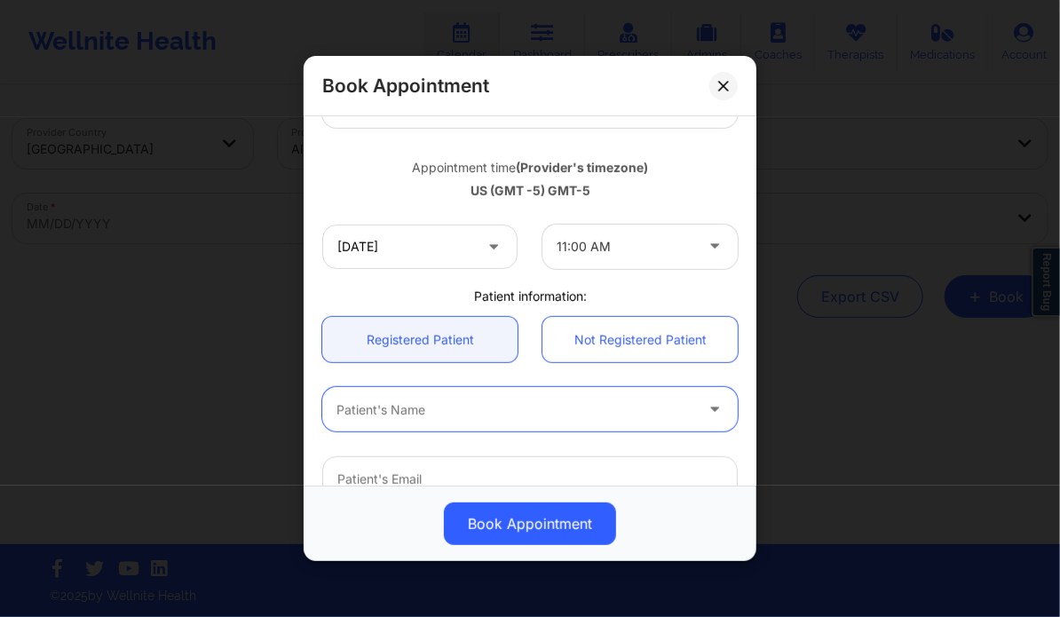
click at [439, 419] on div "Patient's Name" at bounding box center [508, 409] width 373 height 44
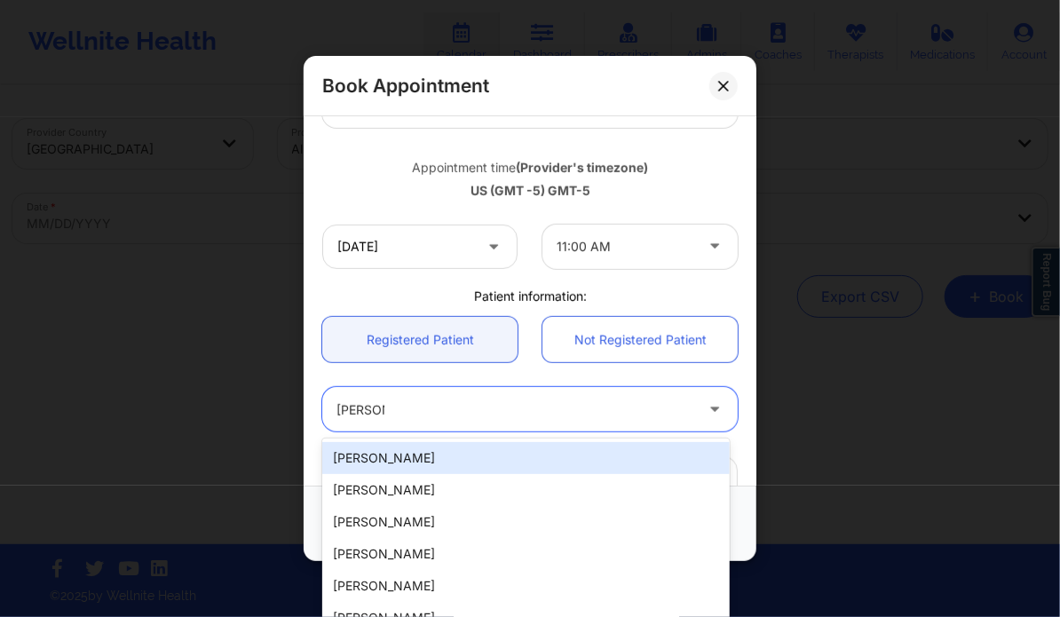
type input "alberto a"
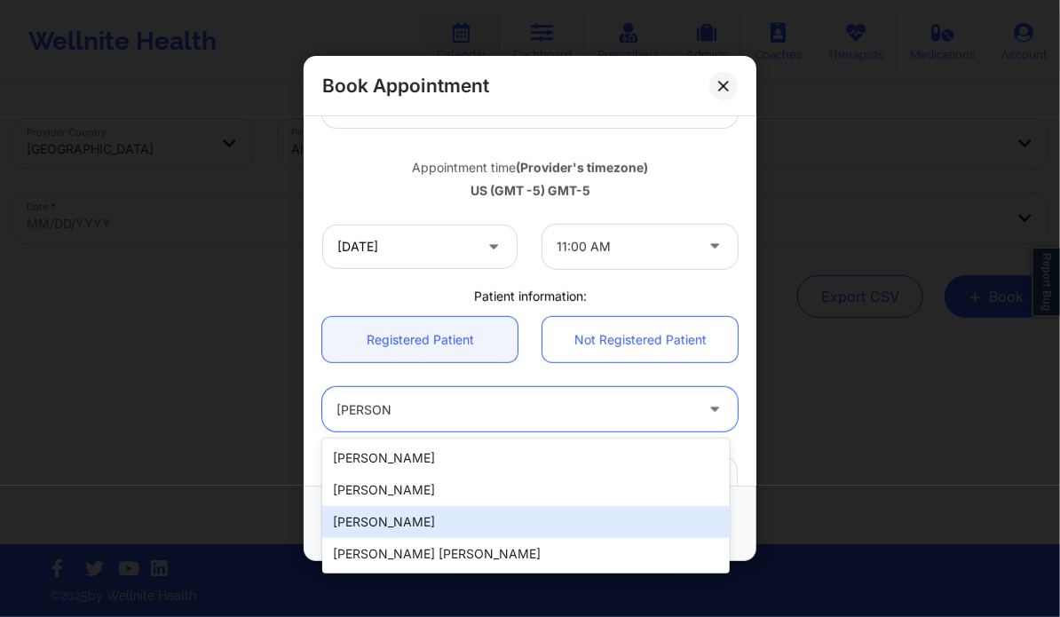
click at [409, 517] on div "Alberto A. Gutierrez" at bounding box center [525, 522] width 407 height 32
type input "agutierrez2k@gmail.com"
type input "+1347-356-0372"
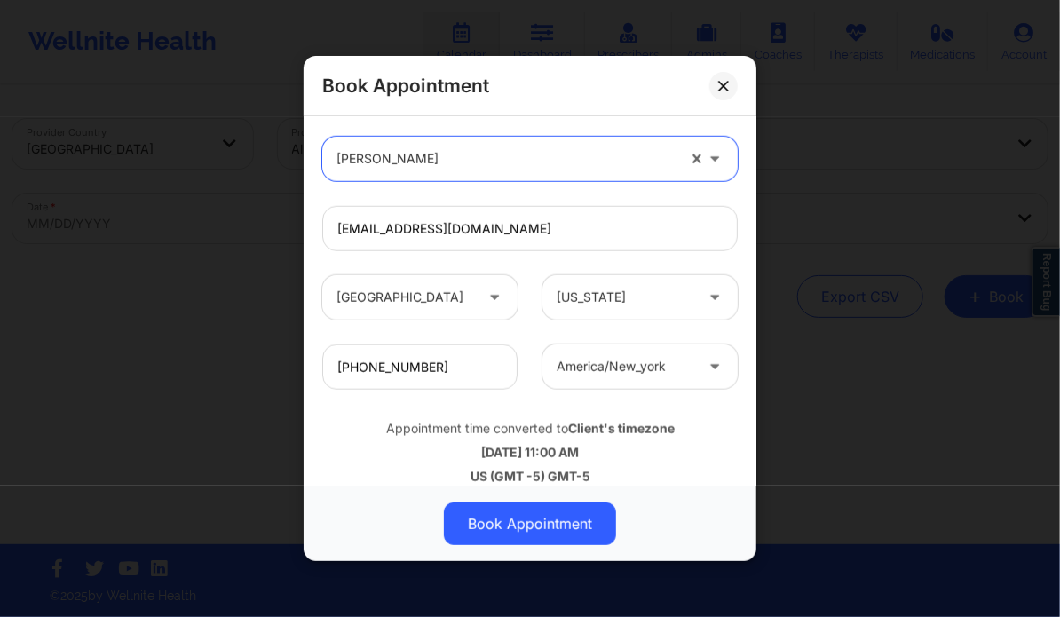
scroll to position [552, 0]
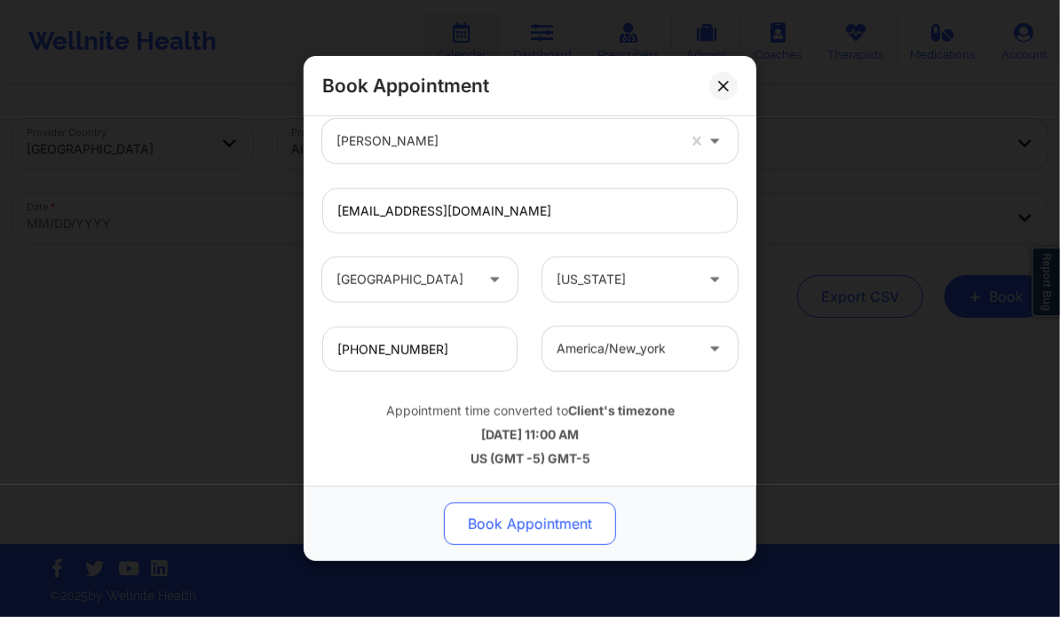
click at [548, 525] on button "Book Appointment" at bounding box center [530, 524] width 172 height 43
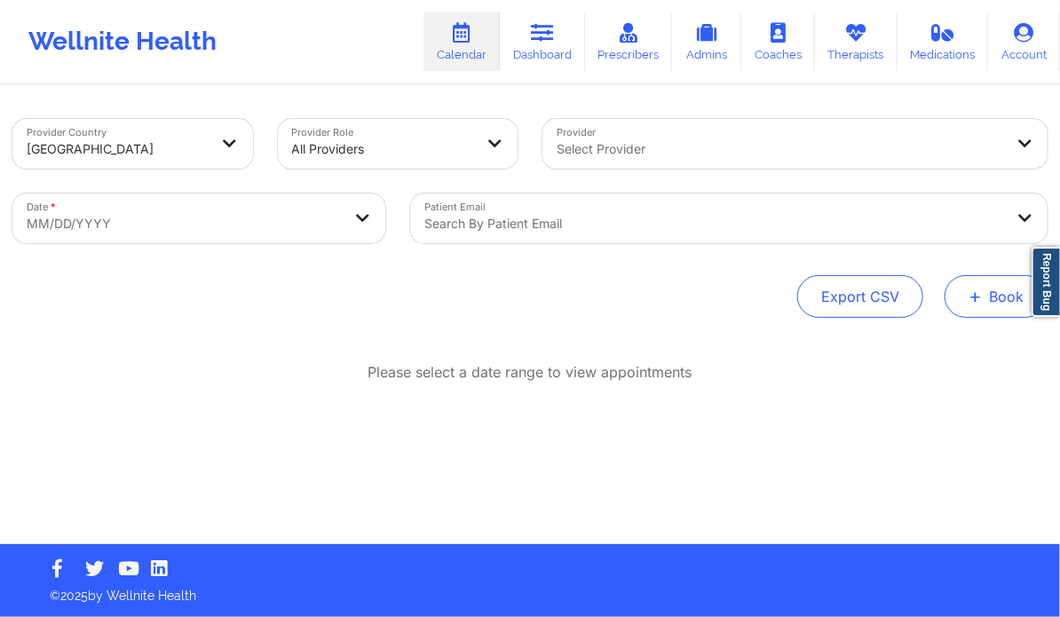
click at [993, 311] on button "+ Book" at bounding box center [996, 296] width 103 height 43
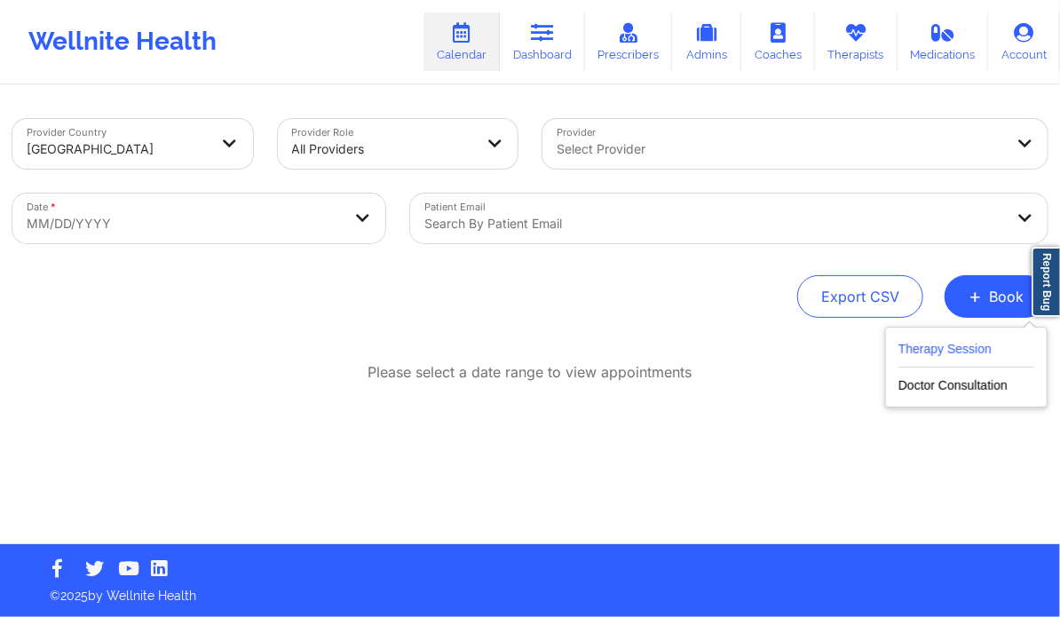
click at [952, 352] on button "Therapy Session" at bounding box center [966, 352] width 136 height 29
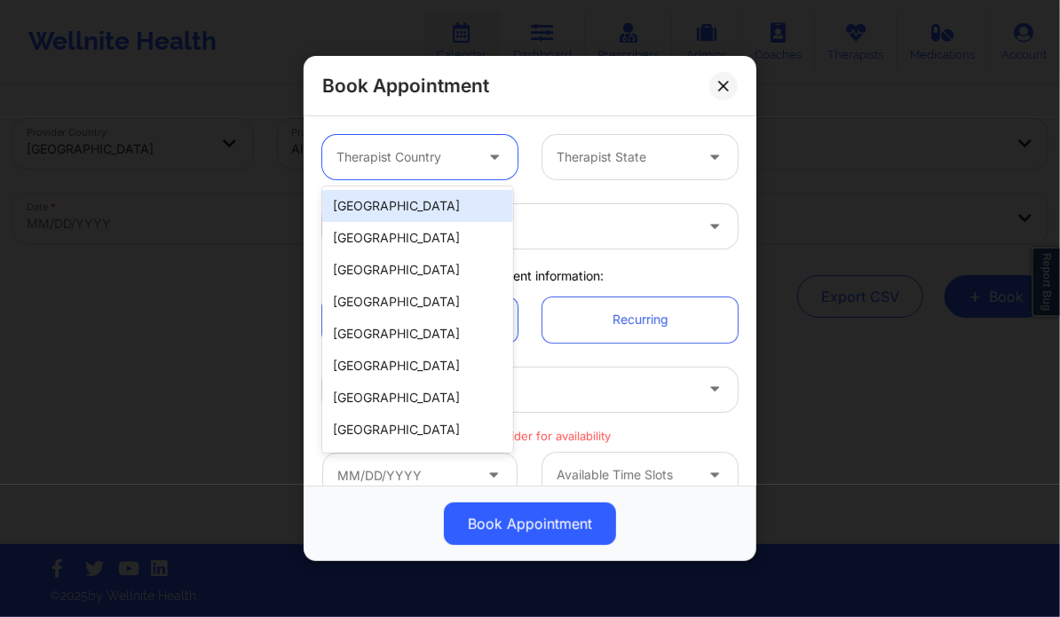
click at [444, 152] on div at bounding box center [404, 156] width 137 height 21
click at [422, 202] on div "United States" at bounding box center [417, 206] width 191 height 32
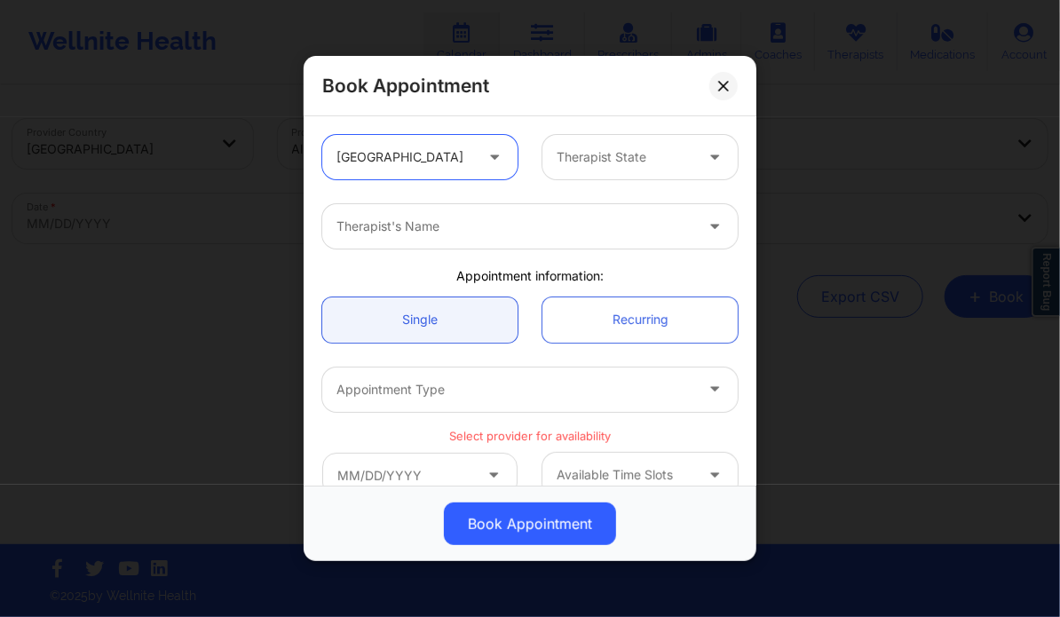
click at [614, 166] on div at bounding box center [625, 156] width 137 height 21
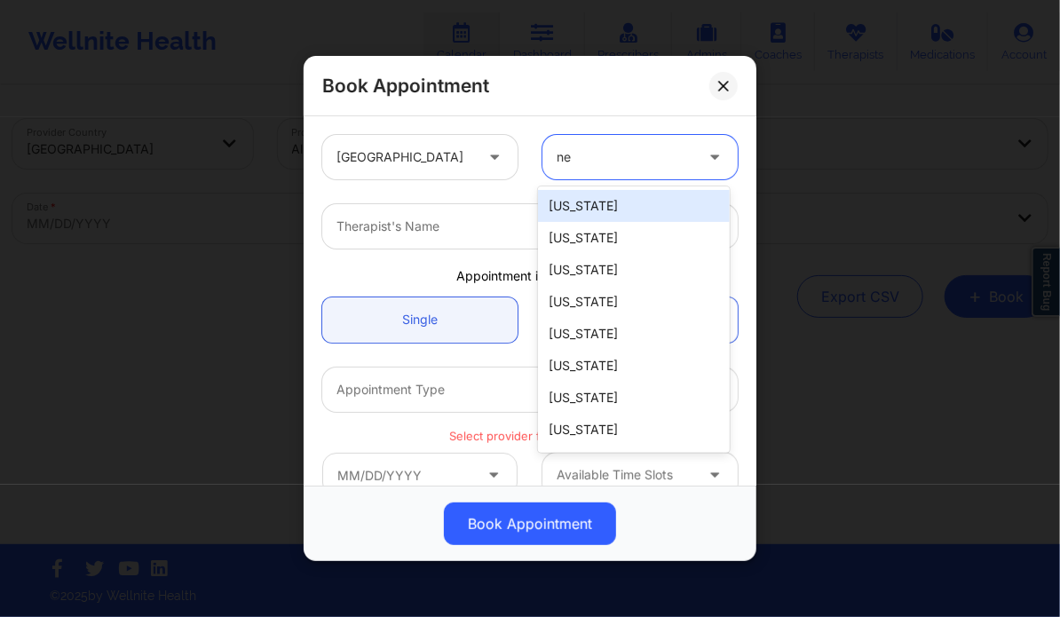
type input "new"
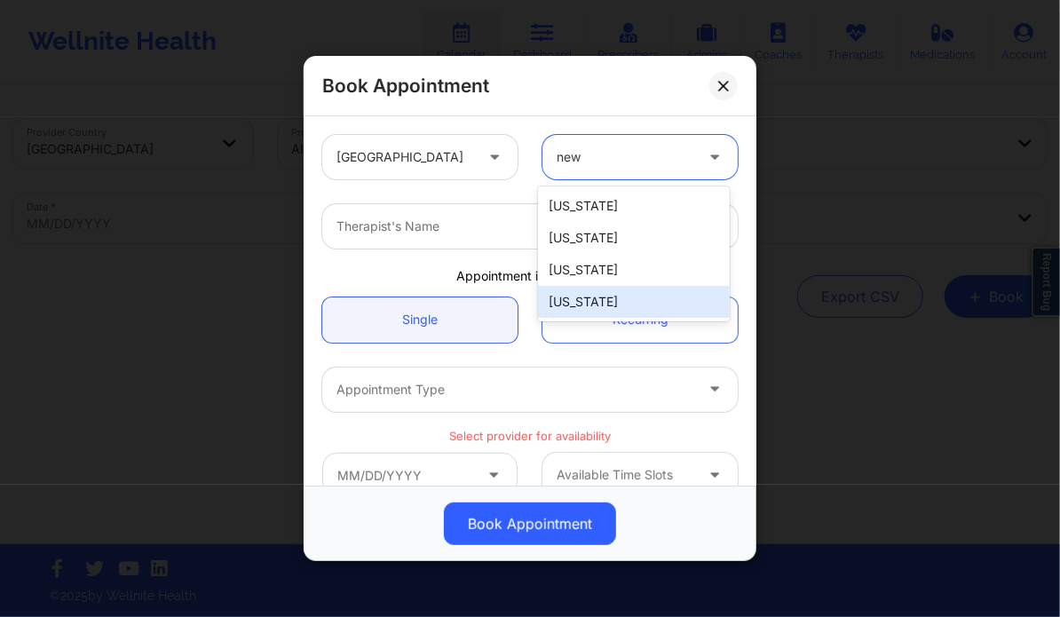
click at [582, 304] on div "New York" at bounding box center [633, 302] width 191 height 32
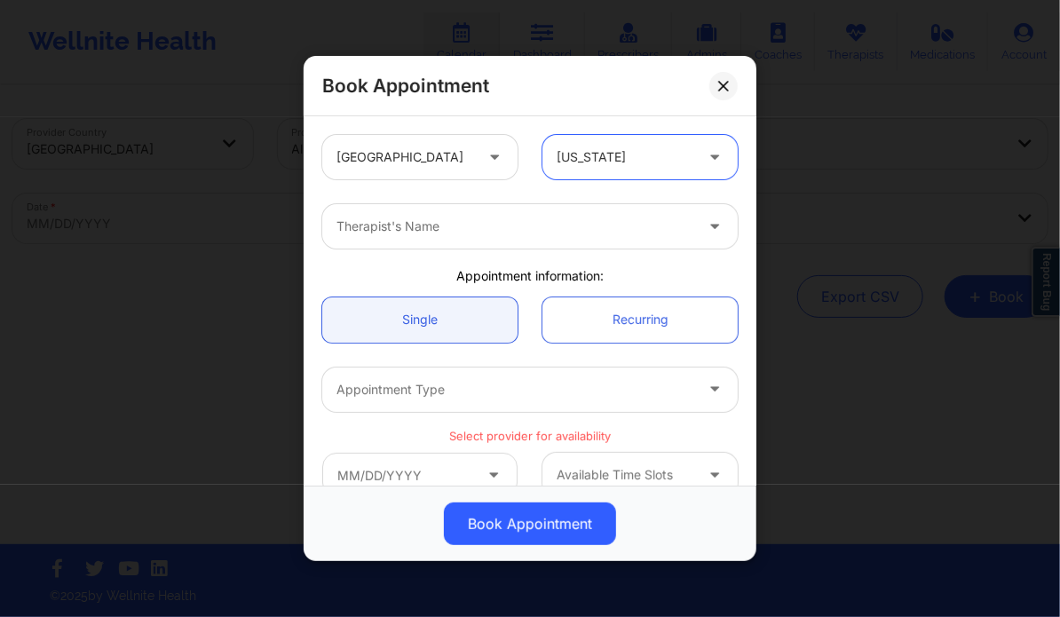
click at [487, 216] on div at bounding box center [514, 226] width 357 height 21
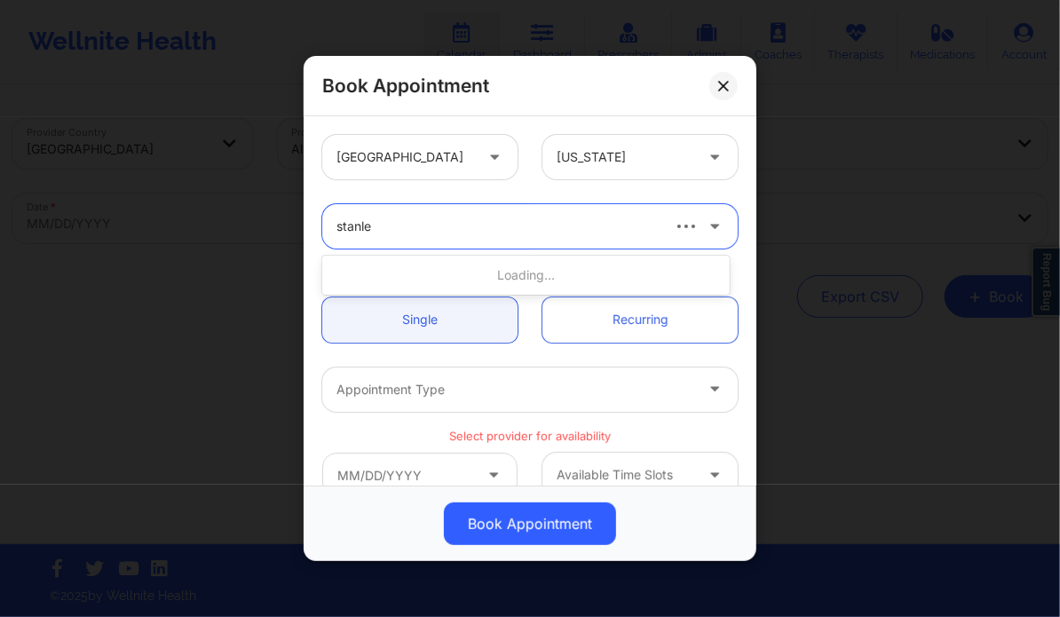
type input "stanley"
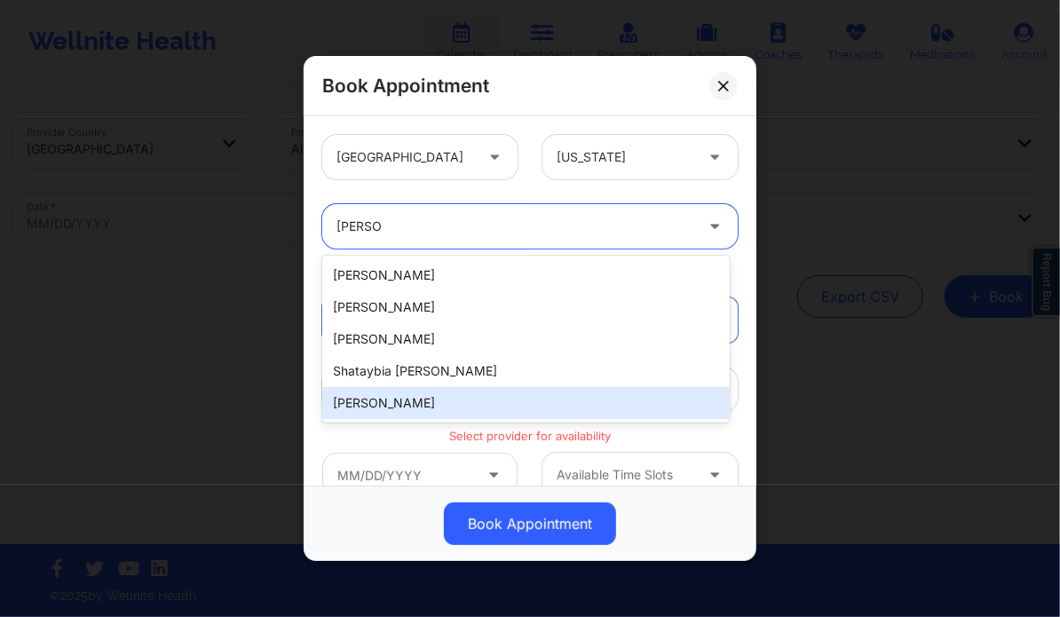
click at [425, 408] on div "Stanley Pearlberg" at bounding box center [525, 403] width 407 height 32
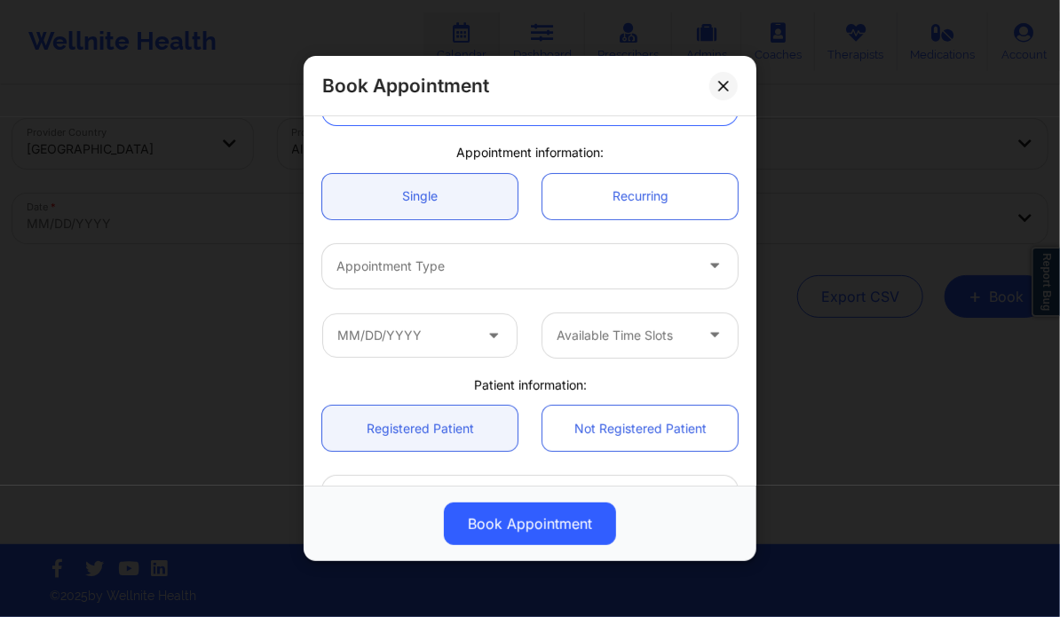
scroll to position [124, 0]
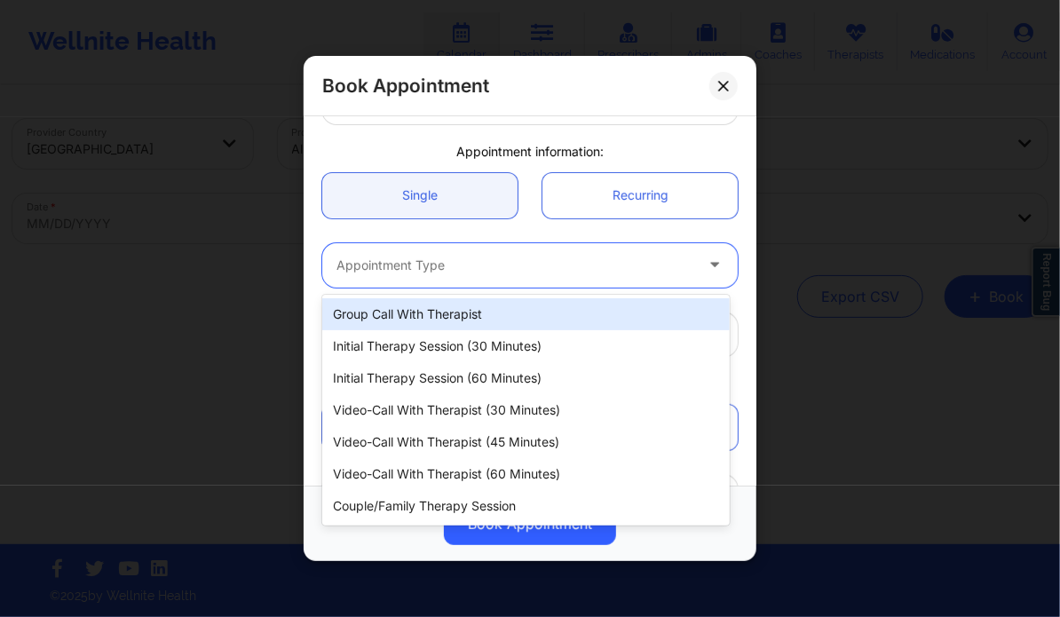
click at [476, 258] on div at bounding box center [514, 265] width 357 height 21
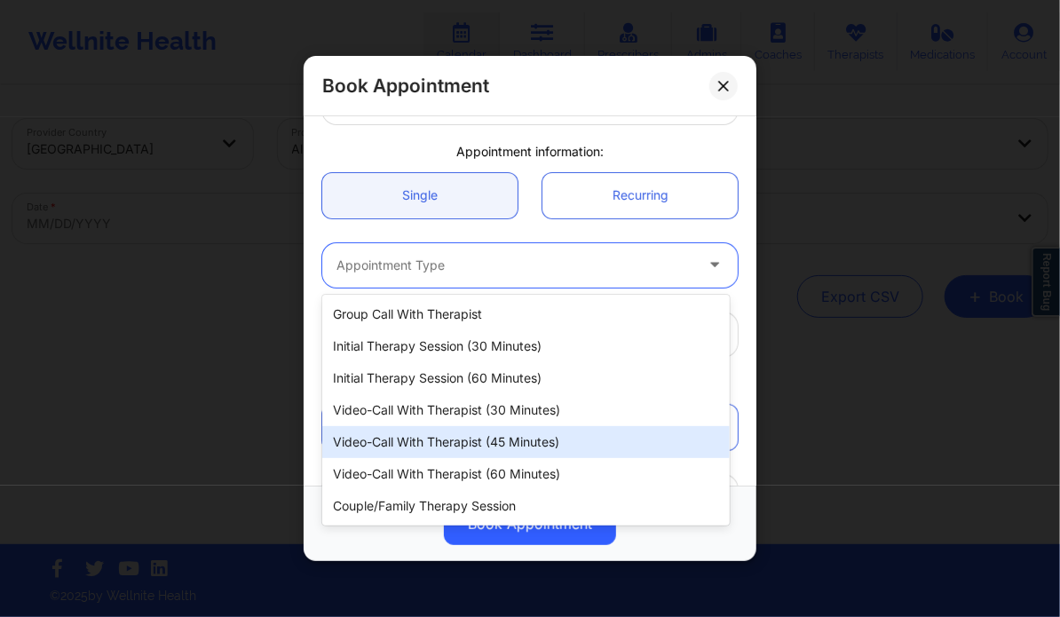
click at [498, 450] on div "Video-Call with Therapist (45 minutes)" at bounding box center [525, 442] width 407 height 32
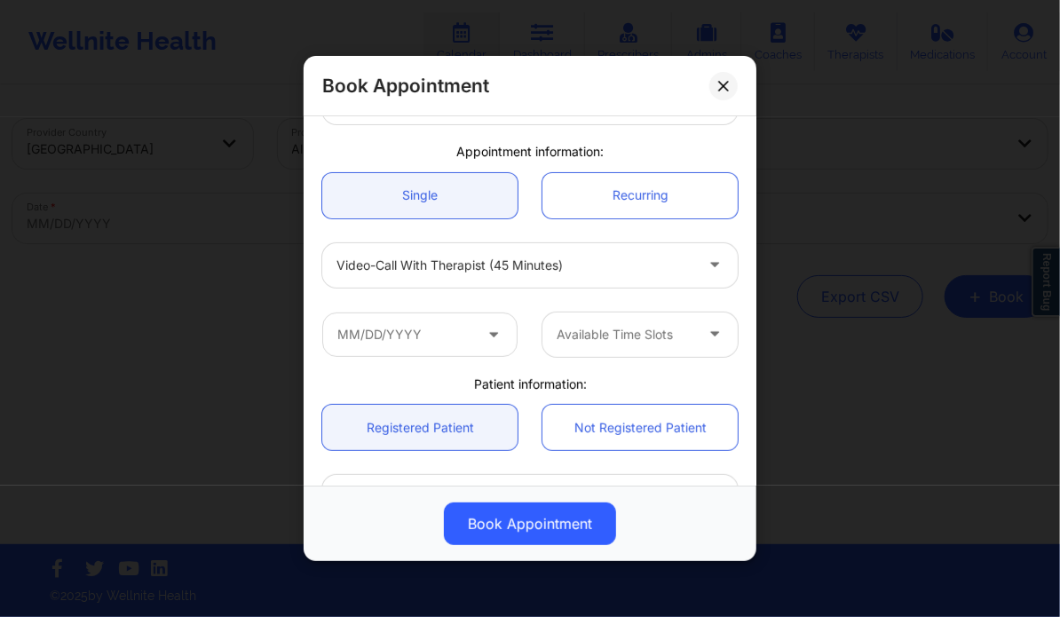
click at [485, 336] on icon at bounding box center [494, 330] width 18 height 15
click at [434, 336] on input "text" at bounding box center [419, 335] width 195 height 44
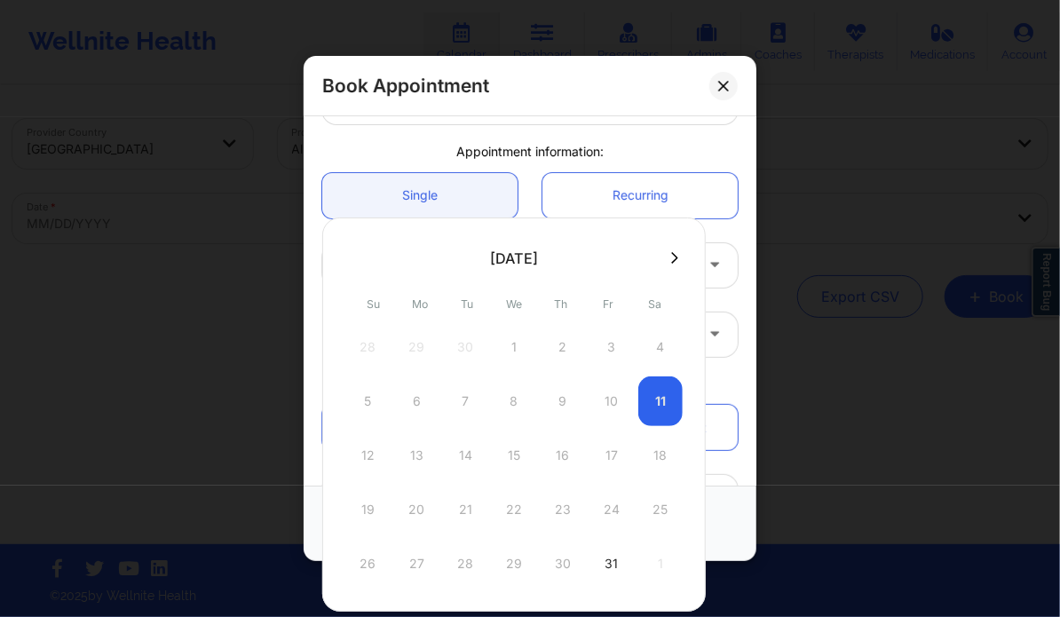
click at [671, 257] on icon at bounding box center [674, 257] width 7 height 13
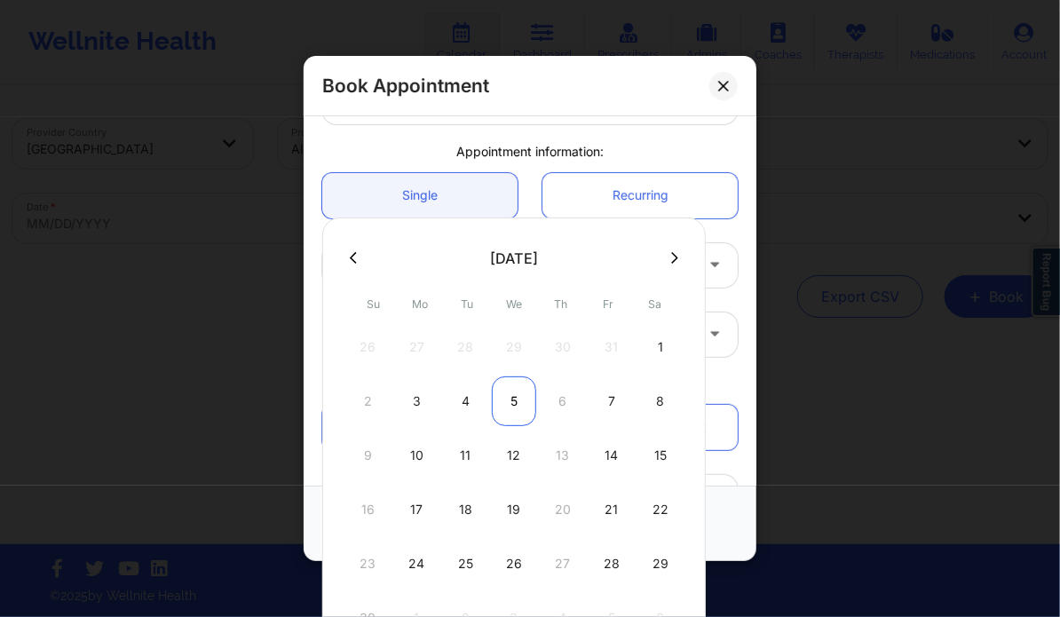
click at [513, 404] on div "5" at bounding box center [514, 401] width 44 height 50
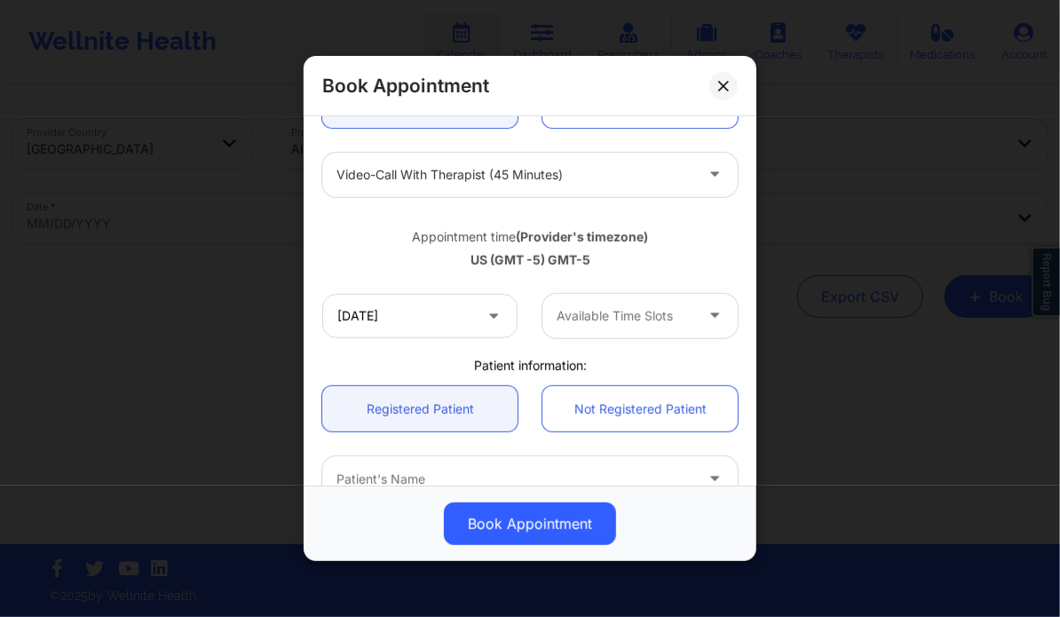
scroll to position [217, 0]
click at [469, 321] on input "11/05/2025" at bounding box center [419, 314] width 195 height 44
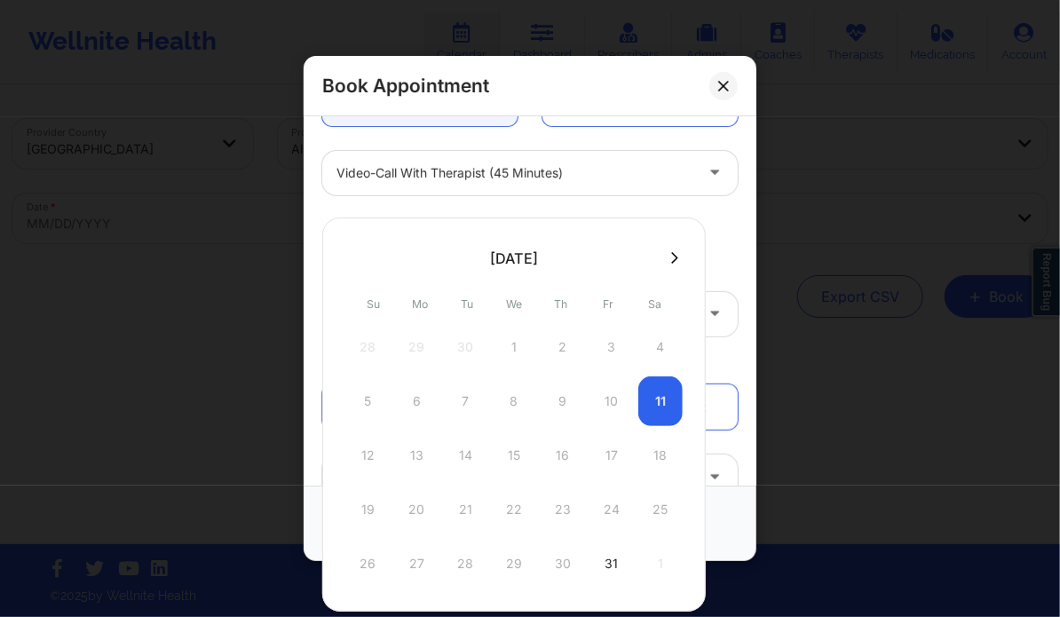
click at [671, 254] on icon at bounding box center [674, 257] width 7 height 13
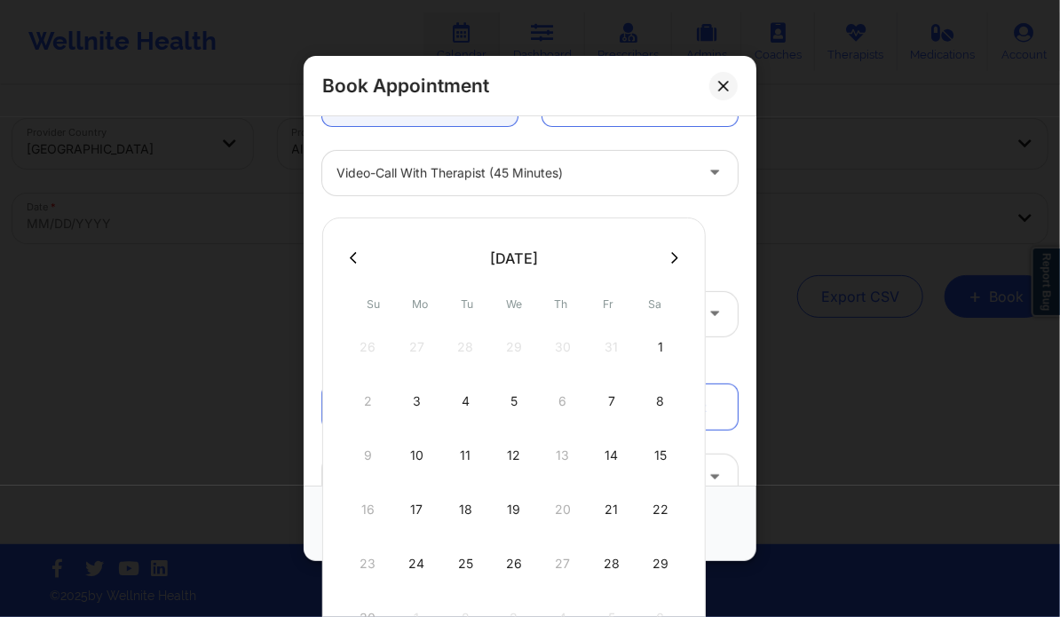
click at [671, 254] on icon at bounding box center [674, 257] width 7 height 13
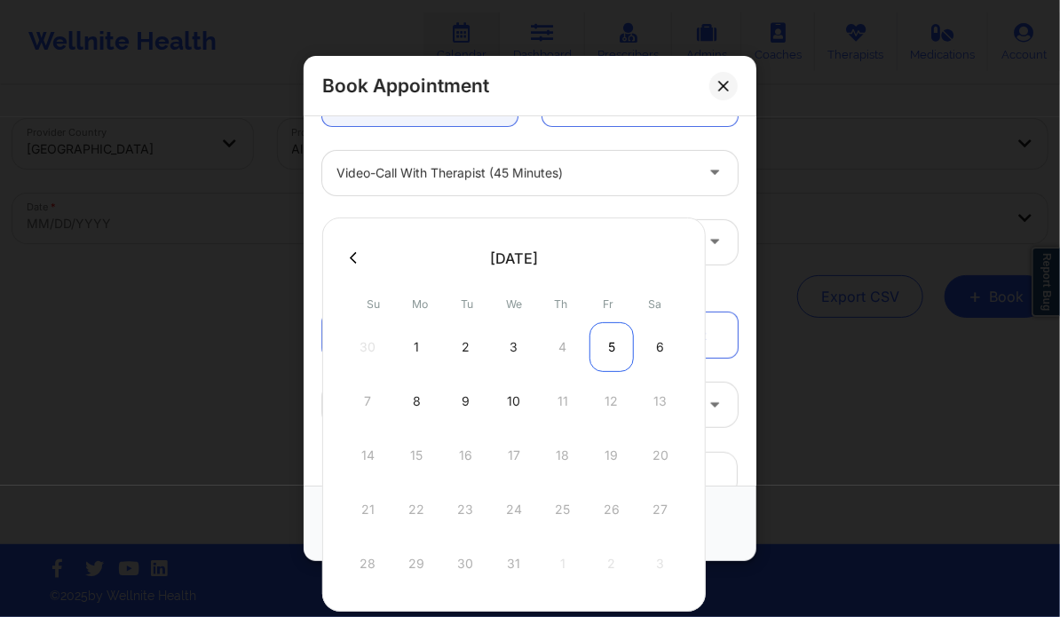
click at [604, 339] on div "5" at bounding box center [612, 347] width 44 height 50
type input "12/05/2025"
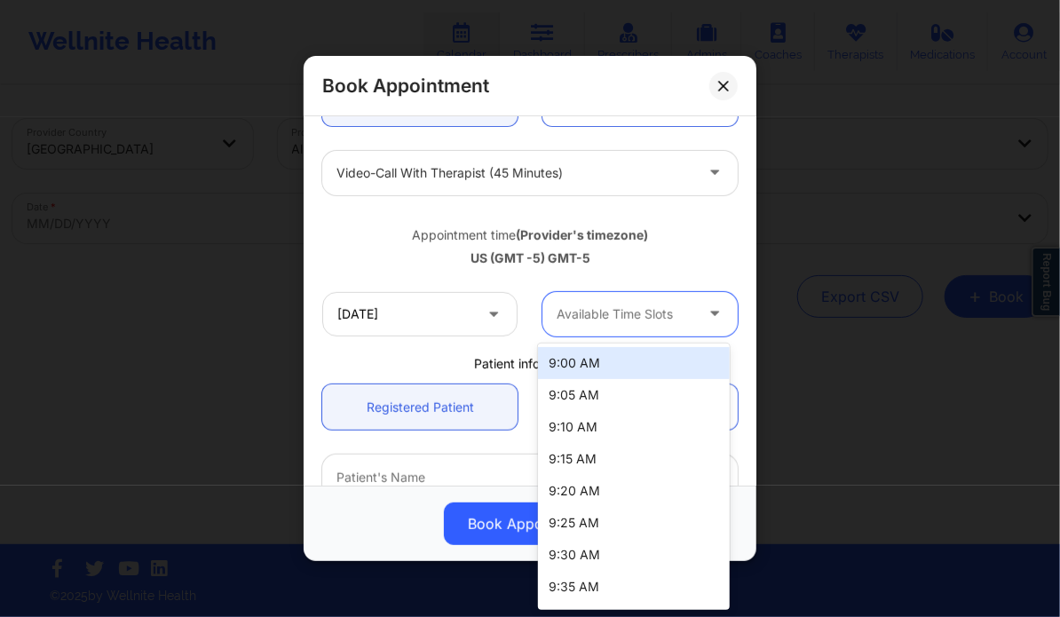
click at [579, 326] on div "Available Time Slots" at bounding box center [618, 314] width 153 height 44
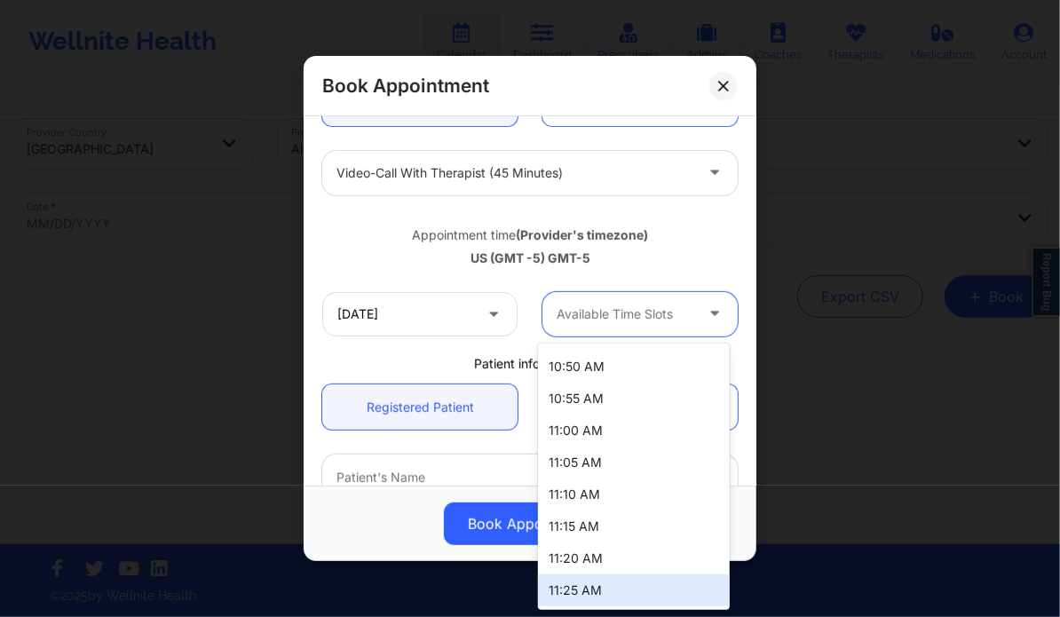
scroll to position [695, 0]
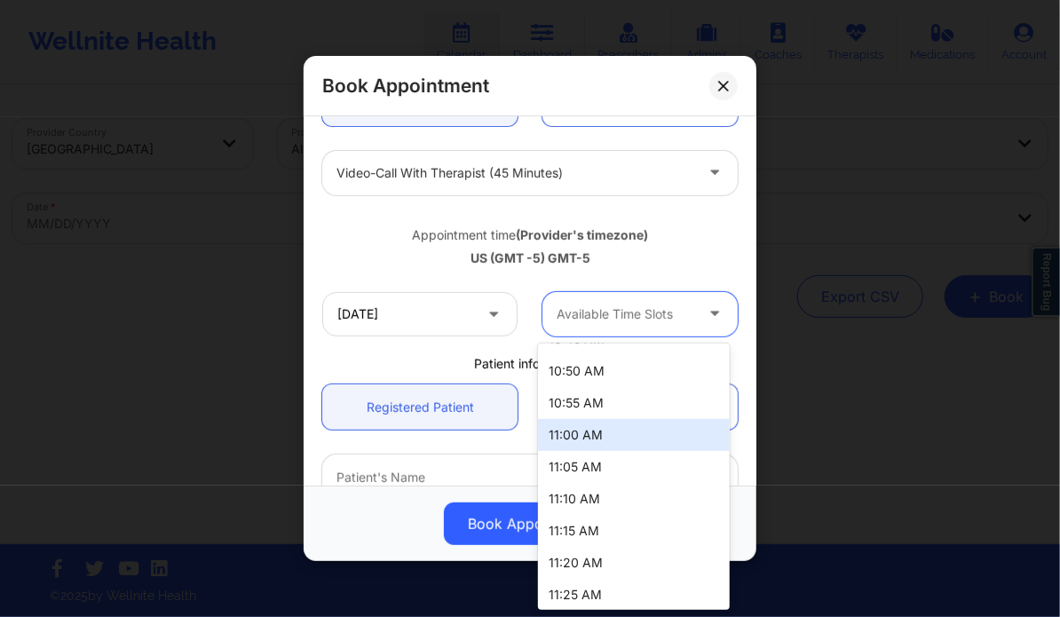
click at [600, 431] on div "11:00 AM" at bounding box center [633, 435] width 191 height 32
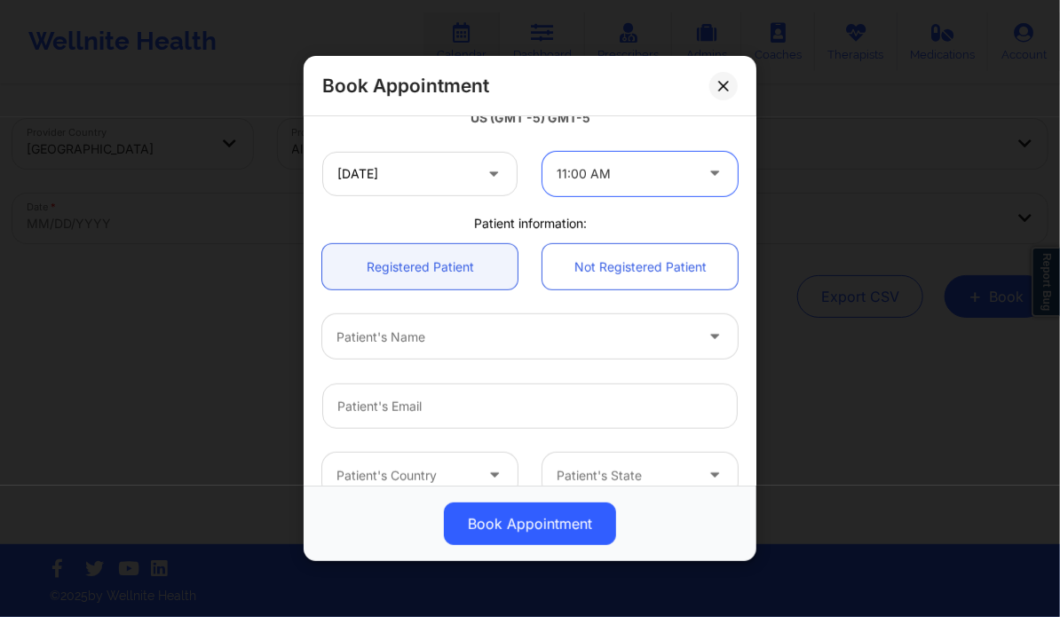
scroll to position [360, 0]
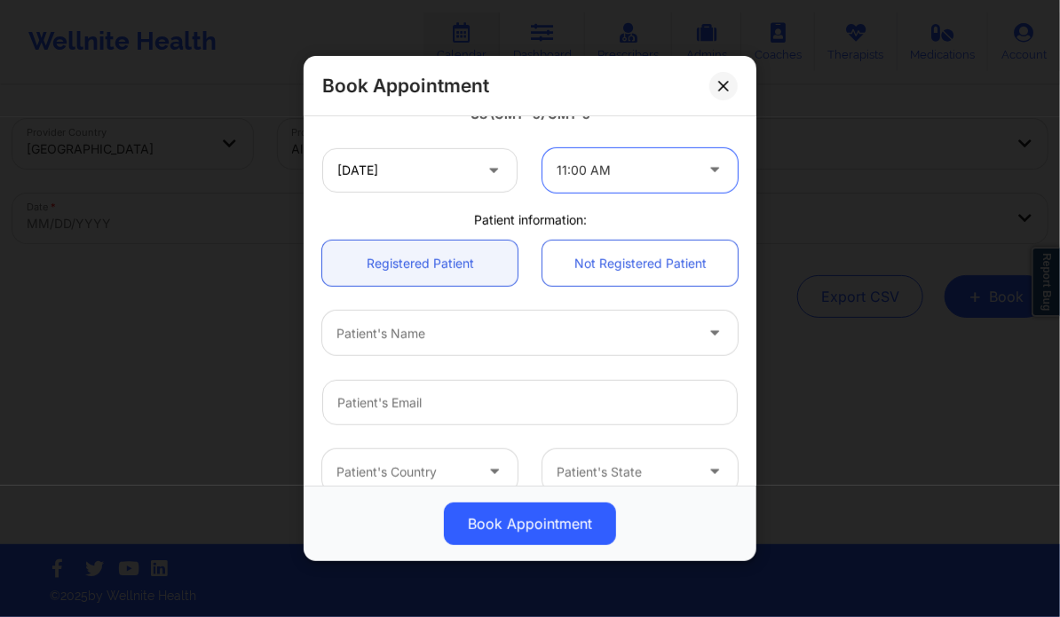
click at [478, 343] on div at bounding box center [514, 333] width 357 height 21
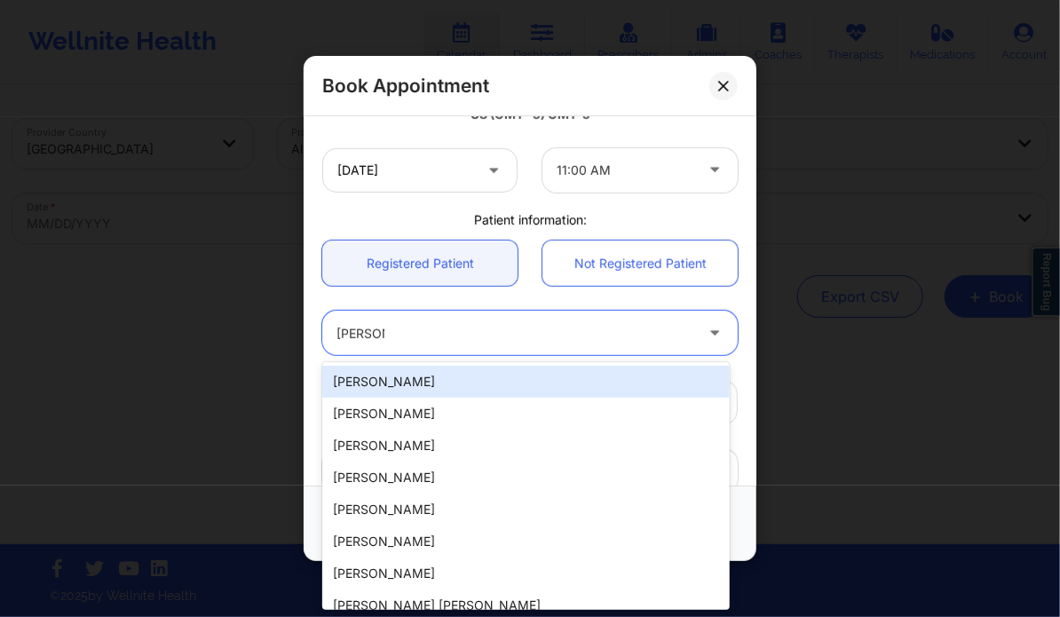
type input "alberto a"
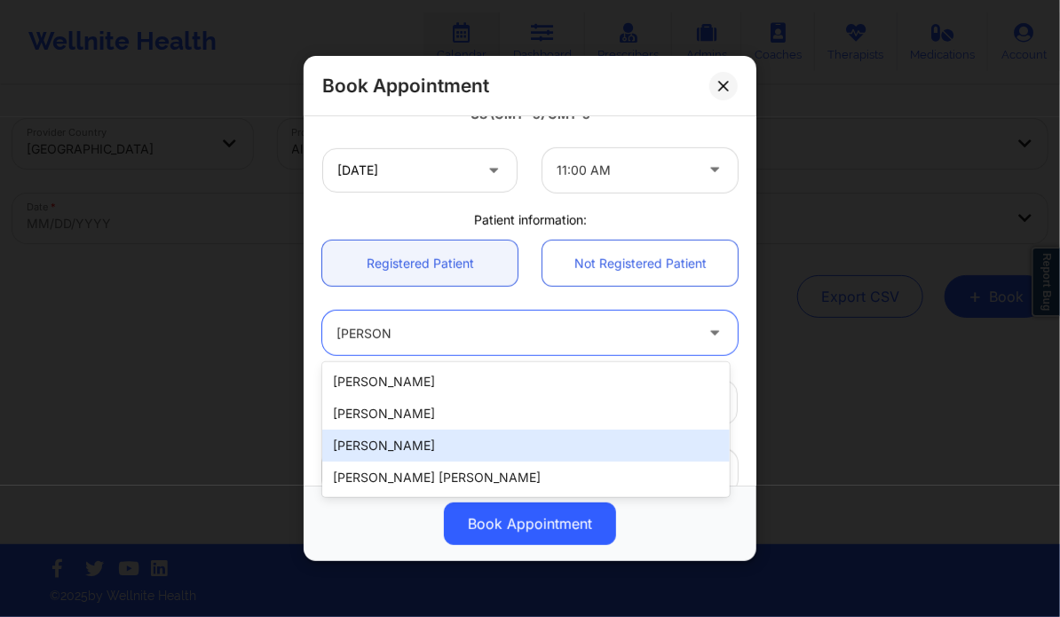
click at [428, 452] on div "Alberto A. Gutierrez" at bounding box center [525, 446] width 407 height 32
type input "agutierrez2k@gmail.com"
type input "+1347-356-0372"
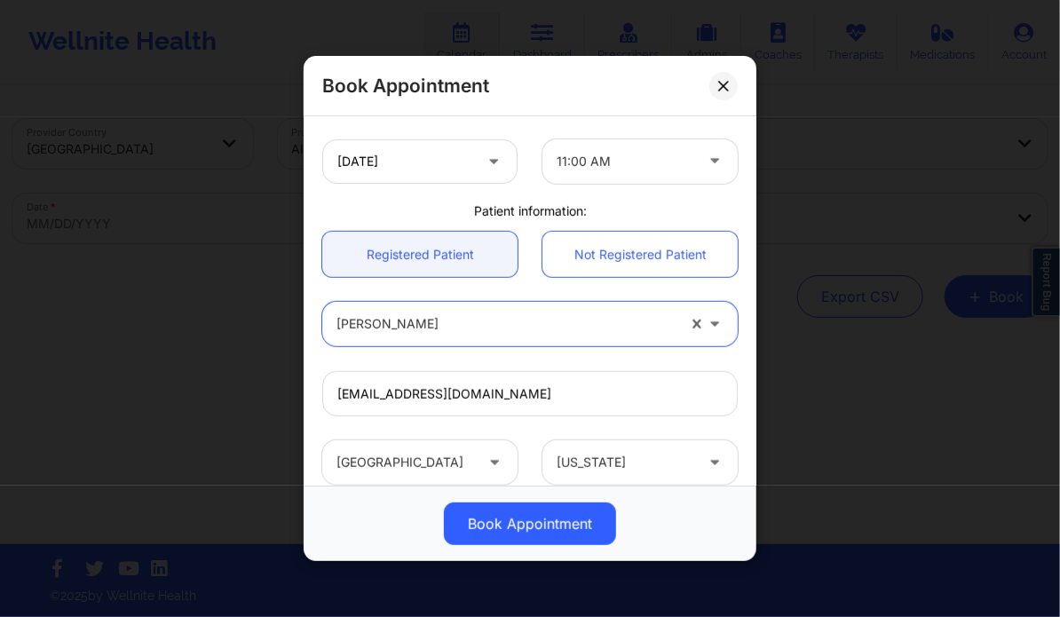
scroll to position [552, 0]
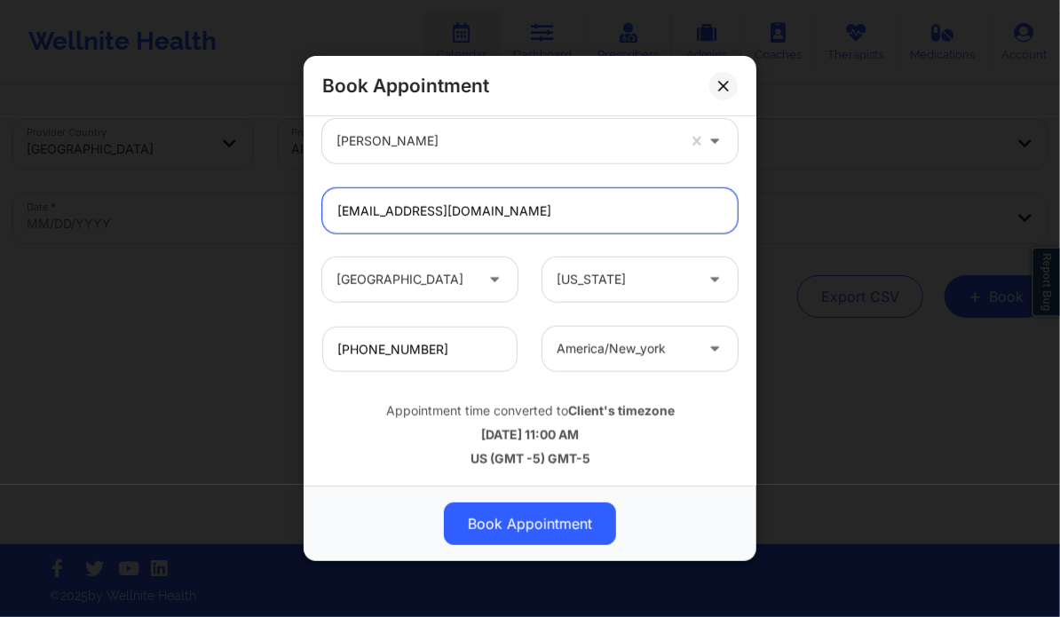
drag, startPoint x: 522, startPoint y: 216, endPoint x: 535, endPoint y: 361, distance: 146.2
click at [535, 361] on div "United States New York Stanley Pearlberg Appointment information: Single Recurr…" at bounding box center [530, 24] width 440 height 909
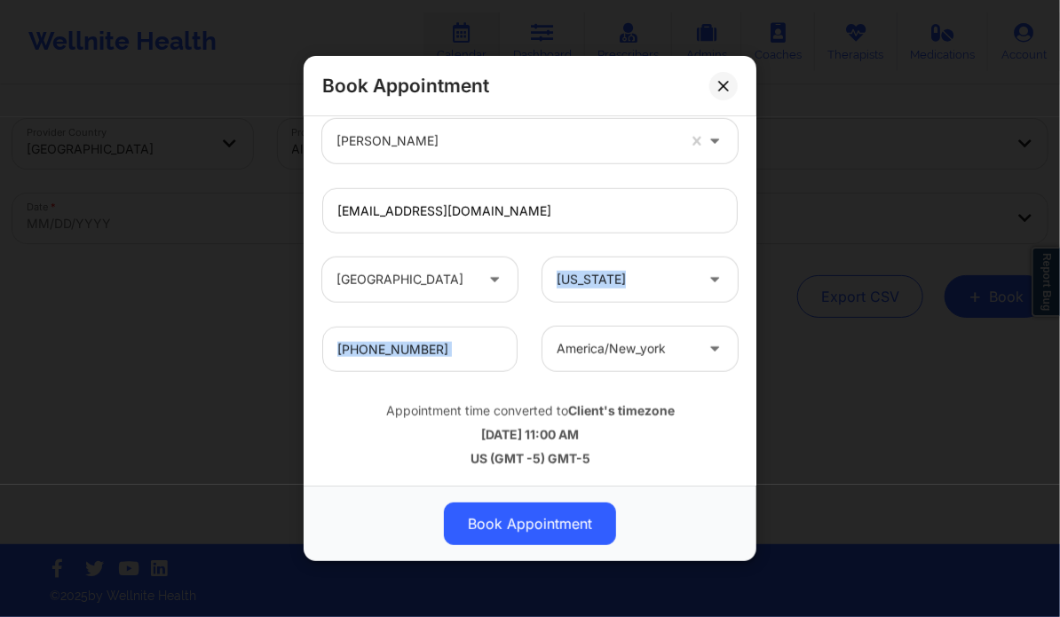
drag, startPoint x: 527, startPoint y: 375, endPoint x: 530, endPoint y: 268, distance: 106.6
click at [530, 268] on div "United States New York Stanley Pearlberg Appointment information: Single Recurr…" at bounding box center [530, 24] width 440 height 909
click at [530, 268] on div "New York" at bounding box center [640, 279] width 220 height 44
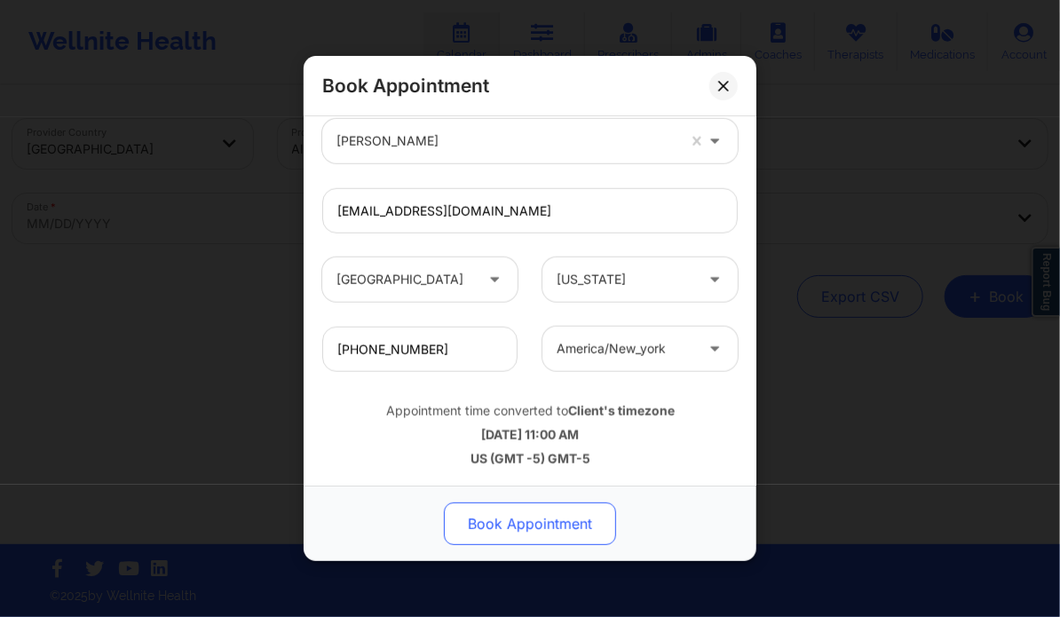
click at [494, 519] on button "Book Appointment" at bounding box center [530, 524] width 172 height 43
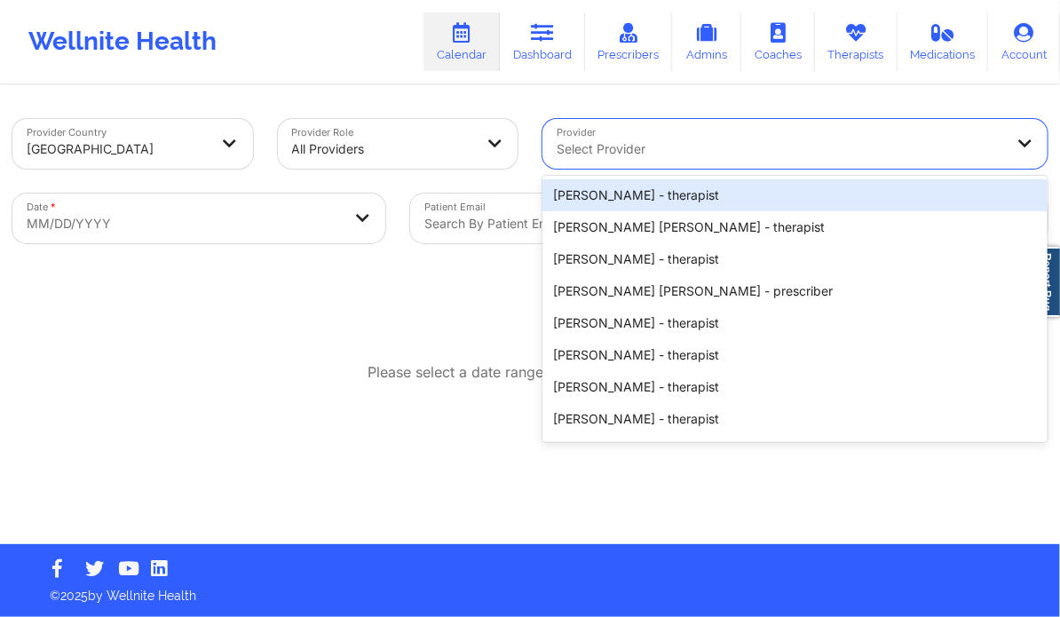
click at [588, 135] on div "Select Provider" at bounding box center [773, 144] width 463 height 50
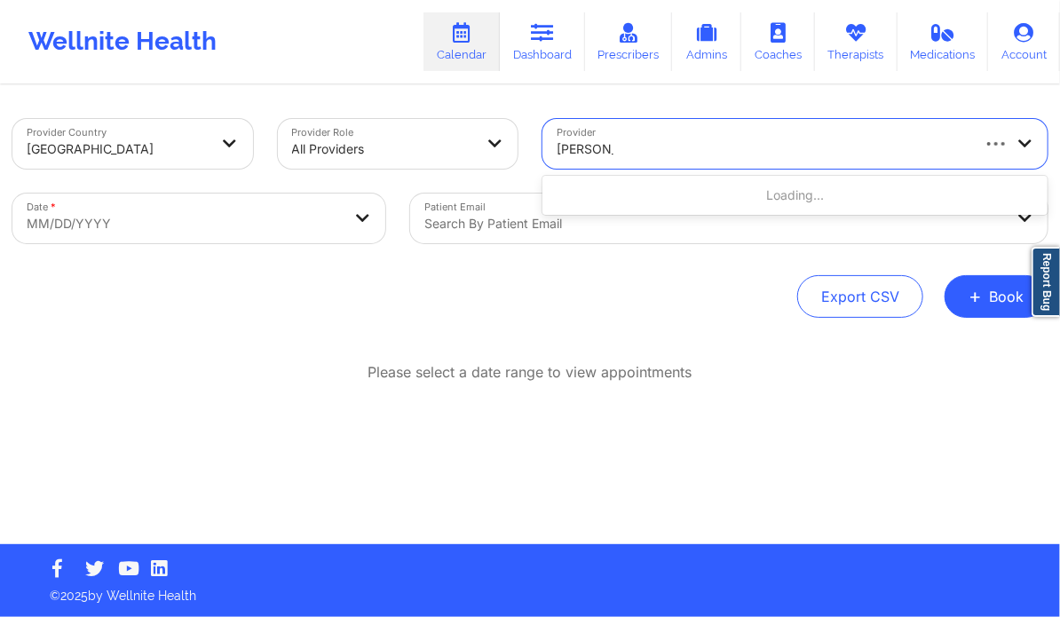
type input "stanley pea"
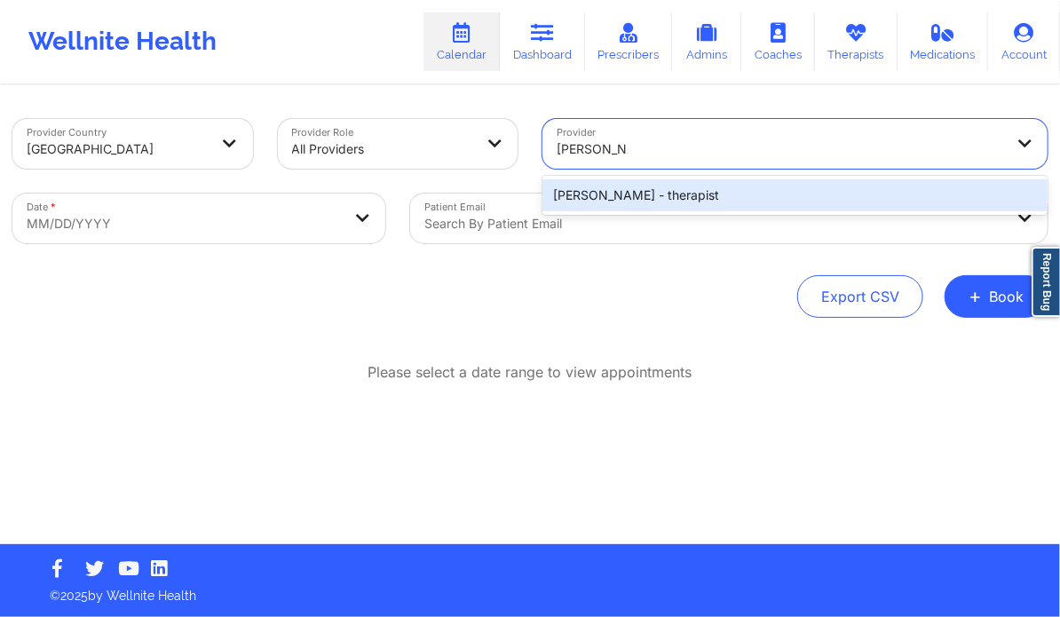
click at [653, 203] on div "Stanley Pearlberg - therapist" at bounding box center [794, 195] width 505 height 32
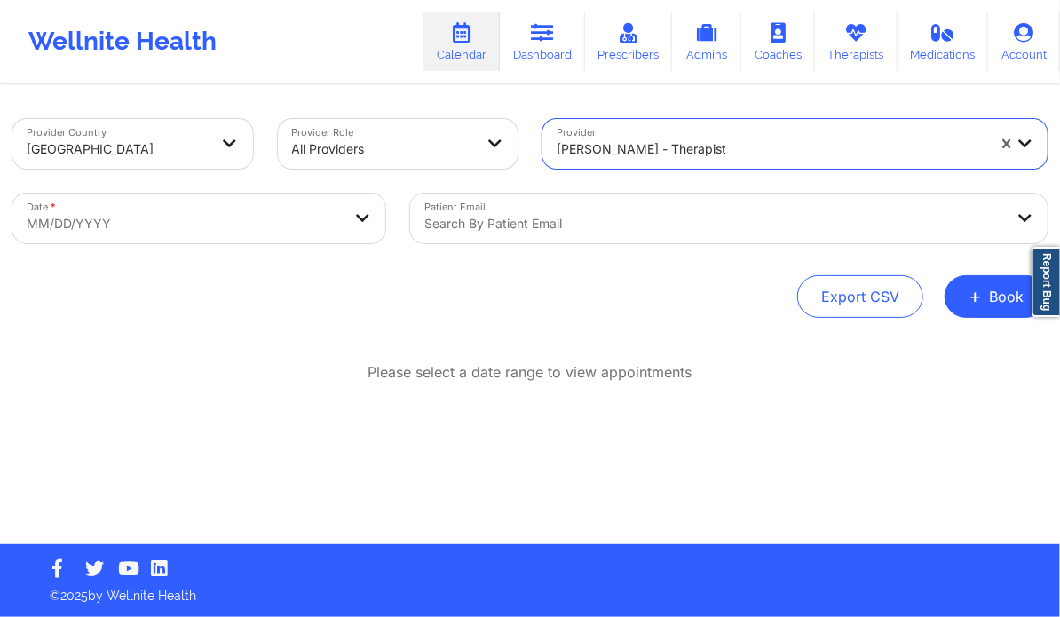
click at [236, 229] on body "Wellnite Health Calendar Dashboard Prescribers Admins Coaches Therapists Medica…" at bounding box center [530, 308] width 1060 height 617
select select "2025-8"
select select "2025-9"
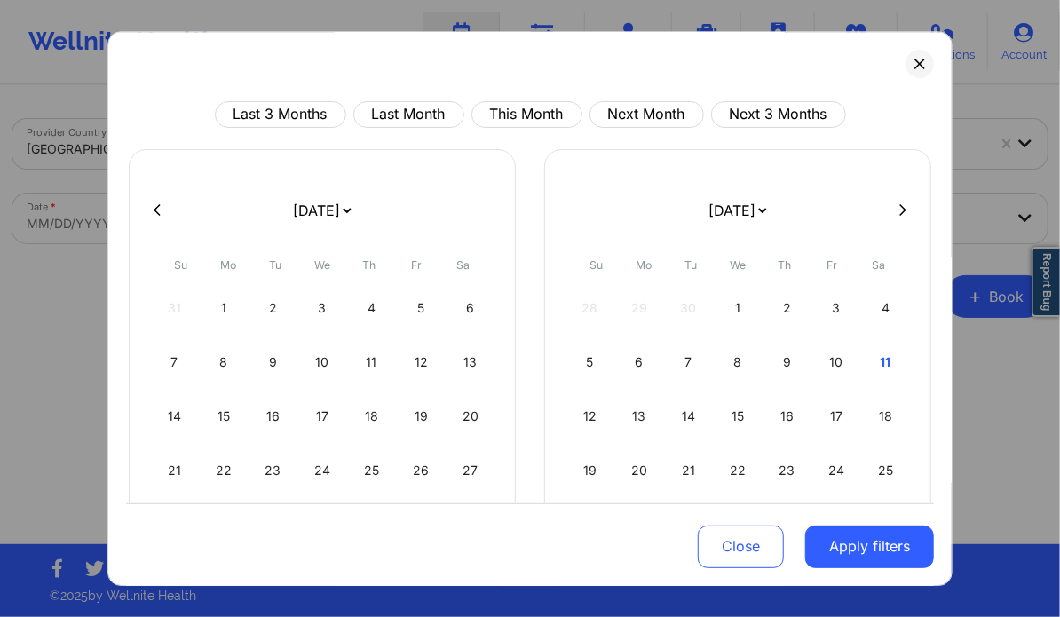
click at [899, 208] on icon at bounding box center [902, 209] width 7 height 13
select select "2025-9"
select select "2025-10"
click at [899, 204] on icon at bounding box center [902, 209] width 7 height 13
select select "2025-10"
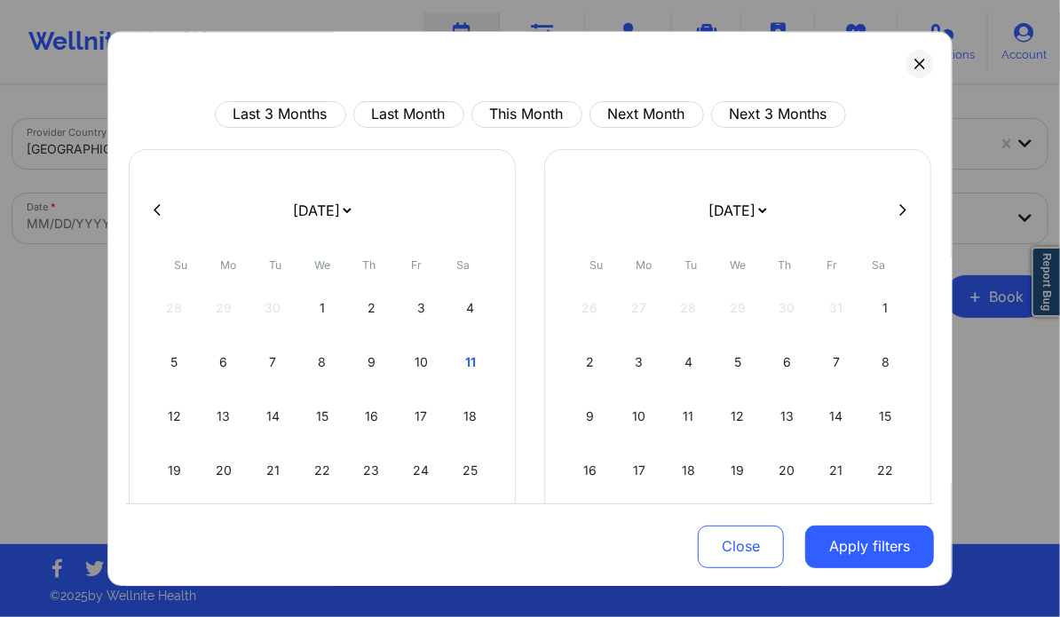
select select "2025-11"
click at [269, 358] on div "4" at bounding box center [272, 362] width 45 height 50
select select "2025-10"
select select "2025-11"
select select "2025-10"
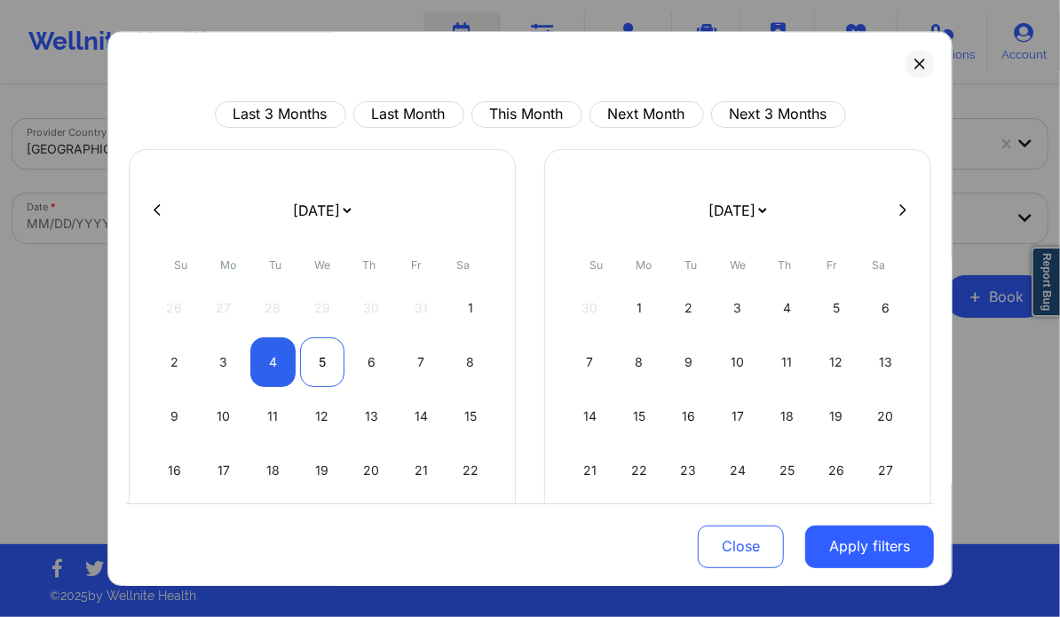
select select "2025-11"
select select "2025-10"
select select "2025-11"
click at [364, 353] on div "6" at bounding box center [371, 362] width 45 height 50
select select "2025-10"
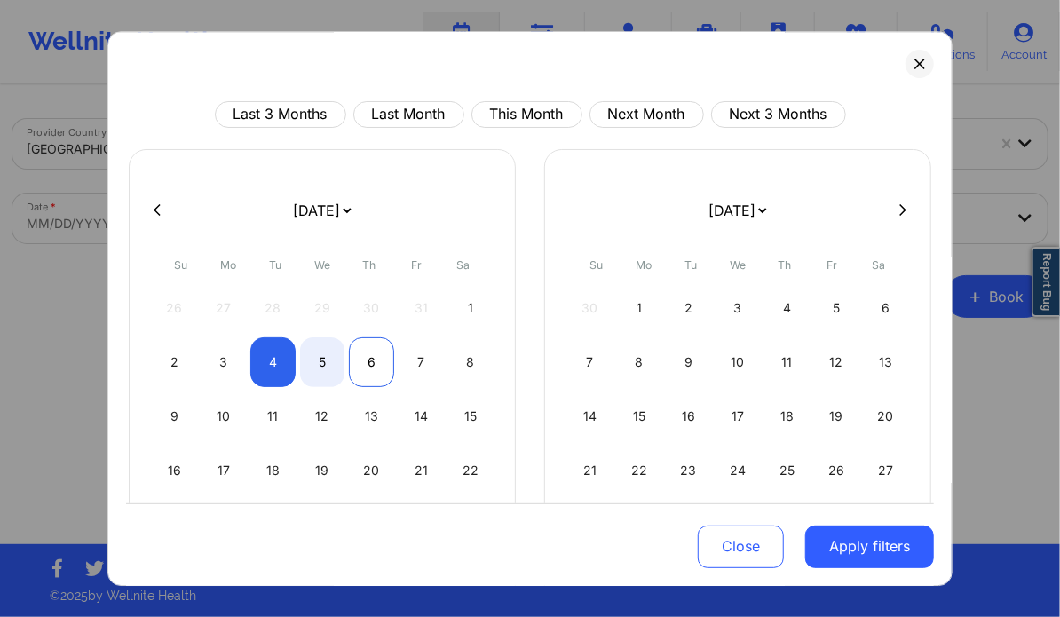
select select "2025-11"
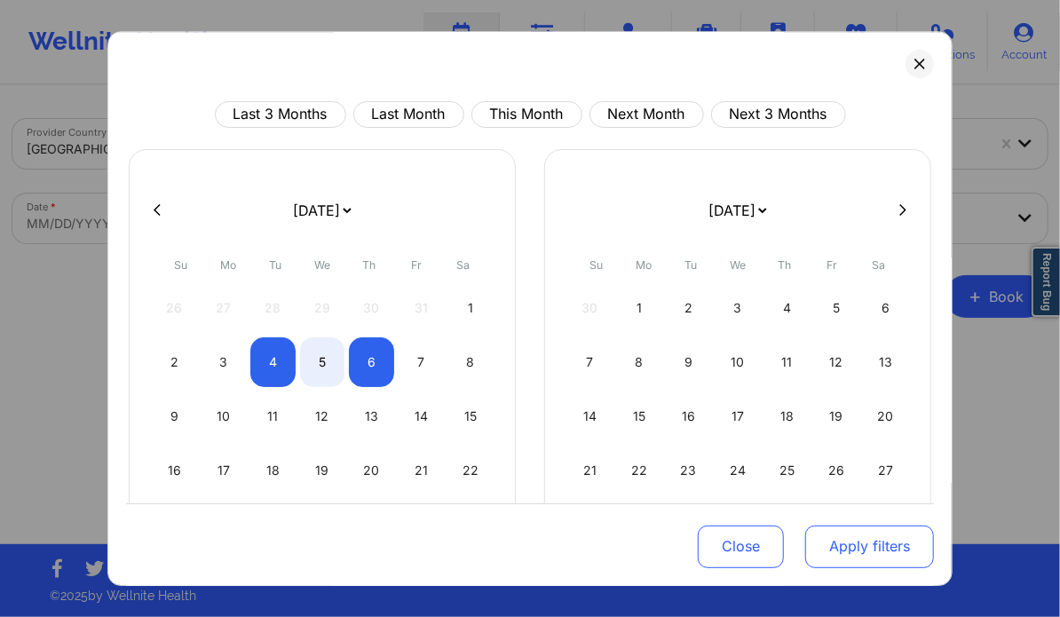
click at [836, 551] on button "Apply filters" at bounding box center [869, 546] width 129 height 43
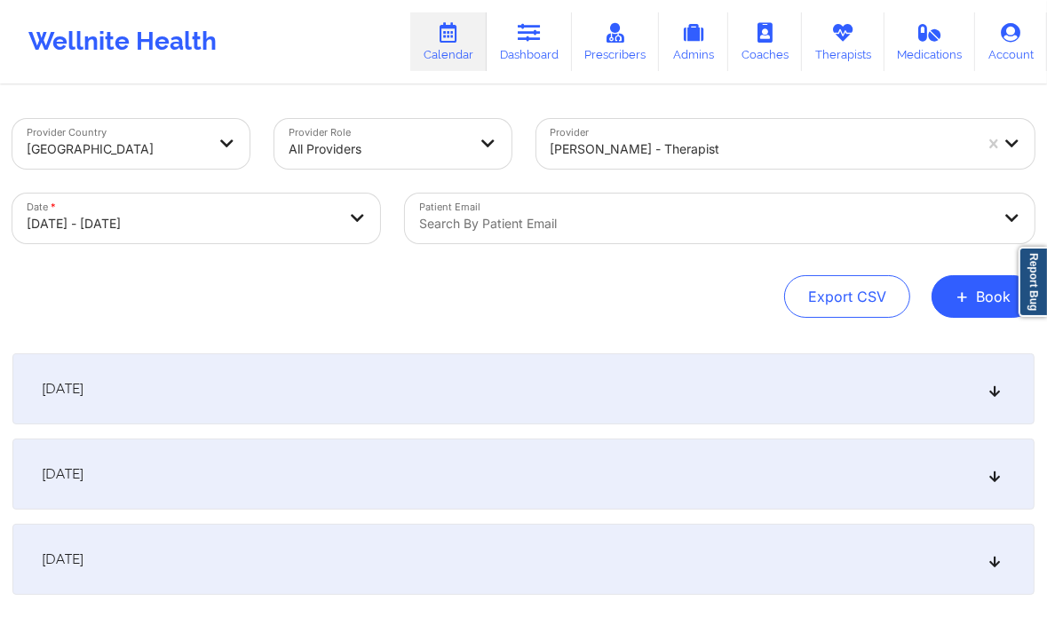
scroll to position [121, 0]
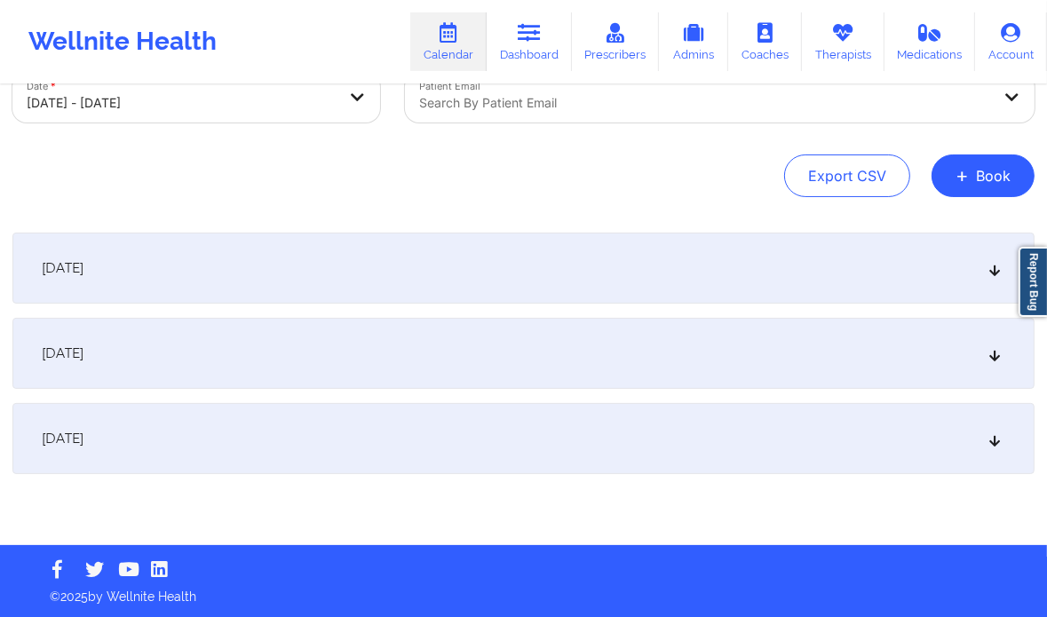
click at [984, 337] on div "November 5, 2025" at bounding box center [523, 353] width 1022 height 71
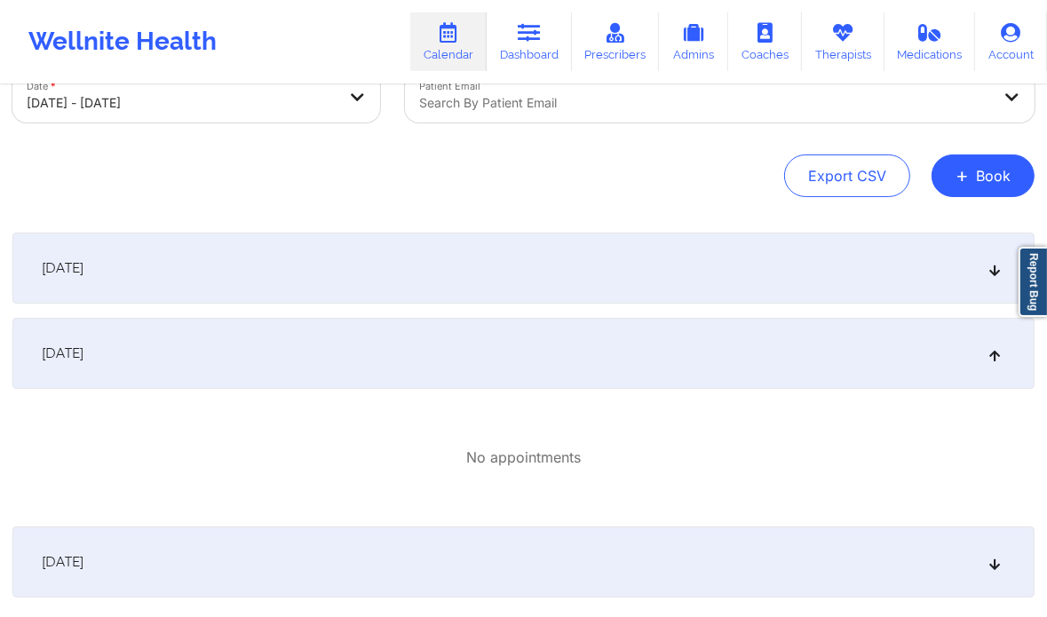
scroll to position [0, 0]
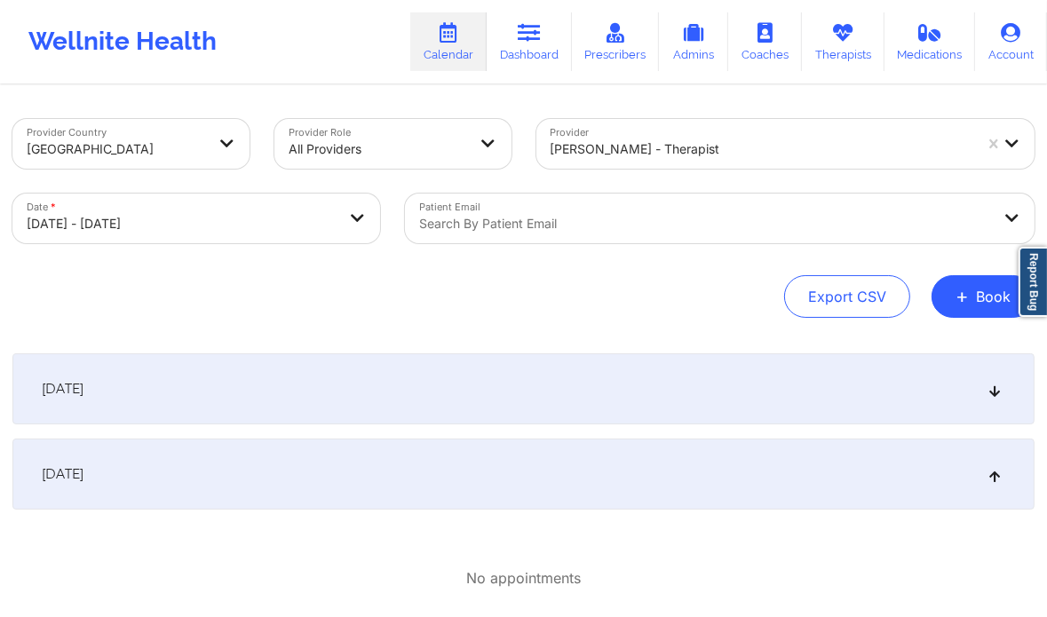
click at [214, 211] on body "Wellnite Health Calendar Dashboard Prescribers Admins Coaches Therapists Medica…" at bounding box center [523, 308] width 1047 height 617
select select "2025-10"
select select "2025-11"
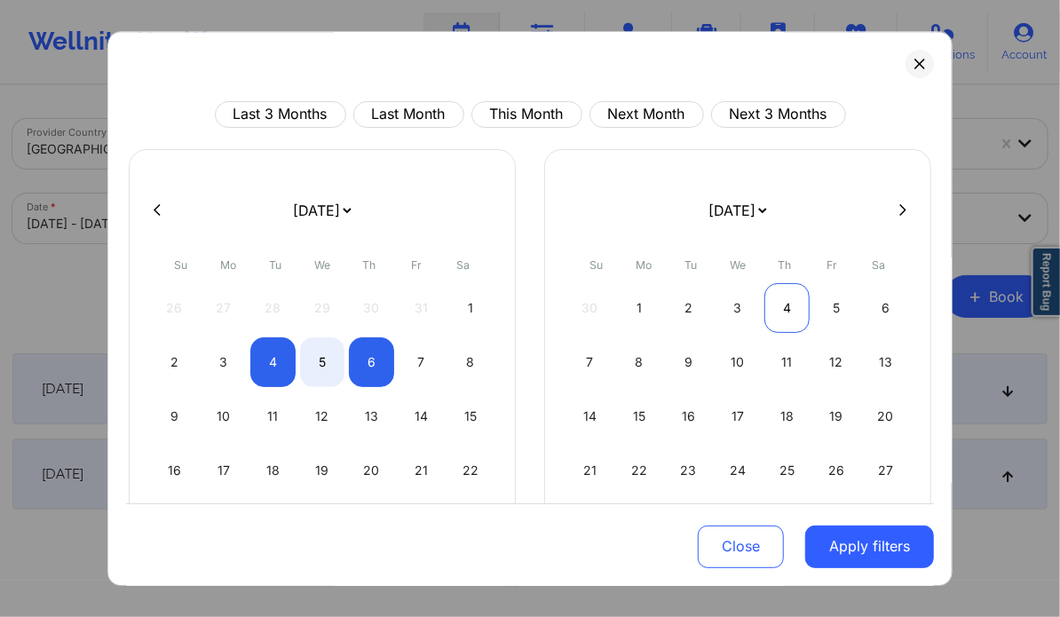
click at [778, 316] on div "4" at bounding box center [786, 308] width 45 height 50
select select "2025-11"
select select "2026-0"
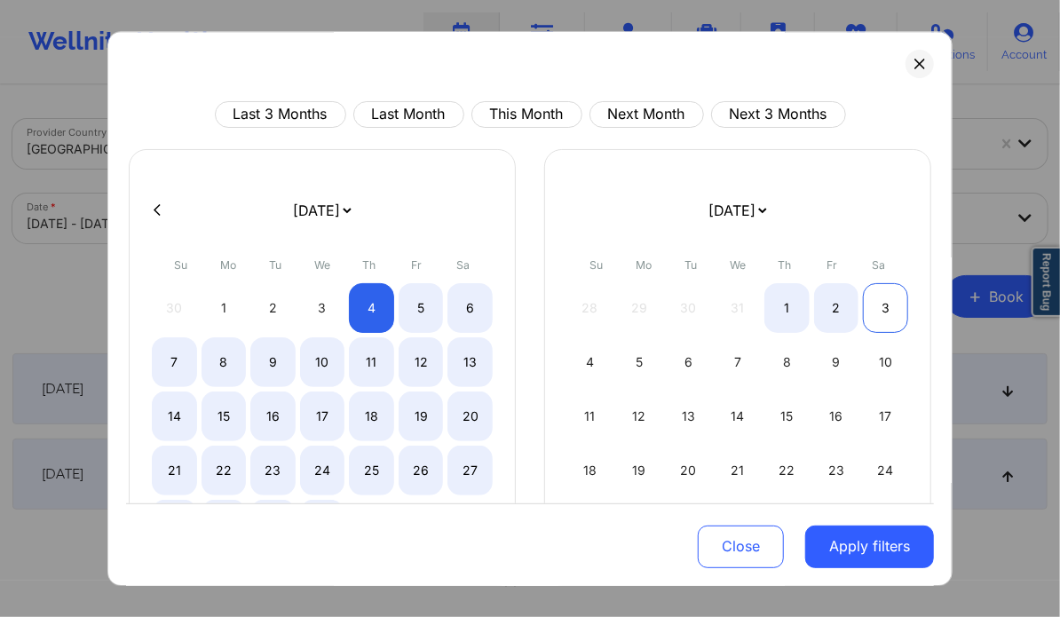
select select "2025-11"
select select "2026-0"
select select "2025-11"
select select "2026-0"
select select "2025-11"
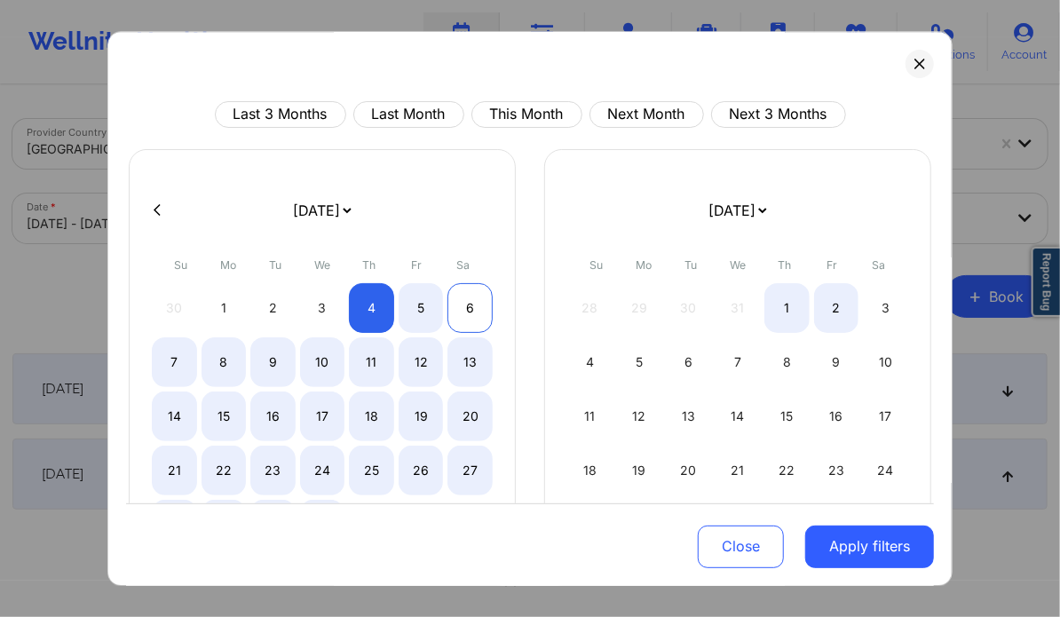
select select "2026-0"
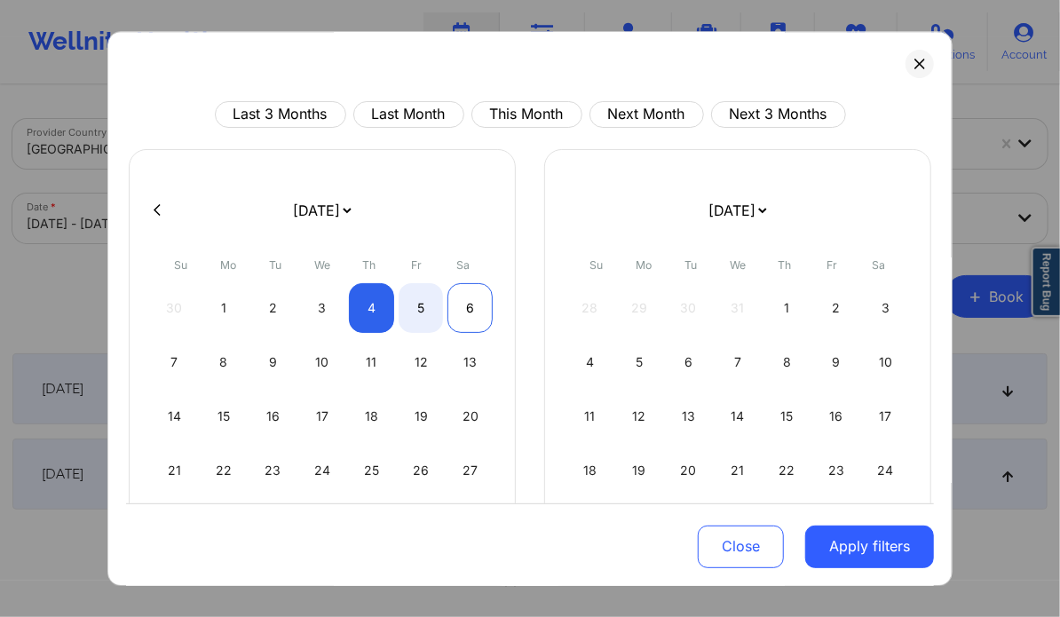
click at [455, 305] on div "6" at bounding box center [469, 308] width 45 height 50
select select "2025-11"
select select "2026-0"
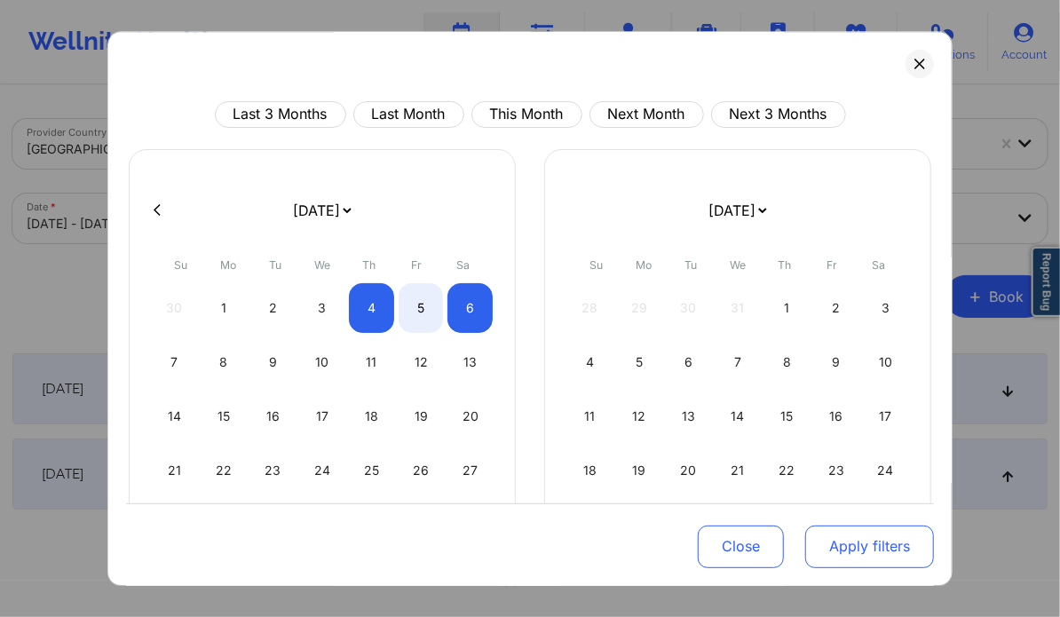
click at [877, 564] on button "Apply filters" at bounding box center [869, 546] width 129 height 43
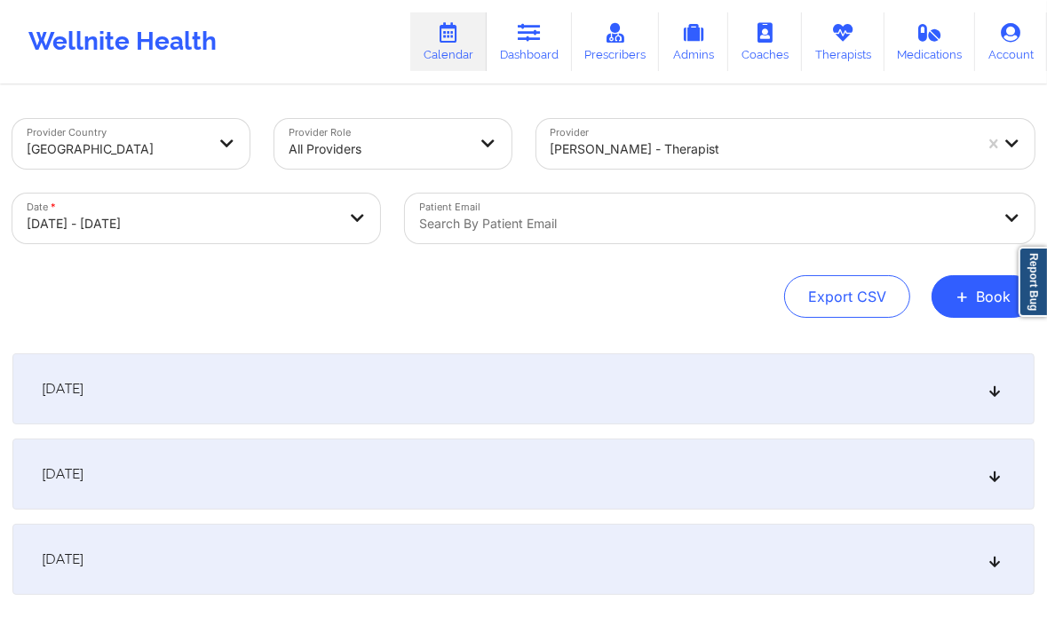
click at [1002, 468] on div "December 5, 2025" at bounding box center [523, 474] width 1022 height 71
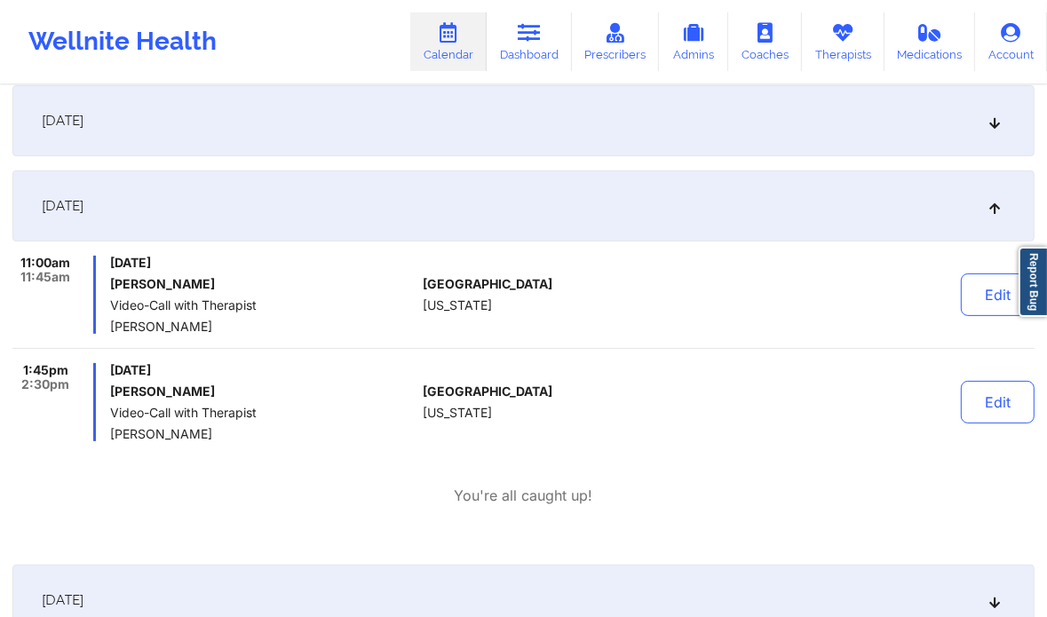
scroll to position [304, 0]
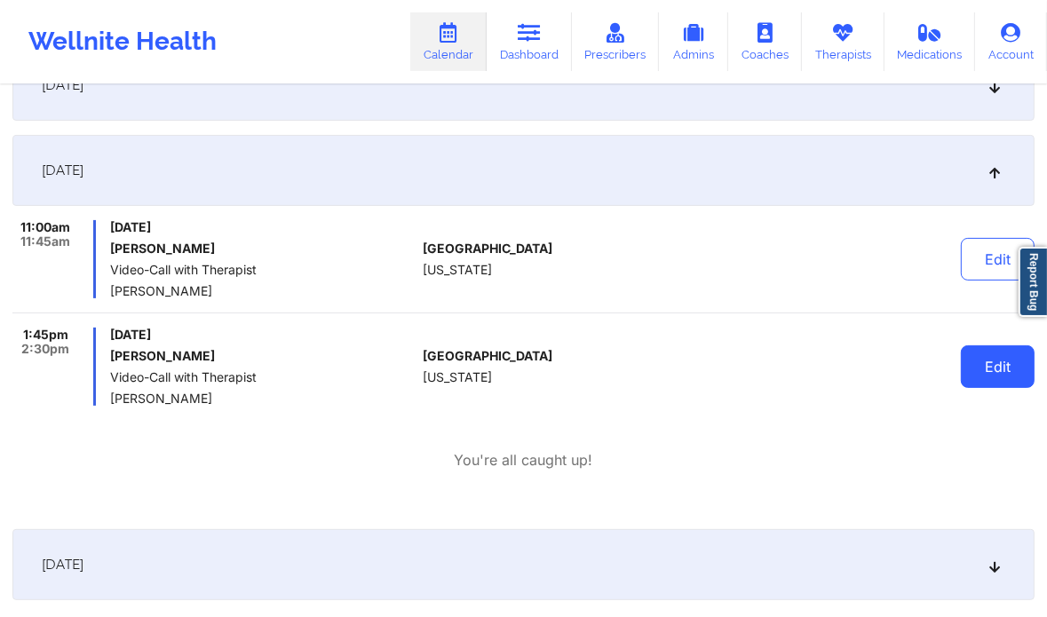
click at [990, 365] on button "Edit" at bounding box center [998, 366] width 74 height 43
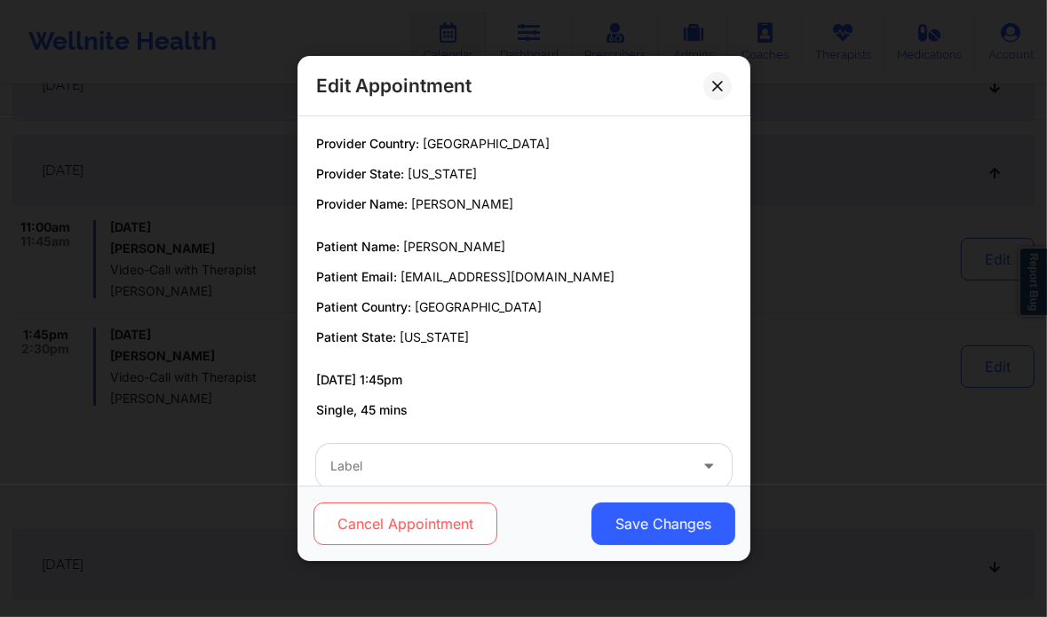
click at [399, 527] on button "Cancel Appointment" at bounding box center [405, 524] width 184 height 43
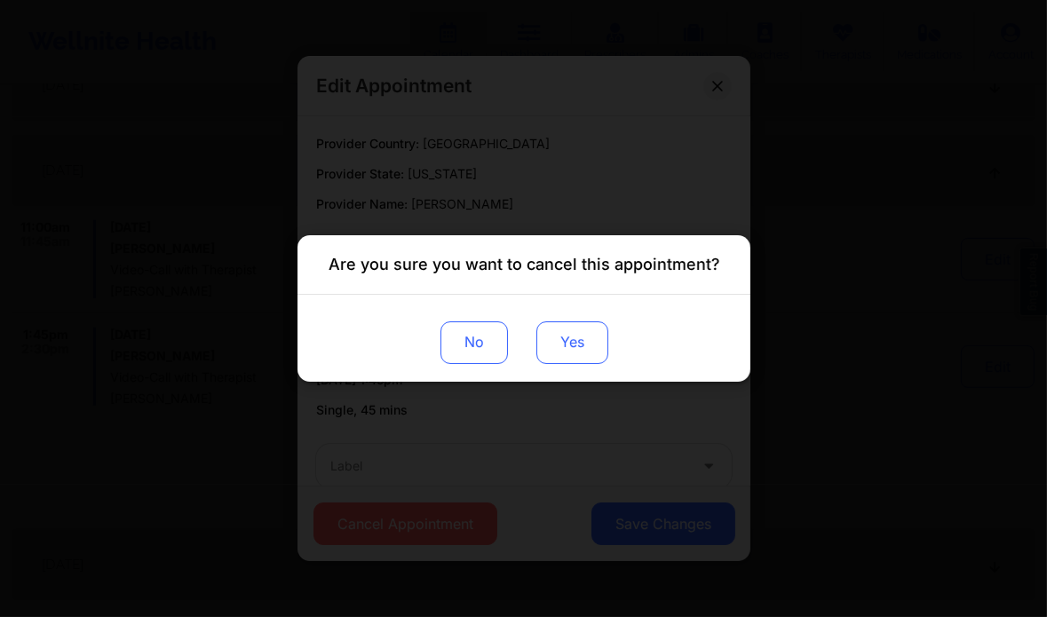
click at [575, 350] on button "Yes" at bounding box center [571, 342] width 72 height 43
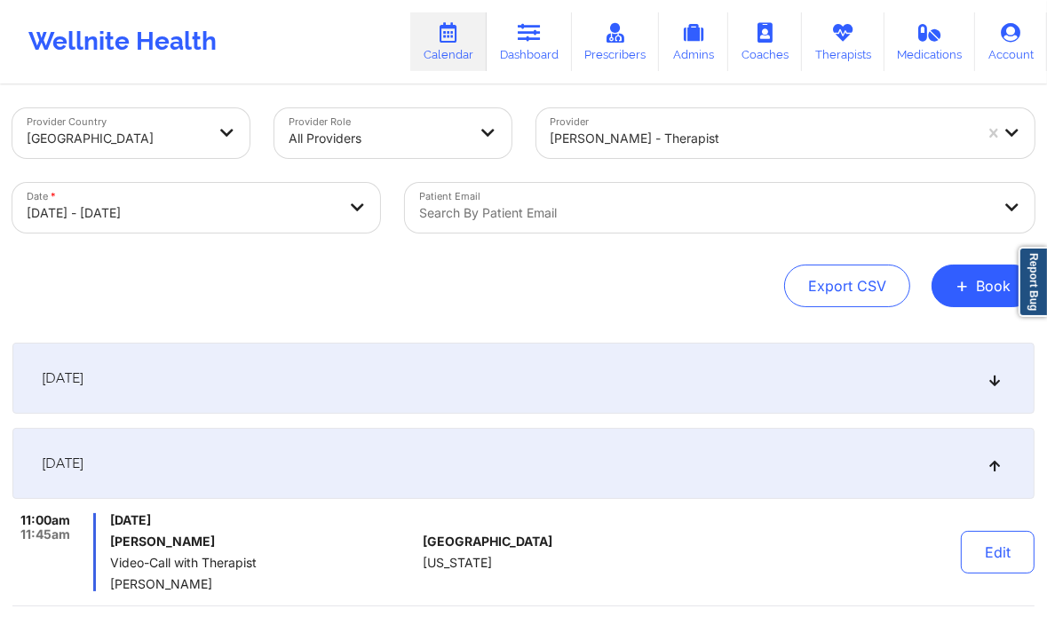
scroll to position [0, 0]
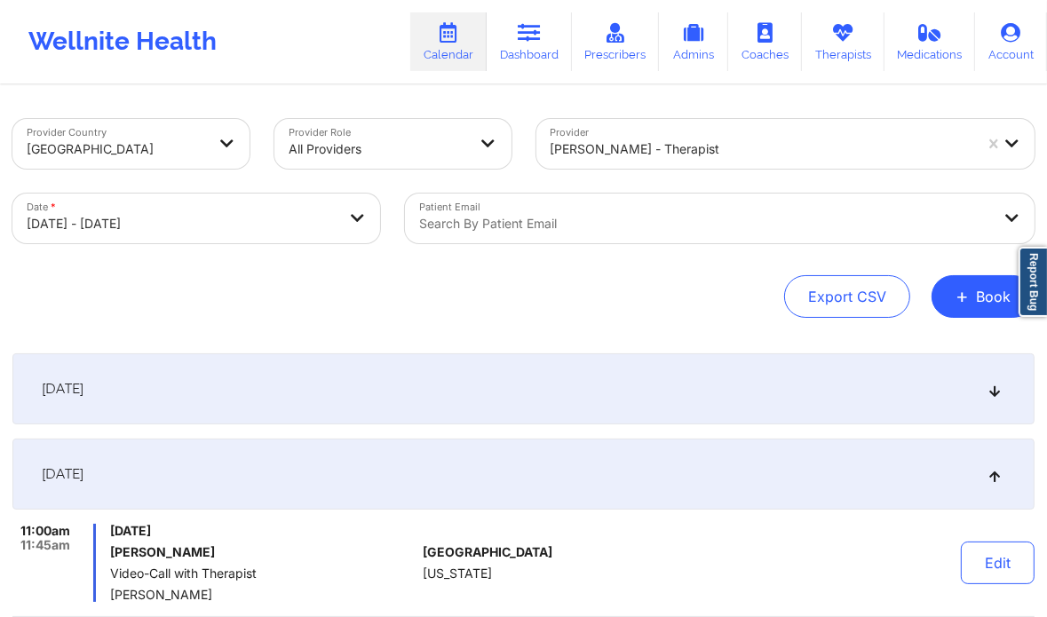
select select "2025-11"
select select "2026-0"
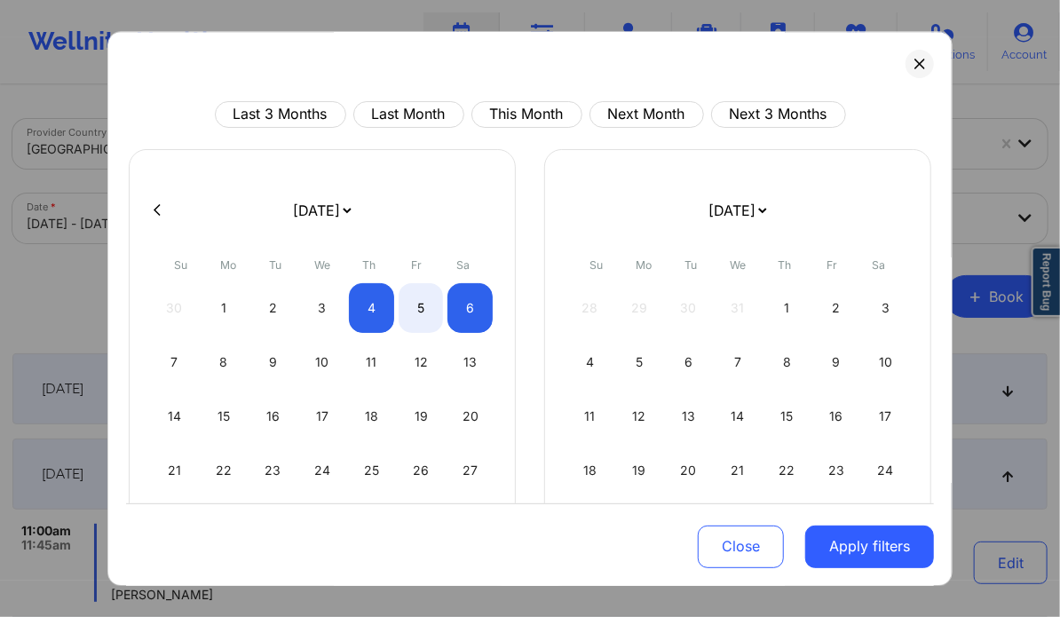
click at [152, 206] on button at bounding box center [157, 209] width 18 height 15
select select "2025-10"
select select "2025-11"
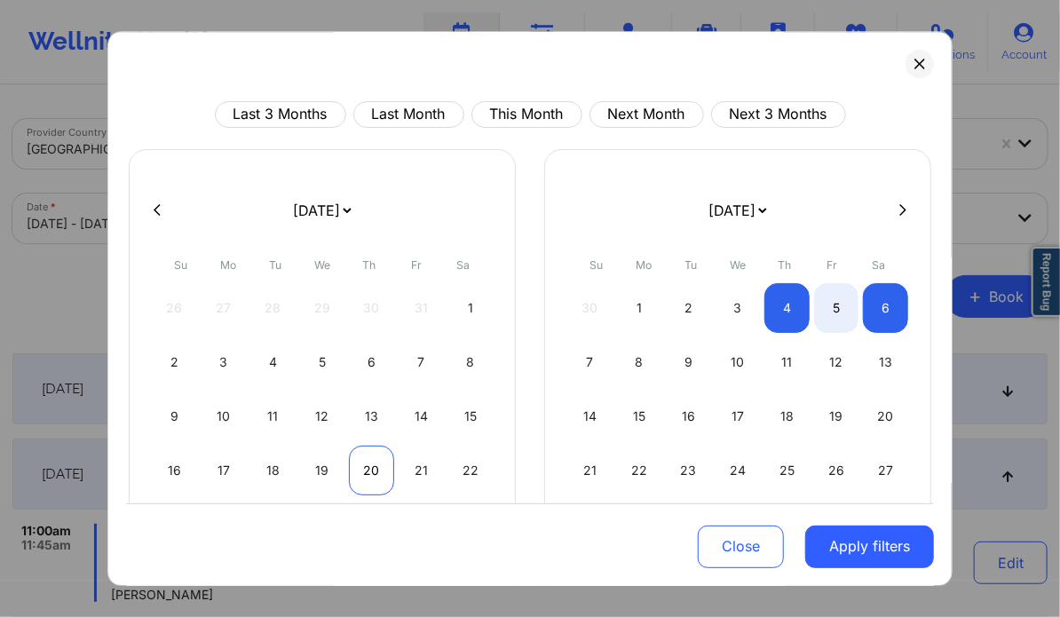
click at [356, 464] on div "20" at bounding box center [371, 471] width 45 height 50
select select "2025-10"
select select "2025-11"
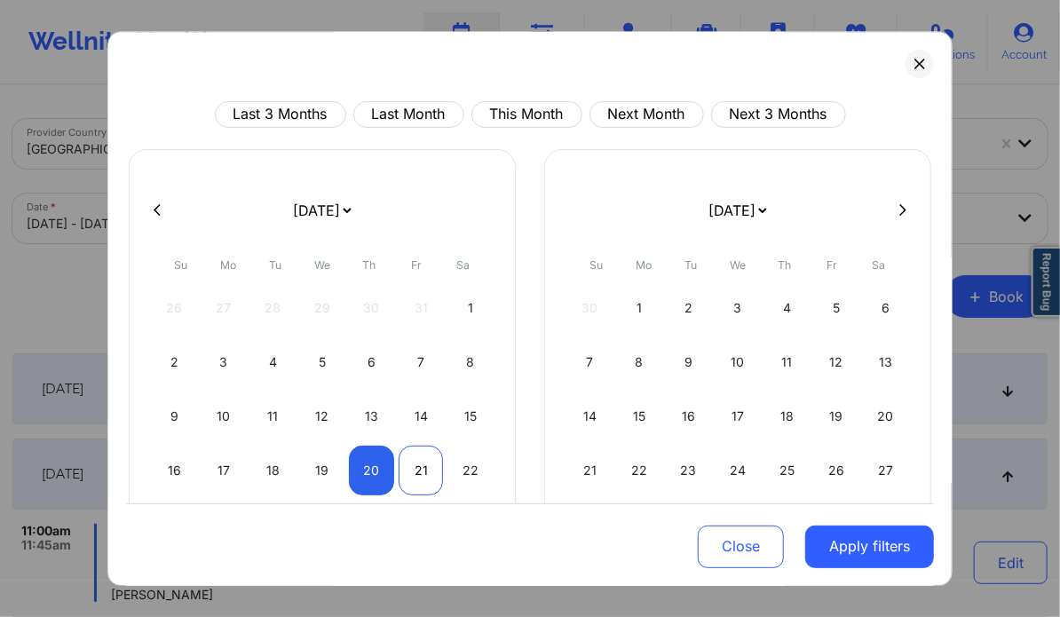
select select "2025-10"
select select "2025-11"
select select "2025-10"
select select "2025-11"
click at [466, 468] on div "22" at bounding box center [469, 471] width 45 height 50
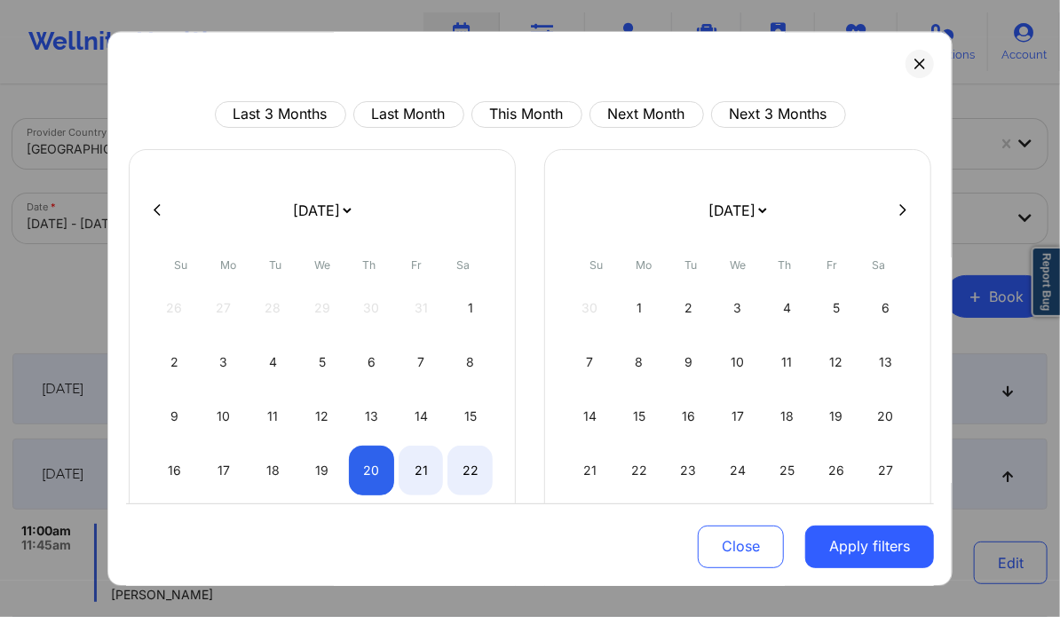
select select "2025-10"
select select "2025-11"
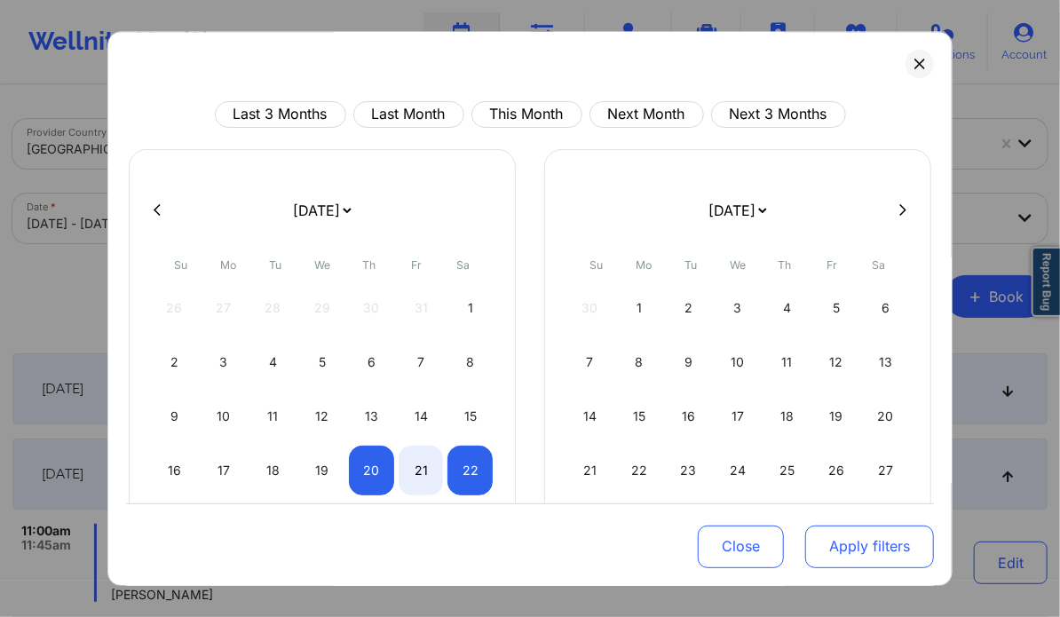
click at [864, 555] on button "Apply filters" at bounding box center [869, 546] width 129 height 43
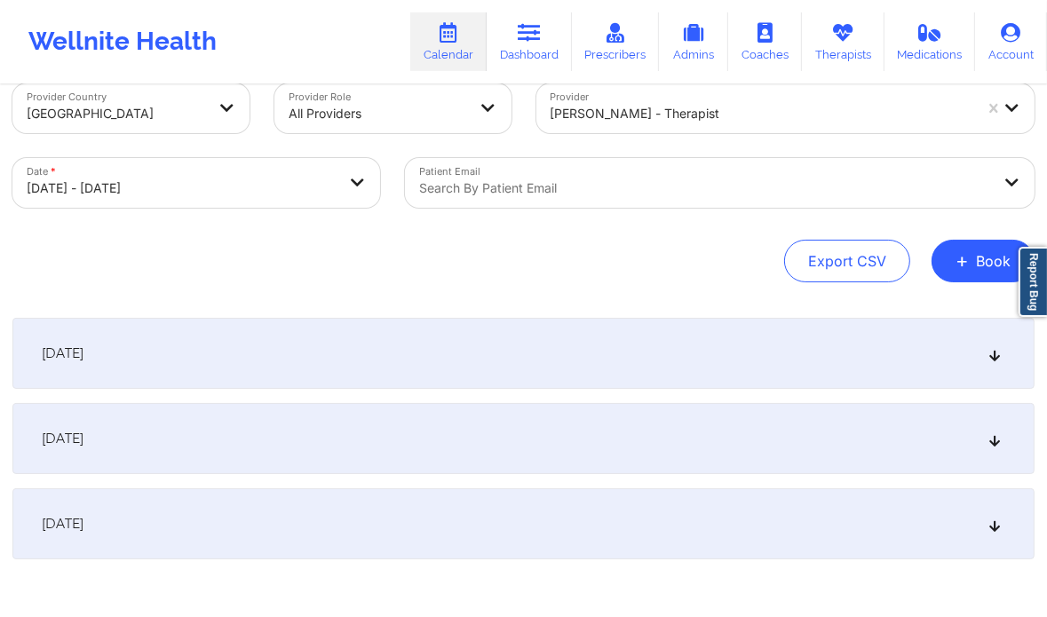
scroll to position [39, 0]
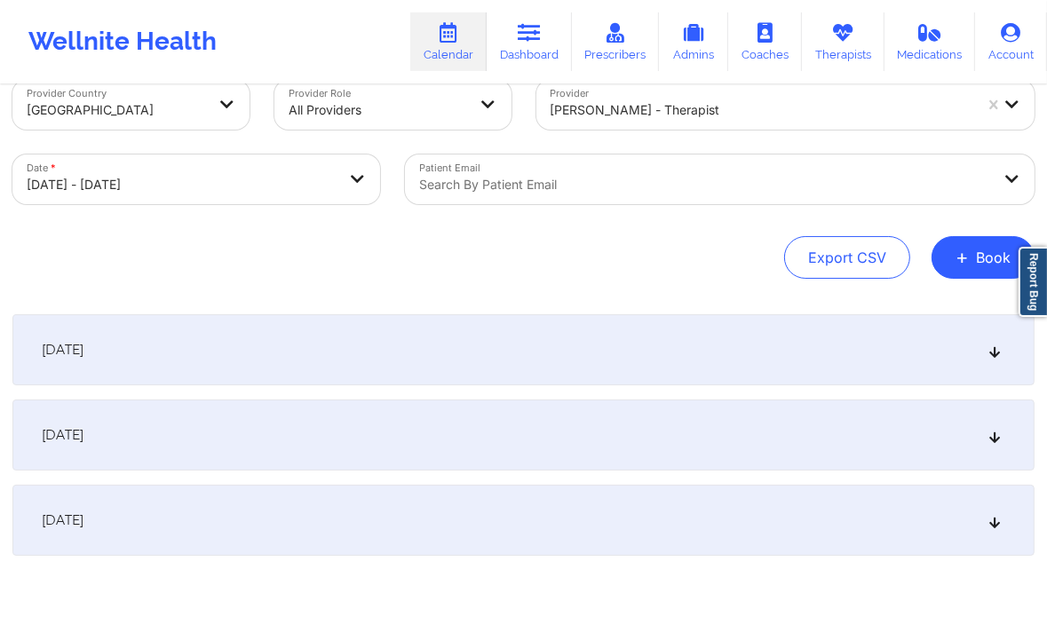
click at [664, 456] on div "November 21, 2025" at bounding box center [523, 435] width 1022 height 71
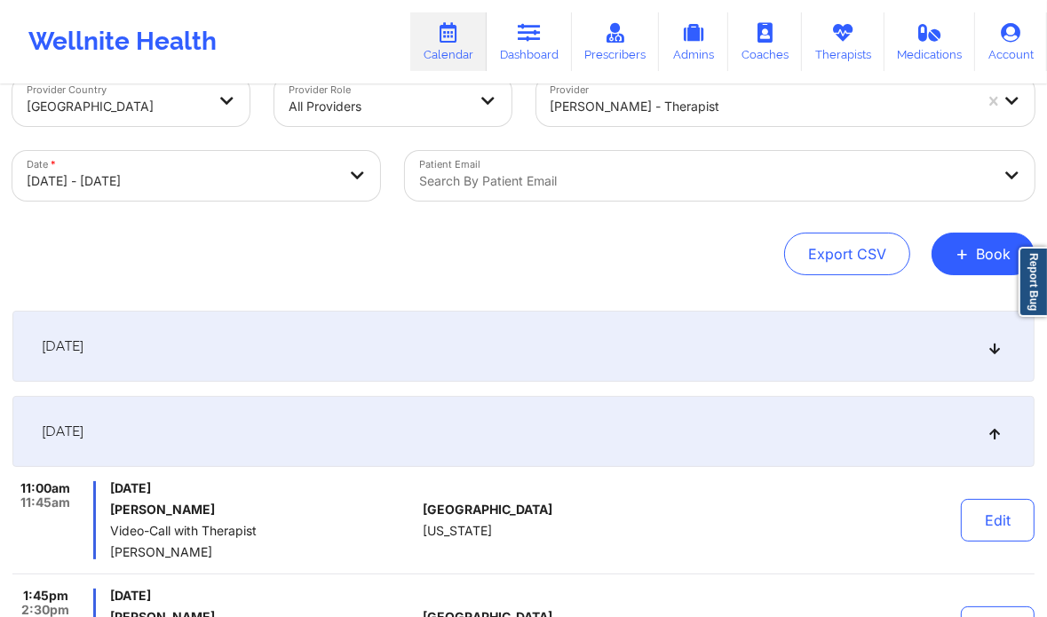
scroll to position [0, 0]
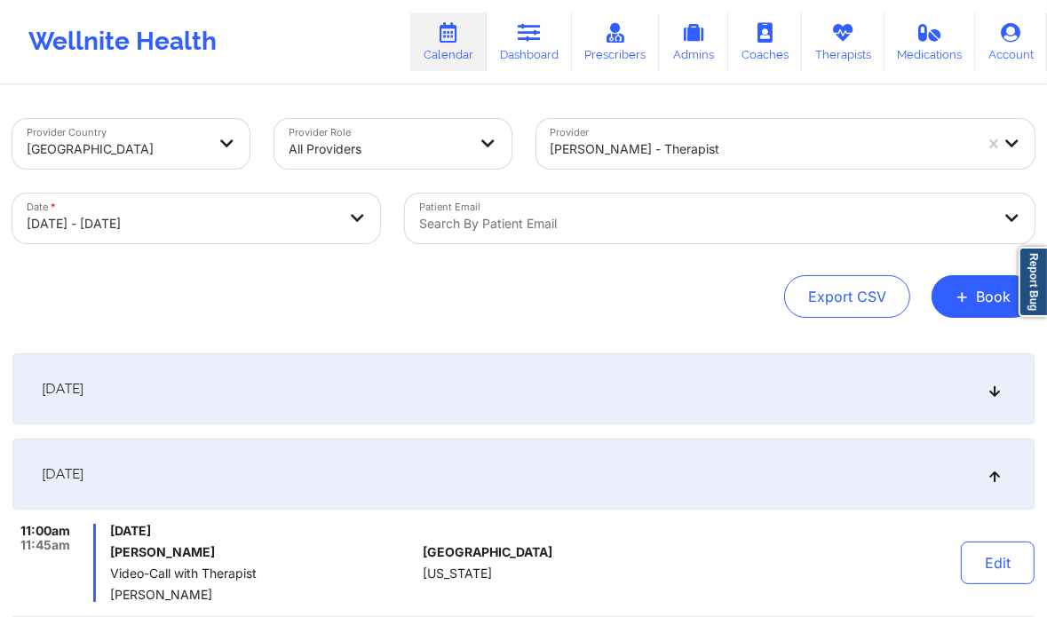
click at [441, 35] on icon at bounding box center [448, 33] width 23 height 20
click at [337, 209] on body "Wellnite Health Calendar Dashboard Prescribers Admins Coaches Therapists Medica…" at bounding box center [523, 308] width 1047 height 617
select select "2025-10"
select select "2025-11"
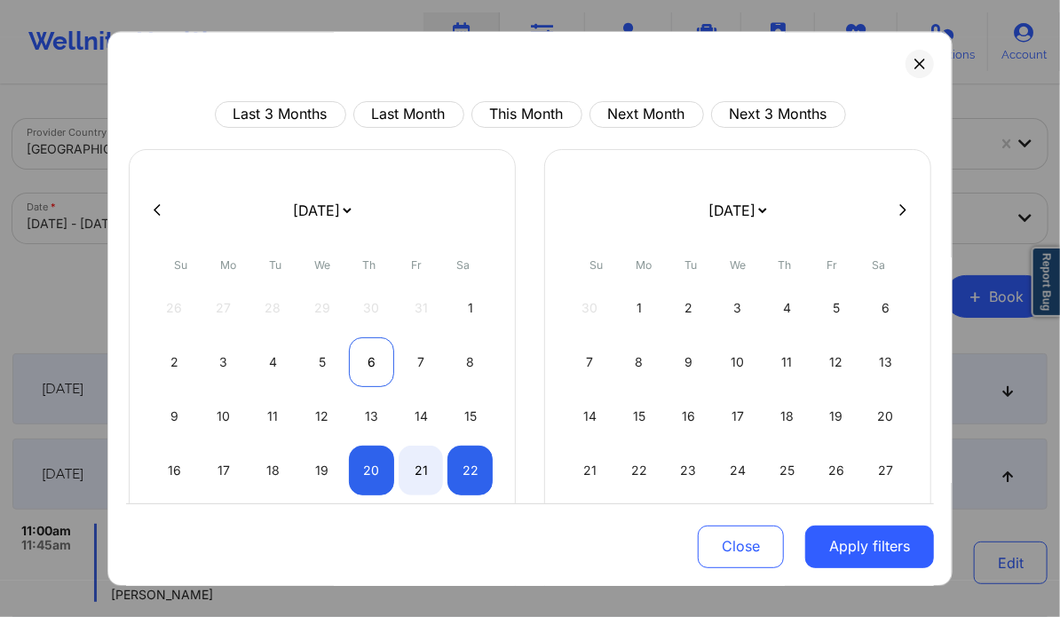
click at [359, 345] on div "6" at bounding box center [371, 362] width 45 height 50
select select "2025-10"
select select "2025-11"
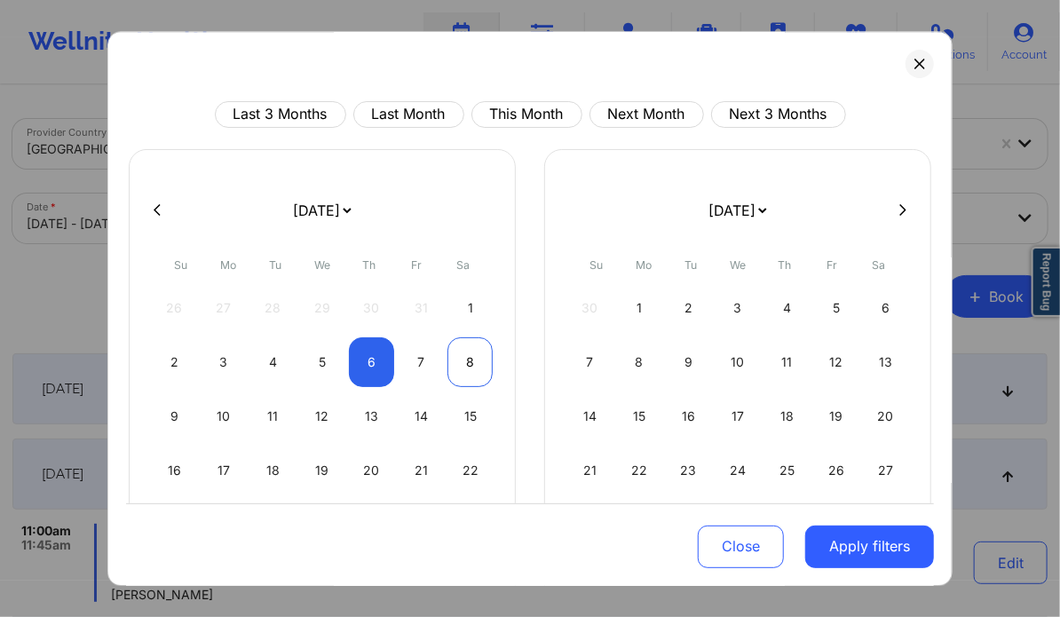
select select "2025-10"
select select "2025-11"
click at [462, 357] on div "8" at bounding box center [469, 362] width 45 height 50
select select "2025-10"
select select "2025-11"
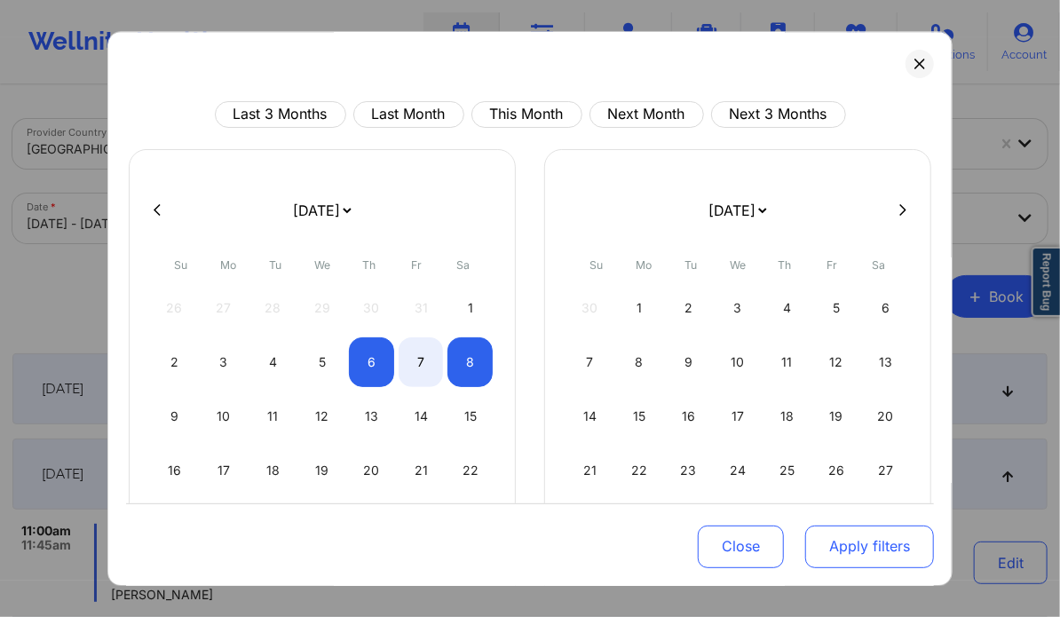
click at [837, 539] on button "Apply filters" at bounding box center [869, 546] width 129 height 43
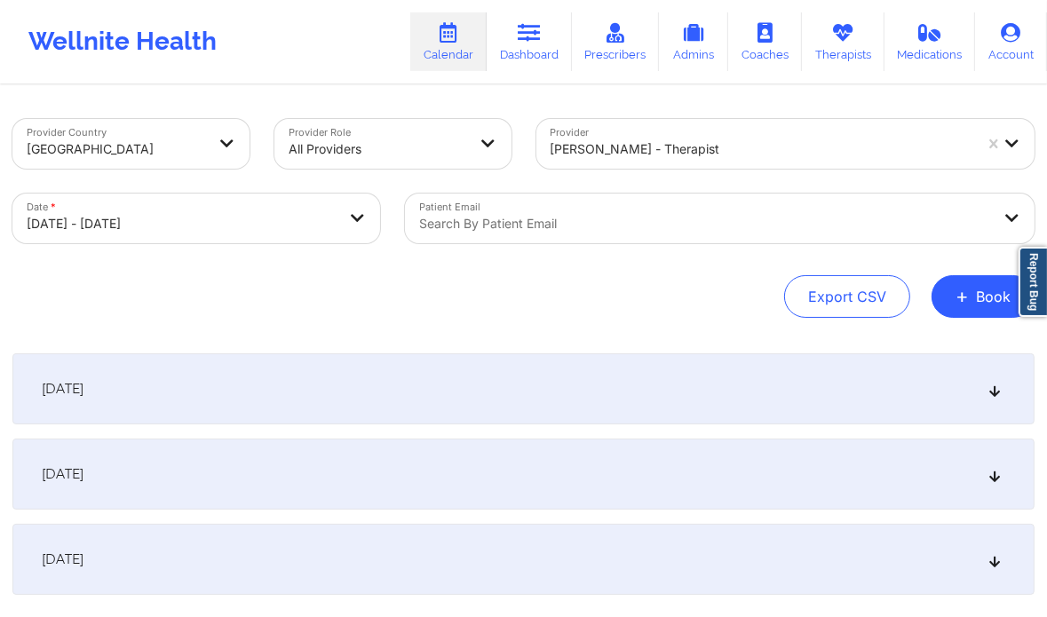
click at [907, 479] on div "November 7, 2025" at bounding box center [523, 474] width 1022 height 71
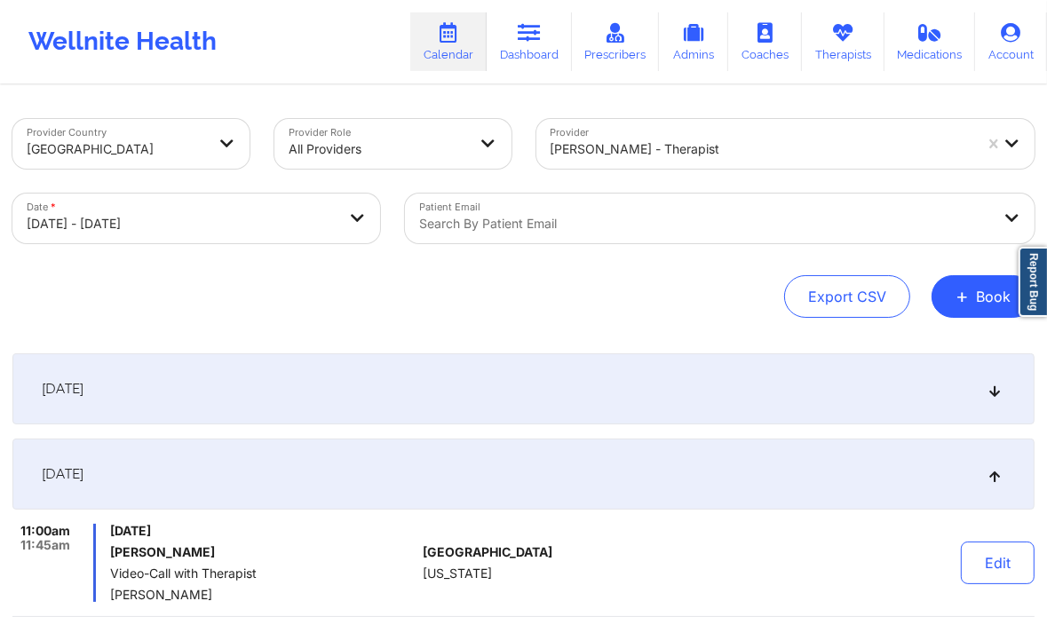
select select "2025-10"
select select "2025-11"
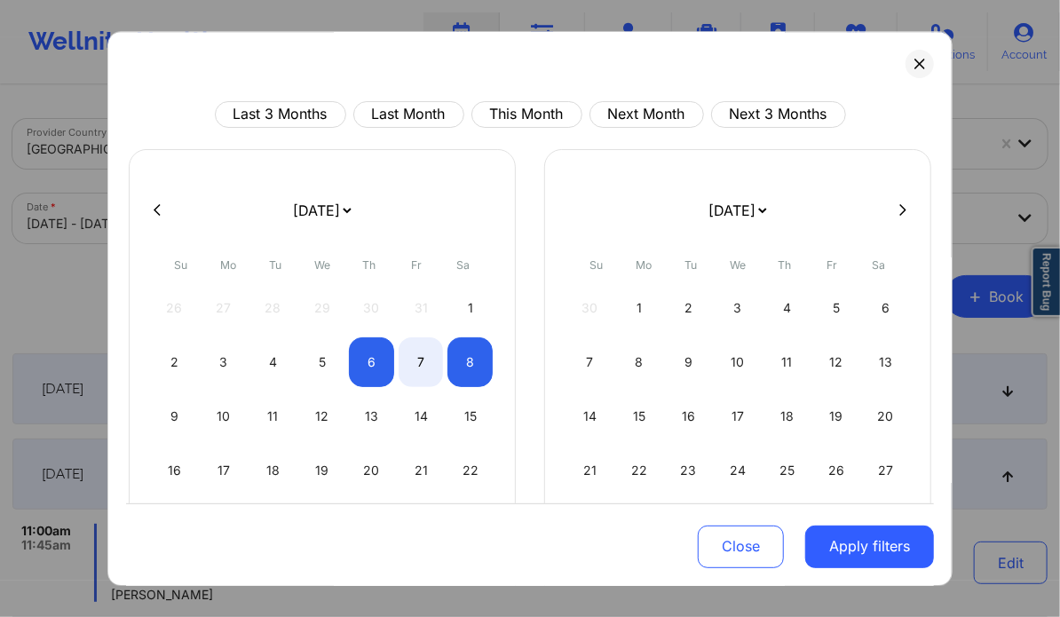
click at [154, 212] on icon at bounding box center [157, 209] width 7 height 13
select select "2025-9"
select select "2025-10"
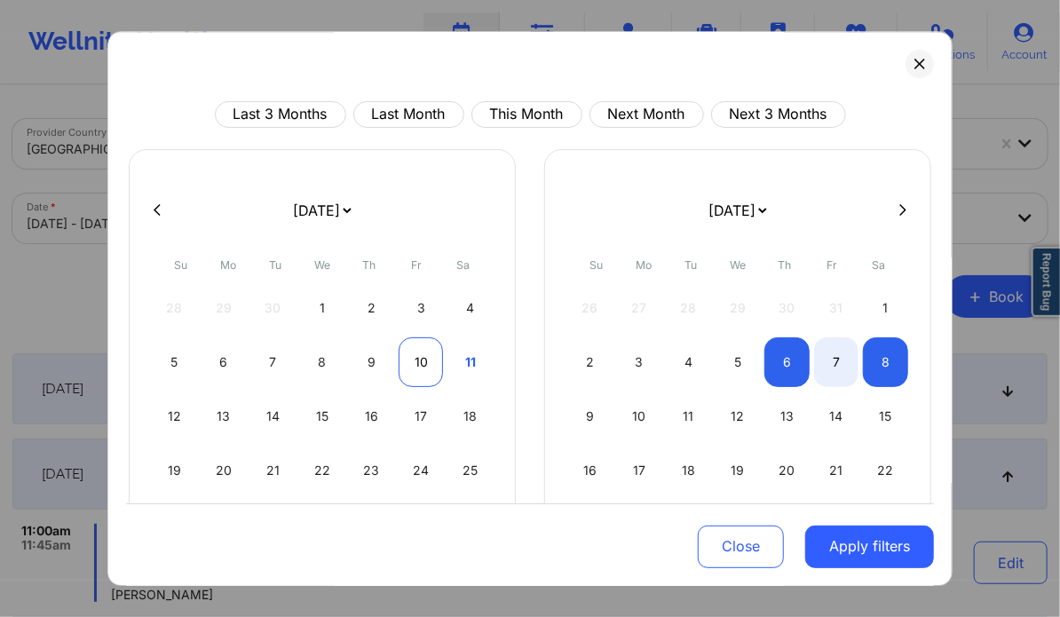
click at [416, 356] on div "10" at bounding box center [421, 362] width 45 height 50
select select "2025-9"
select select "2025-10"
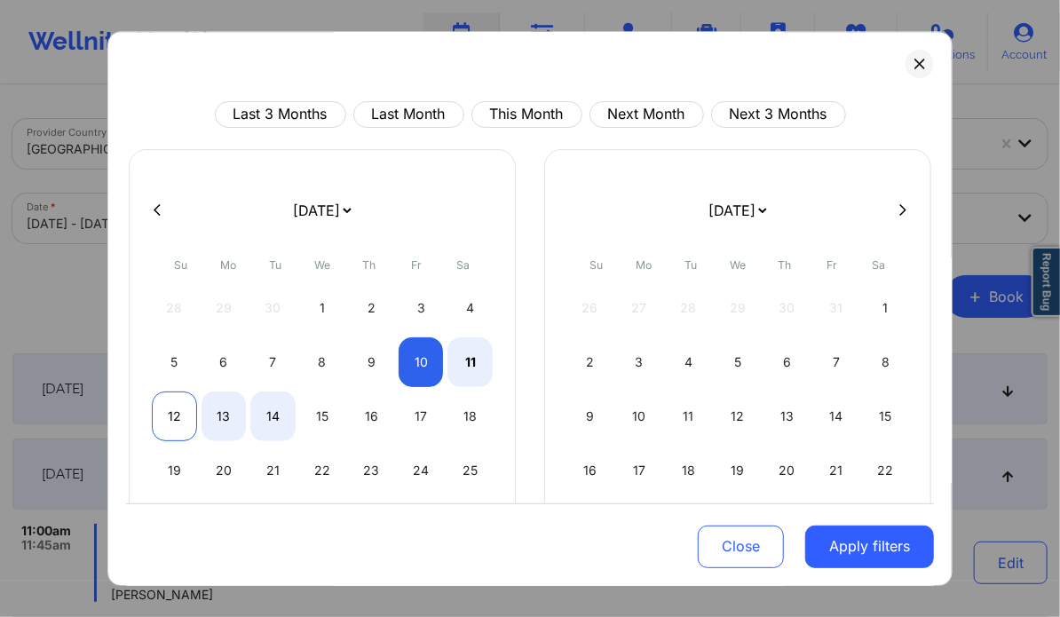
select select "2025-9"
select select "2025-10"
click at [169, 413] on div "12" at bounding box center [174, 417] width 45 height 50
select select "2025-9"
select select "2025-10"
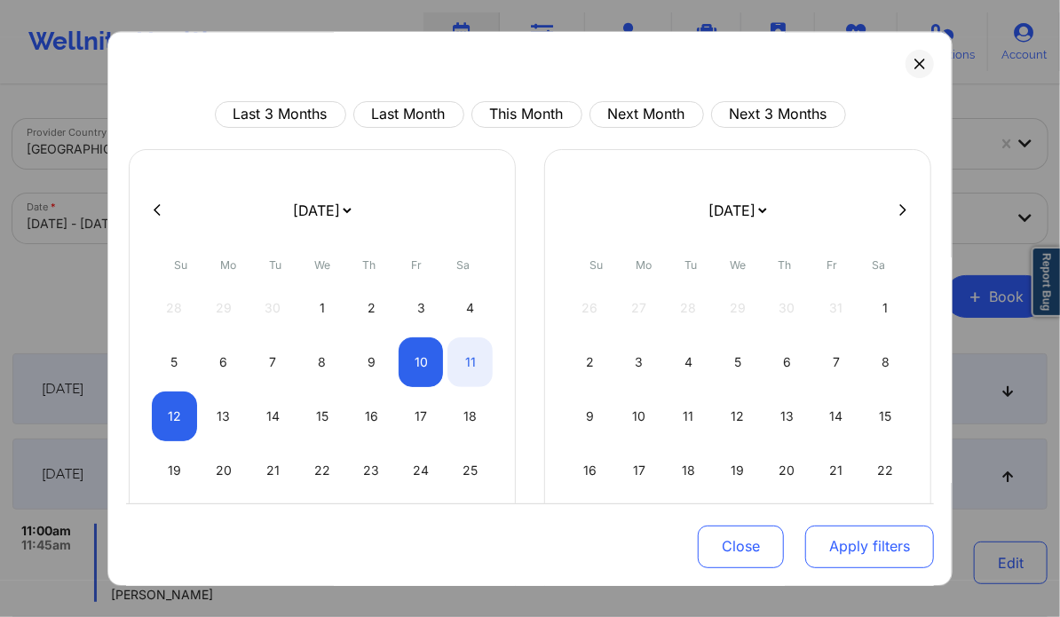
click at [841, 552] on button "Apply filters" at bounding box center [869, 546] width 129 height 43
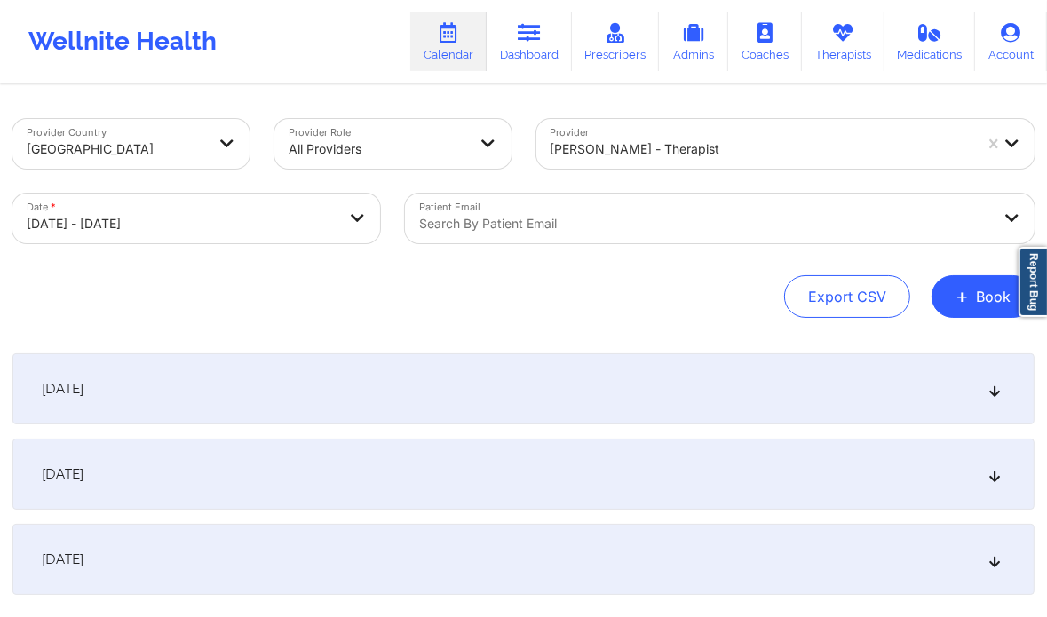
click at [817, 443] on div "October 11, 2025" at bounding box center [523, 474] width 1022 height 71
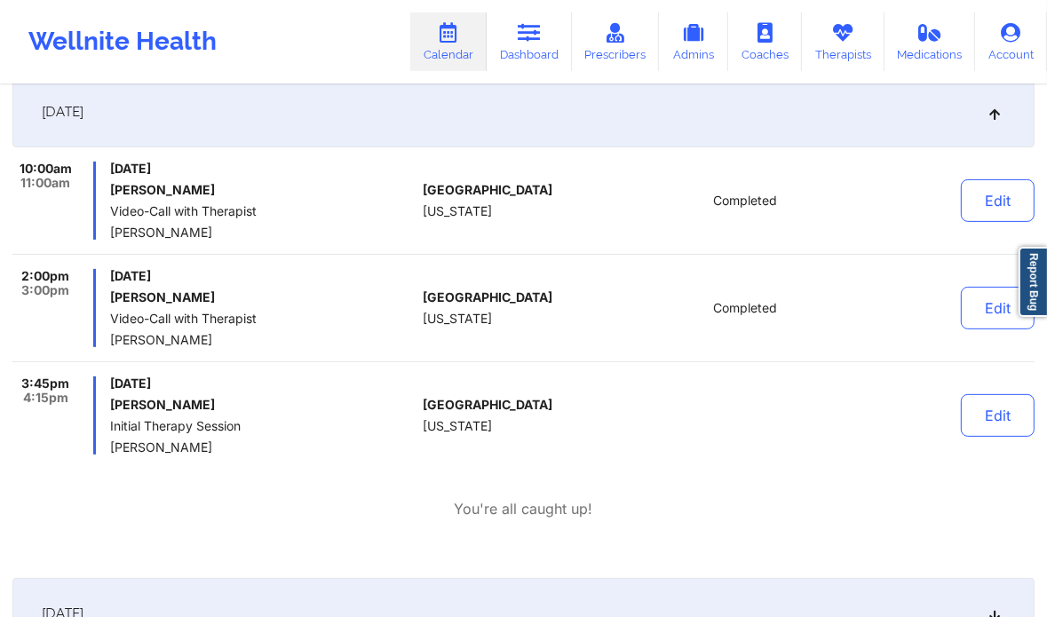
scroll to position [363, 0]
drag, startPoint x: 232, startPoint y: 403, endPoint x: 103, endPoint y: 403, distance: 128.7
click at [103, 403] on div "3:45pm 4:15pm Saturday, October 11, 2025 Habraham Yanogho Initial Therapy Sessi…" at bounding box center [213, 415] width 403 height 78
copy h6 "Habraham Yanogho"
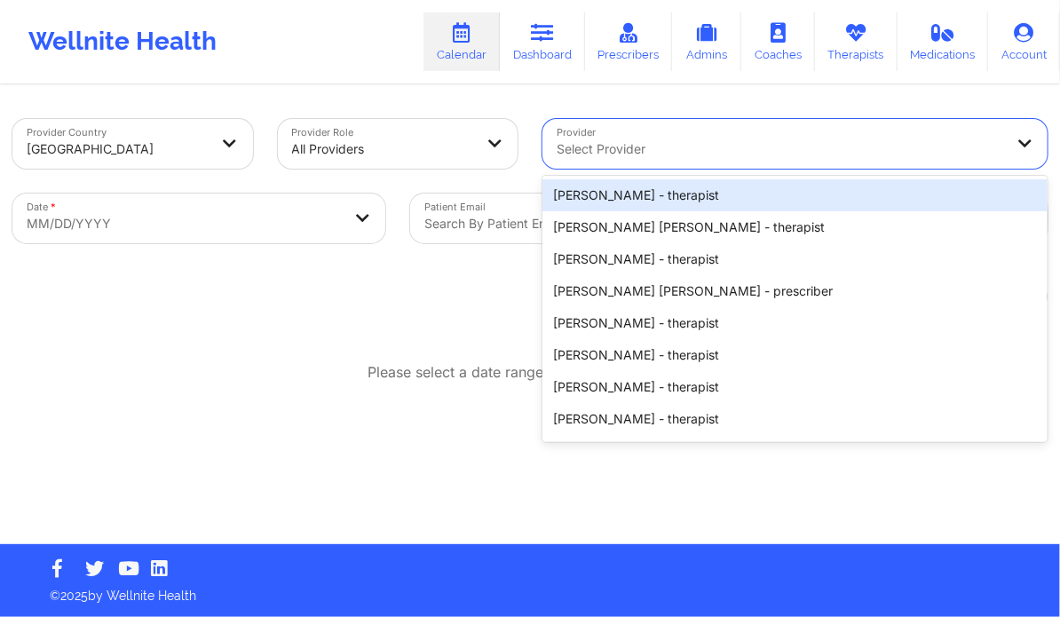
click at [612, 141] on div at bounding box center [780, 149] width 447 height 21
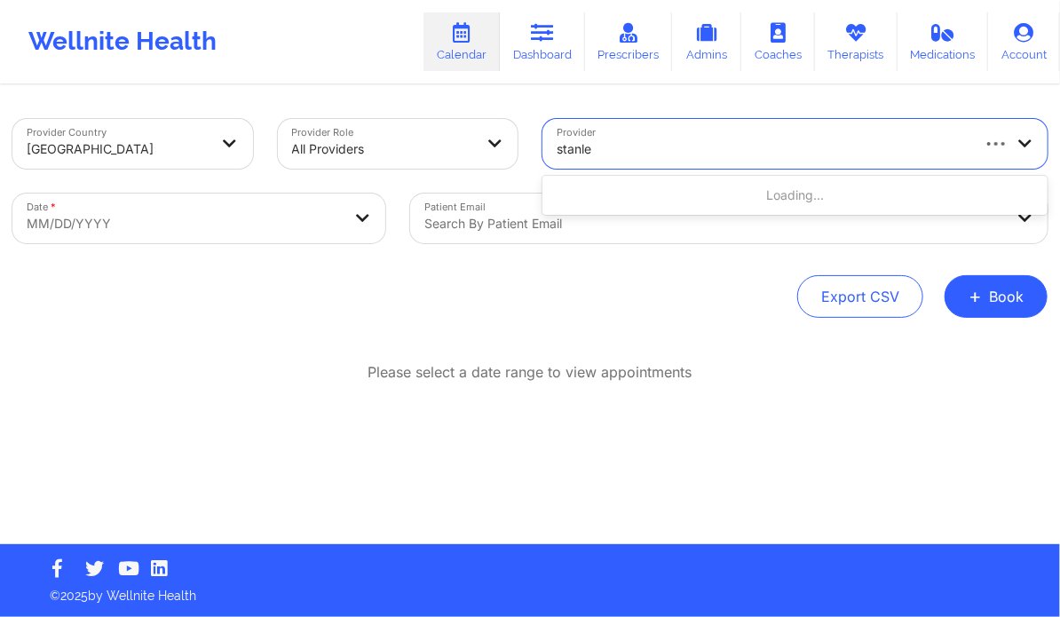
type input "[PERSON_NAME]"
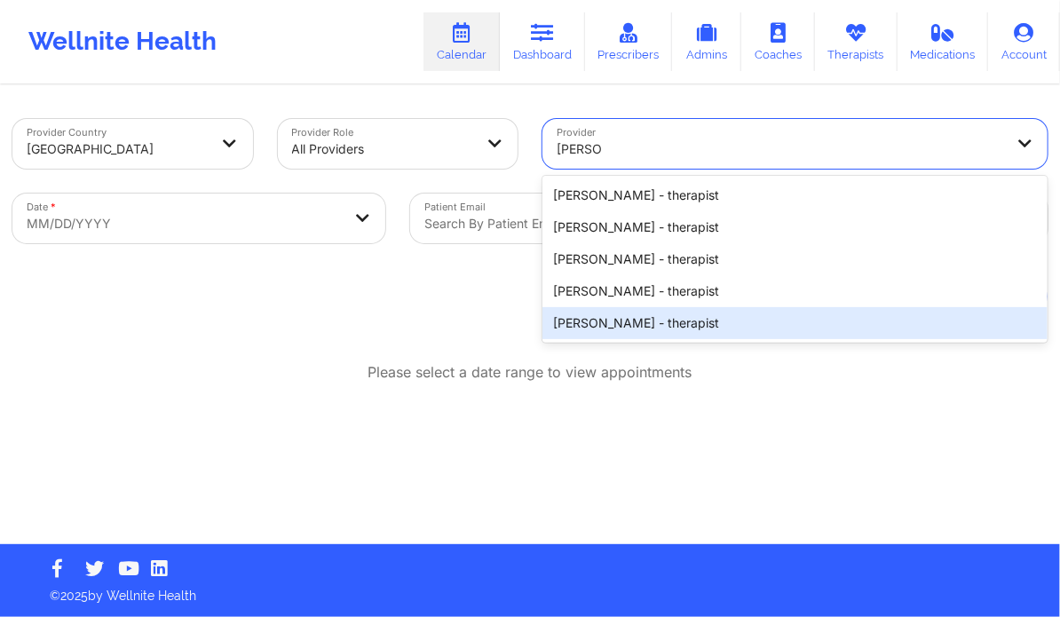
click at [669, 317] on div "Stanley Pearlberg - therapist" at bounding box center [794, 323] width 505 height 32
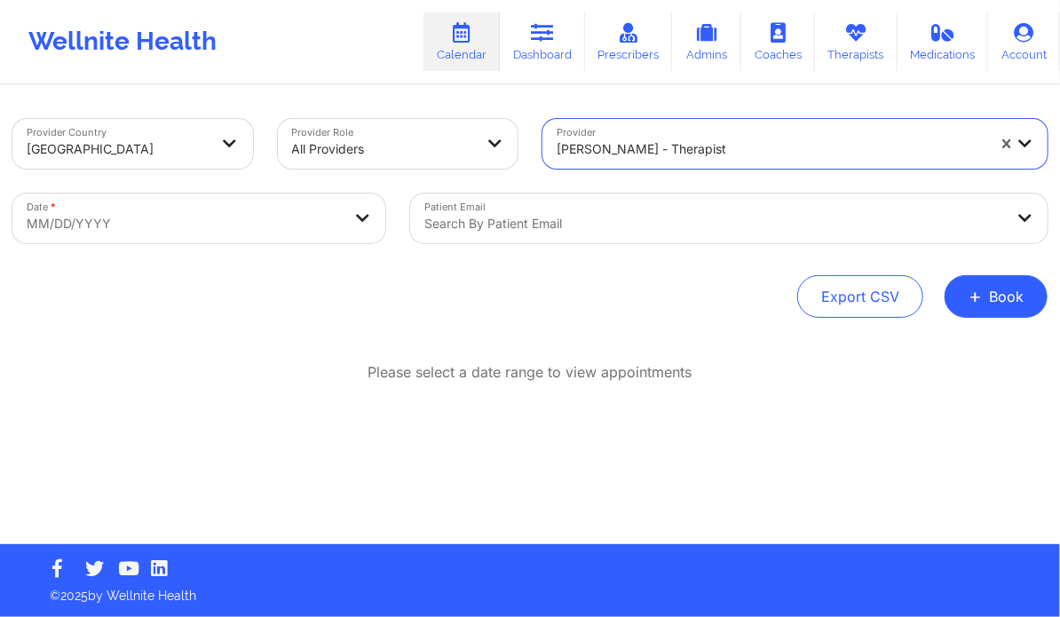
select select "2025-8"
select select "2025-9"
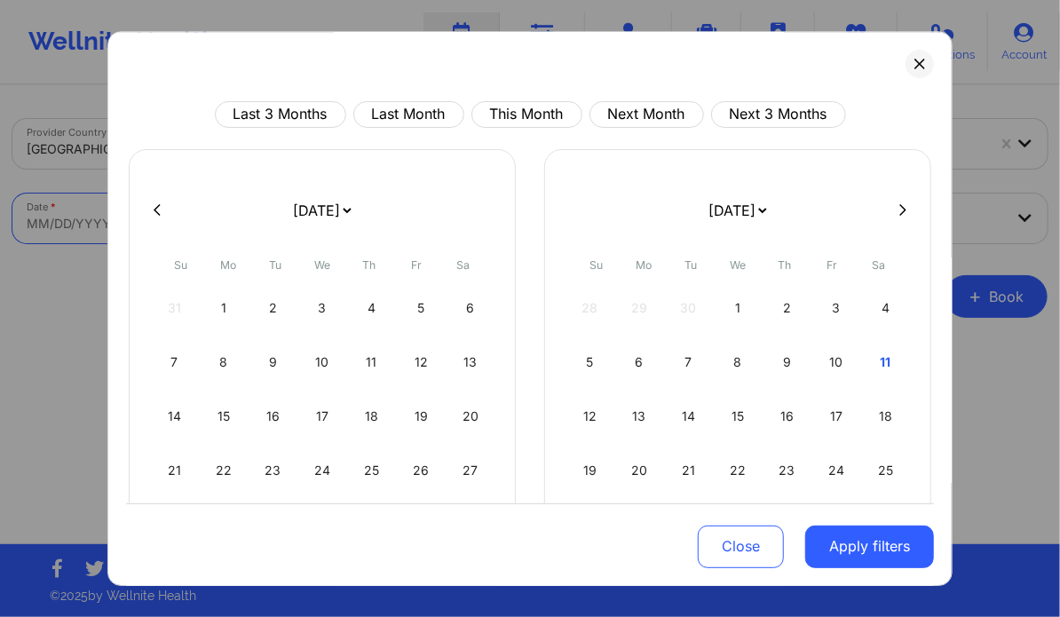
click at [298, 224] on body "Wellnite Health Calendar Dashboard Prescribers Admins Coaches Therapists Medica…" at bounding box center [530, 308] width 1060 height 617
click at [899, 209] on icon at bounding box center [902, 209] width 7 height 13
select select "2025-9"
select select "2025-10"
click at [778, 351] on div "6" at bounding box center [786, 362] width 45 height 50
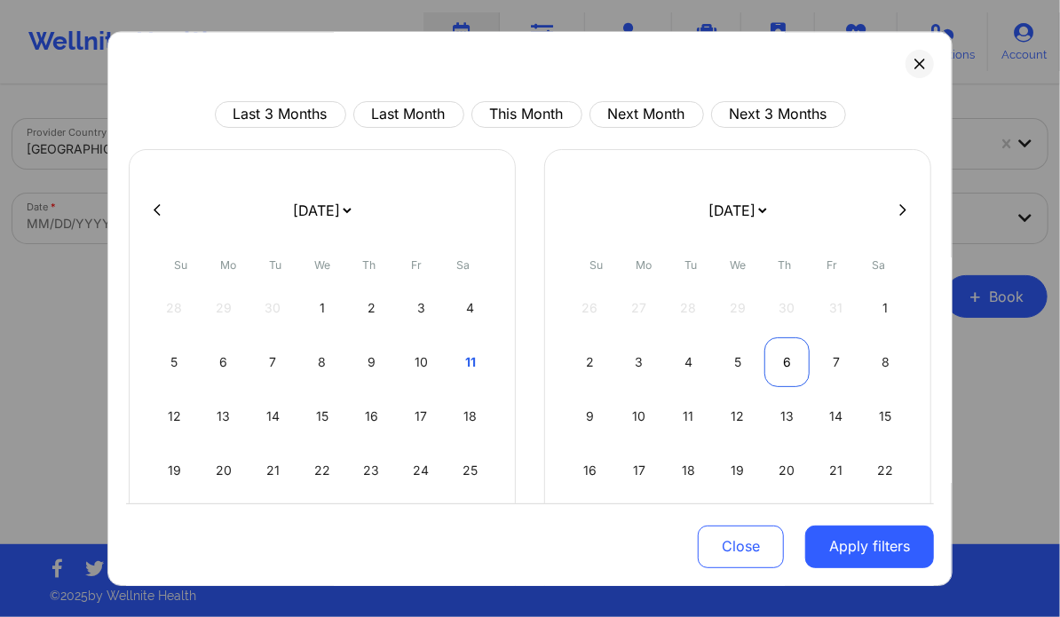
select select "2025-10"
select select "2025-11"
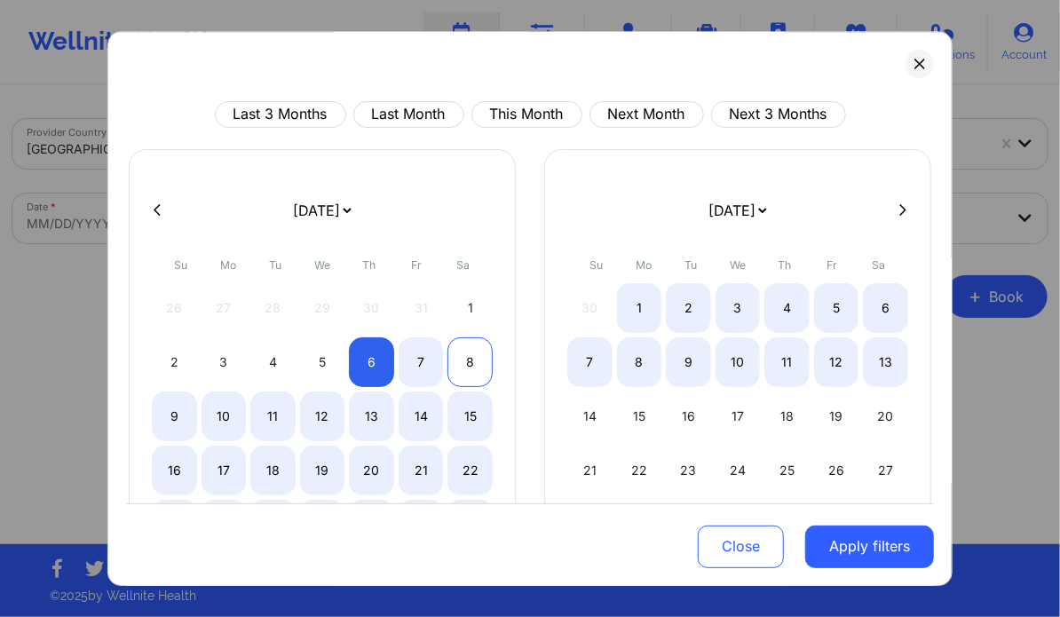
select select "2025-10"
select select "2025-11"
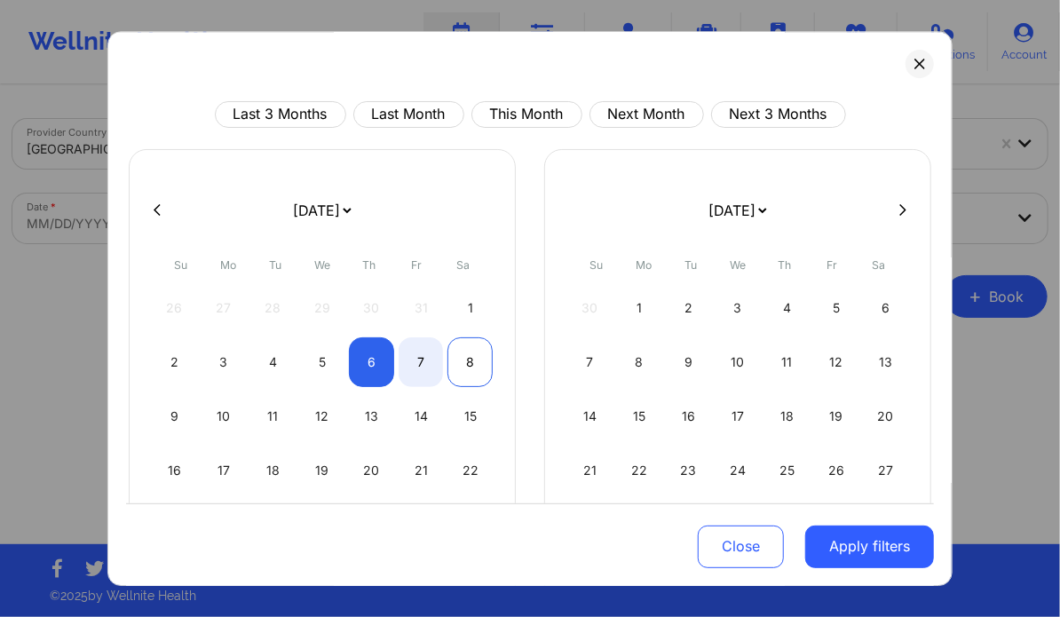
select select "2025-10"
select select "2025-11"
click at [460, 352] on div "8" at bounding box center [469, 362] width 45 height 50
select select "2025-10"
select select "2025-11"
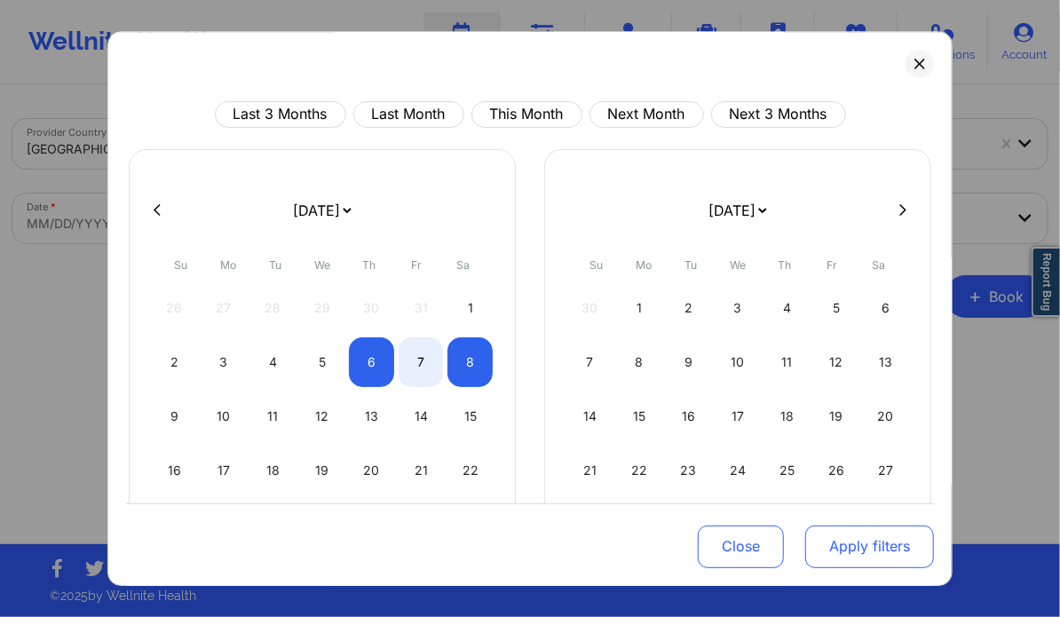
click at [874, 549] on button "Apply filters" at bounding box center [869, 546] width 129 height 43
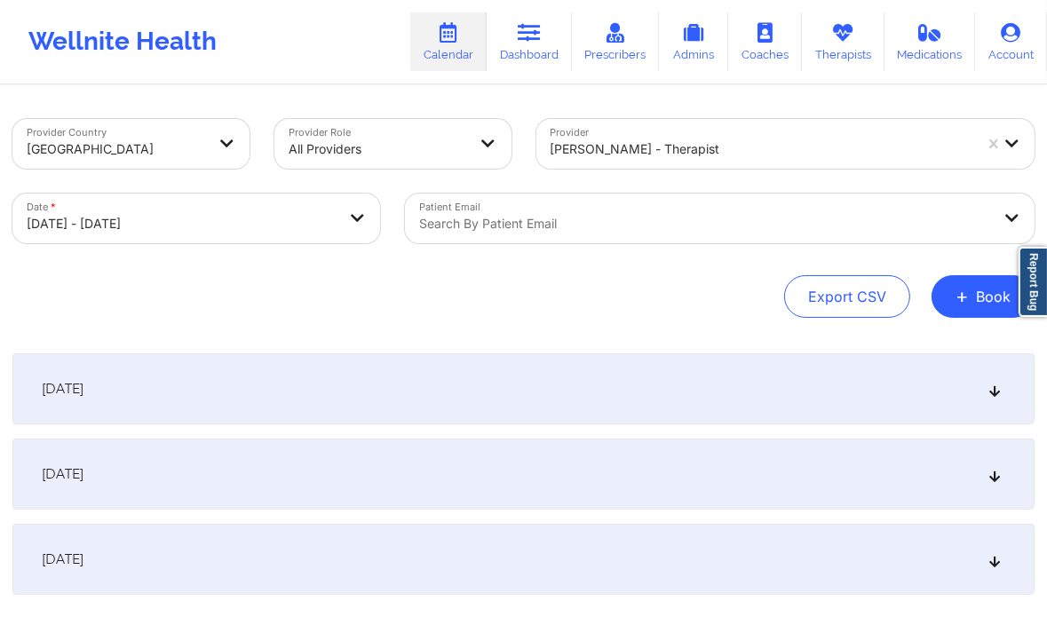
scroll to position [121, 0]
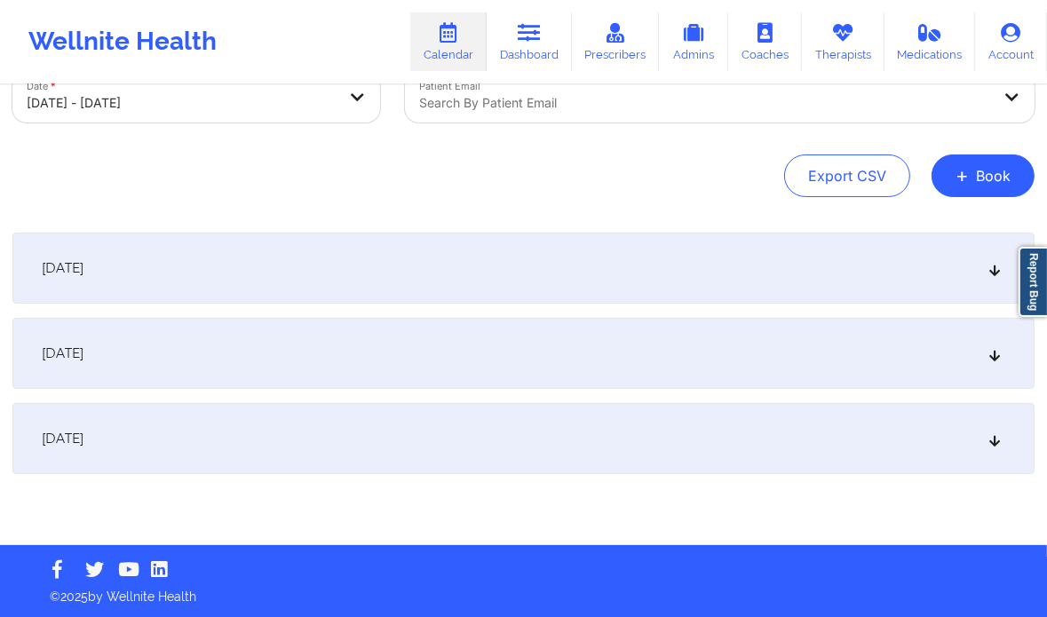
click at [998, 352] on icon at bounding box center [994, 353] width 15 height 12
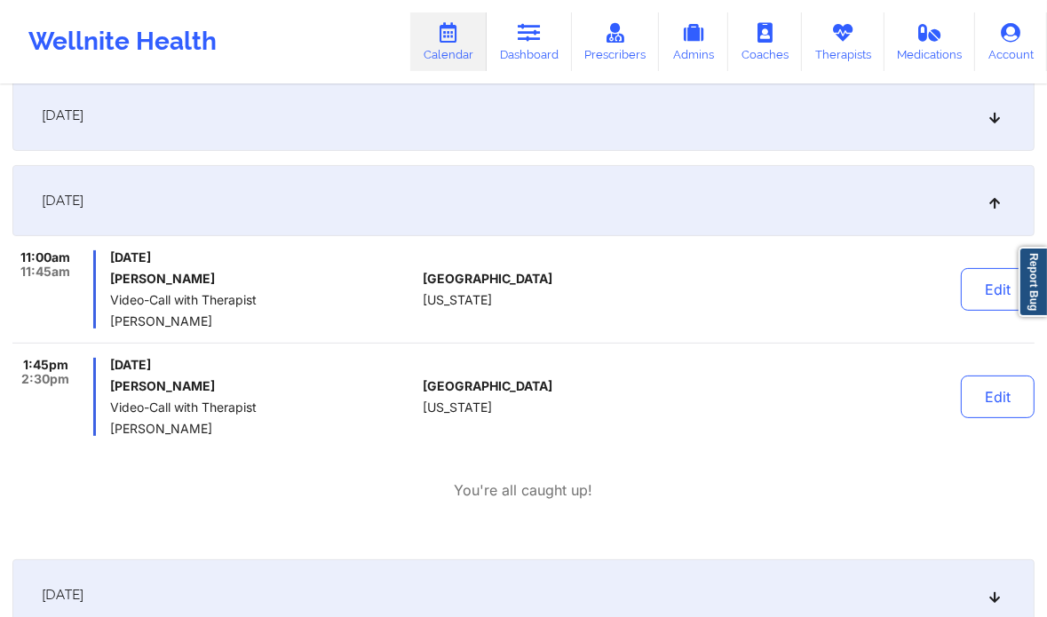
scroll to position [277, 0]
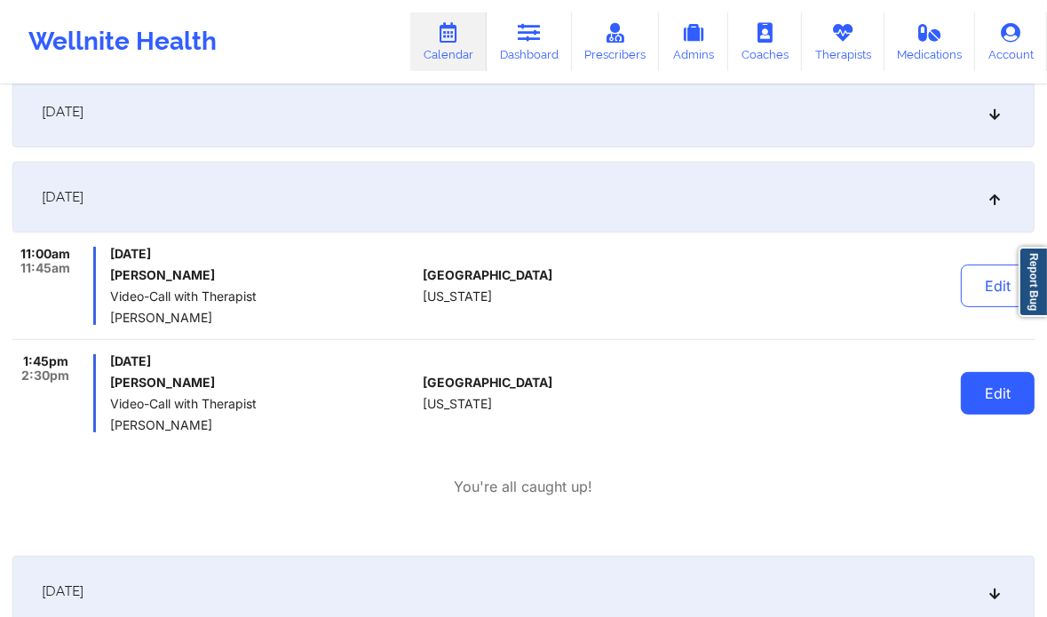
click at [996, 381] on button "Edit" at bounding box center [998, 393] width 74 height 43
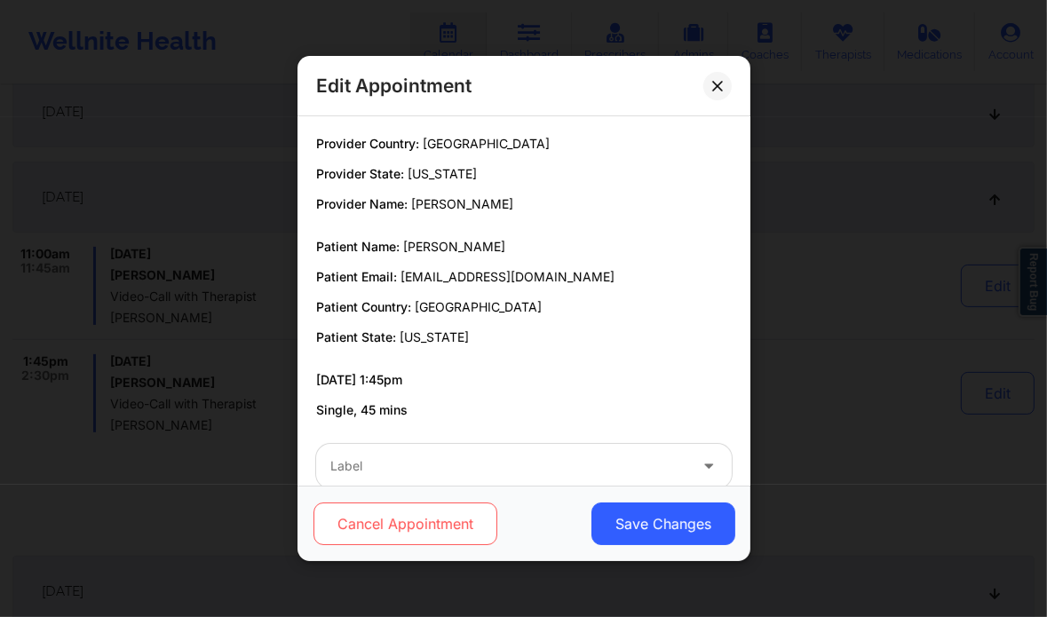
click at [427, 523] on button "Cancel Appointment" at bounding box center [405, 524] width 184 height 43
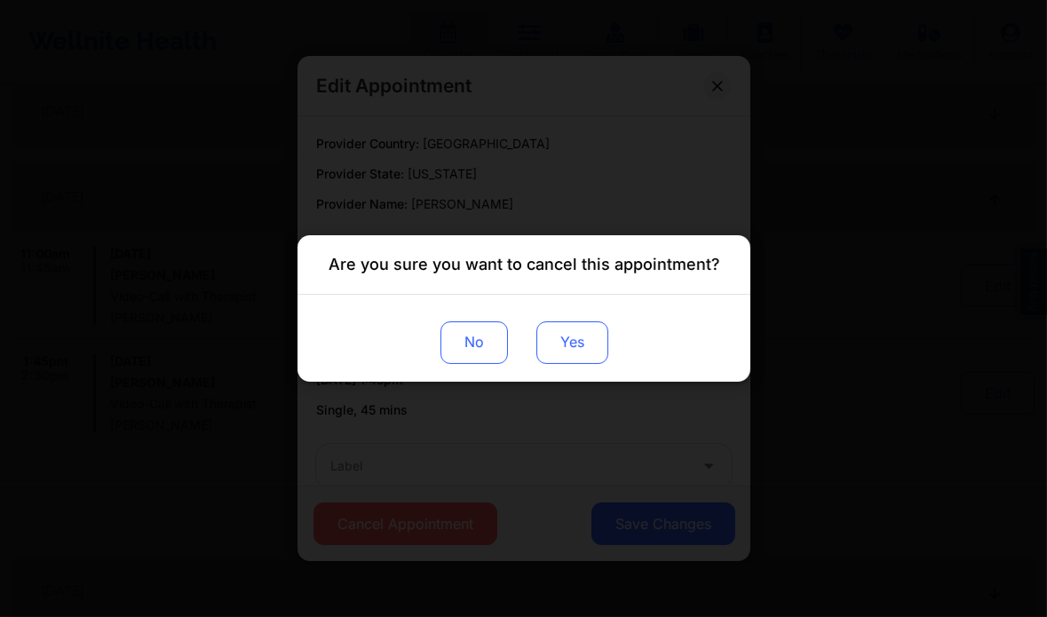
click at [586, 349] on button "Yes" at bounding box center [571, 342] width 72 height 43
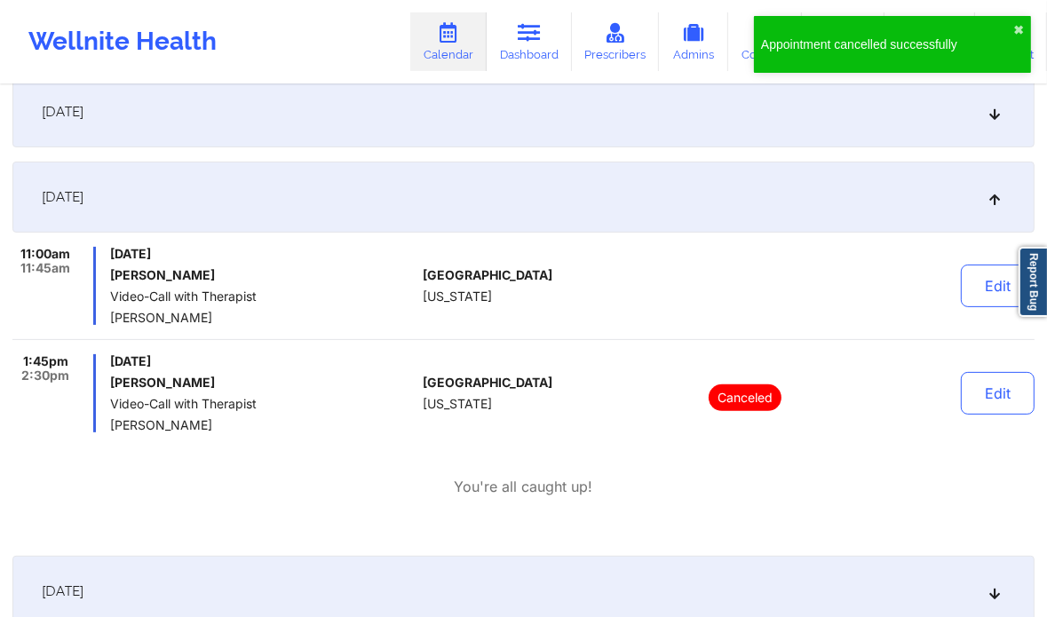
scroll to position [430, 0]
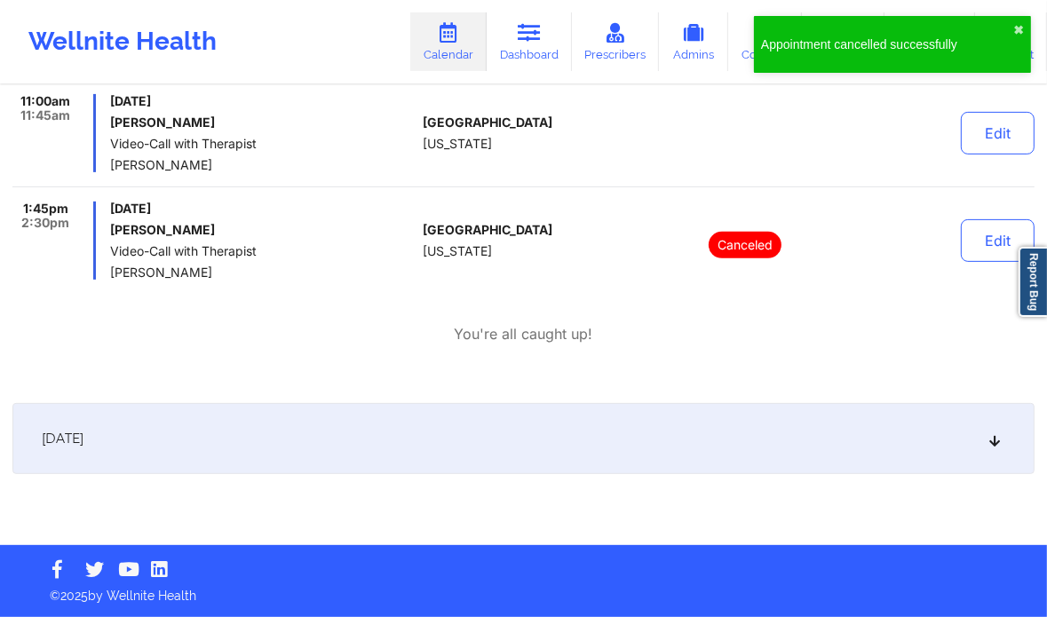
click at [105, 344] on div "You're all caught up!" at bounding box center [523, 334] width 1022 height 20
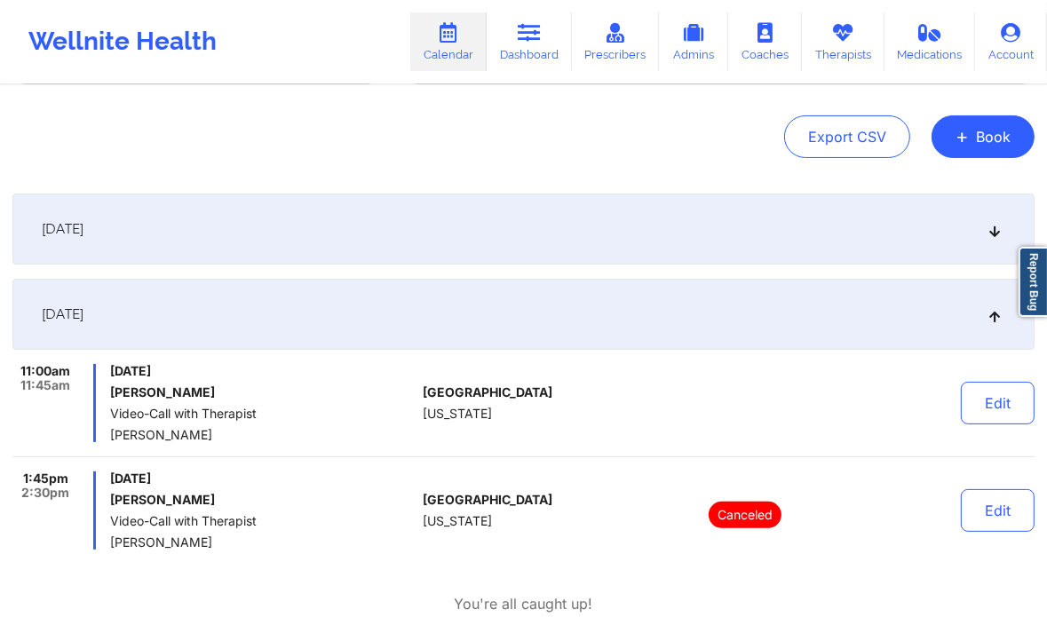
scroll to position [0, 0]
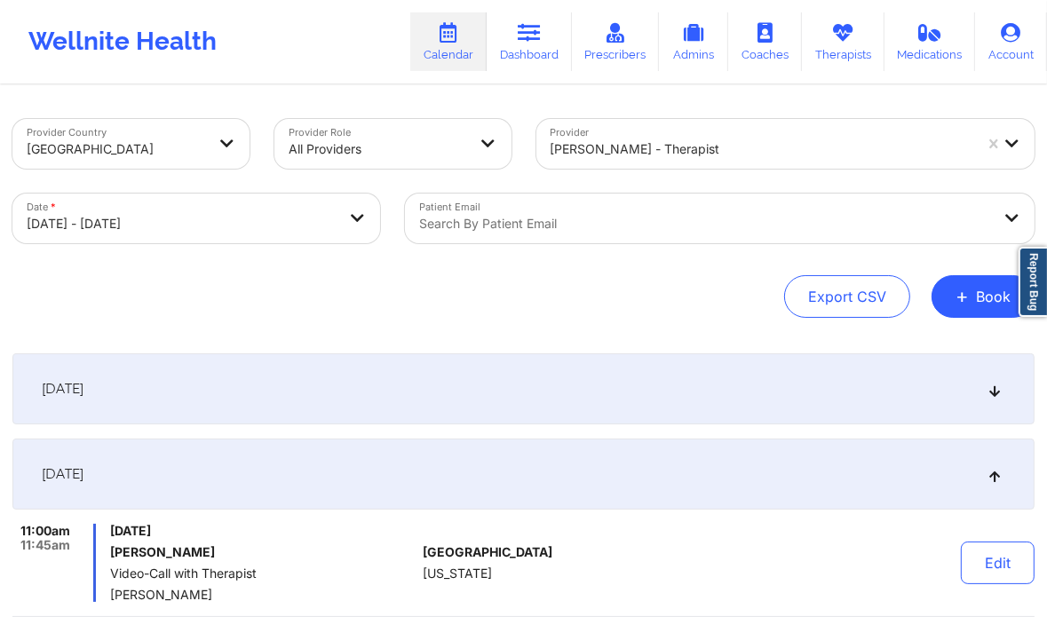
click at [263, 210] on body "Wellnite Health Calendar Dashboard Prescribers Admins Coaches Therapists Medica…" at bounding box center [523, 308] width 1047 height 617
select select "2025-10"
select select "2025-11"
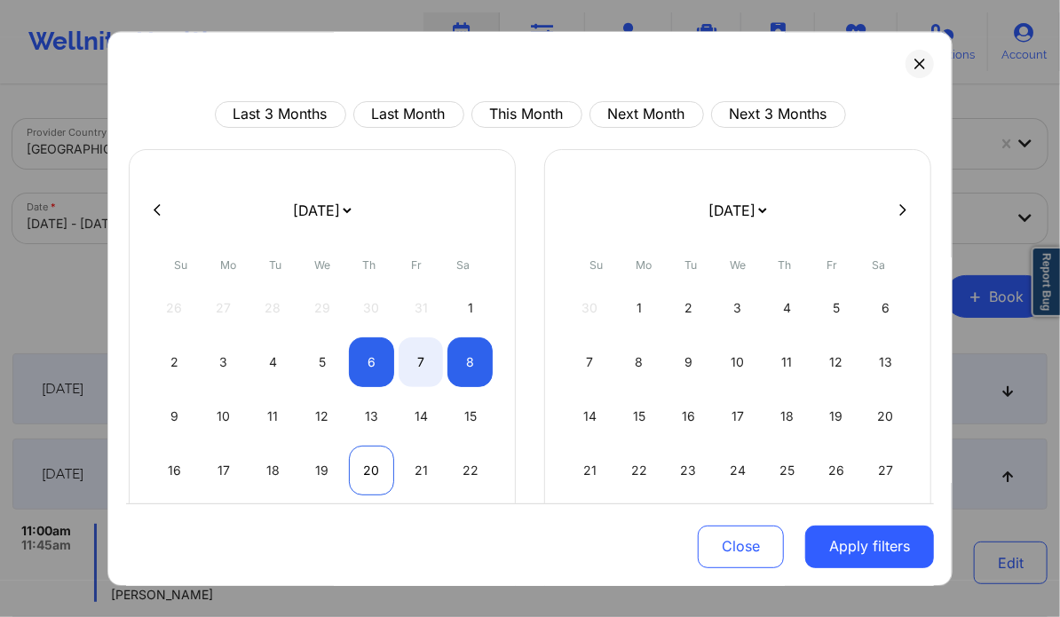
click at [366, 487] on div "20" at bounding box center [371, 471] width 45 height 50
select select "2025-10"
select select "2025-11"
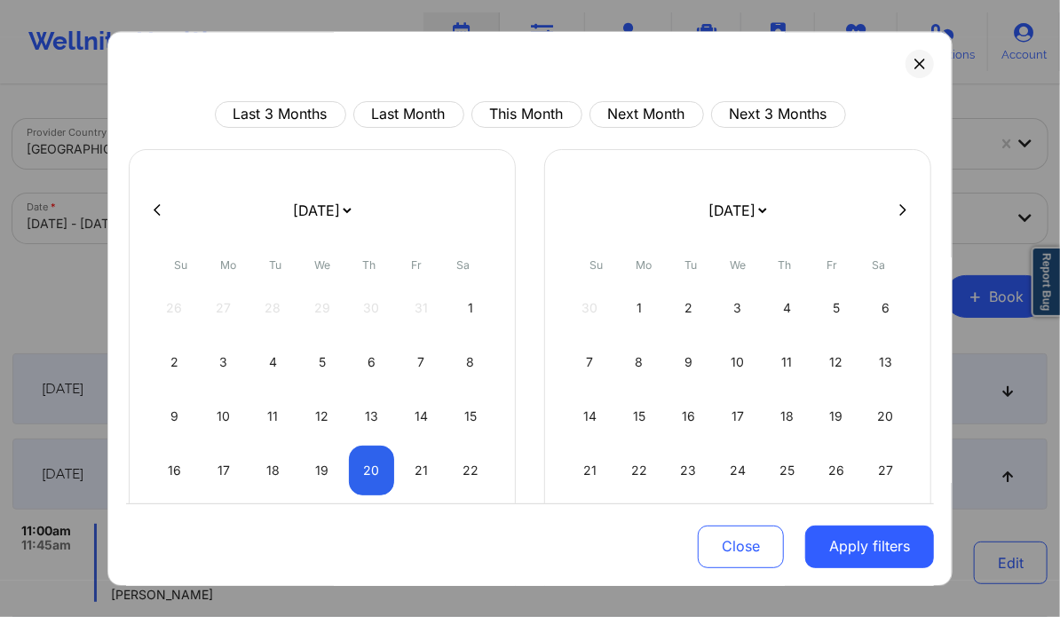
select select "2025-10"
select select "2025-11"
select select "2025-10"
select select "2025-11"
click at [466, 462] on div "22" at bounding box center [469, 471] width 45 height 50
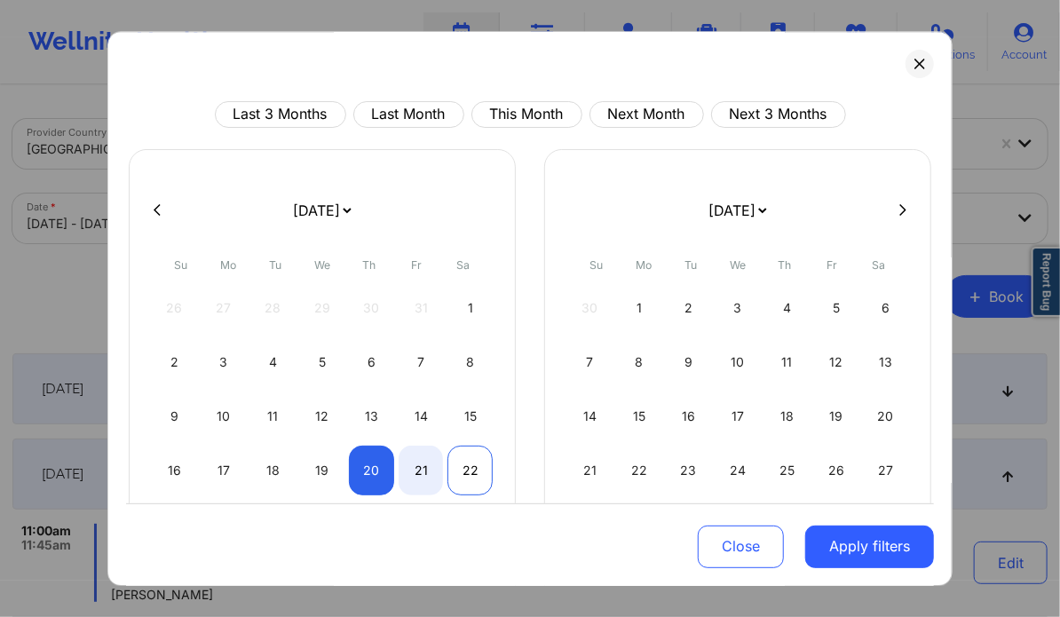
select select "2025-10"
select select "2025-11"
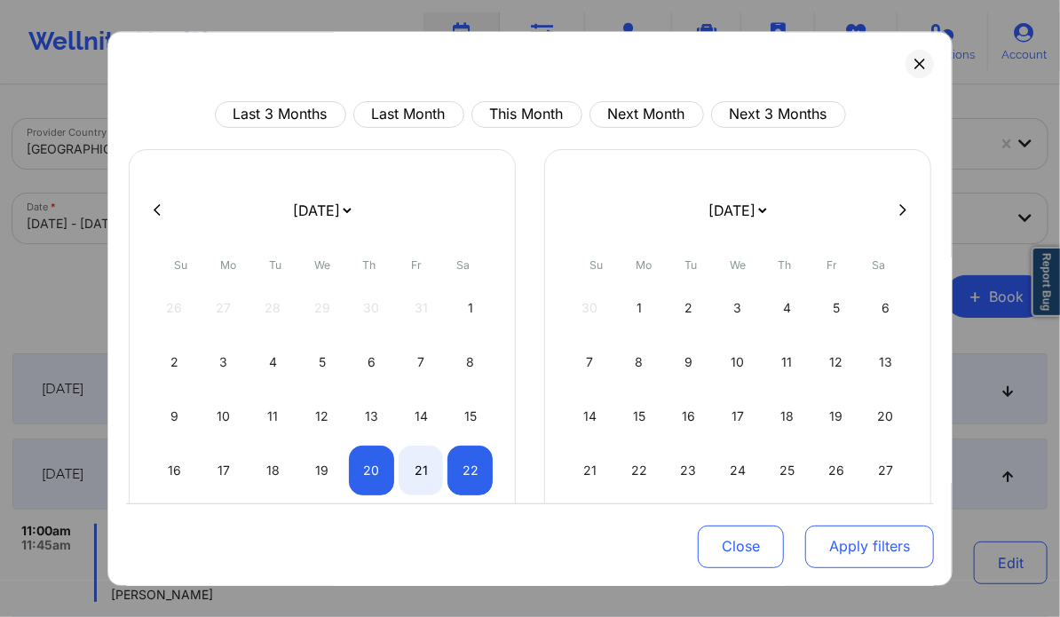
click at [850, 542] on button "Apply filters" at bounding box center [869, 546] width 129 height 43
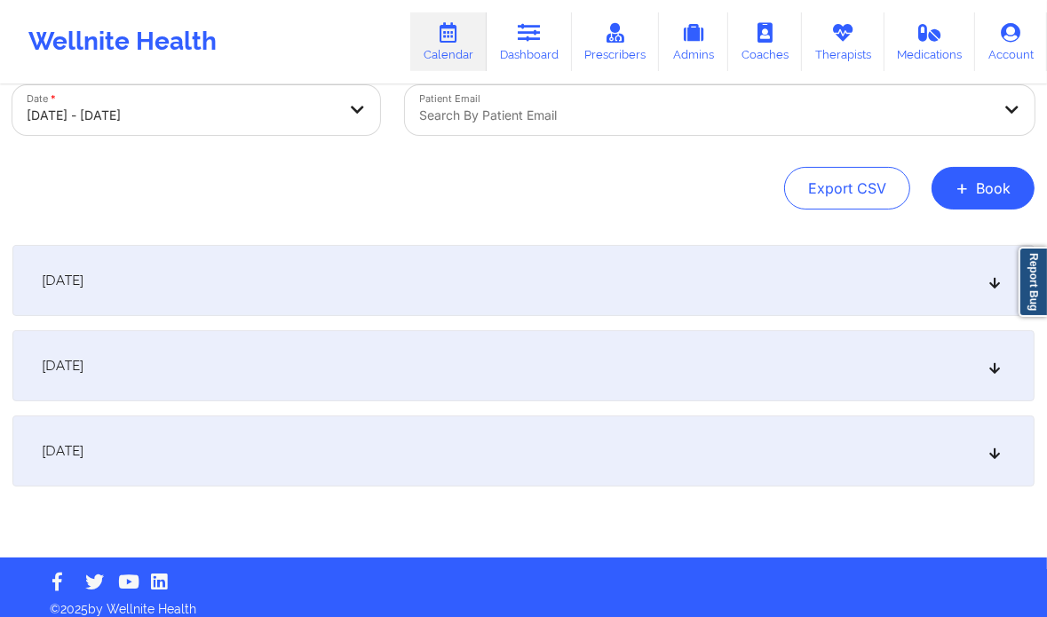
scroll to position [115, 0]
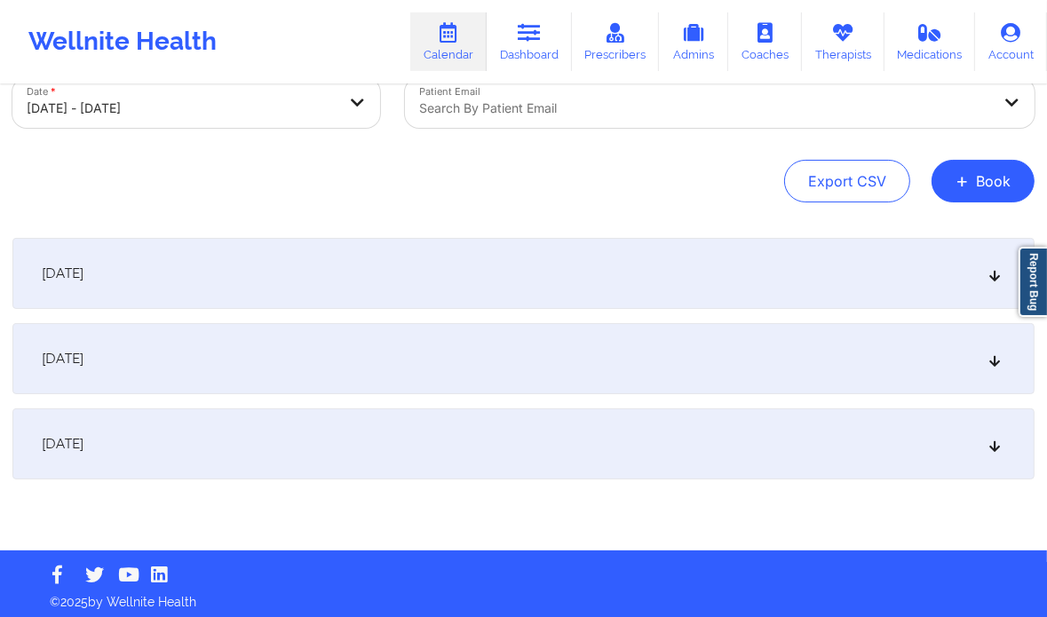
click at [996, 368] on div "November 21, 2025" at bounding box center [523, 358] width 1022 height 71
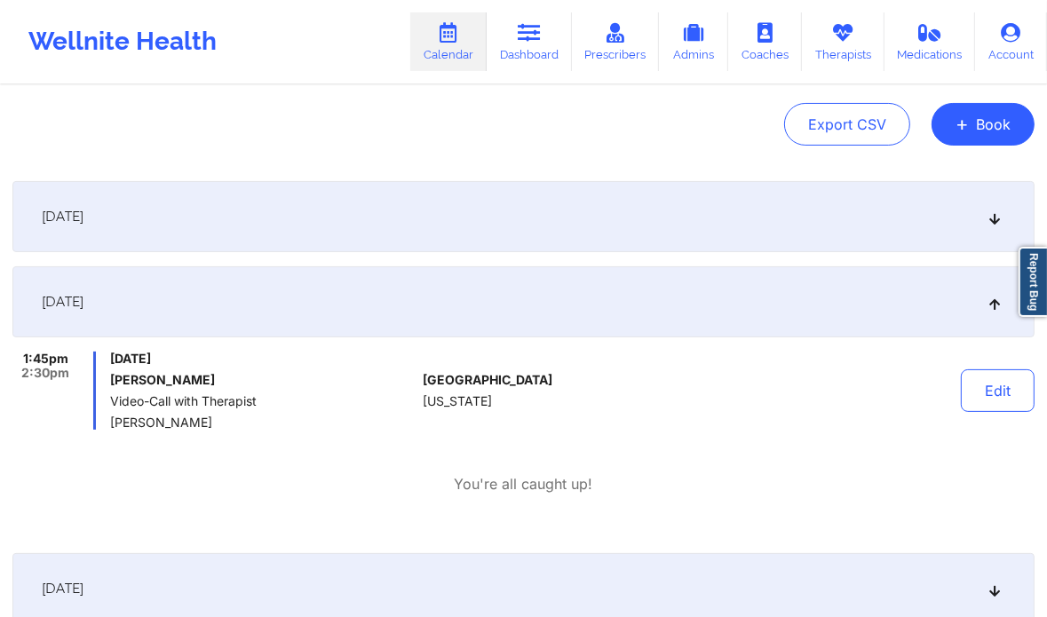
scroll to position [178, 0]
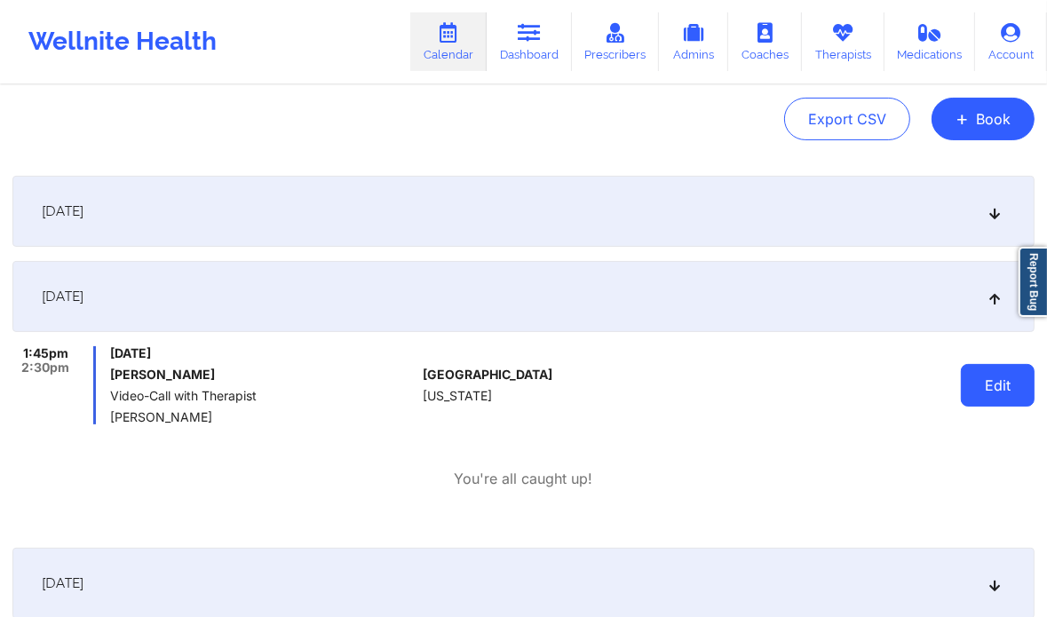
click at [991, 383] on button "Edit" at bounding box center [998, 385] width 74 height 43
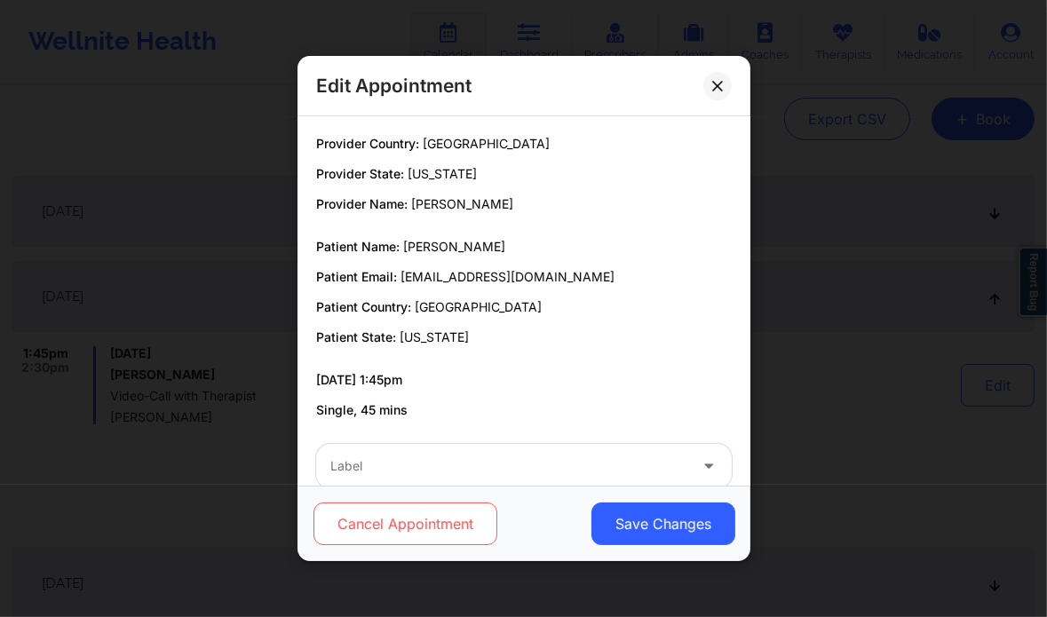
click at [423, 510] on button "Cancel Appointment" at bounding box center [405, 524] width 184 height 43
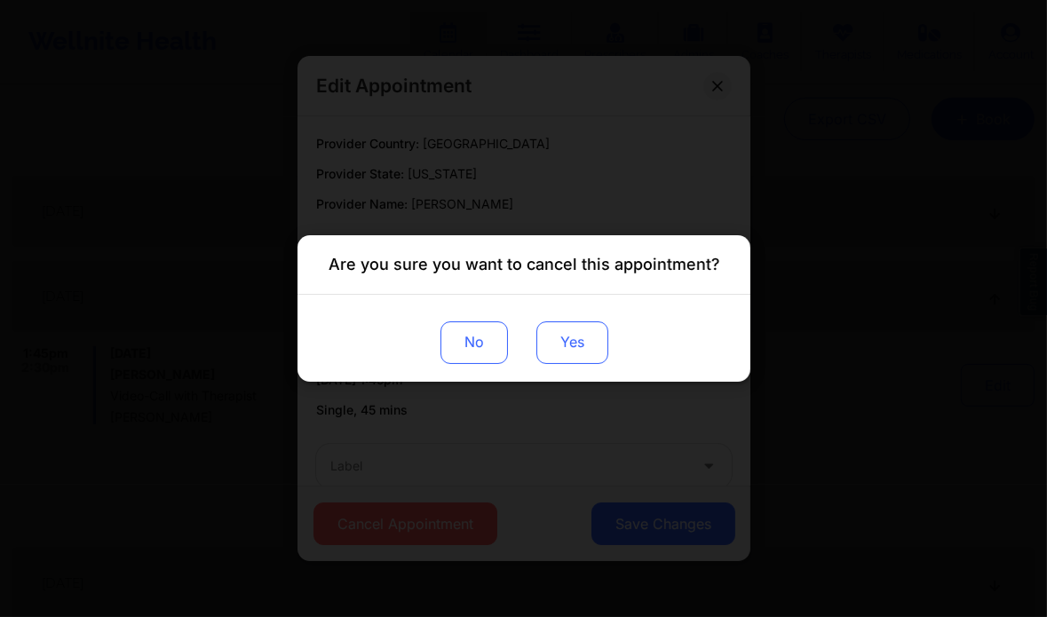
click at [577, 354] on button "Yes" at bounding box center [571, 342] width 72 height 43
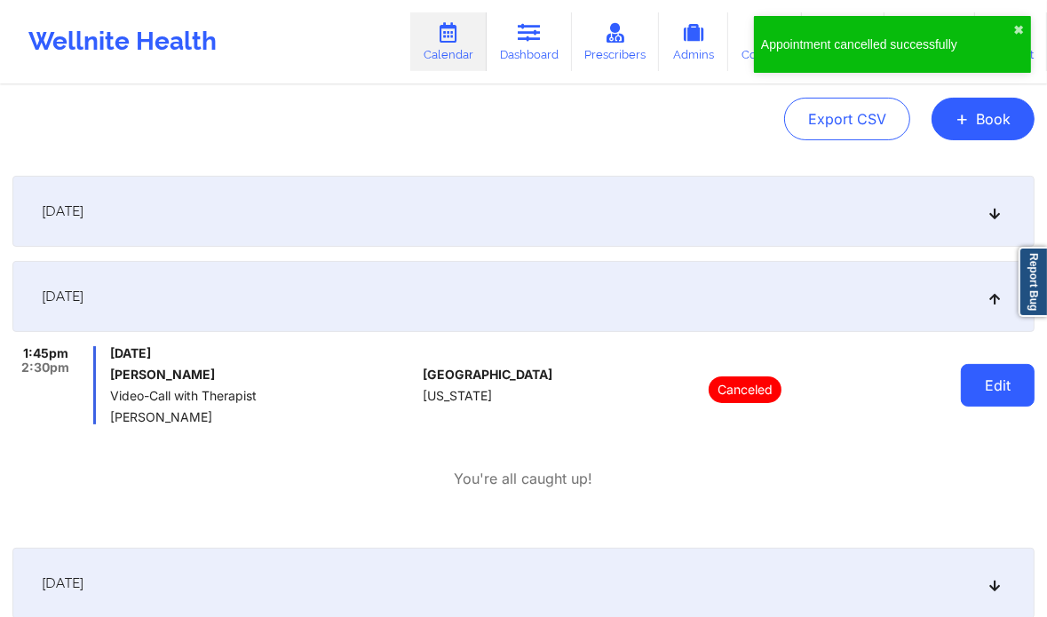
click at [977, 393] on button "Edit" at bounding box center [998, 385] width 74 height 43
